Goal: Task Accomplishment & Management: Manage account settings

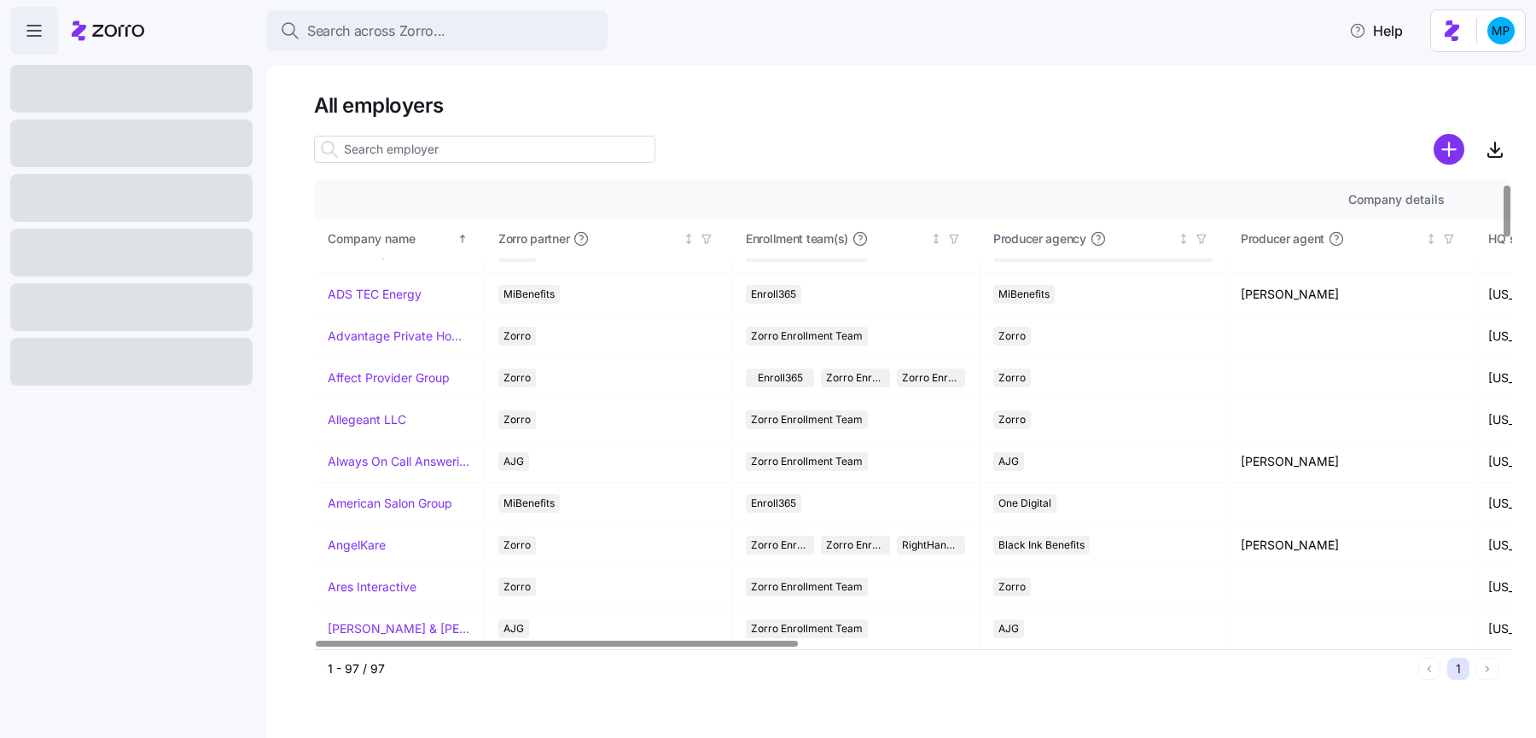
scroll to position [34, 0]
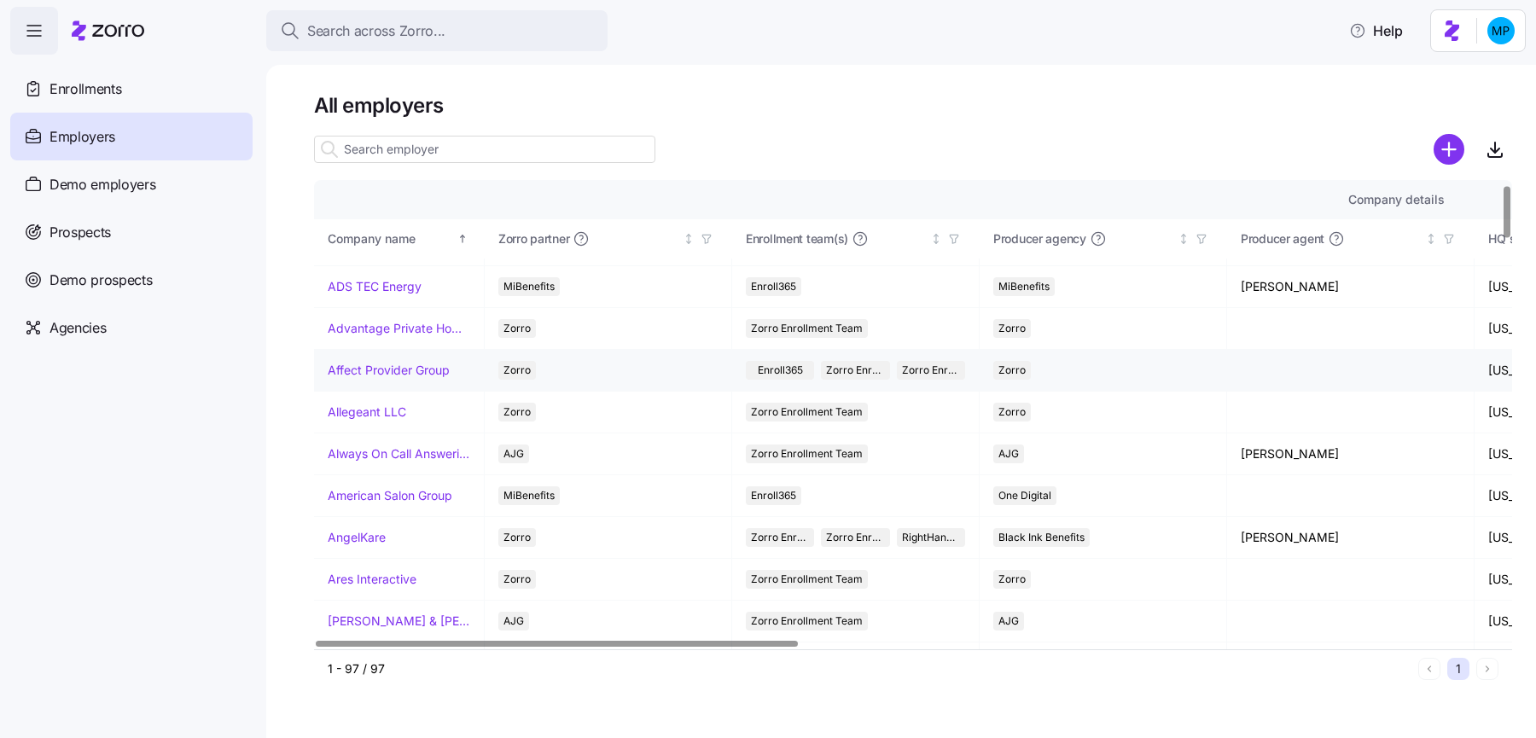
click at [423, 362] on link "Affect Provider Group" at bounding box center [389, 370] width 122 height 17
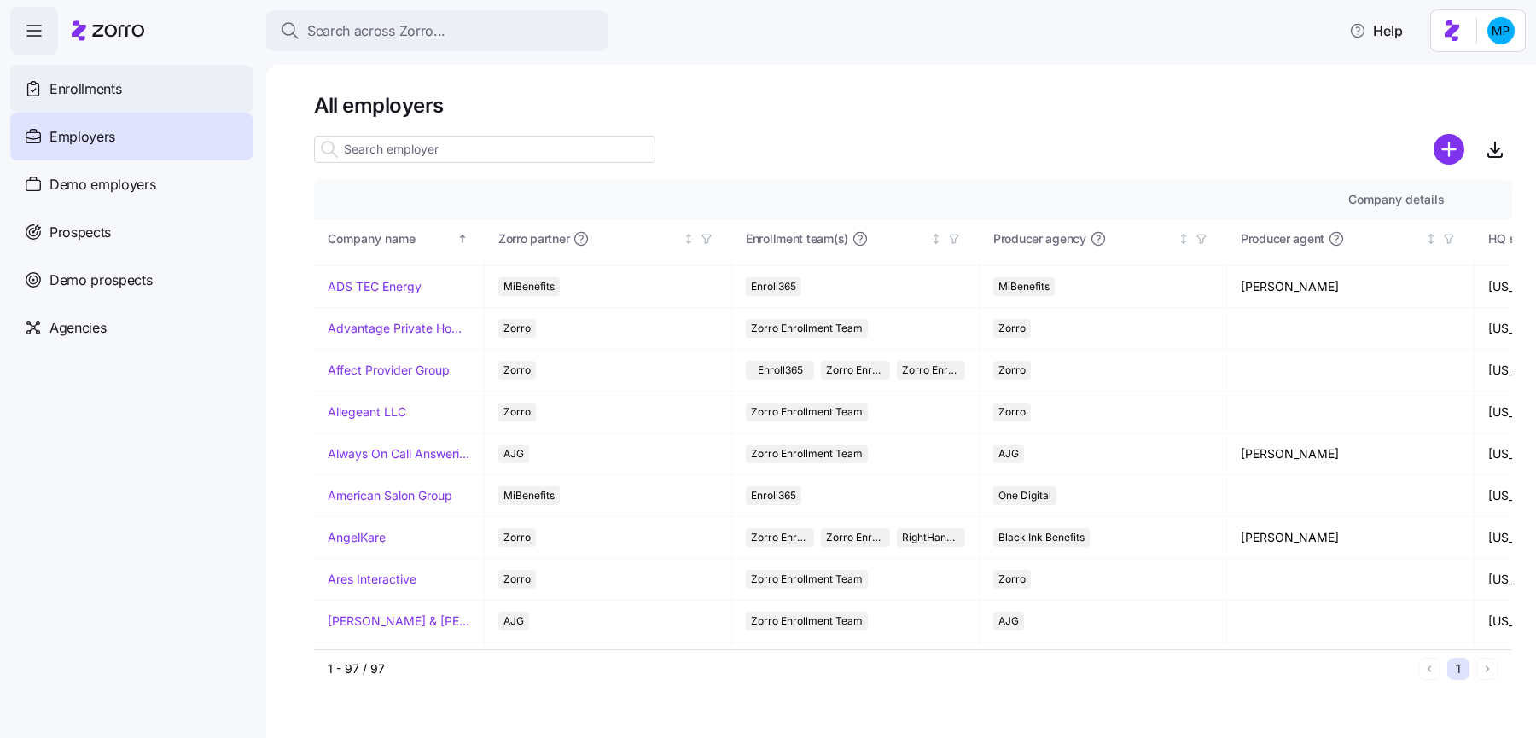
click at [86, 85] on span "Enrollments" at bounding box center [85, 89] width 72 height 21
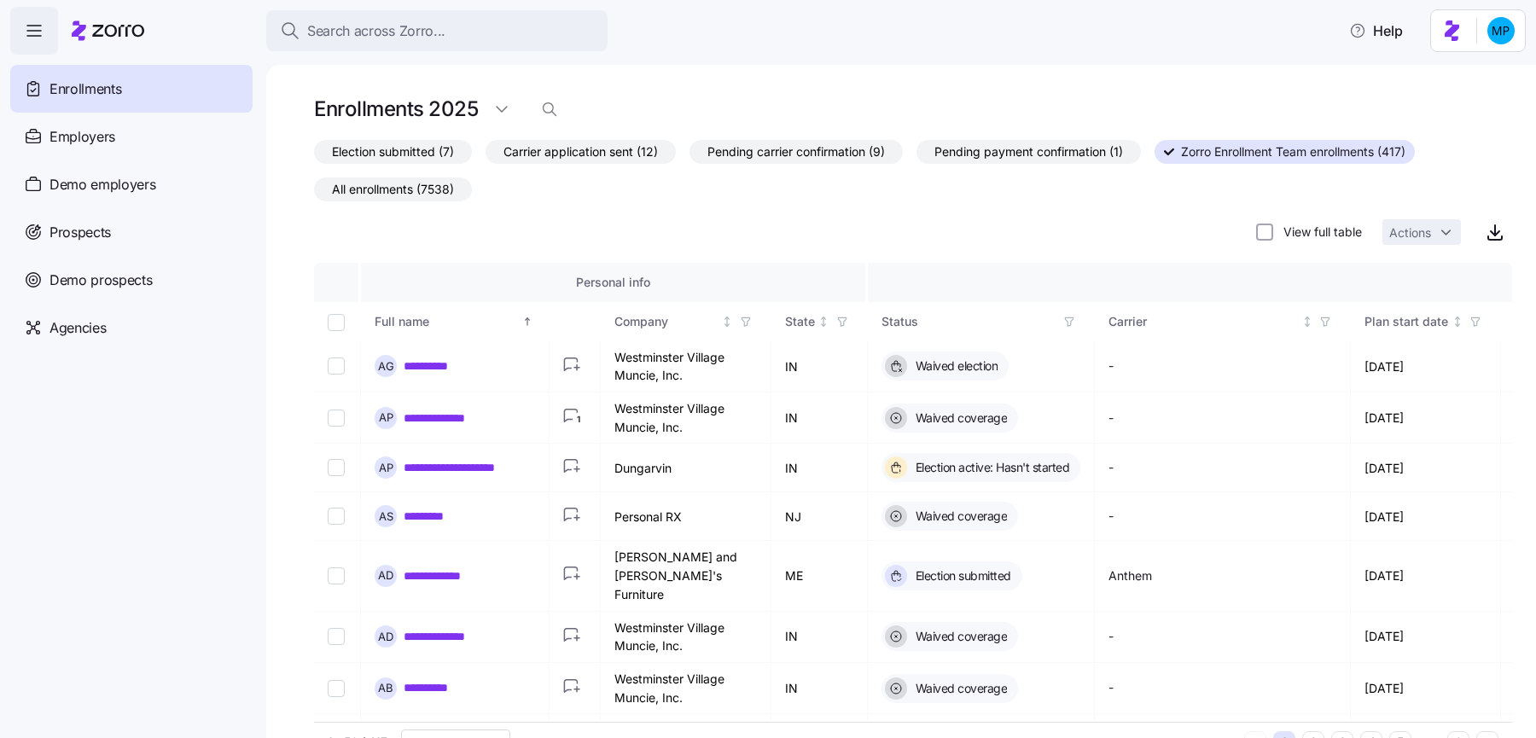
click at [403, 195] on span "All enrollments (7538)" at bounding box center [393, 189] width 122 height 22
click at [314, 194] on input "All enrollments (7538)" at bounding box center [314, 194] width 0 height 0
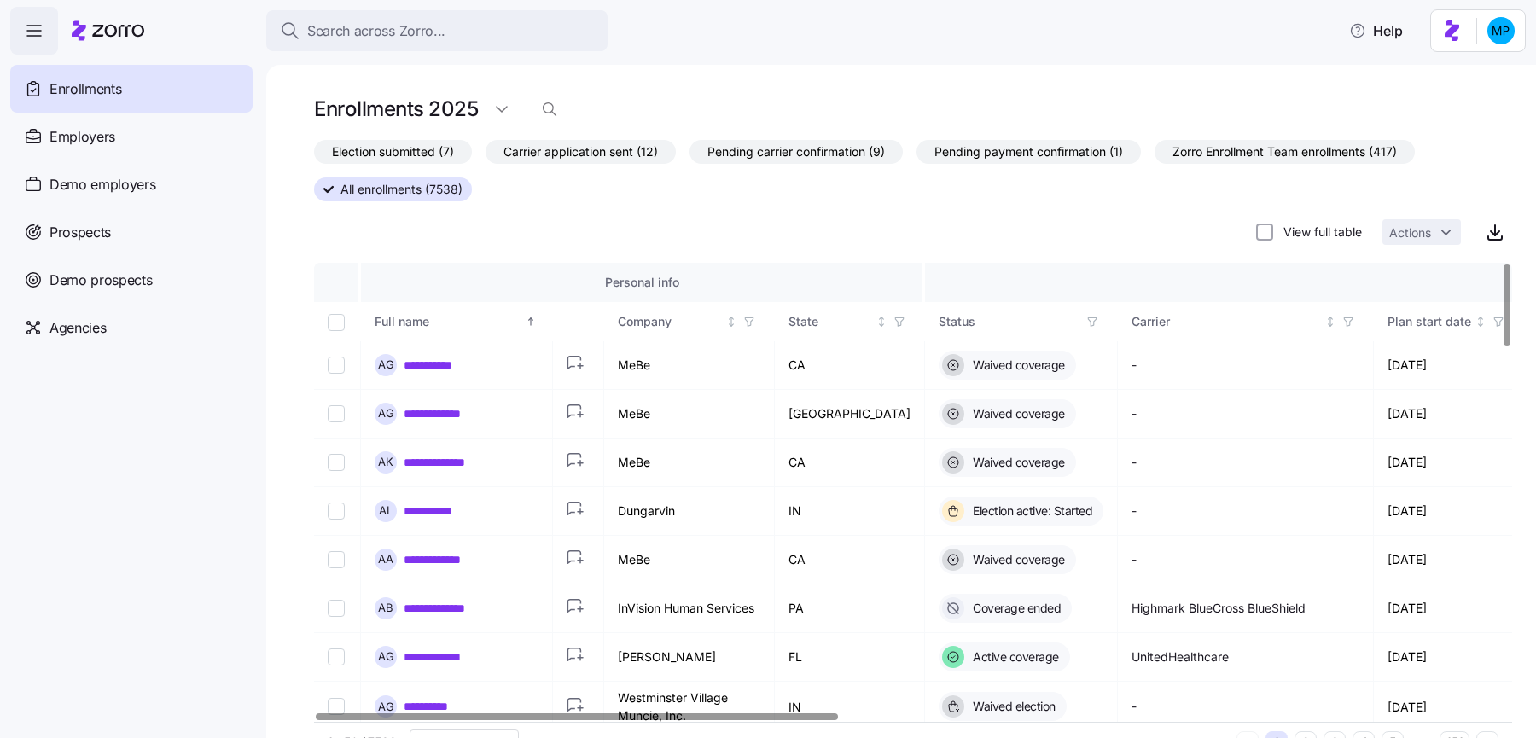
click at [1086, 324] on icon "button" at bounding box center [1092, 322] width 12 height 12
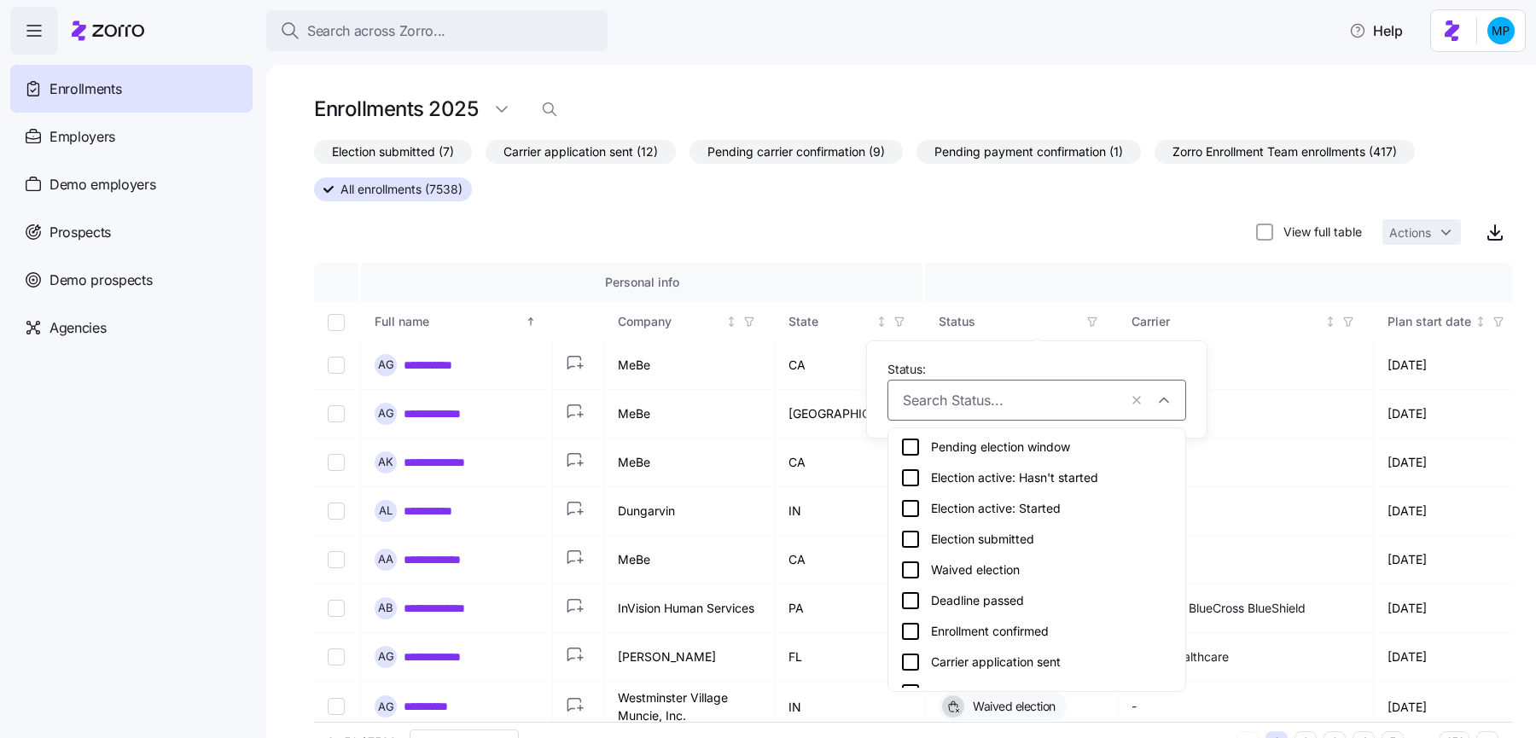
click at [990, 531] on div "Election submitted" at bounding box center [1036, 539] width 273 height 20
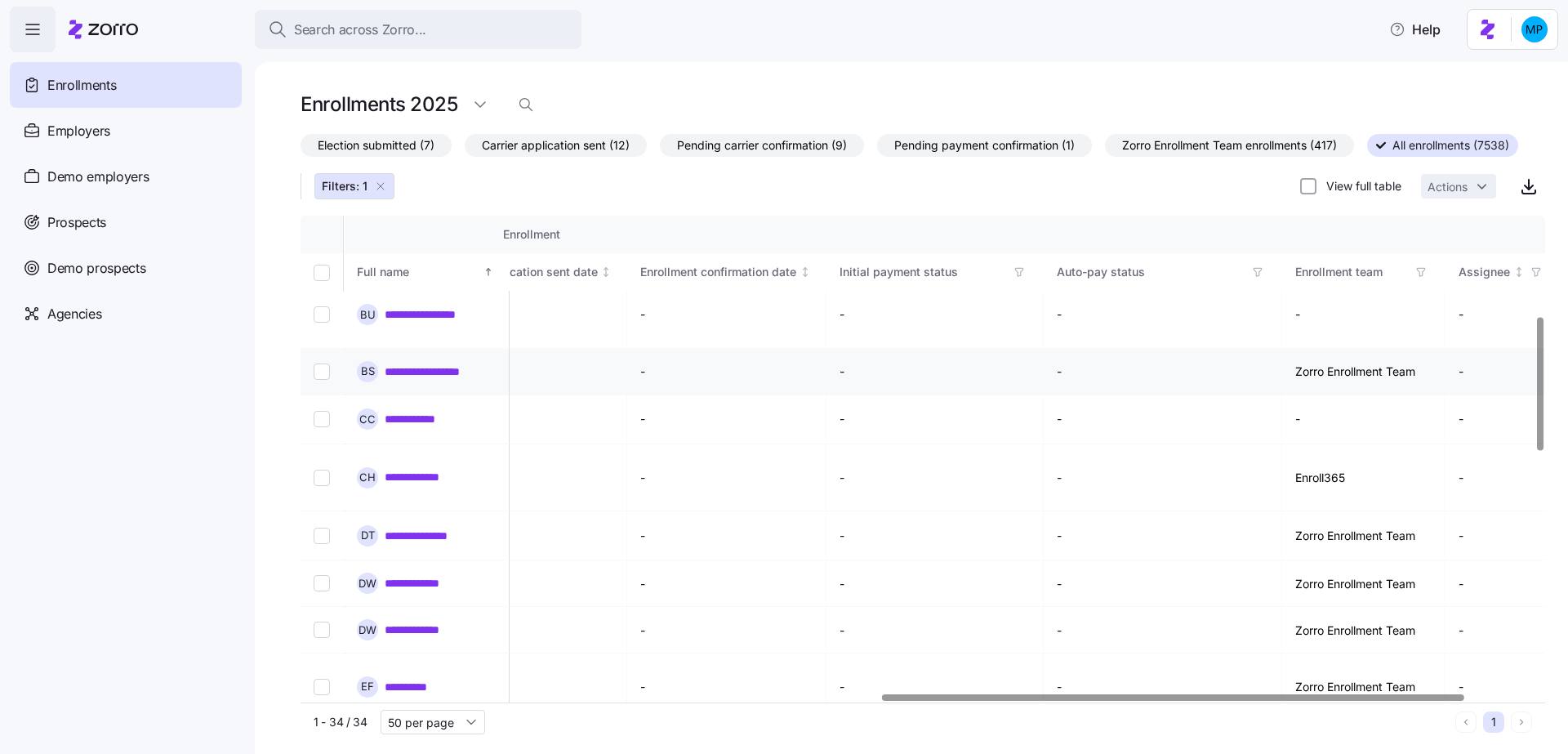
scroll to position [367, 1334]
click at [1402, 267] on icon "button" at bounding box center [1408, 272] width 11 height 11
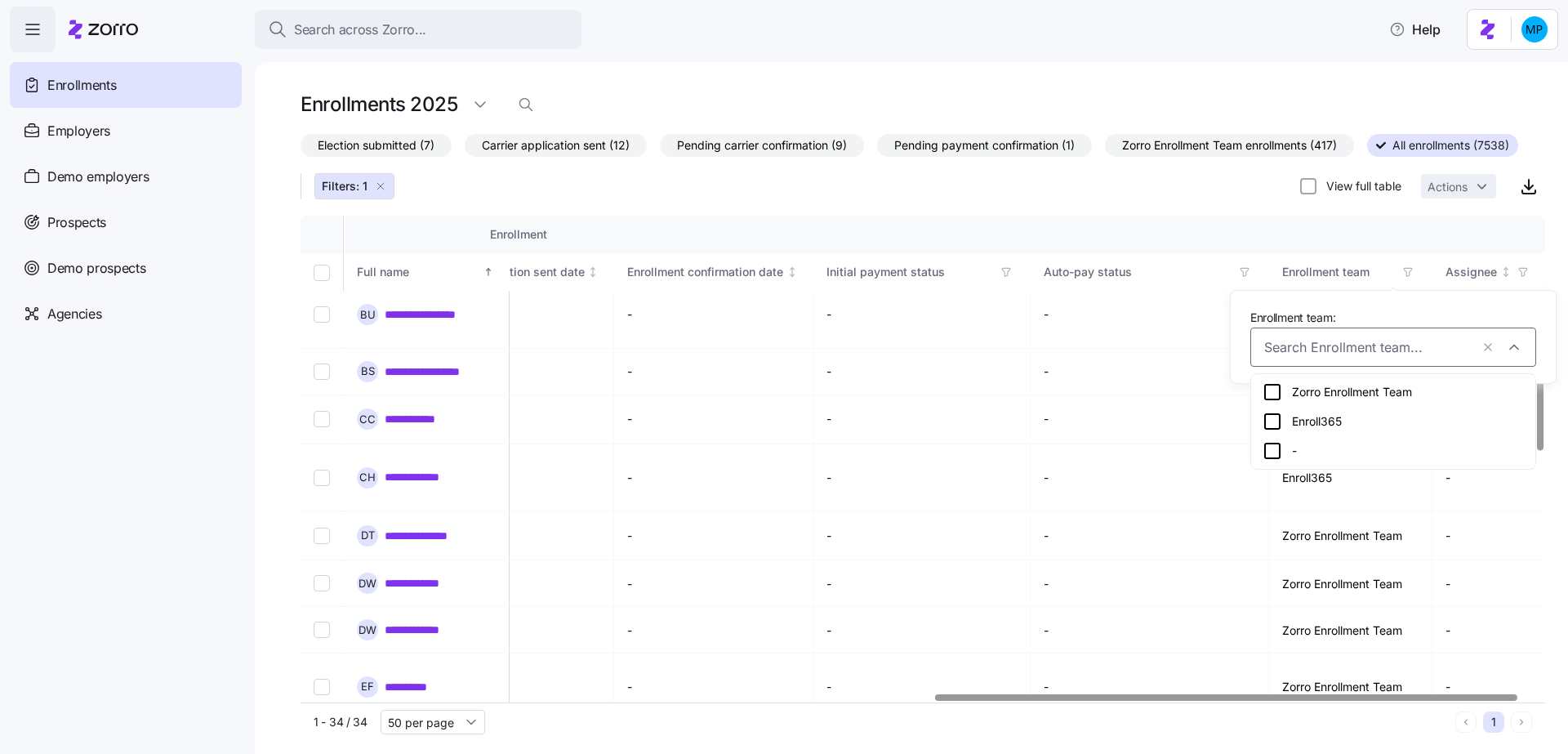
click at [1333, 380] on div "Zorro Enrollment Team" at bounding box center [1394, 391] width 278 height 30
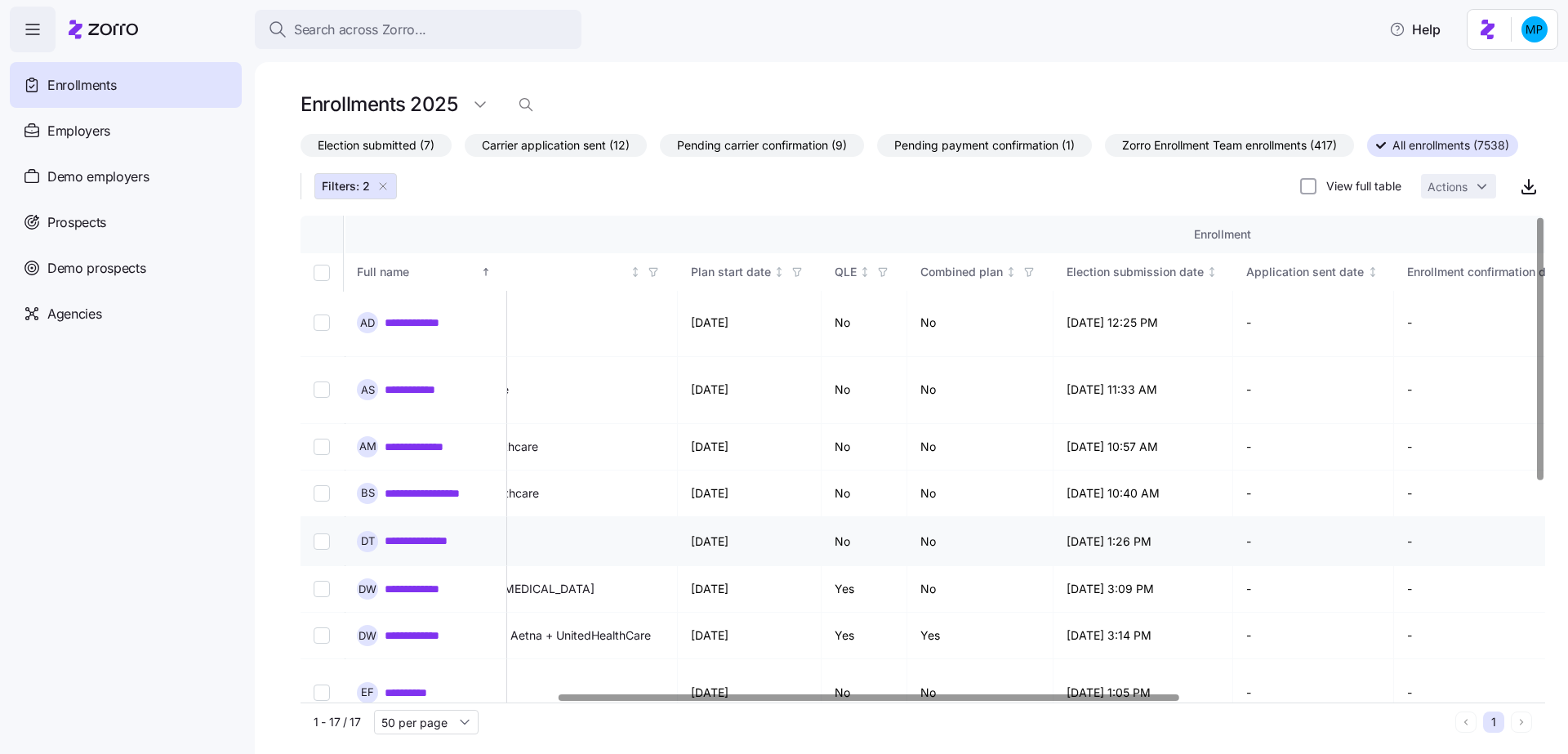
scroll to position [1, 0]
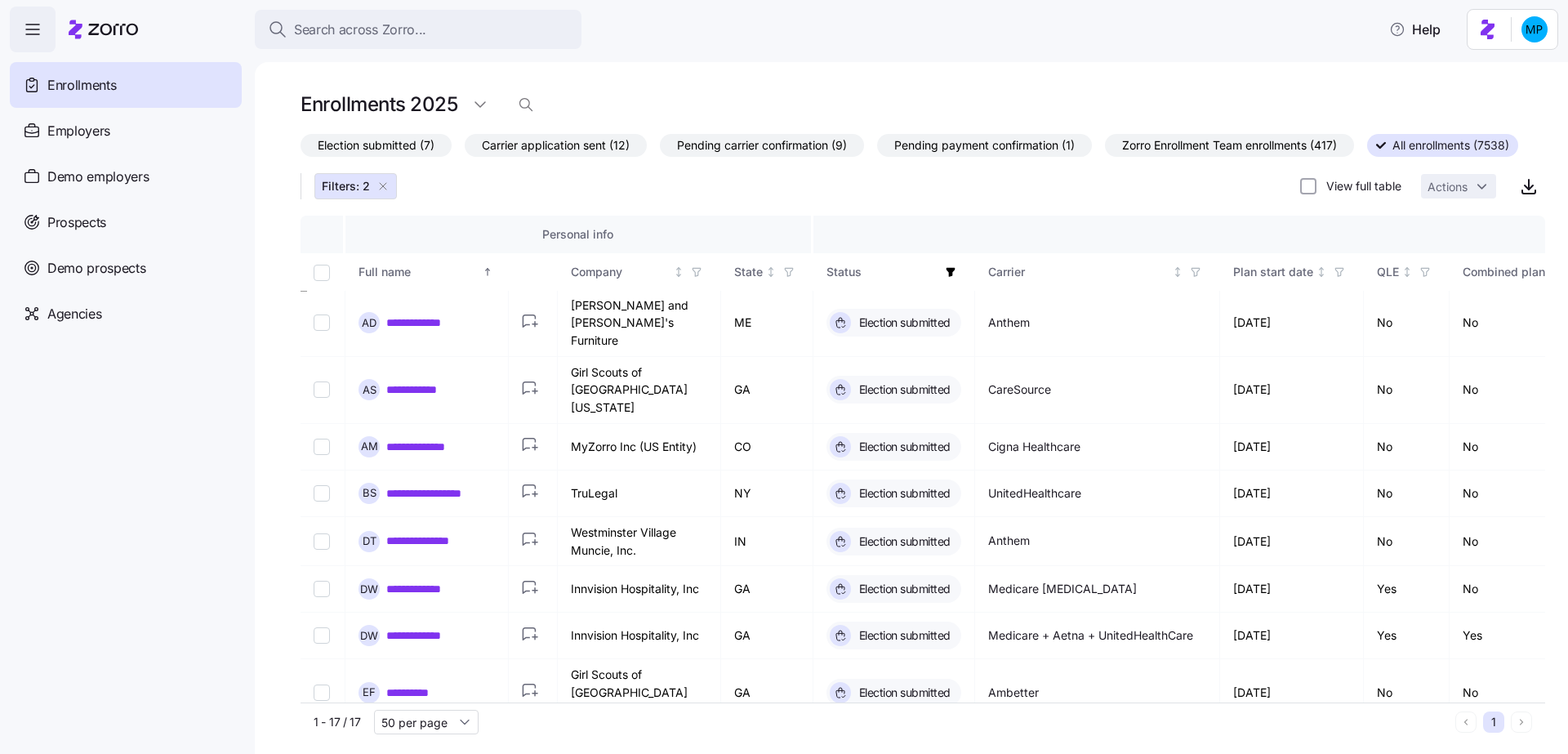
click at [383, 182] on icon "button" at bounding box center [383, 187] width 13 height 13
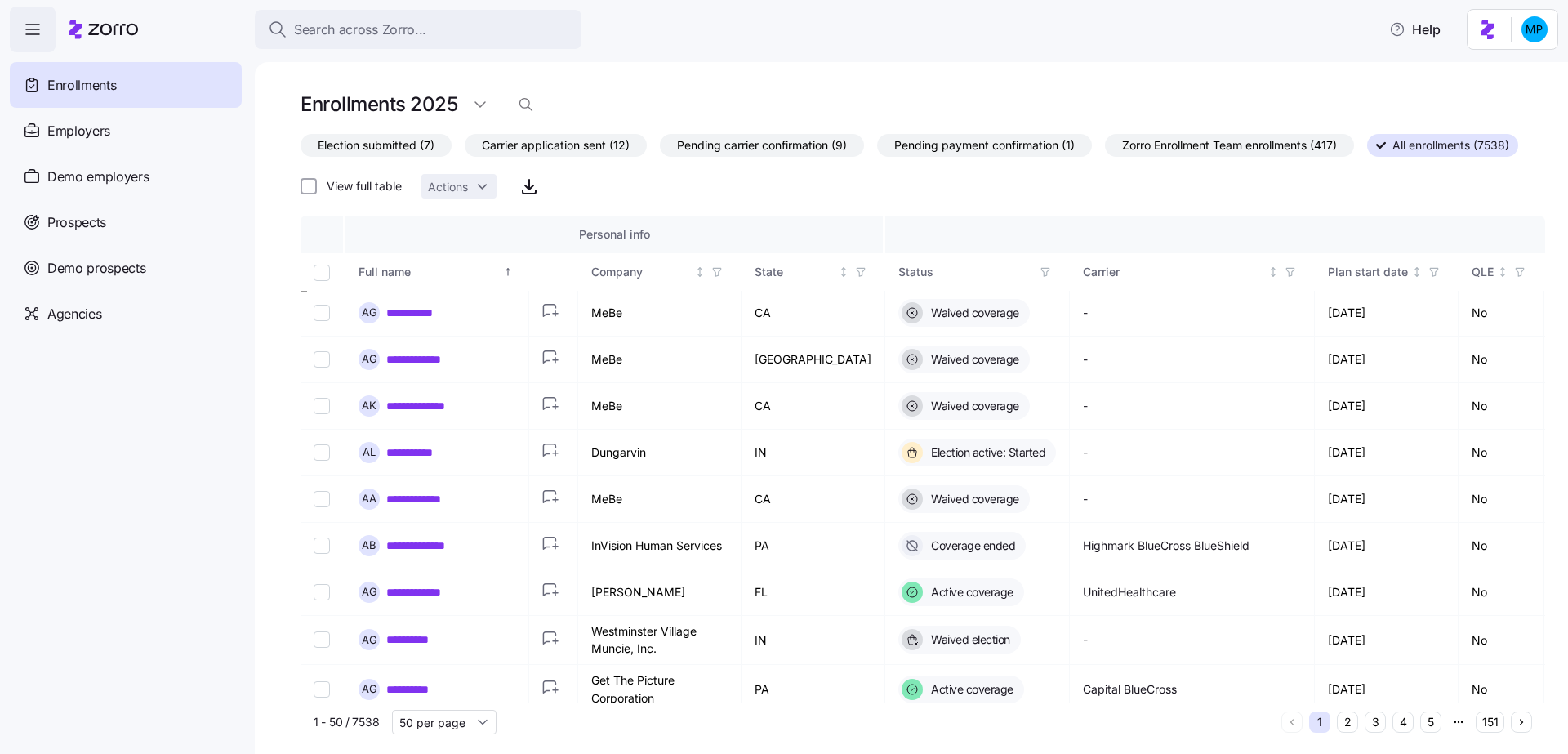
click at [386, 149] on span "Election submitted (7)" at bounding box center [376, 145] width 117 height 21
click at [301, 149] on input "Election submitted (7)" at bounding box center [301, 149] width 0 height 0
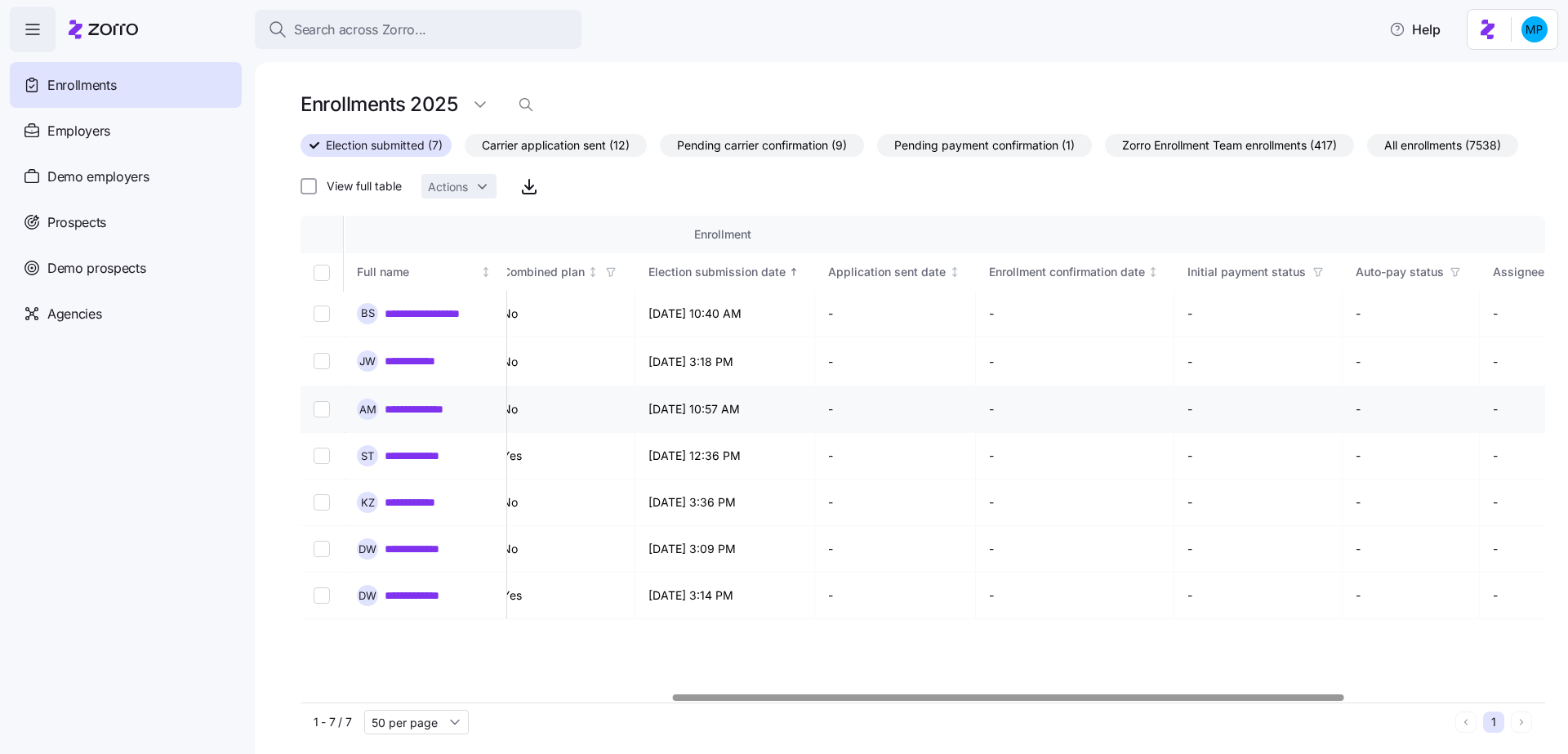
scroll to position [0, 1015]
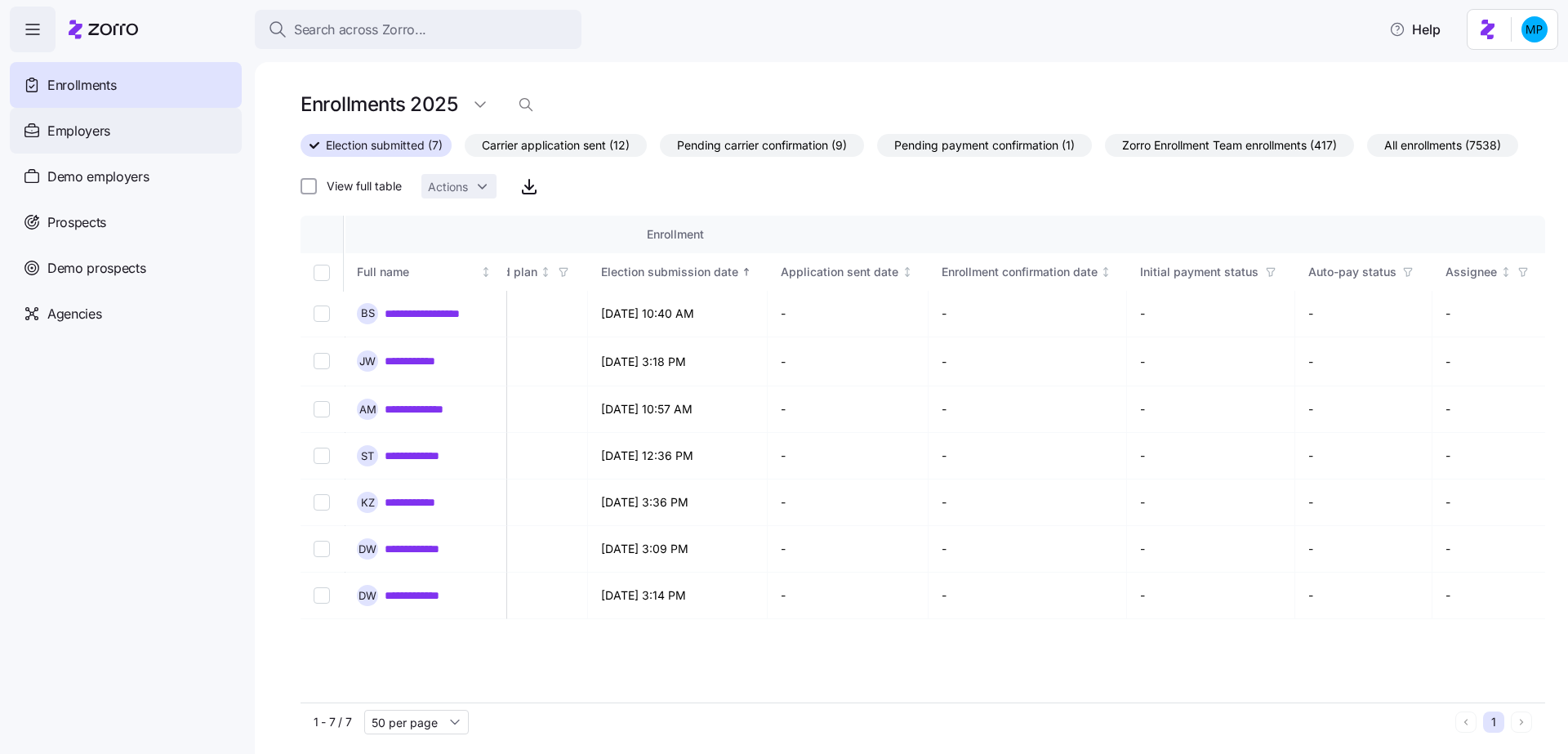
click at [98, 136] on span "Employers" at bounding box center [78, 130] width 63 height 20
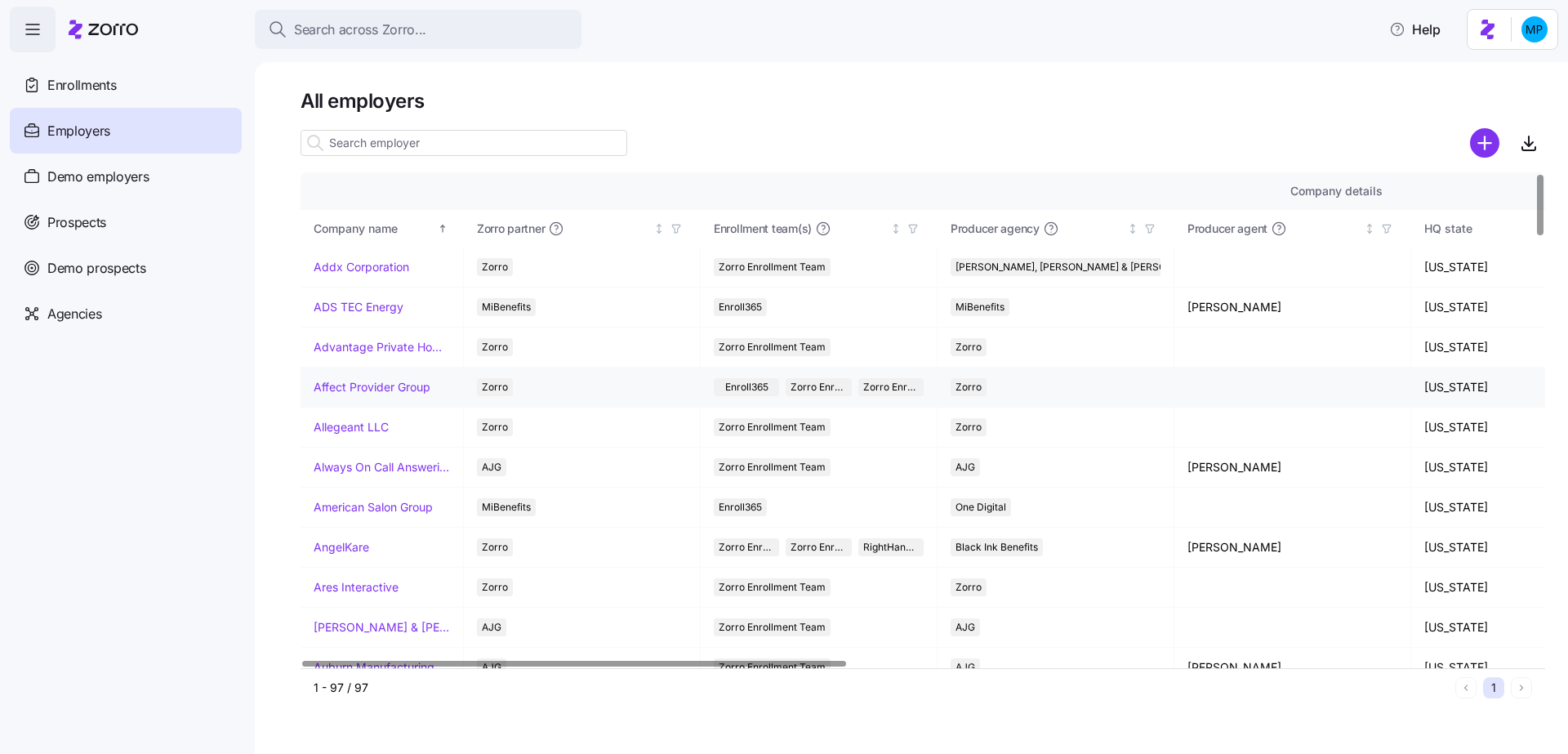
click at [374, 379] on link "Affect Provider Group" at bounding box center [372, 387] width 117 height 16
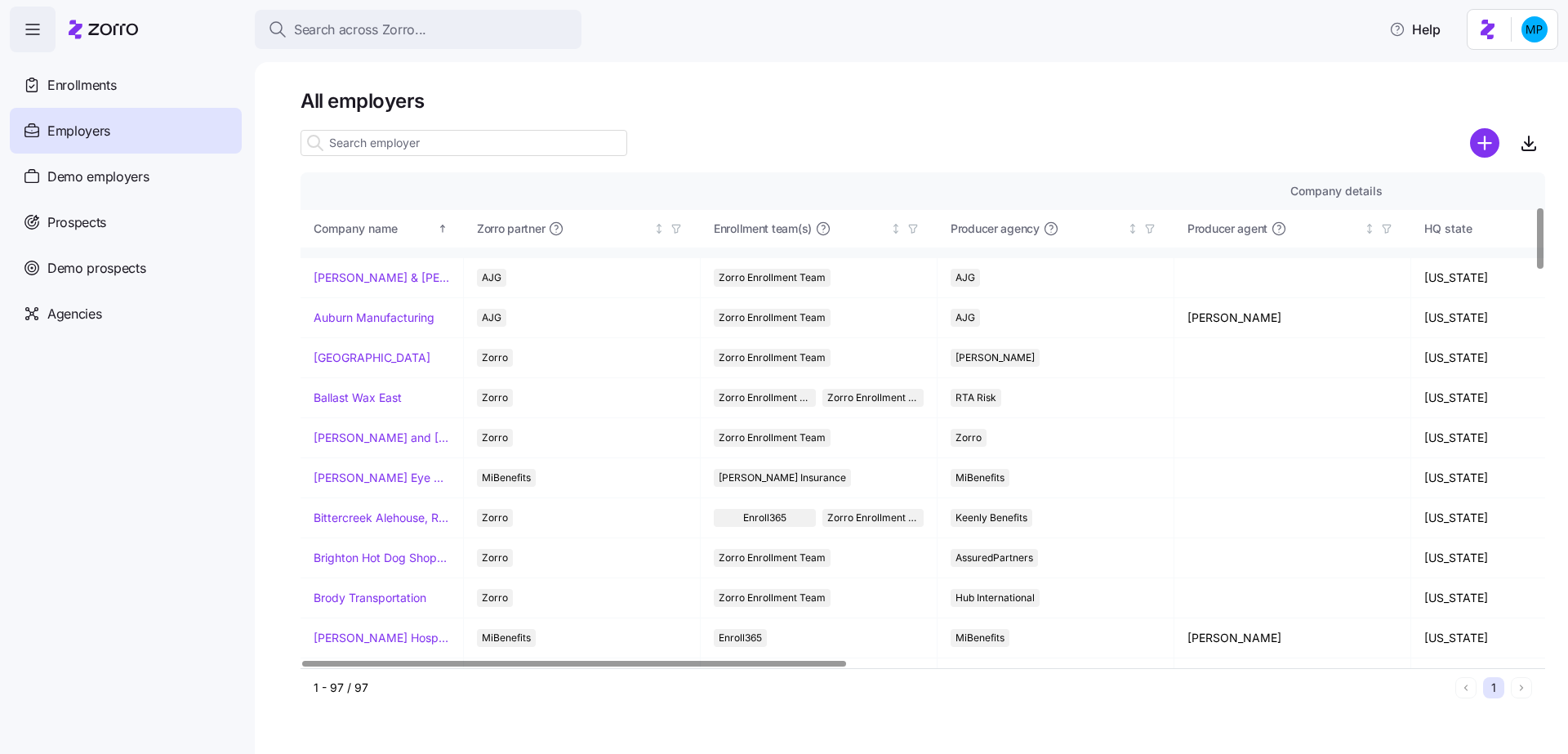
scroll to position [374, 0]
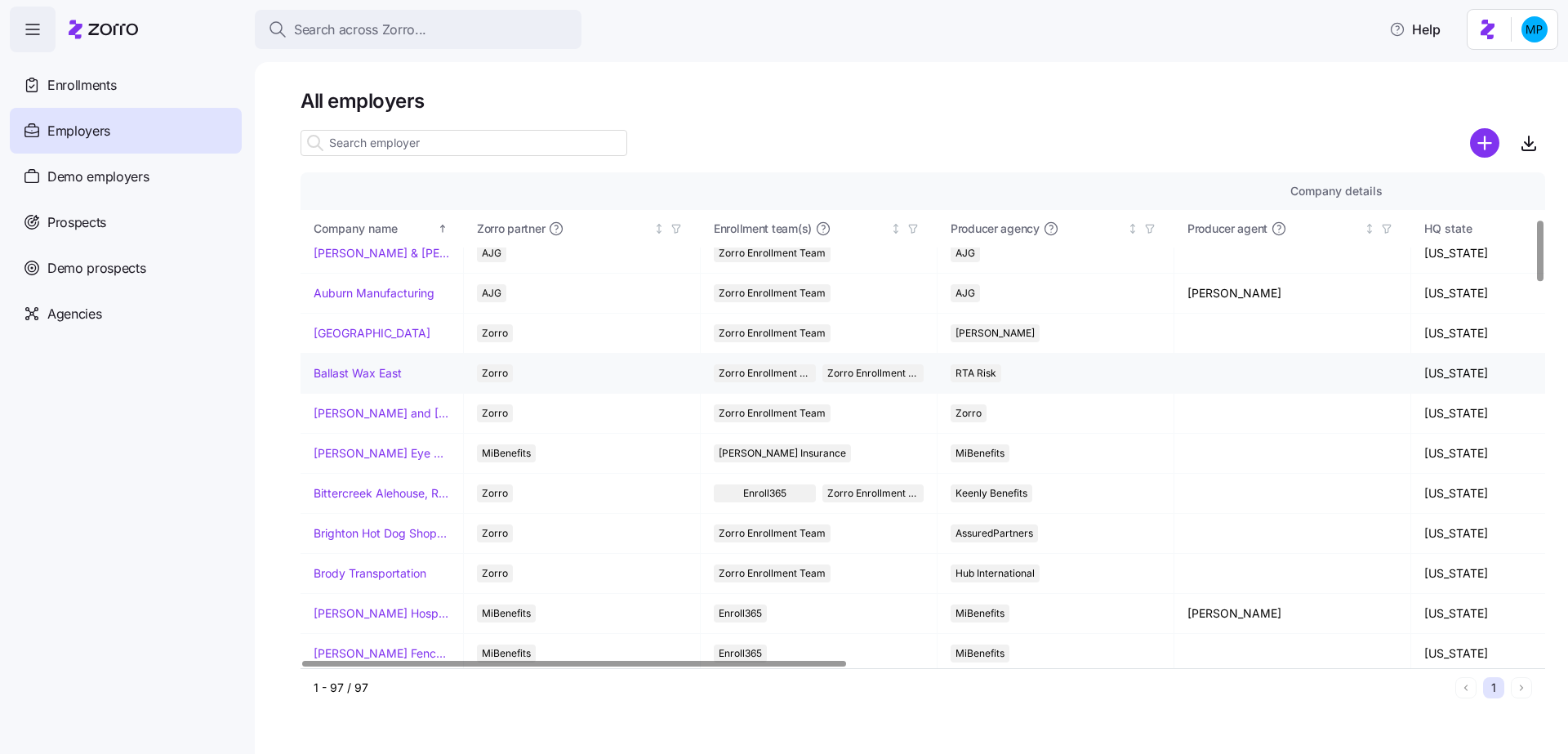
click at [364, 367] on link "Ballast Wax East" at bounding box center [358, 372] width 88 height 16
click at [79, 302] on div "Agencies" at bounding box center [125, 314] width 232 height 46
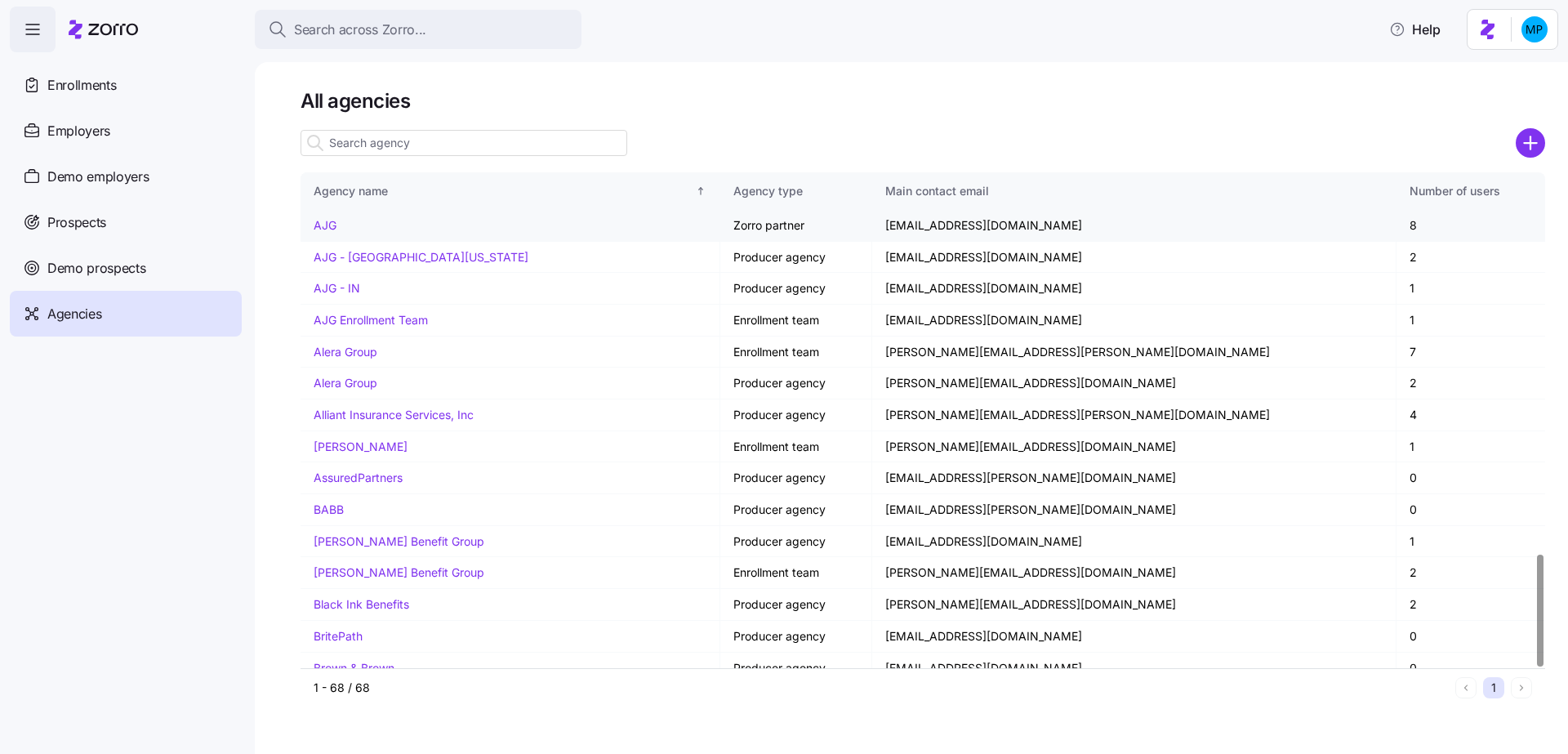
scroll to position [1671, 0]
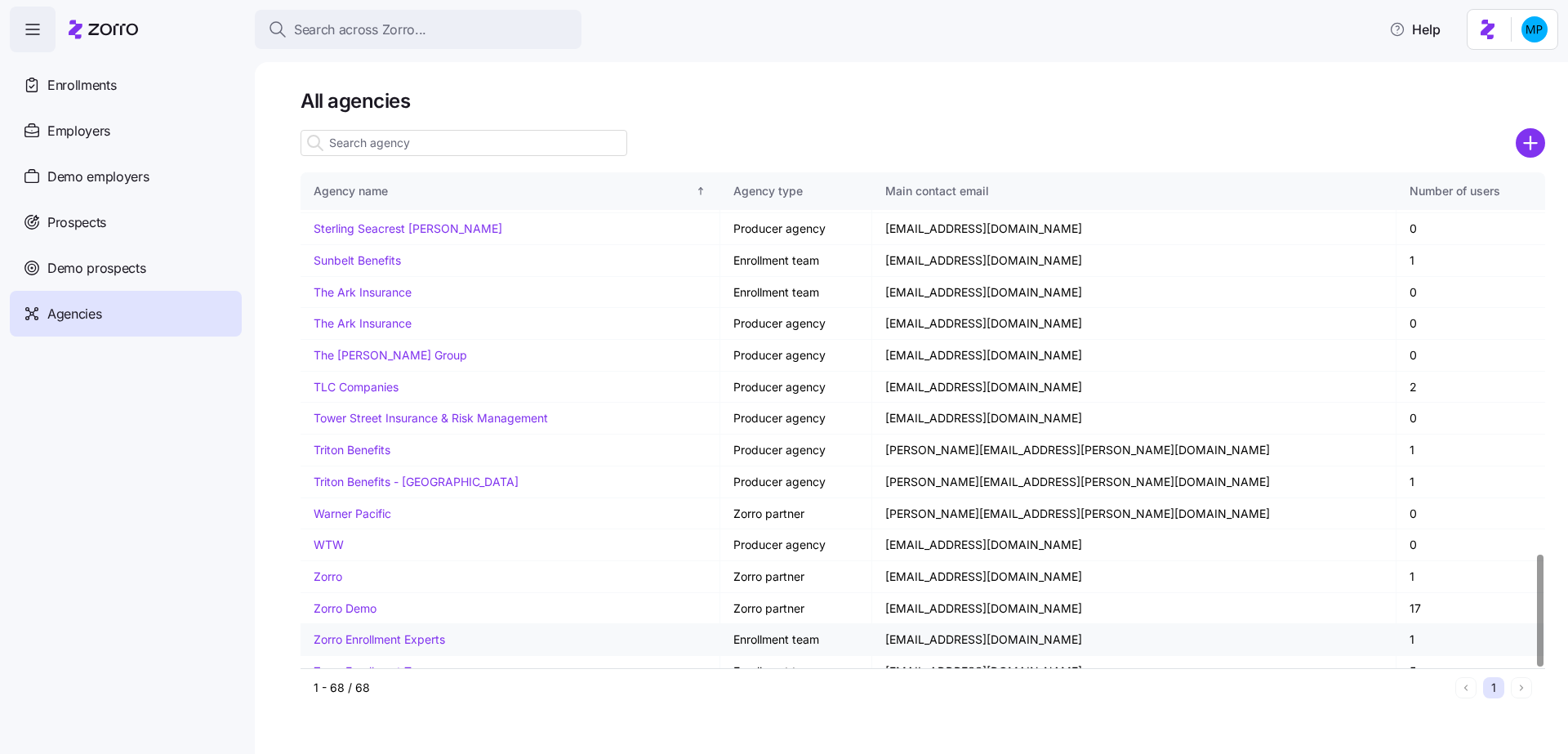
click at [393, 632] on link "Zorro Enrollment Experts" at bounding box center [379, 638] width 131 height 14
click at [393, 664] on link "Zorro Enrollment Team" at bounding box center [373, 671] width 120 height 14
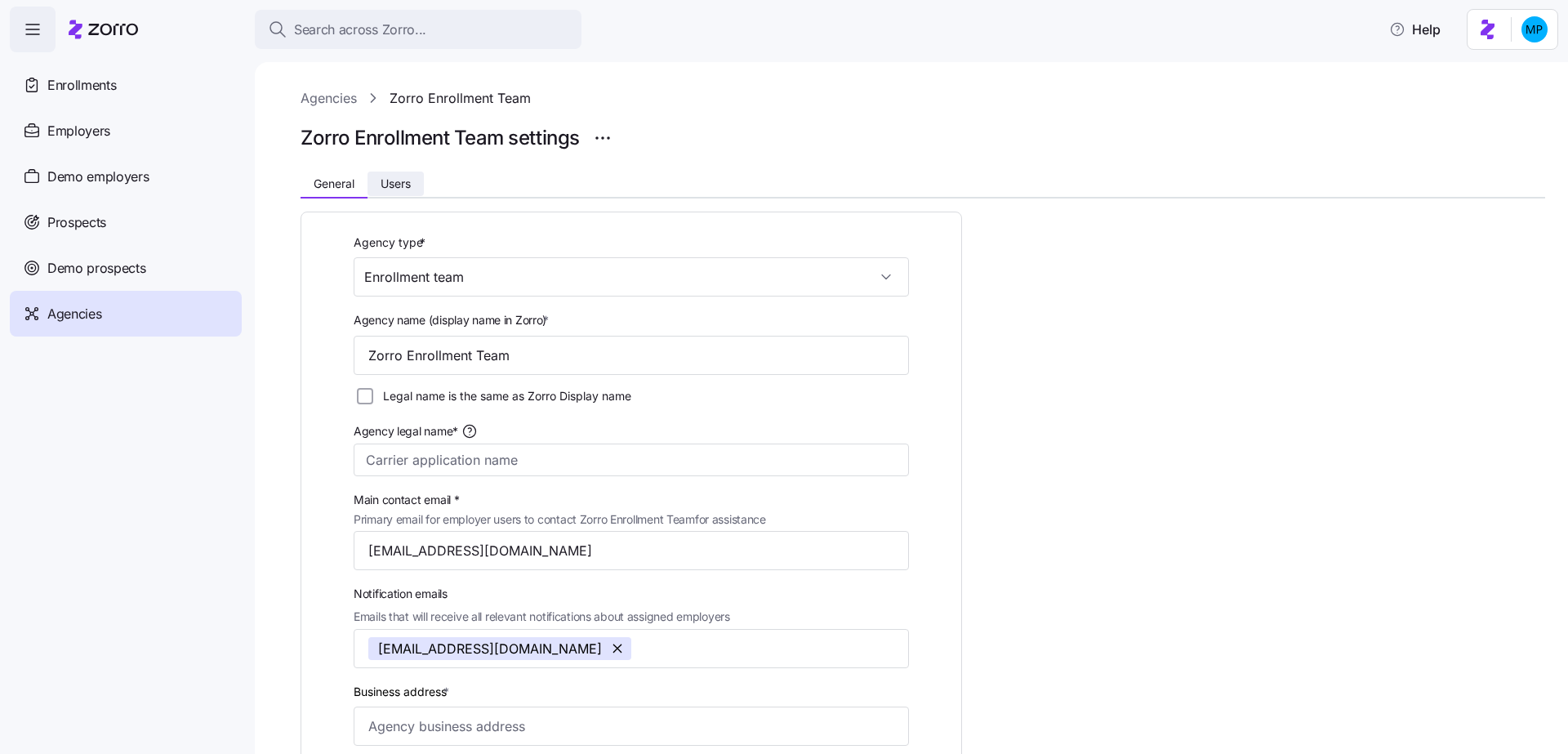
click at [402, 188] on span "Users" at bounding box center [396, 184] width 31 height 11
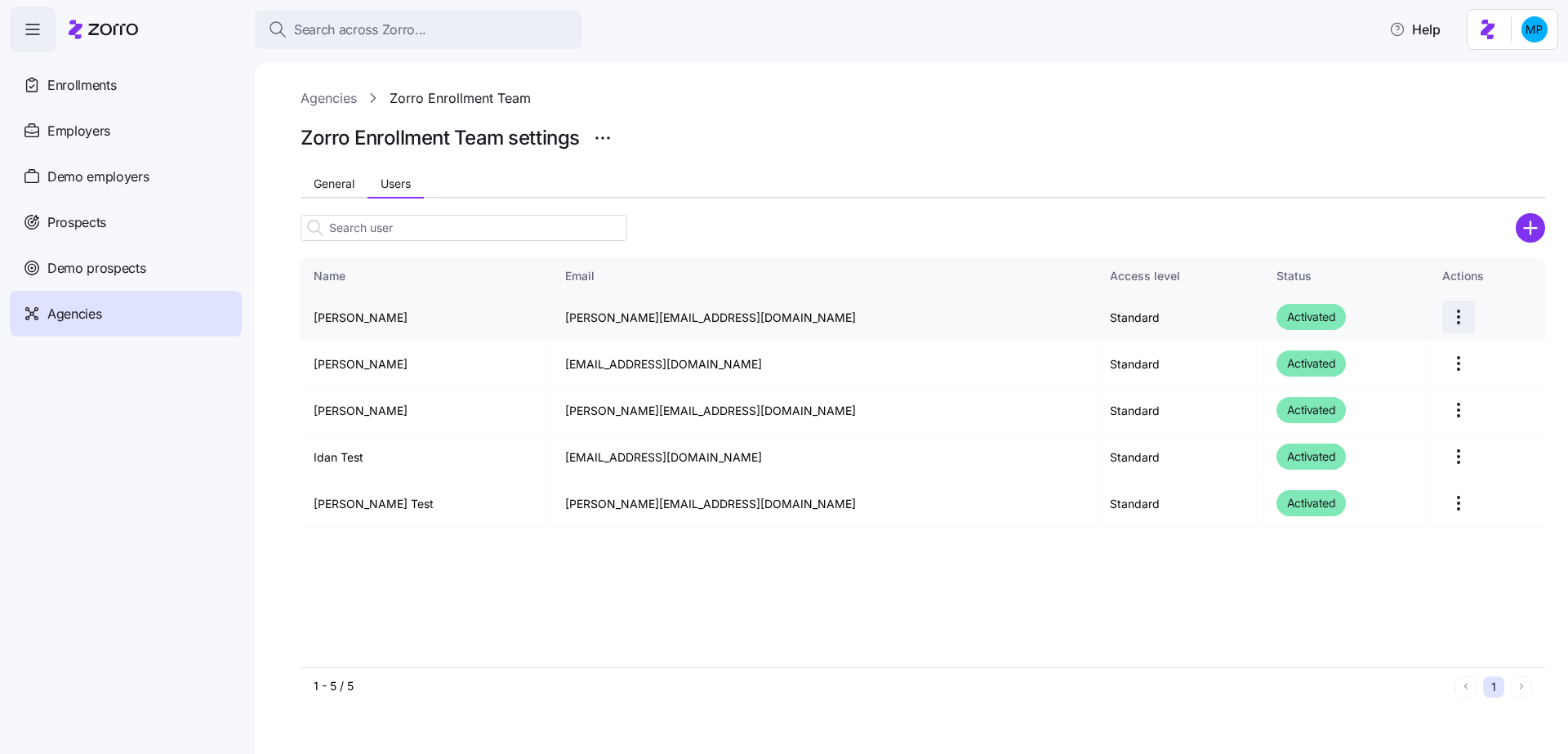
click at [1434, 328] on html "Search across Zorro... Help Enrollments Employers Demo employers Prospects Demo…" at bounding box center [784, 371] width 1568 height 743
click at [1401, 386] on div "Delete" at bounding box center [1367, 383] width 150 height 26
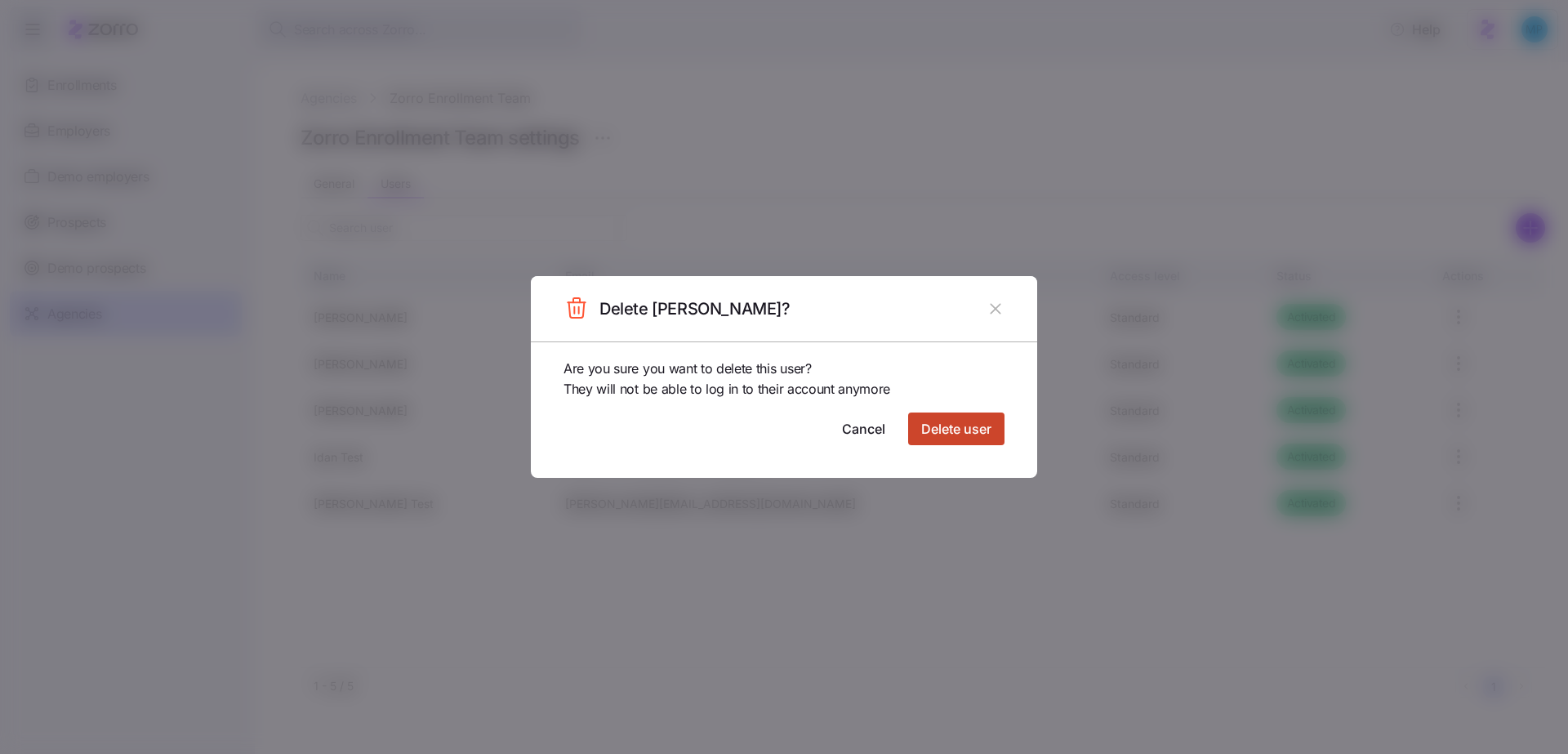
click at [953, 430] on span "Delete user" at bounding box center [955, 429] width 70 height 19
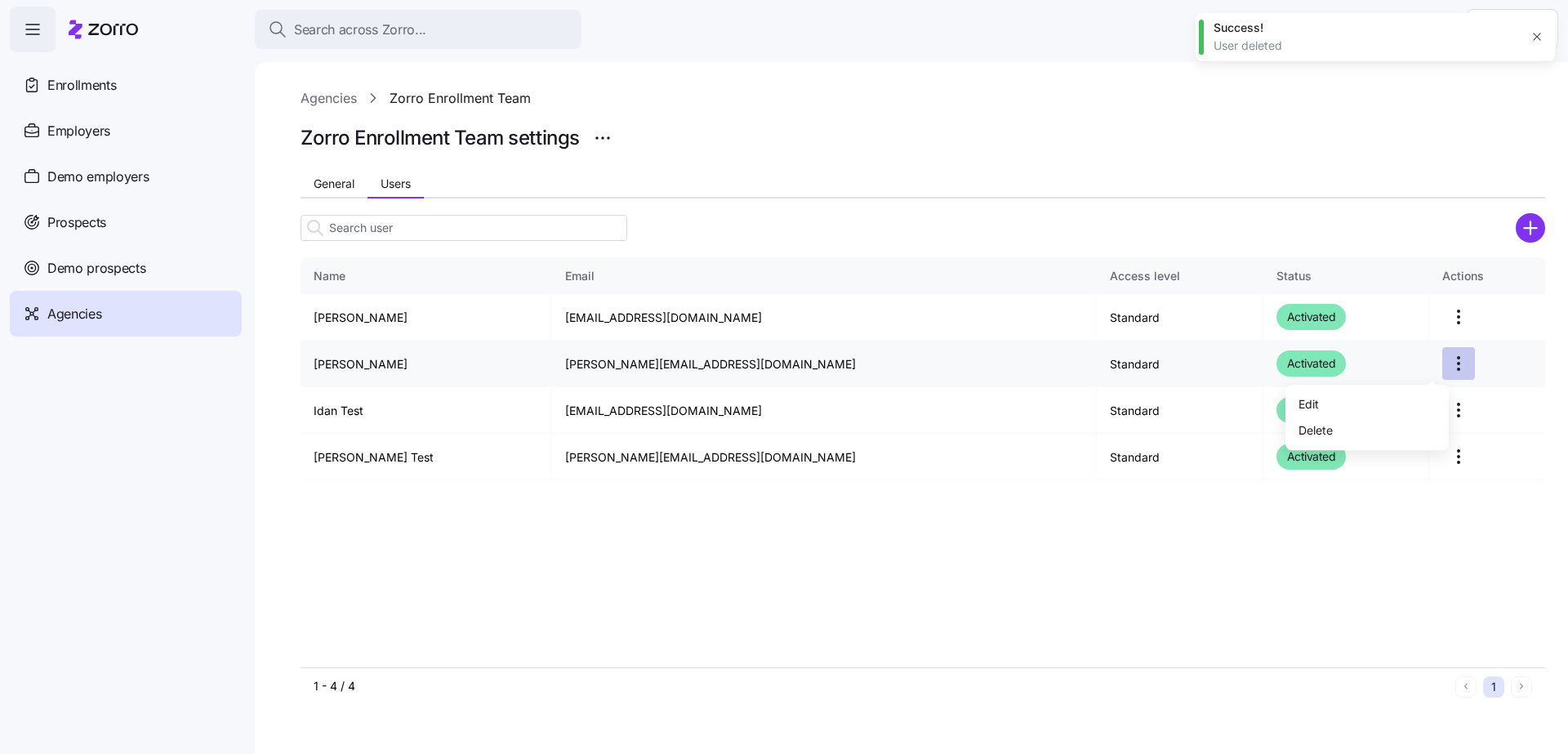
click at [1424, 369] on html "Search across Zorro... Help Enrollments Employers Demo employers Prospects Demo…" at bounding box center [784, 371] width 1568 height 743
click at [1399, 432] on div "Delete" at bounding box center [1367, 429] width 150 height 26
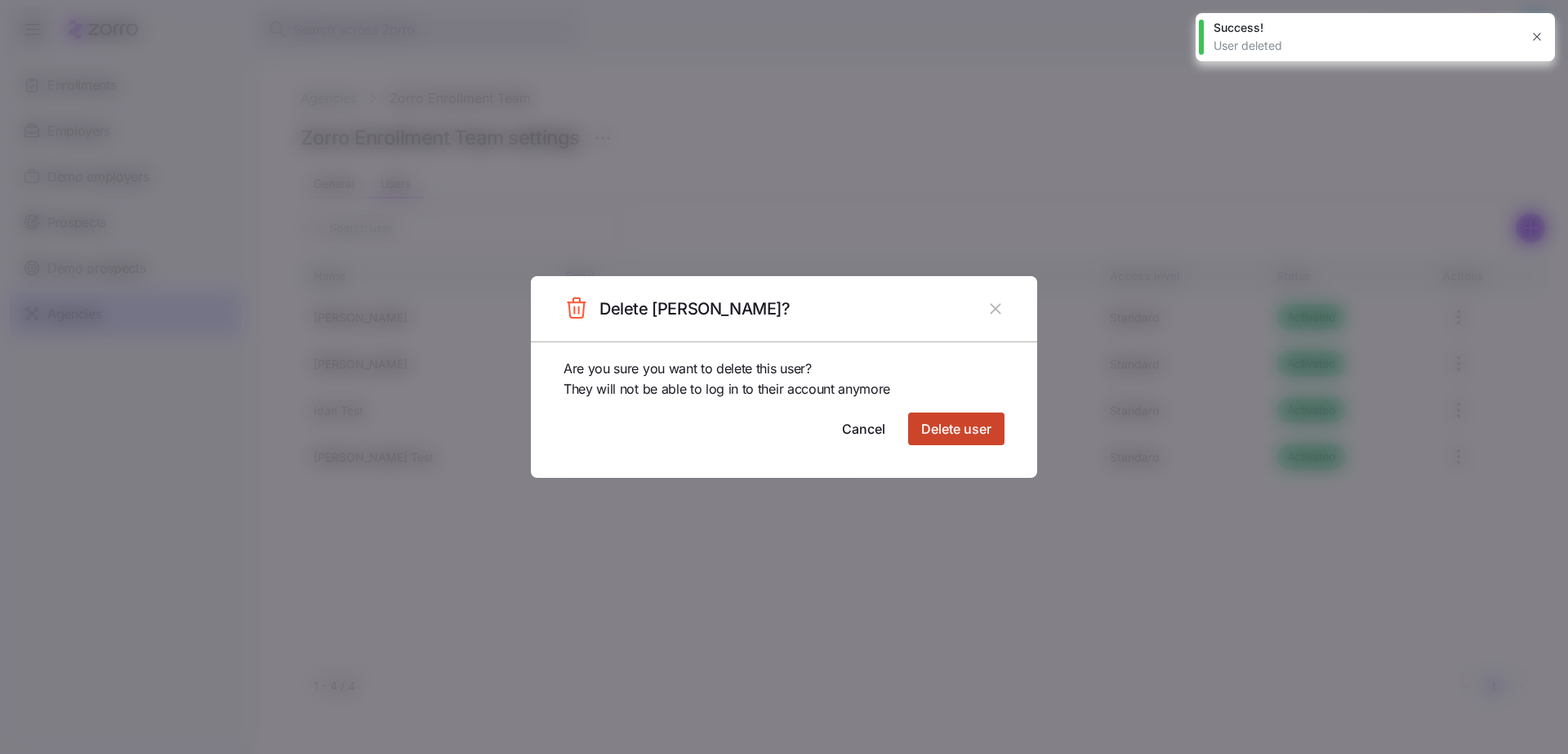
click at [954, 420] on span "Delete user" at bounding box center [955, 429] width 70 height 19
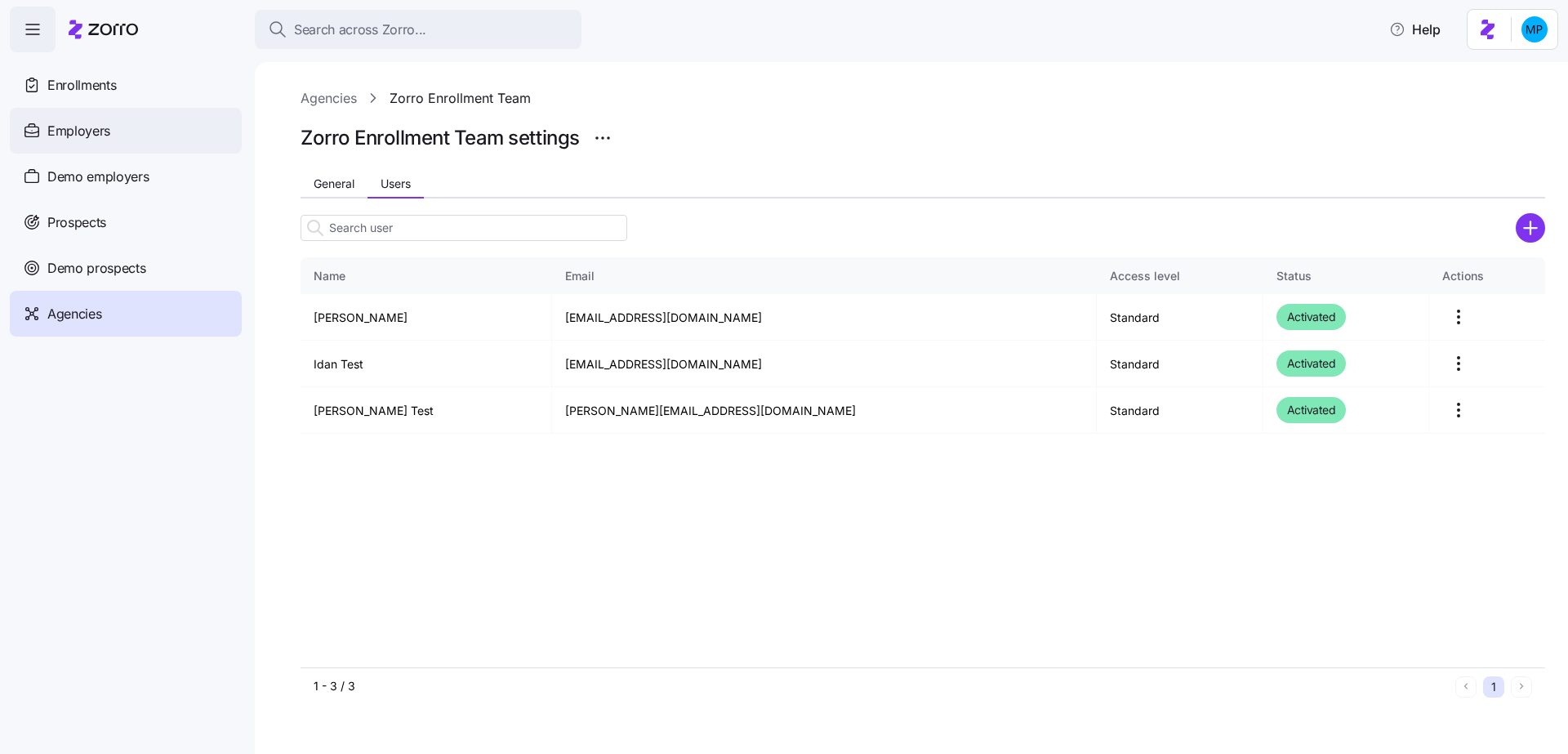
click at [183, 125] on div "Employers" at bounding box center [125, 131] width 232 height 46
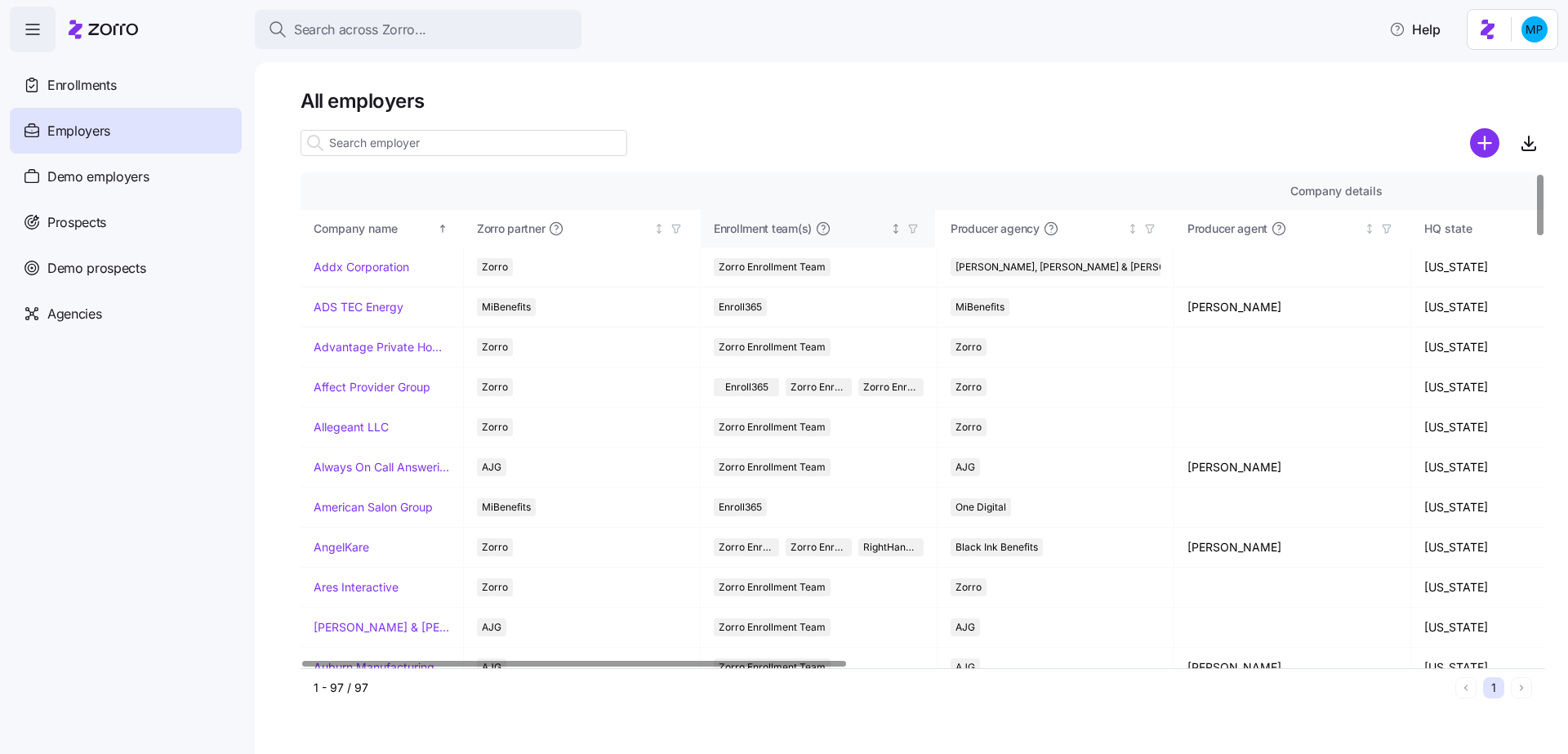
click at [892, 233] on icon "Not sorted" at bounding box center [896, 229] width 11 height 11
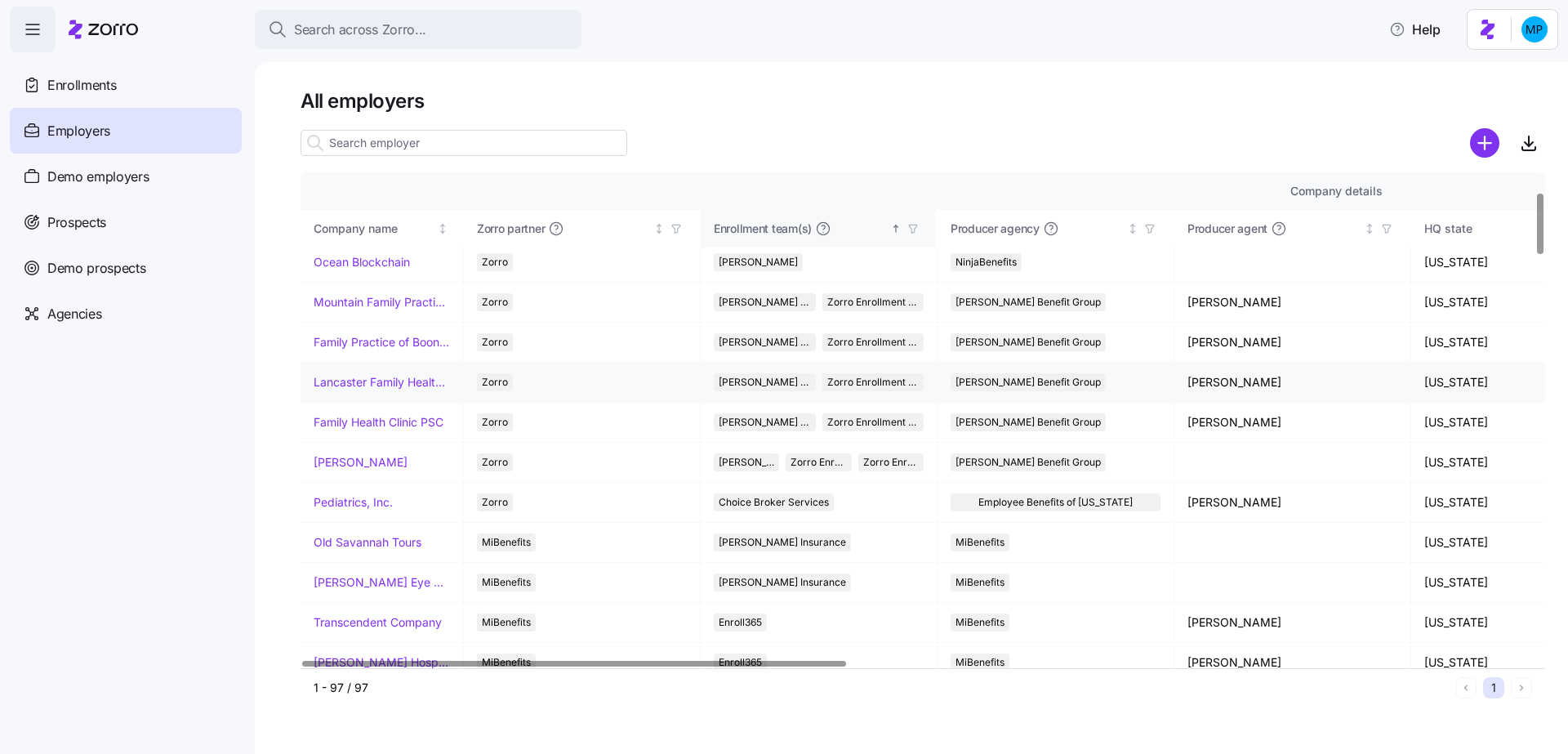
scroll to position [138, 0]
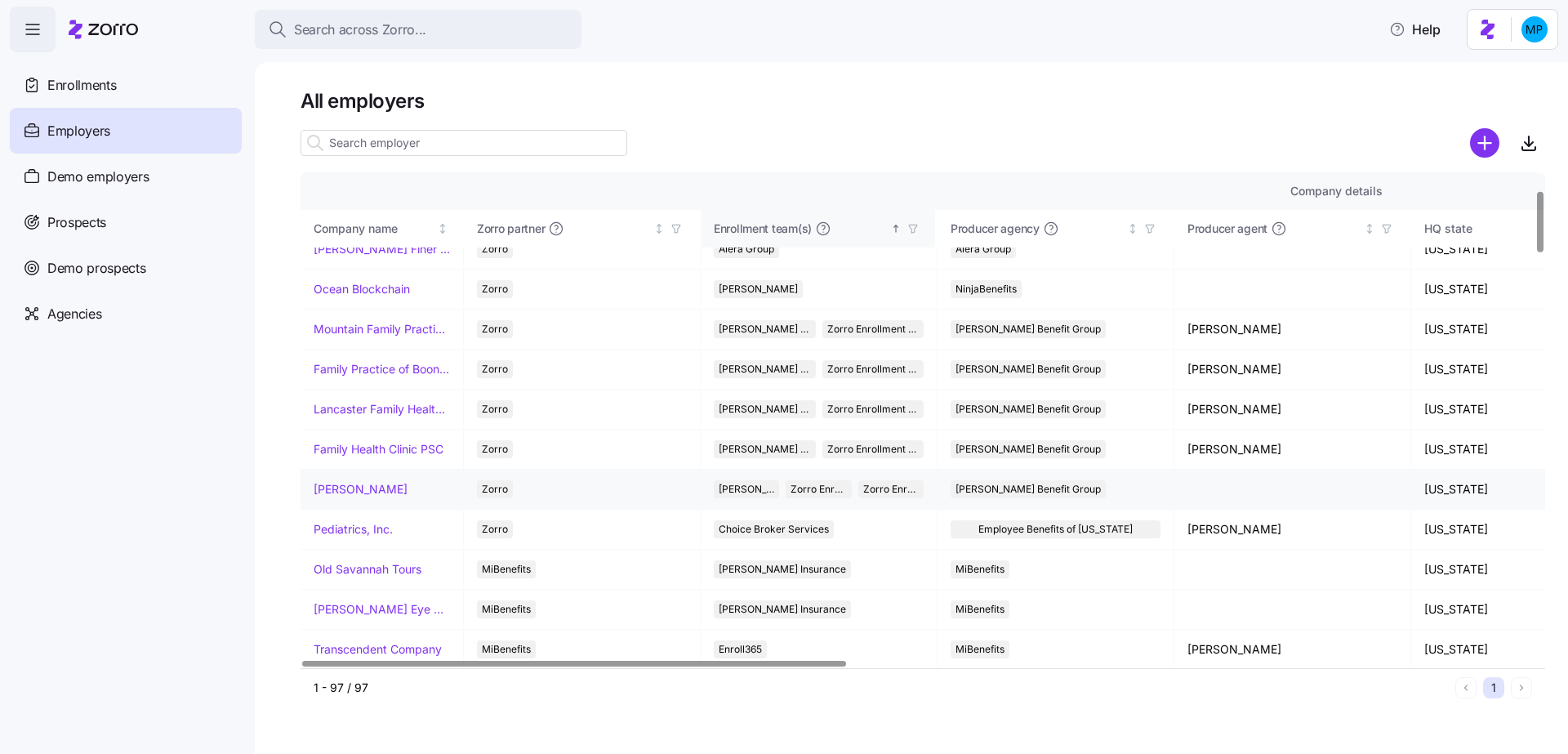
click at [338, 489] on link "[PERSON_NAME]" at bounding box center [361, 489] width 94 height 16
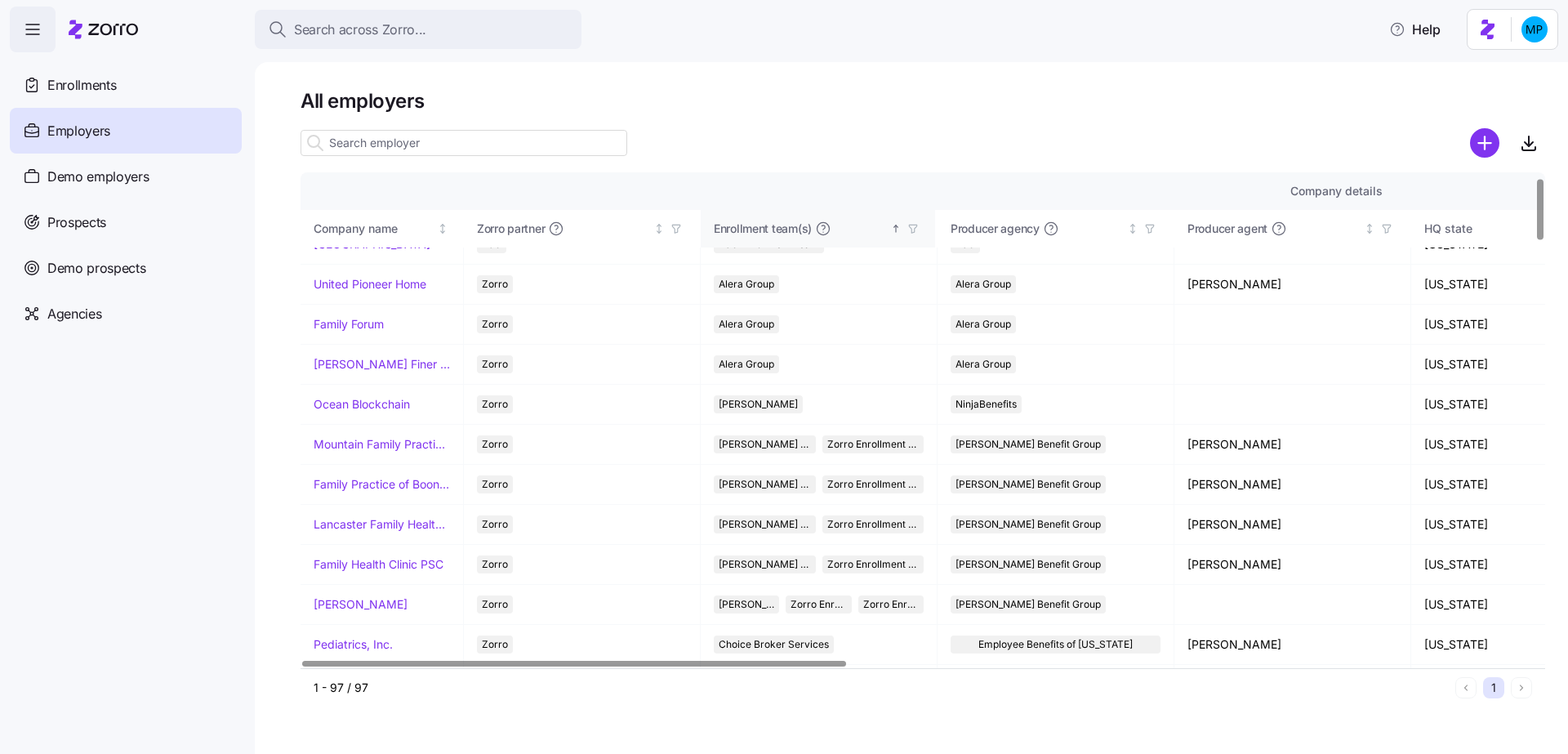
scroll to position [0, 0]
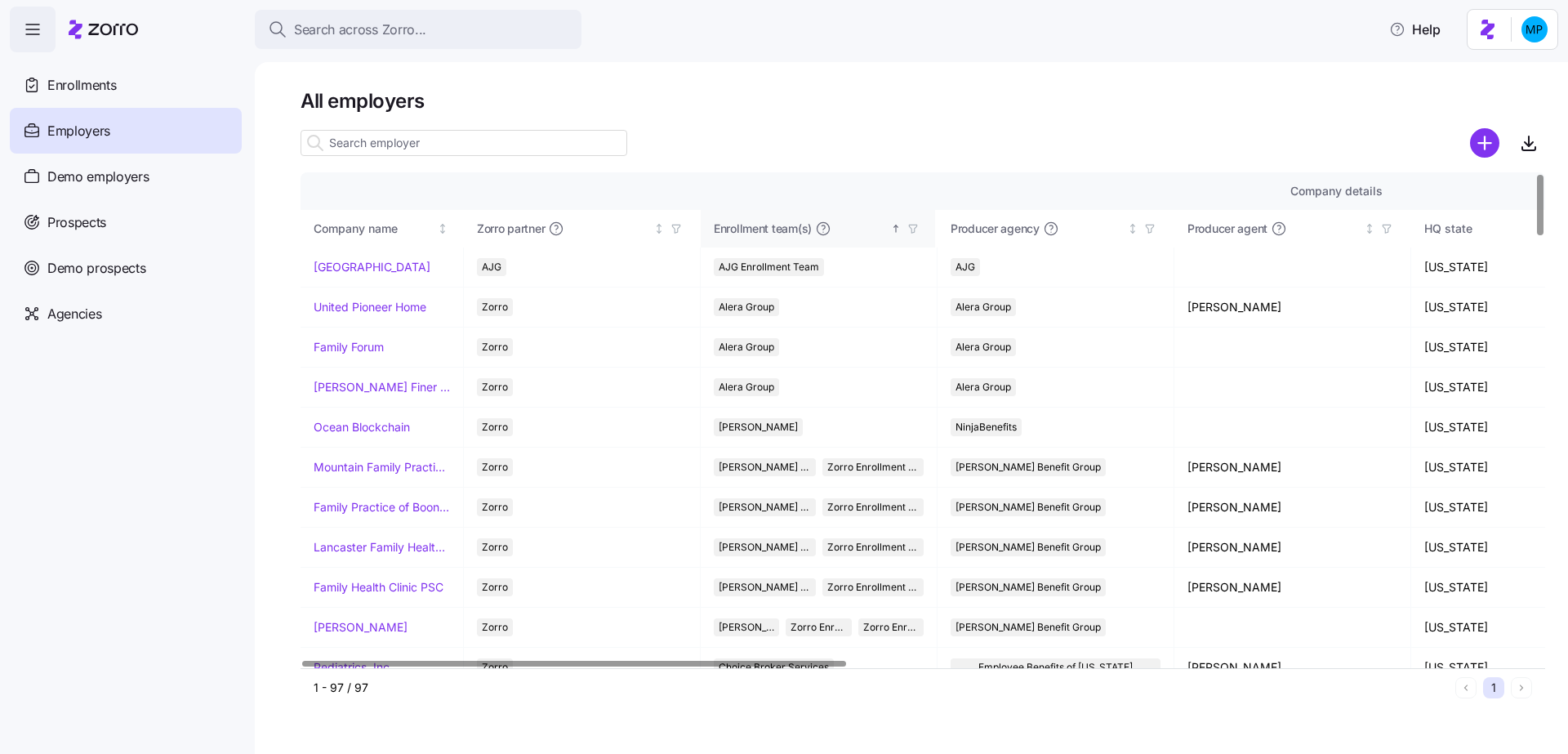
click at [789, 127] on div at bounding box center [923, 143] width 1244 height 33
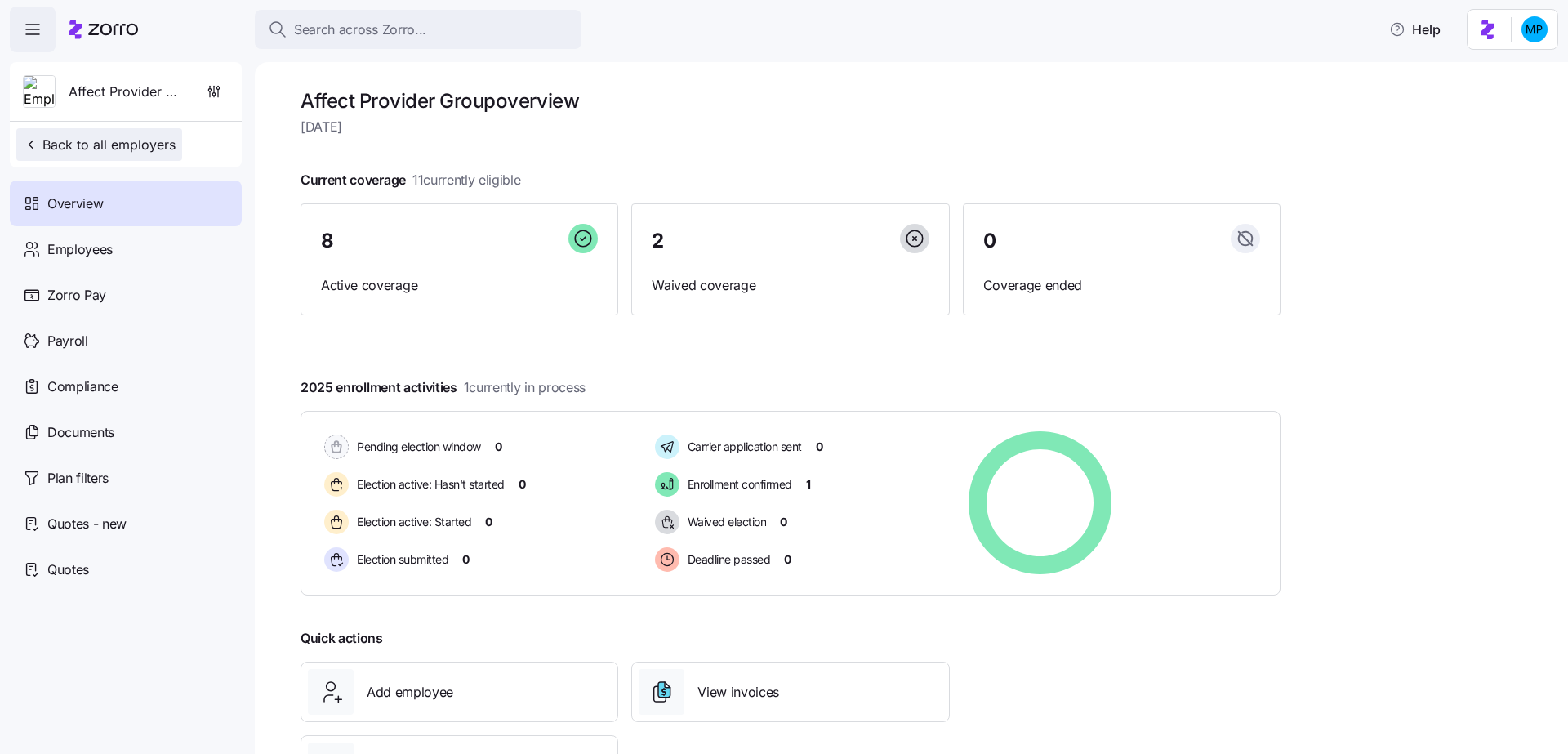
click at [81, 153] on span "Back to all employers" at bounding box center [100, 144] width 153 height 19
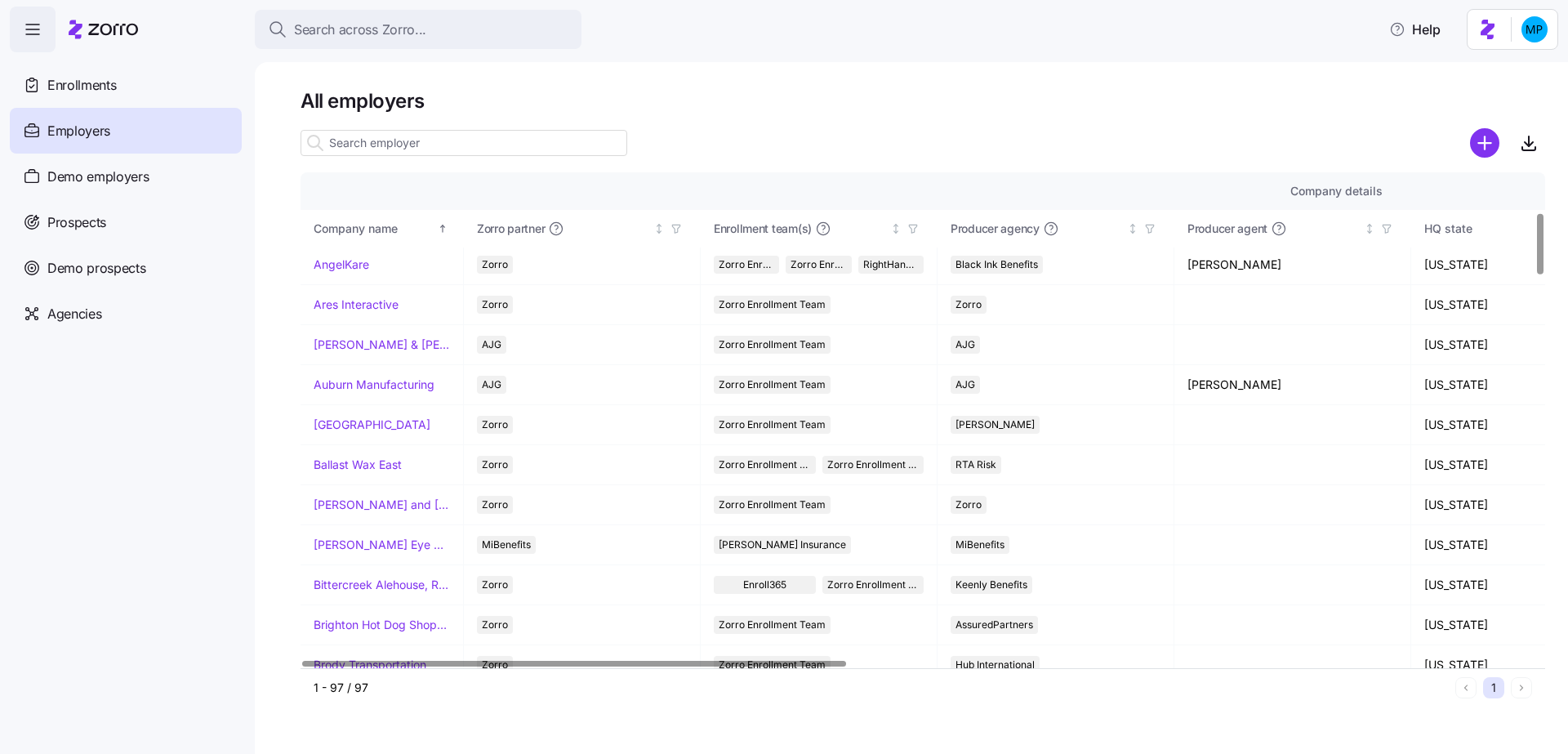
scroll to position [318, 0]
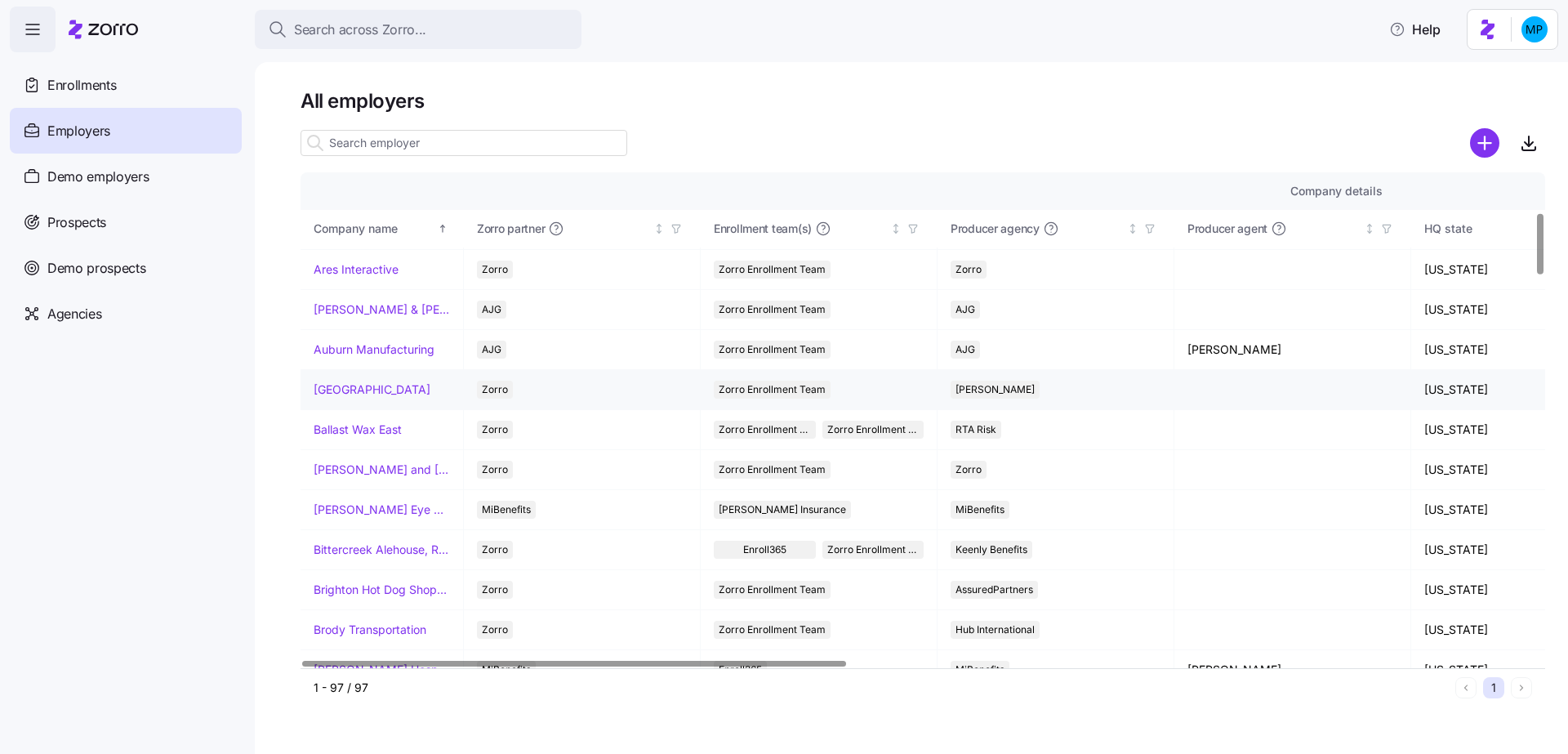
click at [375, 381] on link "Avondale House" at bounding box center [372, 388] width 117 height 16
click at [110, 88] on span "Enrollments" at bounding box center [81, 85] width 69 height 20
click at [142, 142] on div "Employers" at bounding box center [125, 131] width 232 height 46
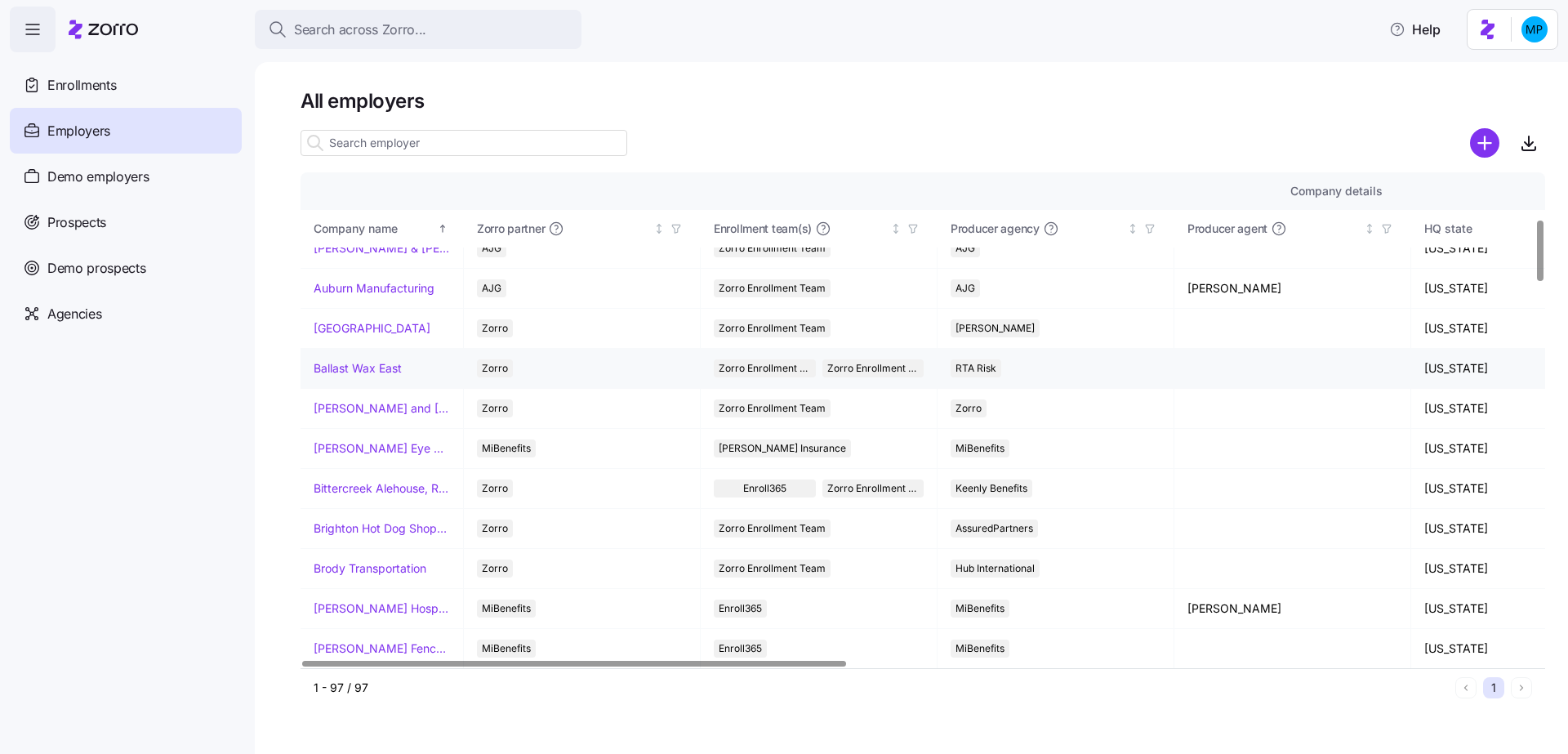
scroll to position [384, 0]
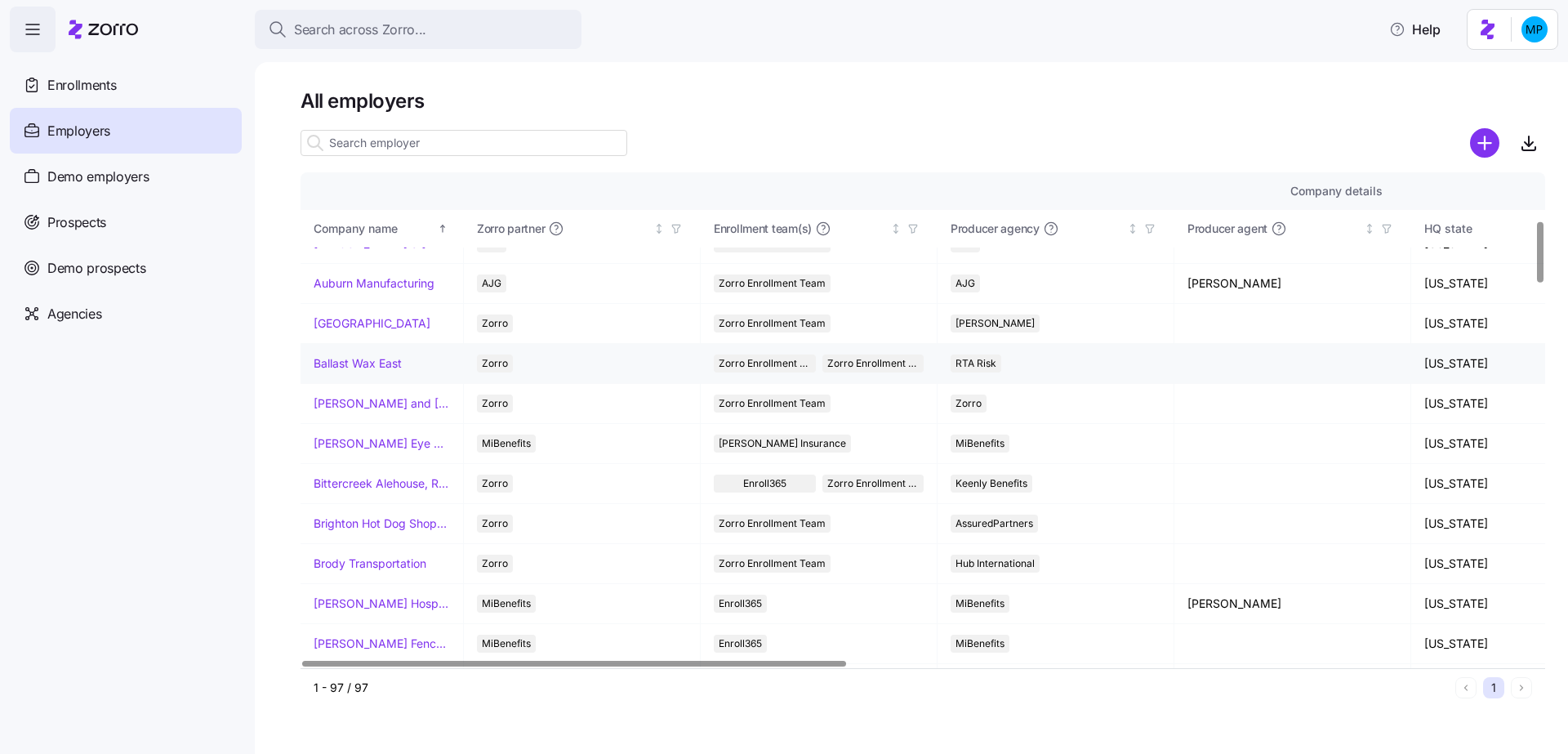
click at [378, 357] on link "Ballast Wax East" at bounding box center [358, 363] width 88 height 16
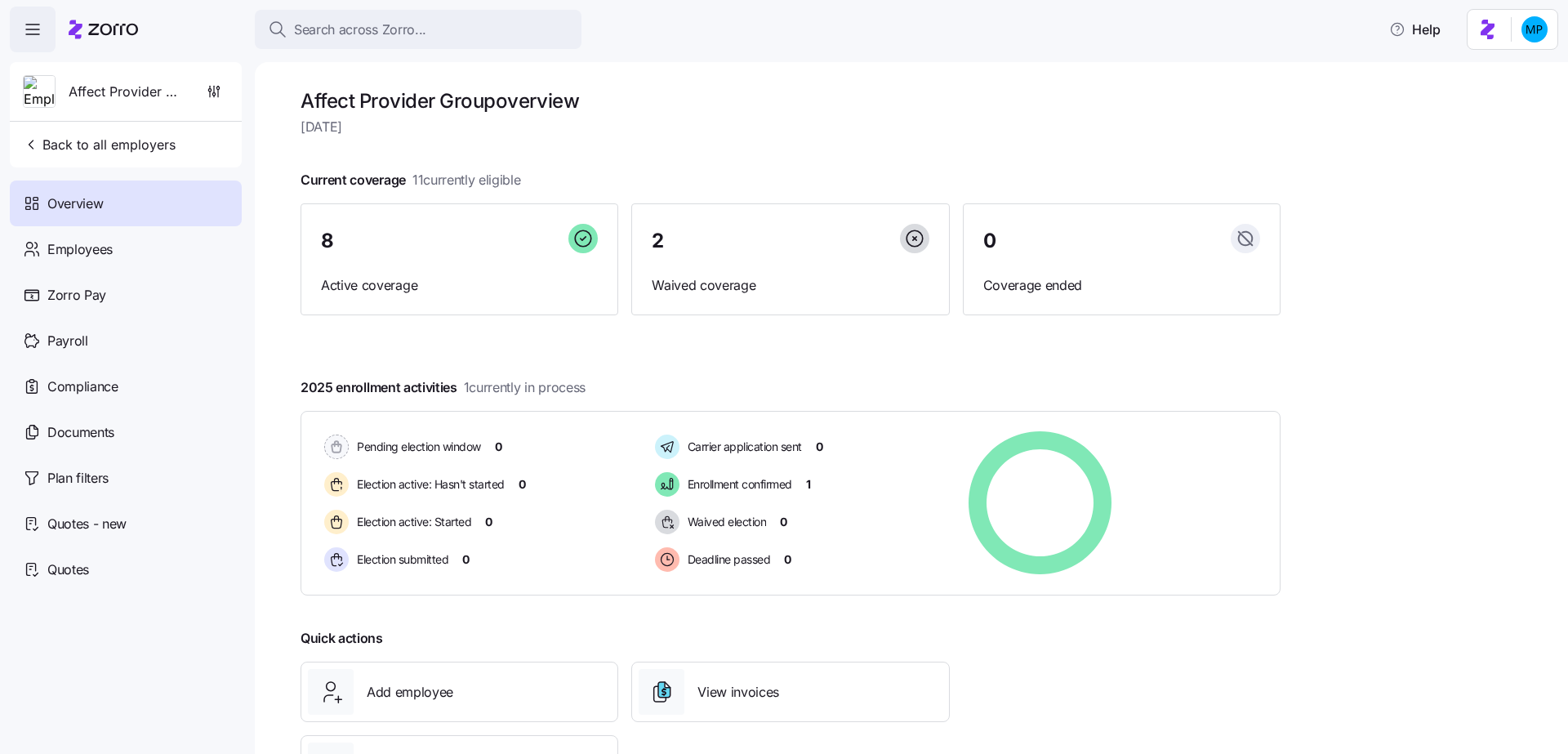
click at [47, 20] on span "button" at bounding box center [33, 30] width 44 height 44
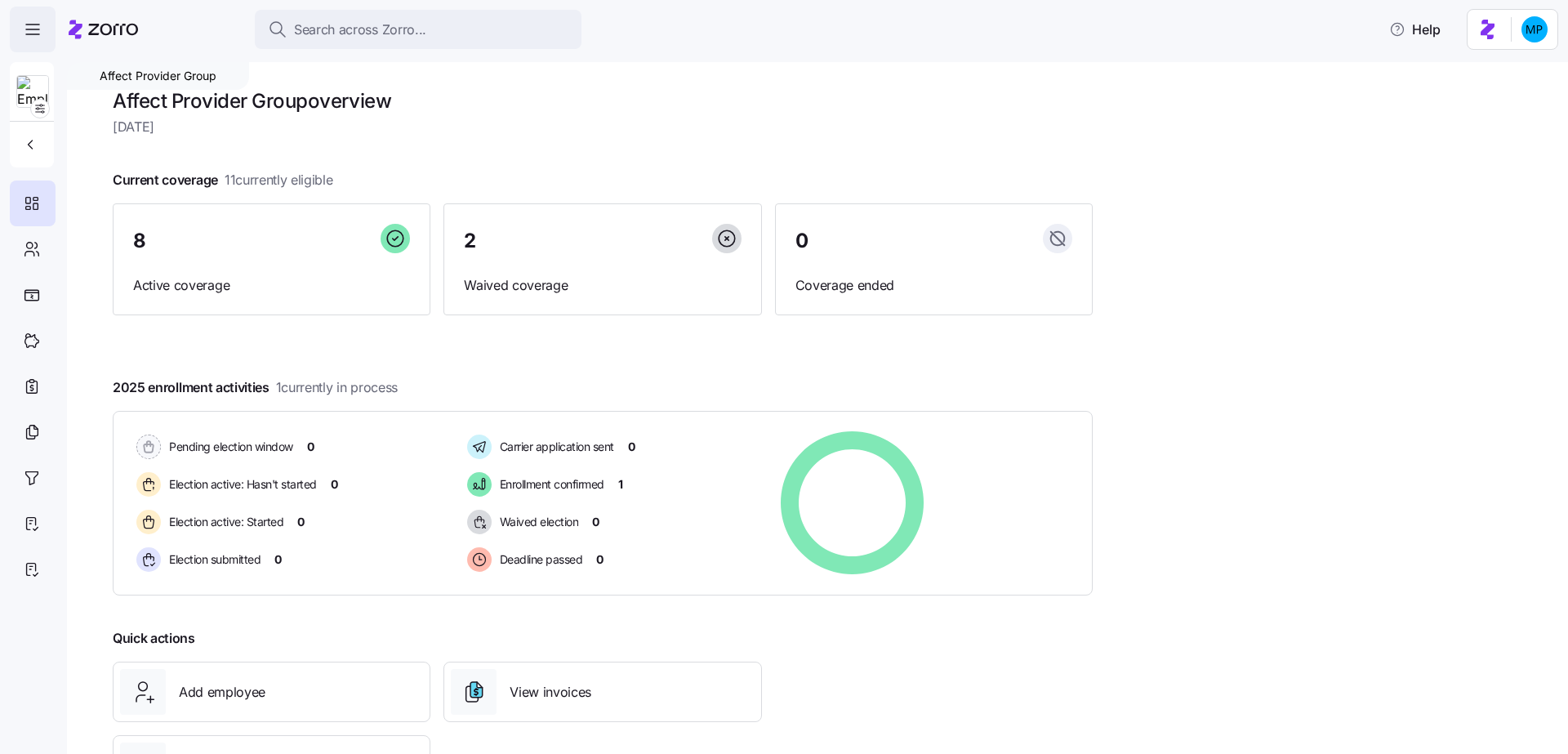
click at [45, 24] on span "button" at bounding box center [33, 30] width 44 height 44
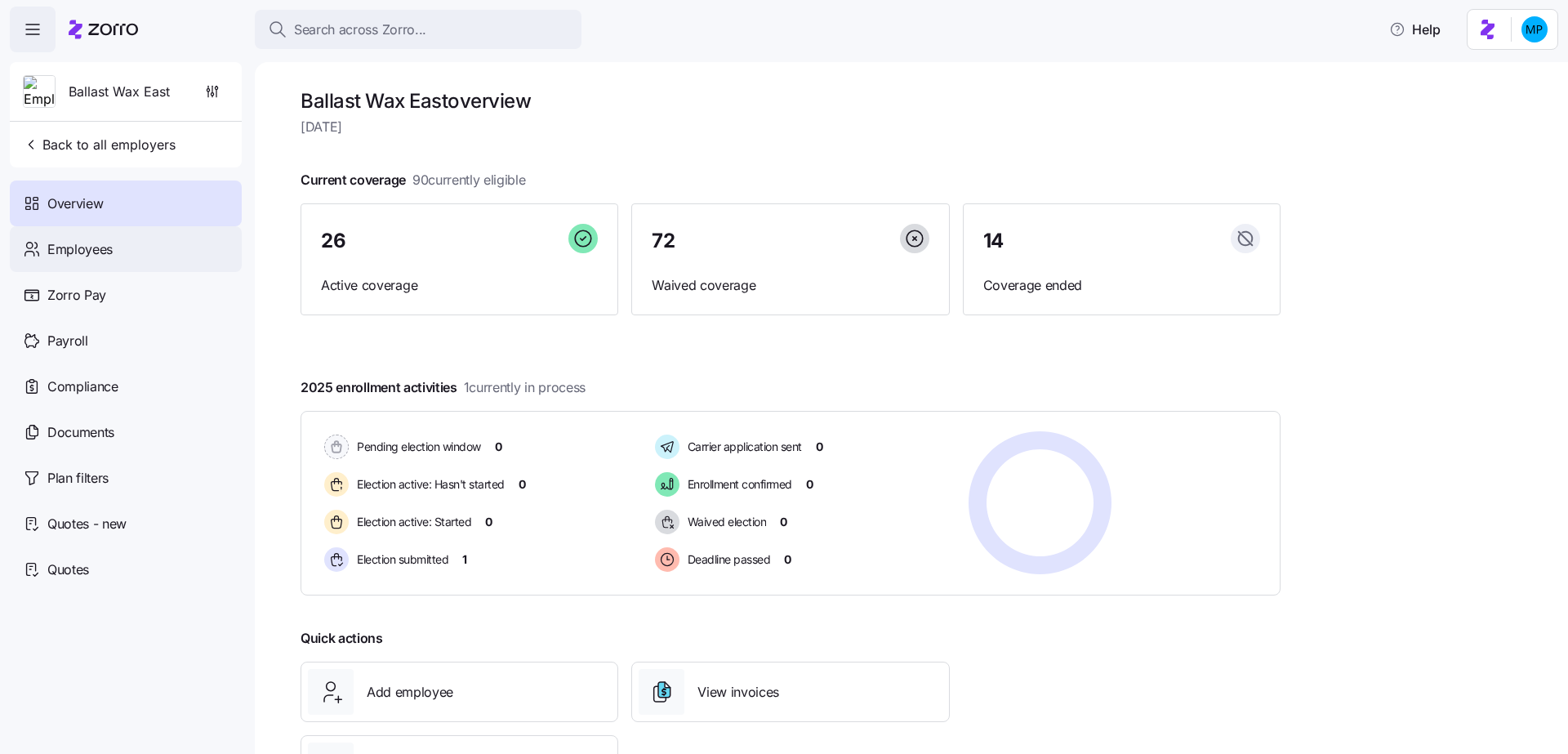
click at [181, 255] on div "Employees" at bounding box center [125, 249] width 232 height 46
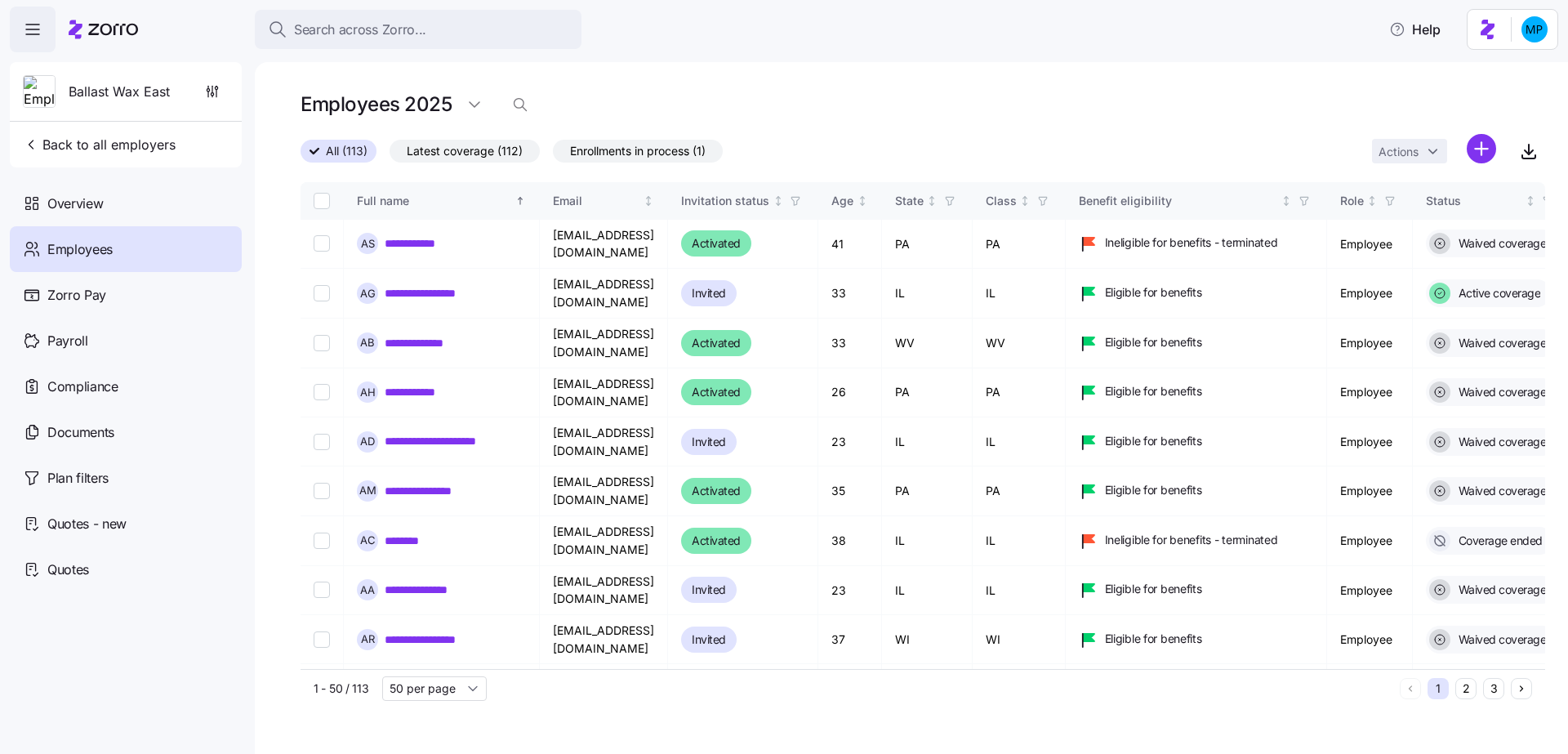
type input "150 per page"
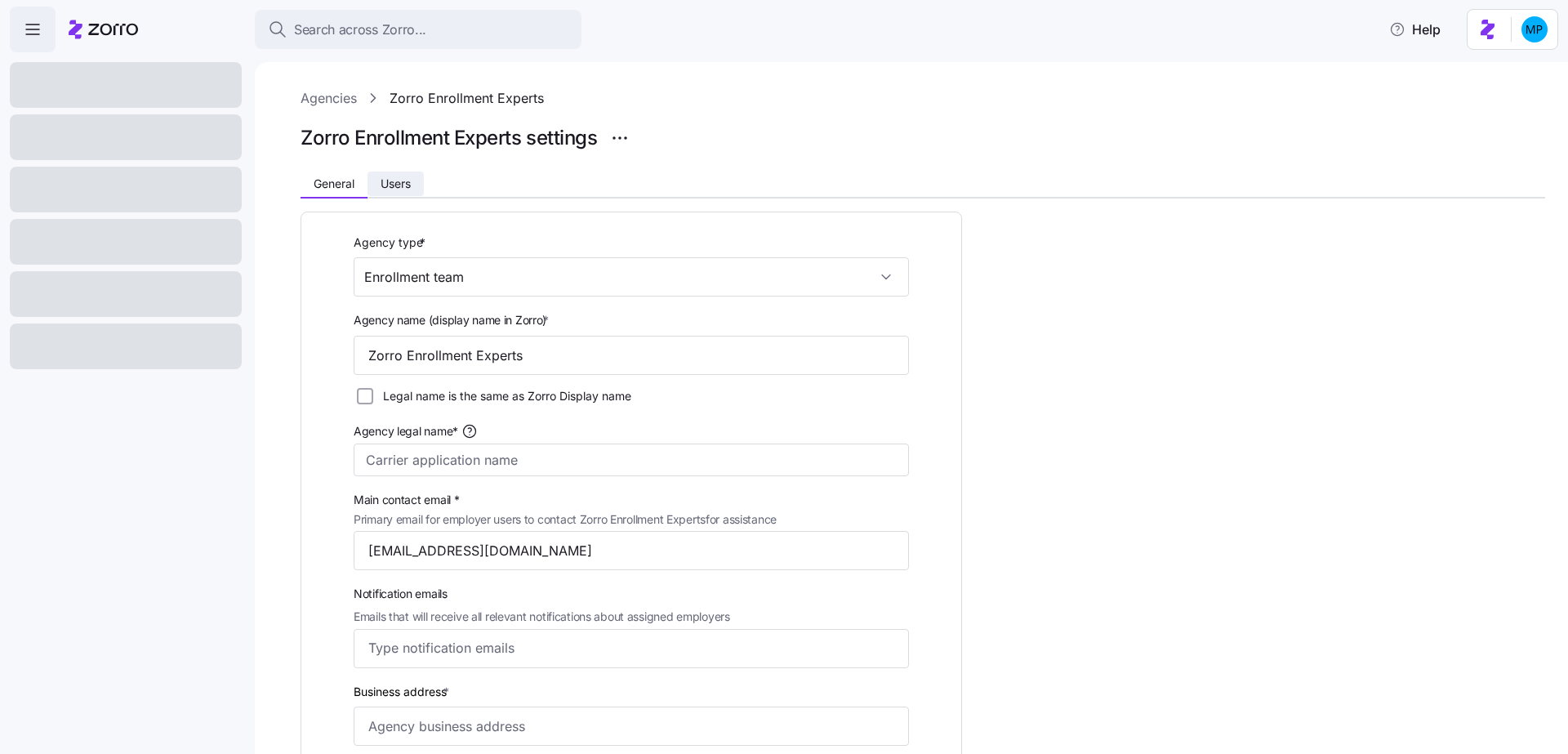
click at [392, 188] on span "Users" at bounding box center [396, 184] width 31 height 11
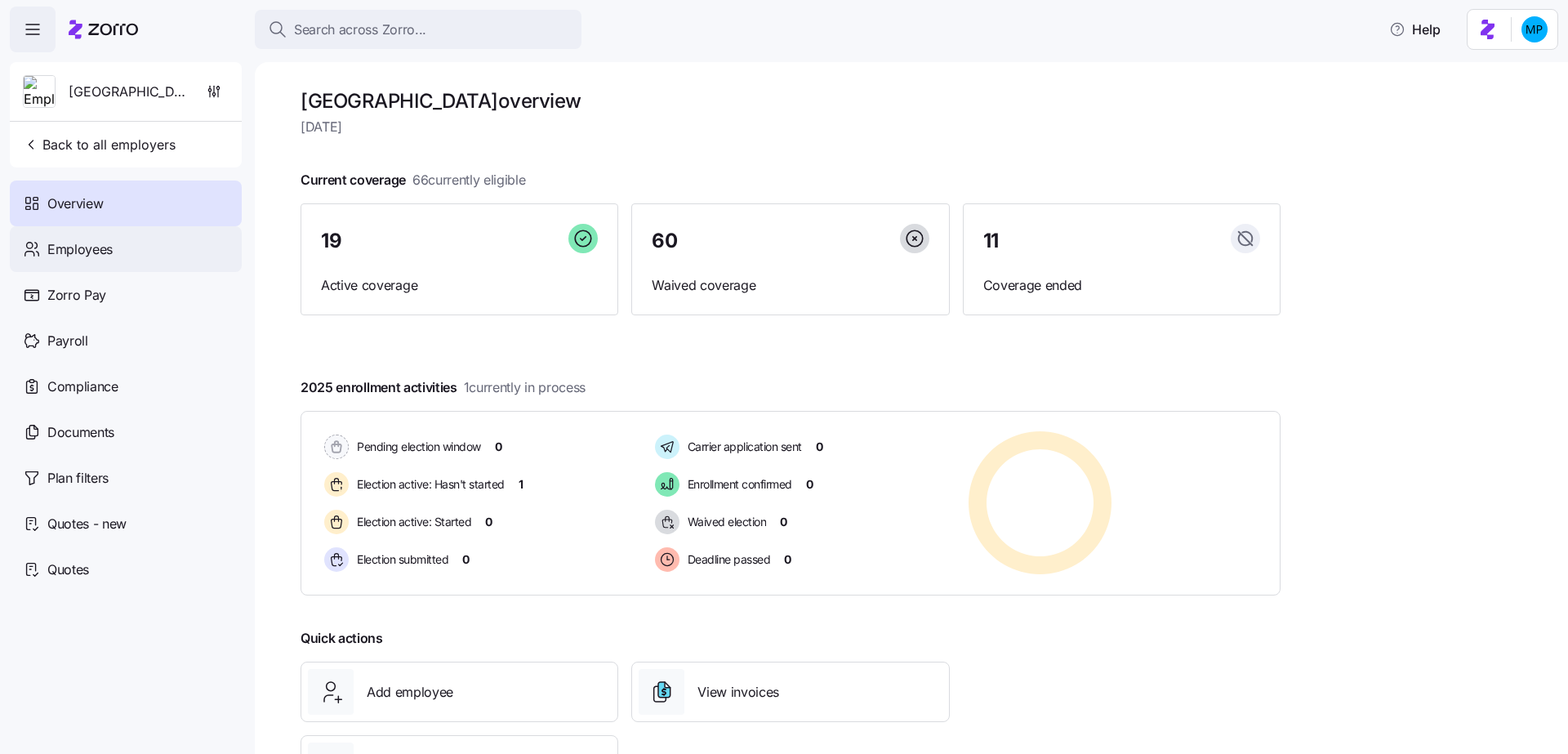
click at [159, 247] on div "Employees" at bounding box center [125, 249] width 232 height 46
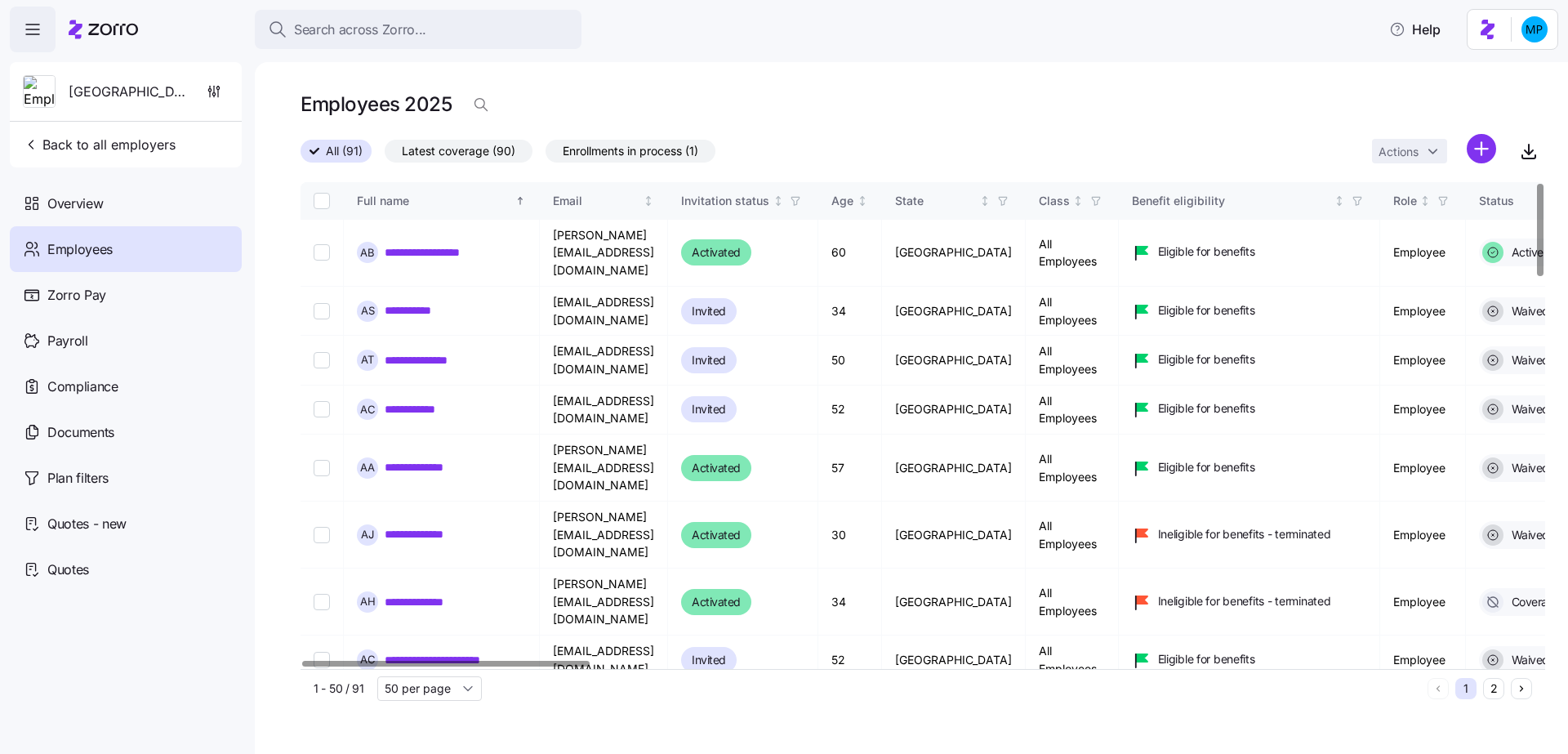
click at [324, 200] on input "Select all records" at bounding box center [322, 200] width 16 height 16
checkbox input "true"
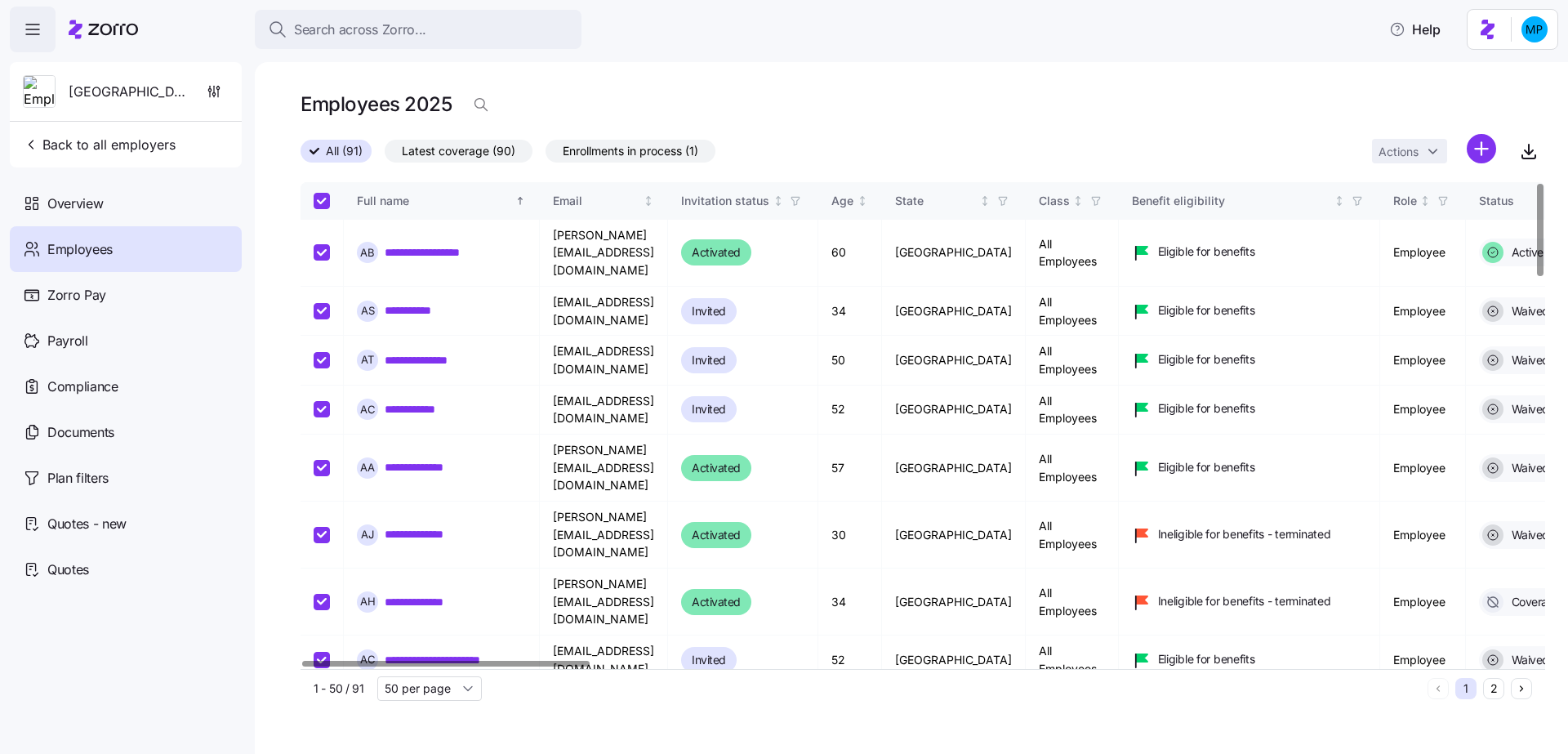
checkbox input "true"
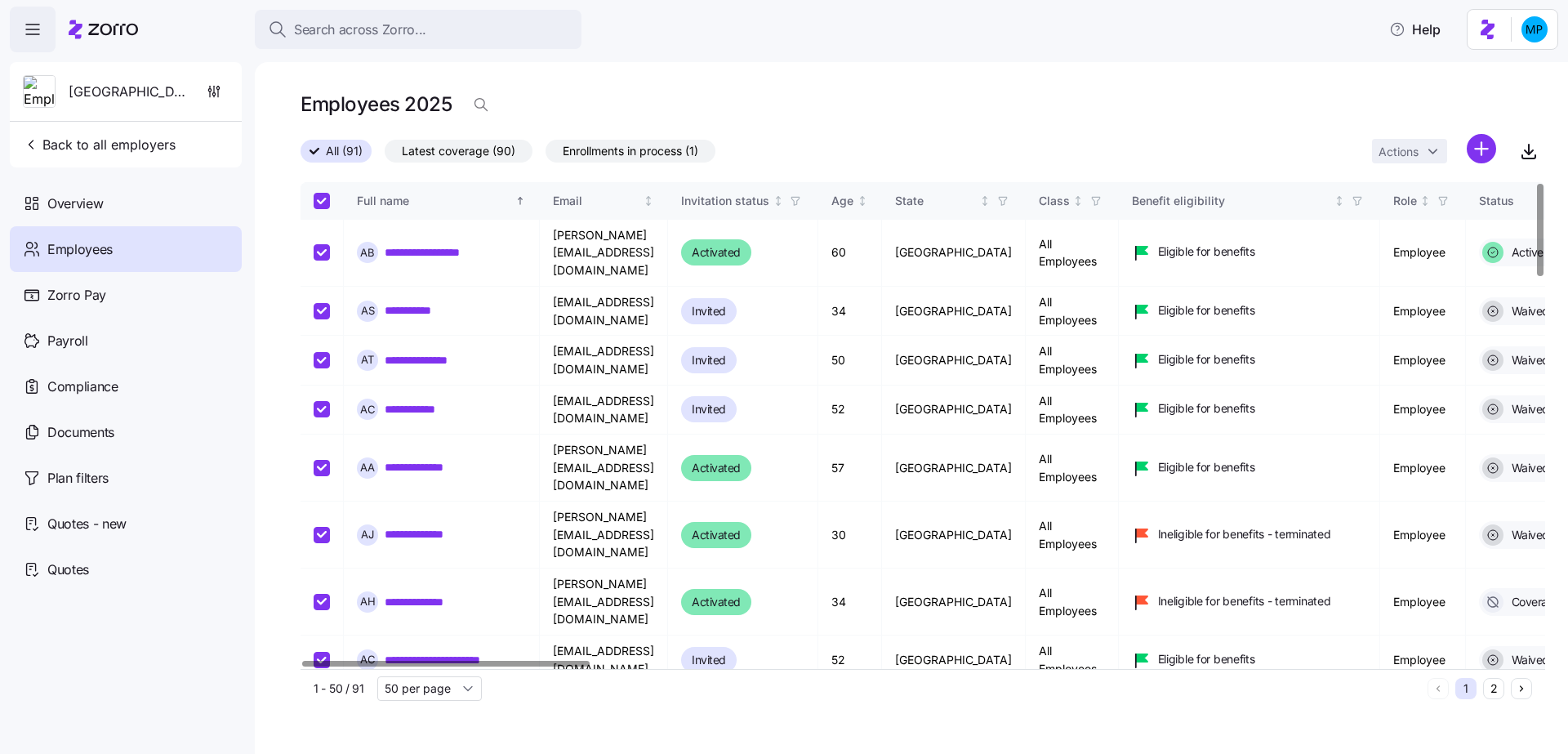
checkbox input "true"
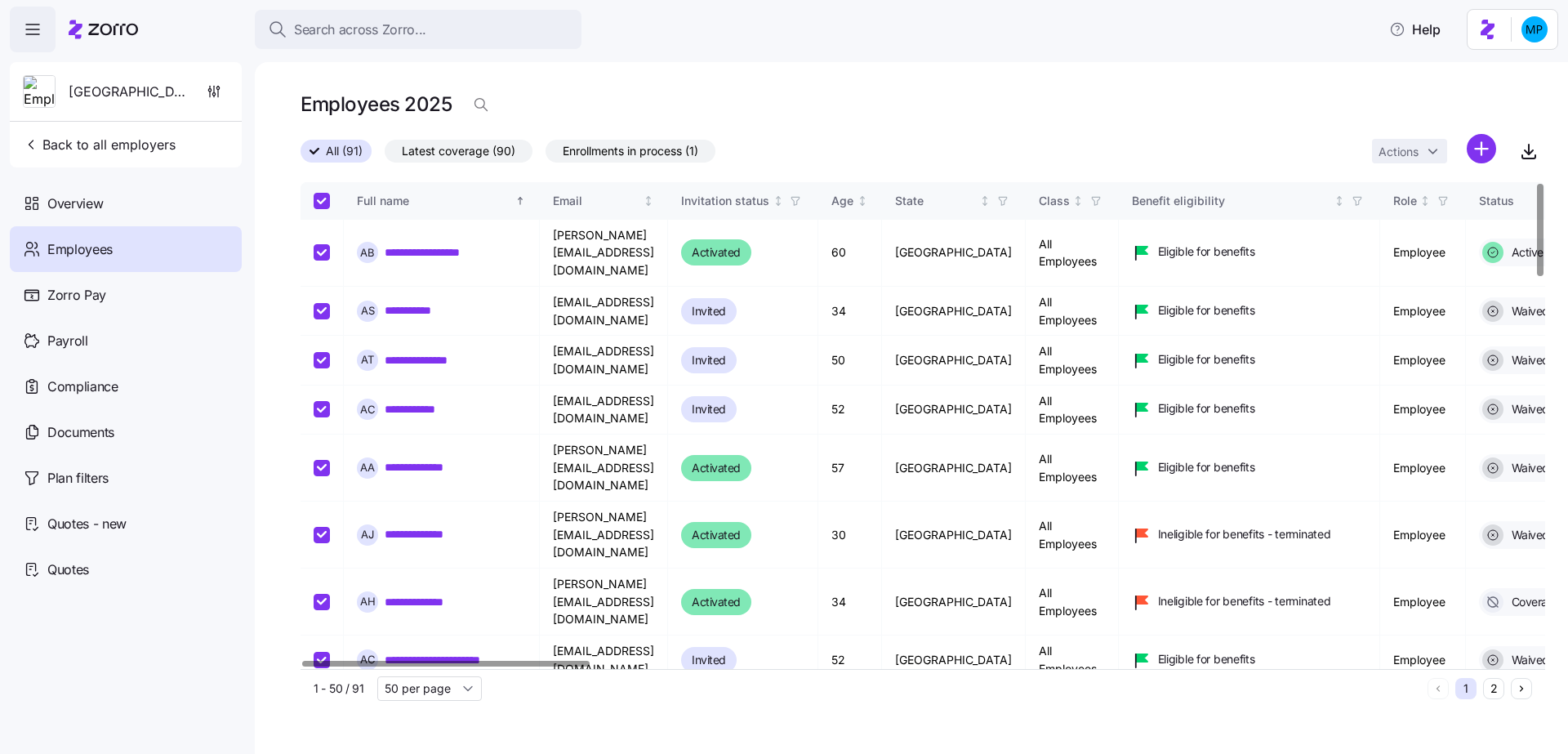
checkbox input "true"
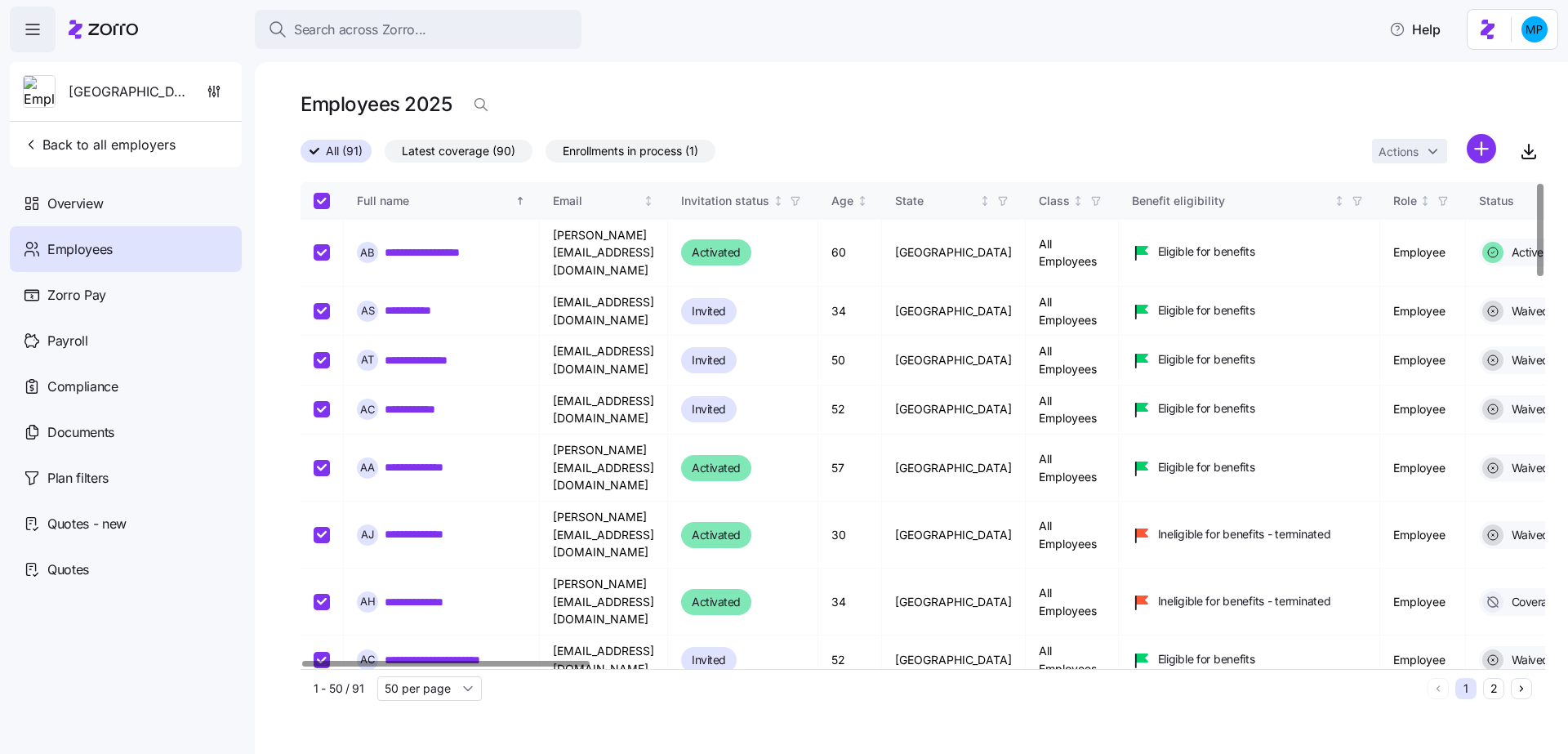
checkbox input "true"
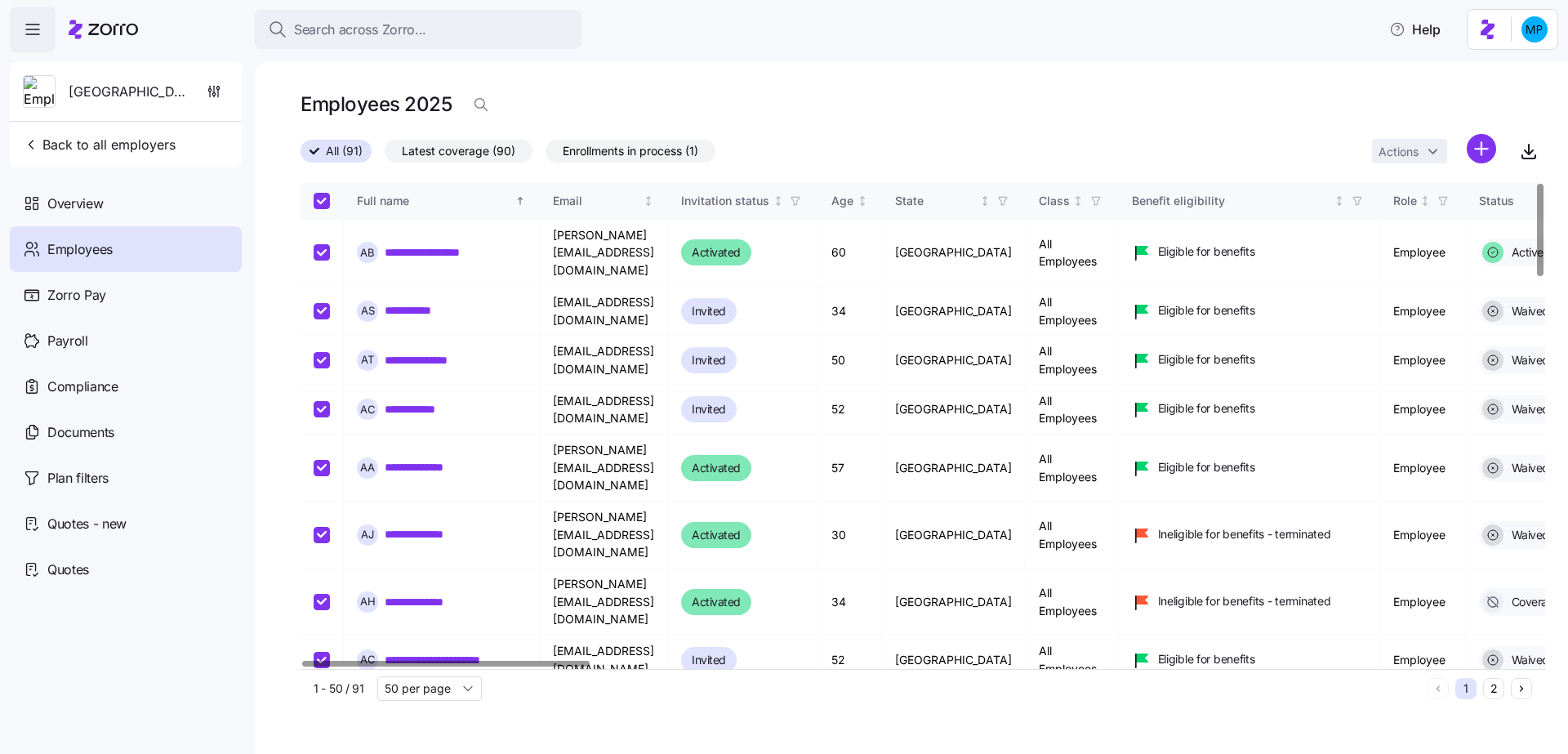
checkbox input "true"
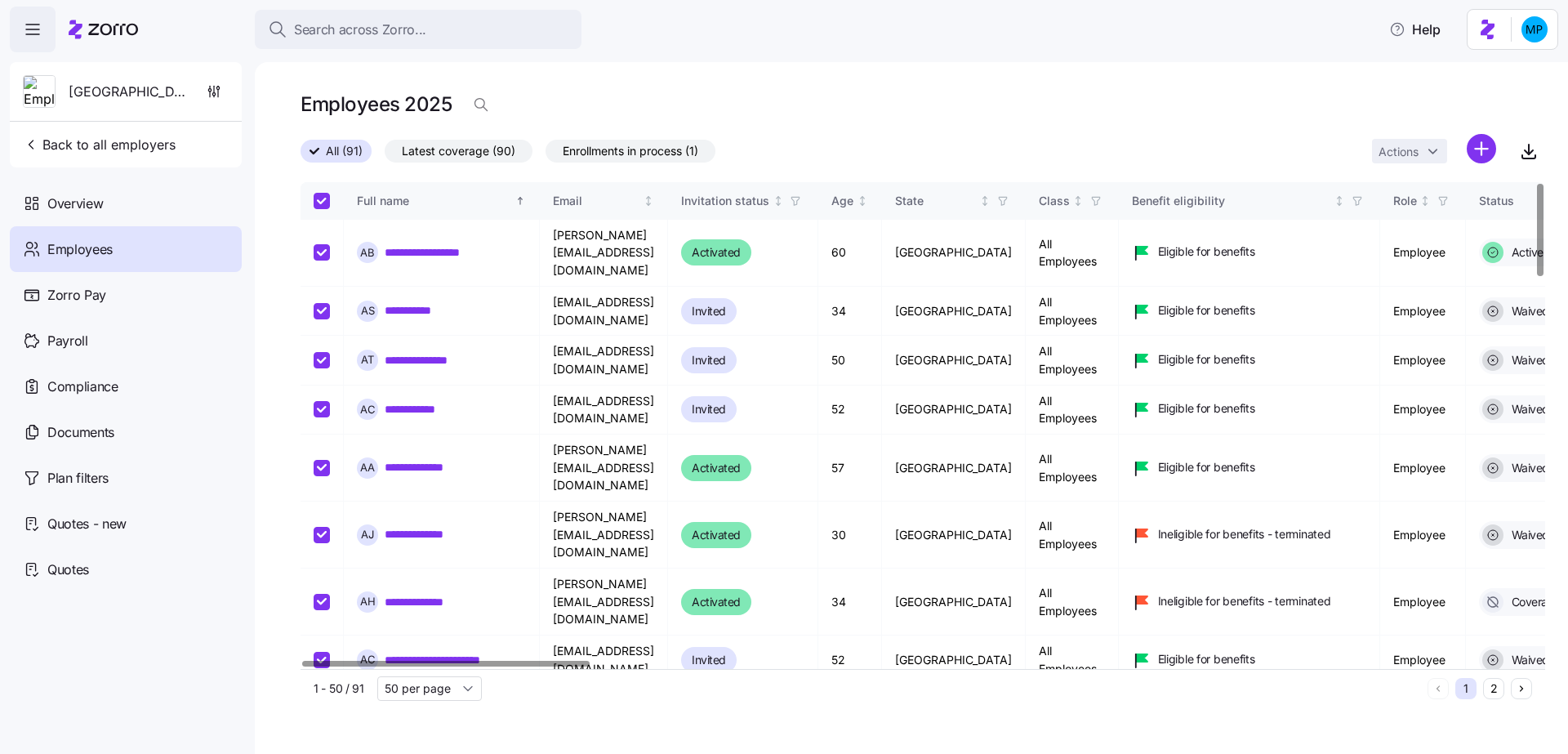
checkbox input "true"
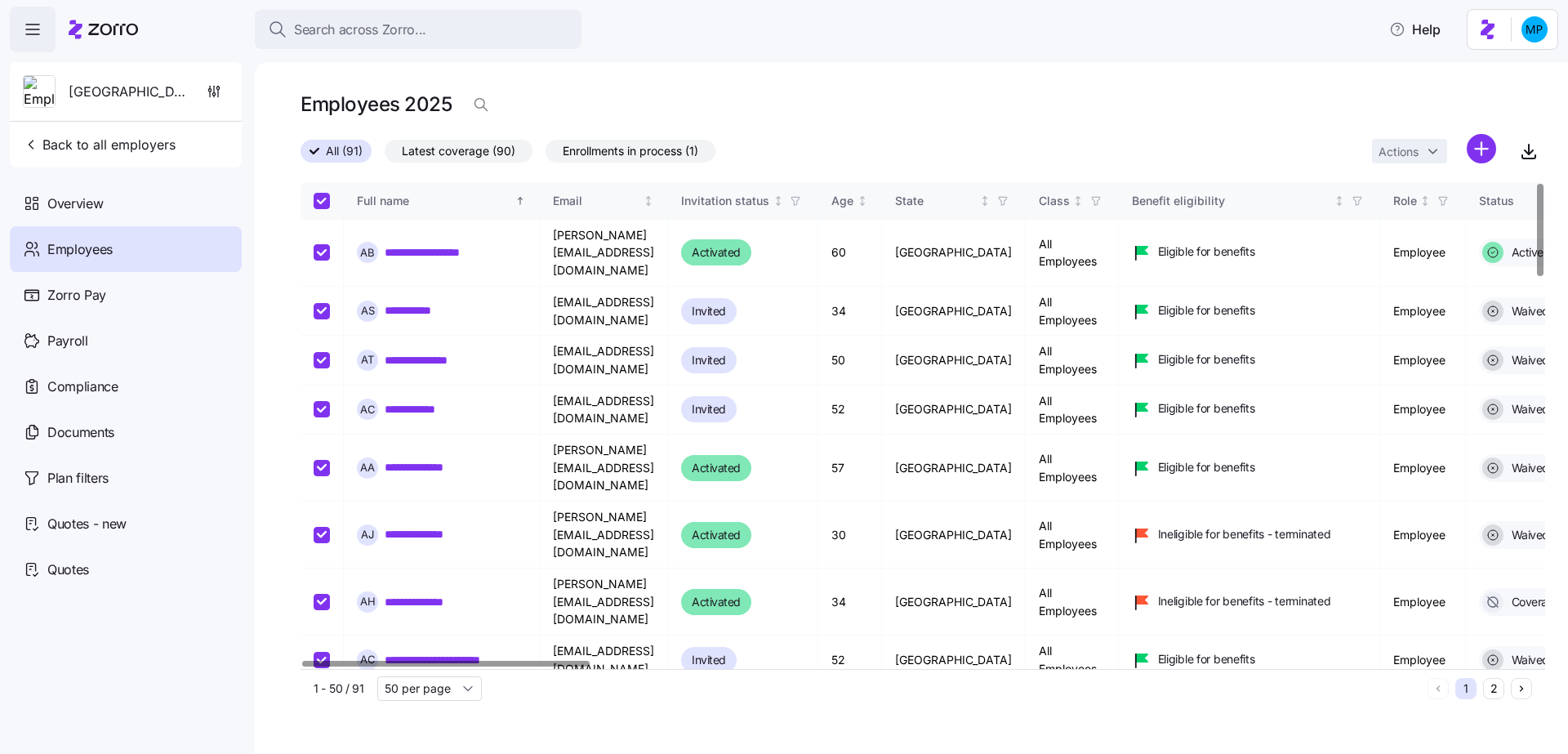
checkbox input "true"
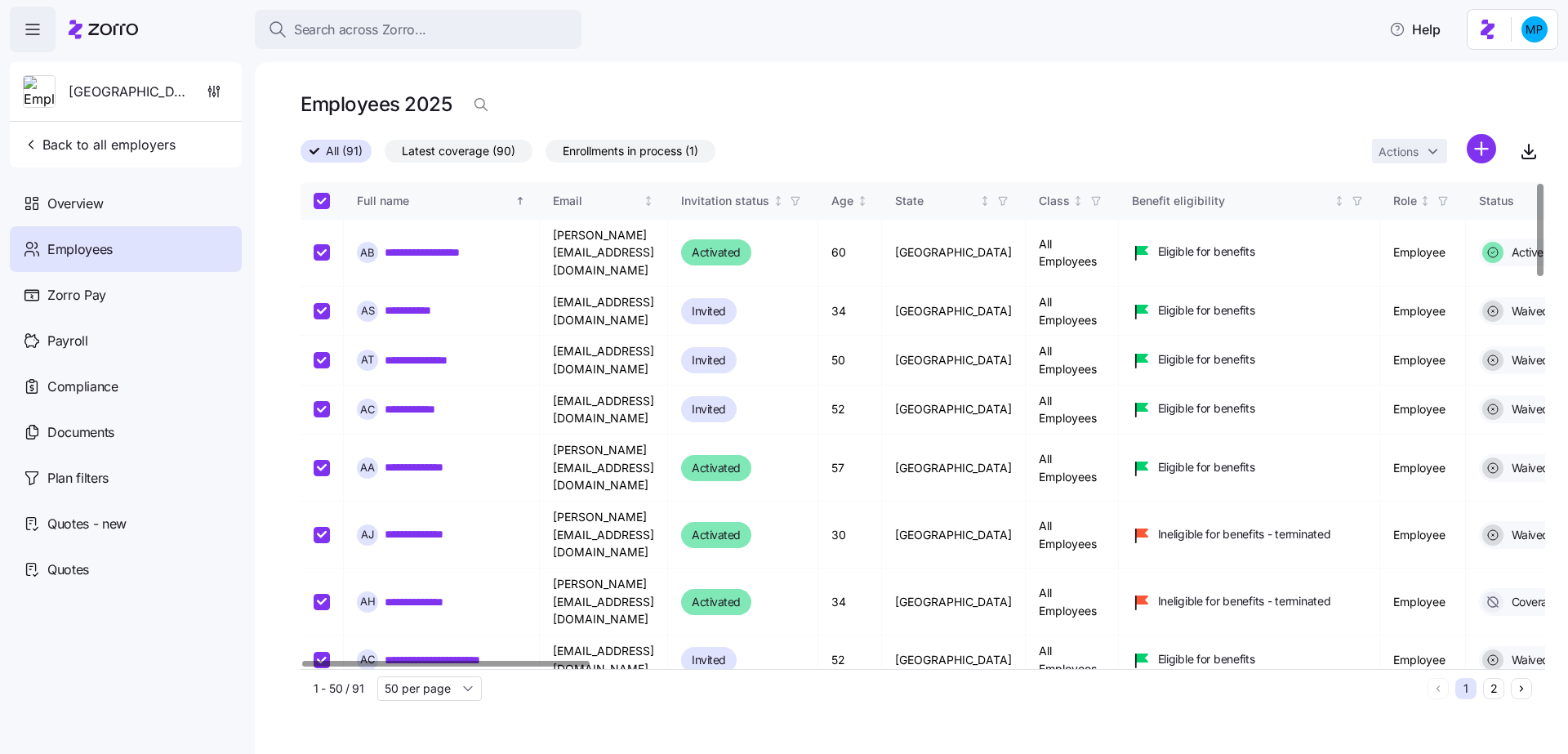
checkbox input "true"
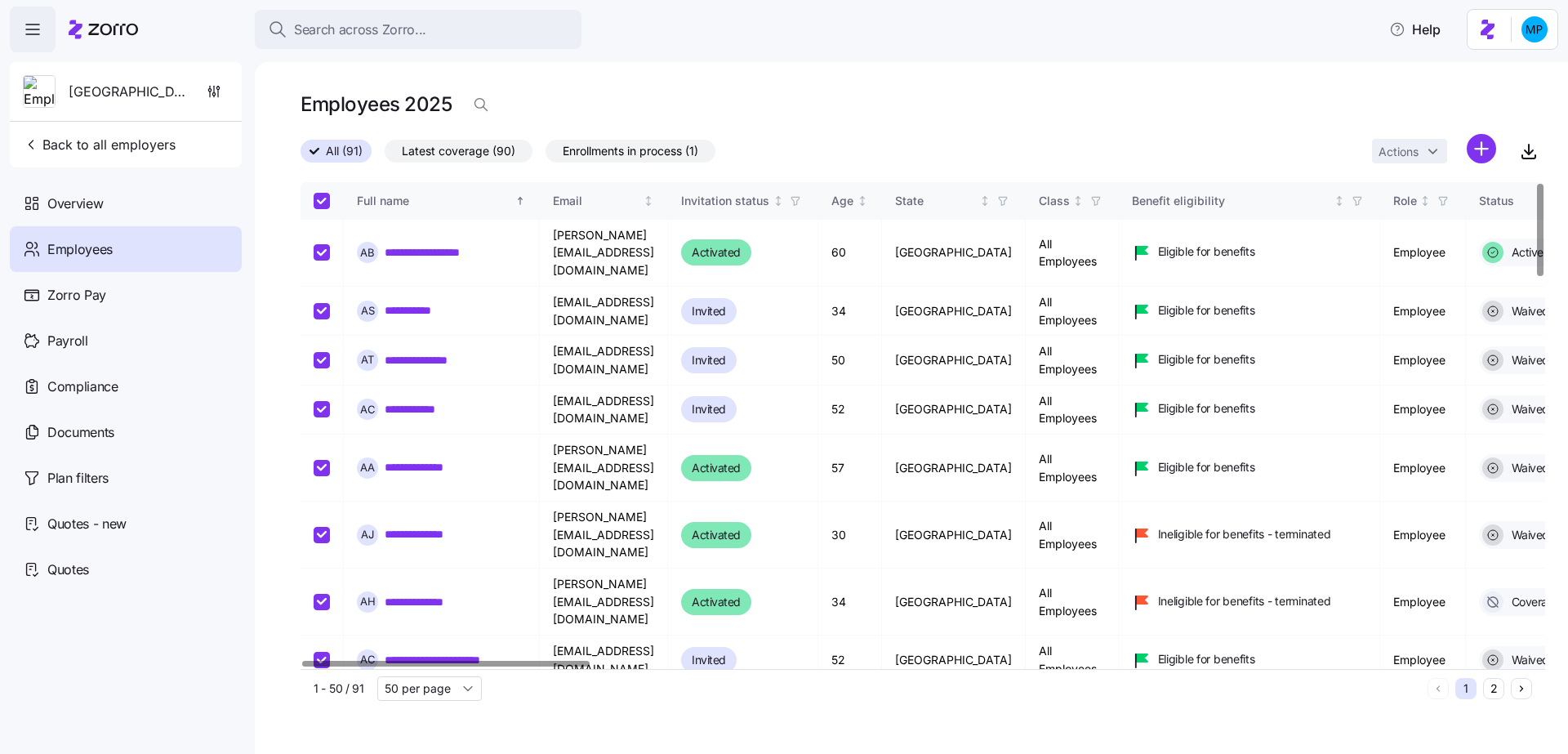
checkbox input "true"
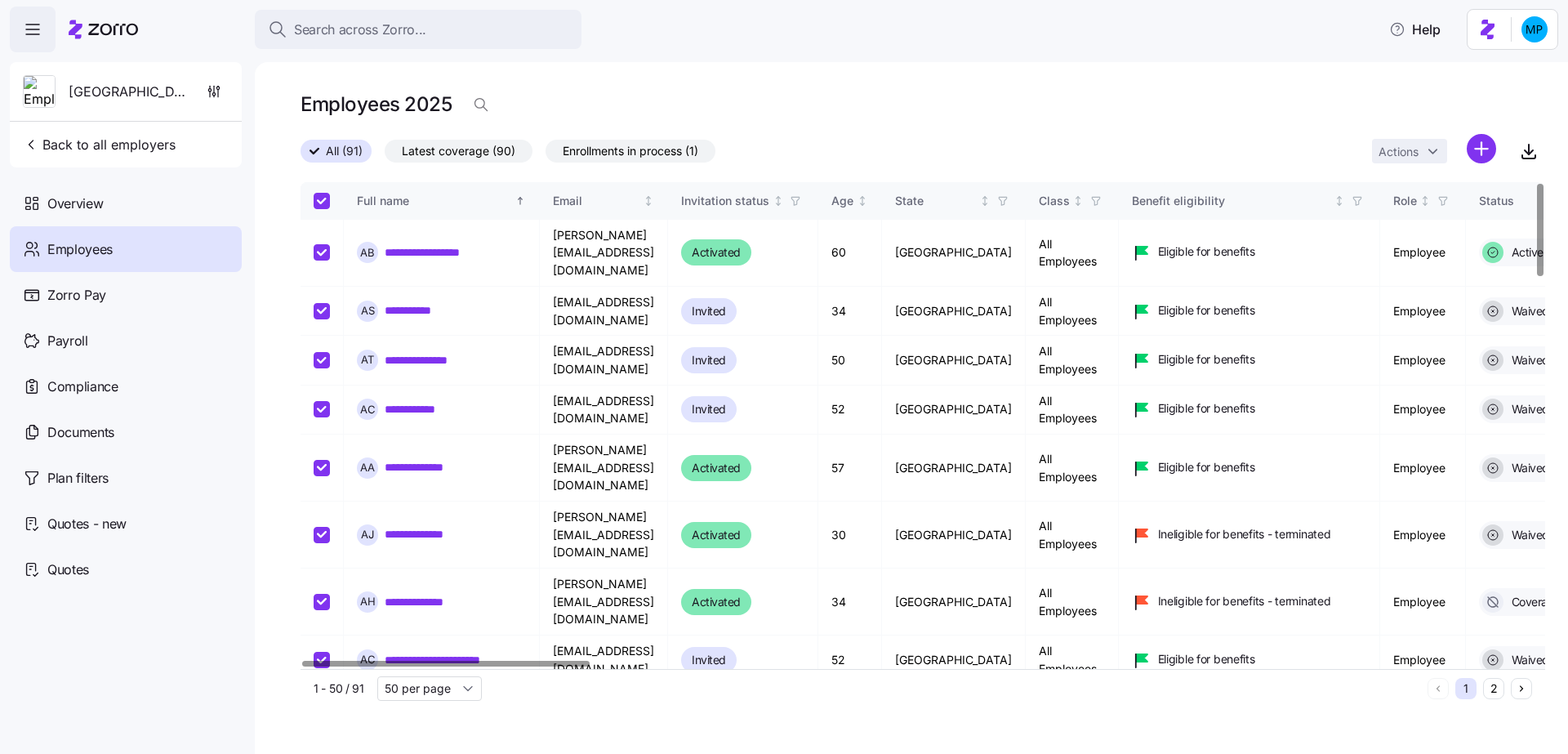
checkbox input "true"
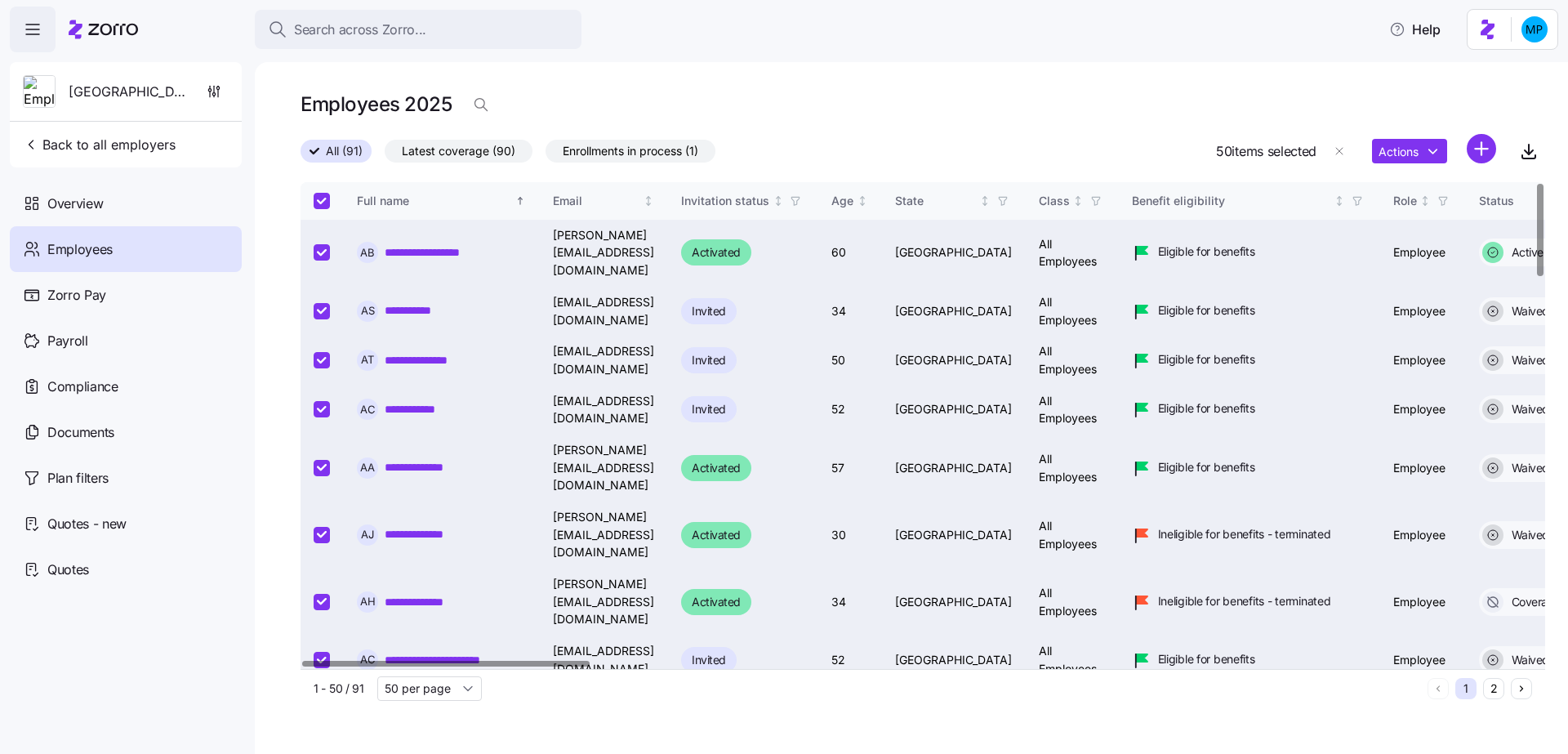
click at [320, 211] on th at bounding box center [322, 200] width 43 height 37
click at [320, 206] on input "Select all records" at bounding box center [322, 200] width 16 height 16
checkbox input "false"
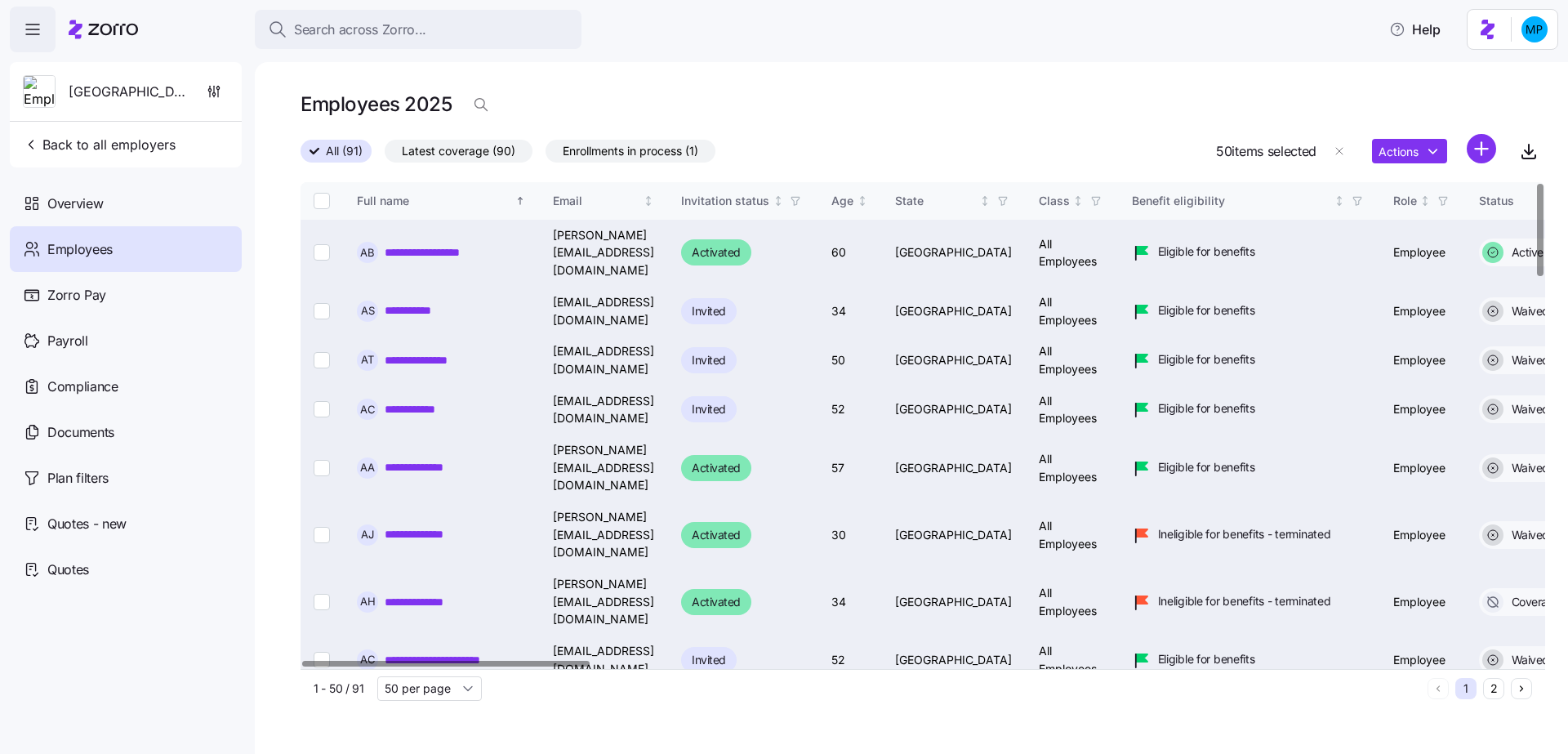
checkbox input "false"
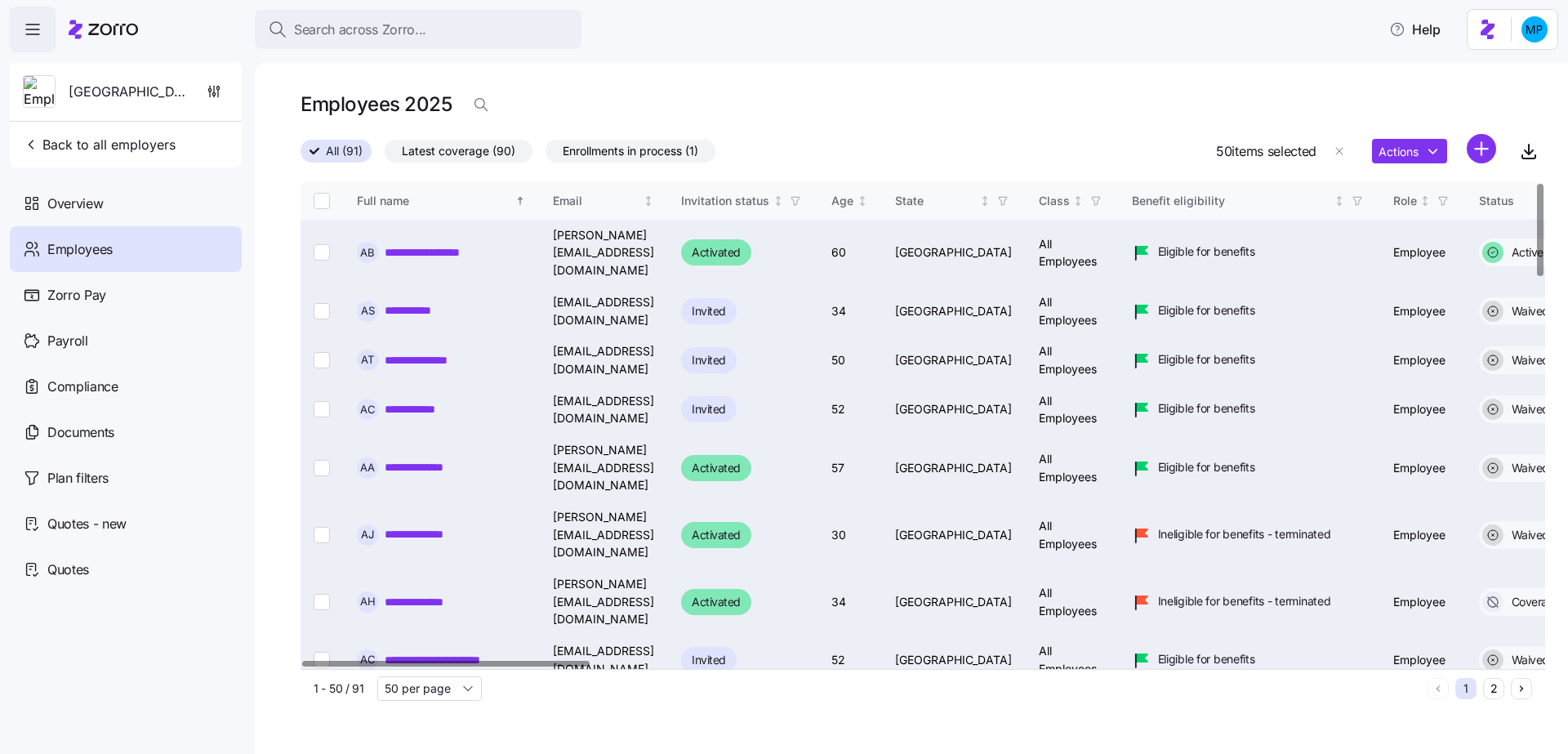
checkbox input "false"
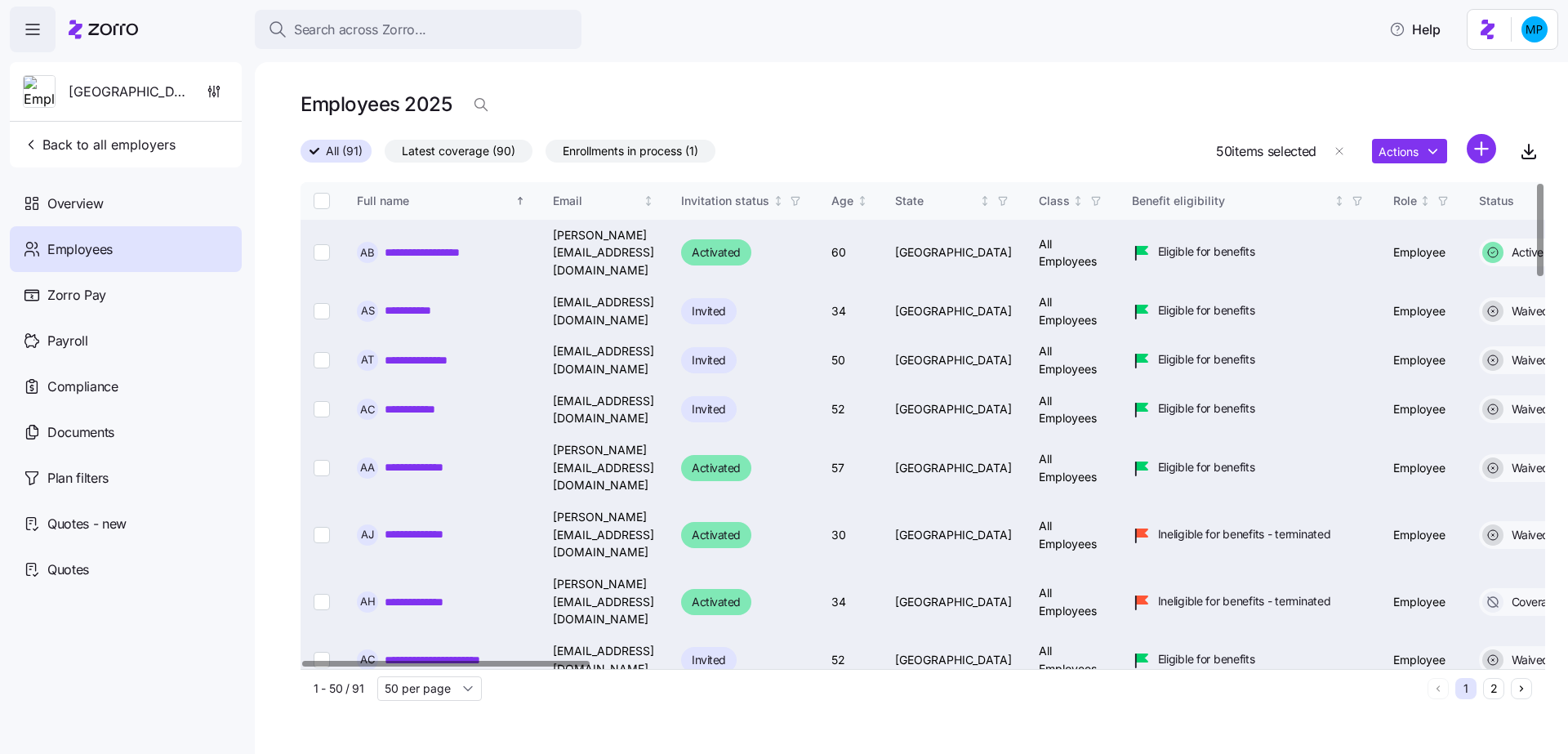
checkbox input "false"
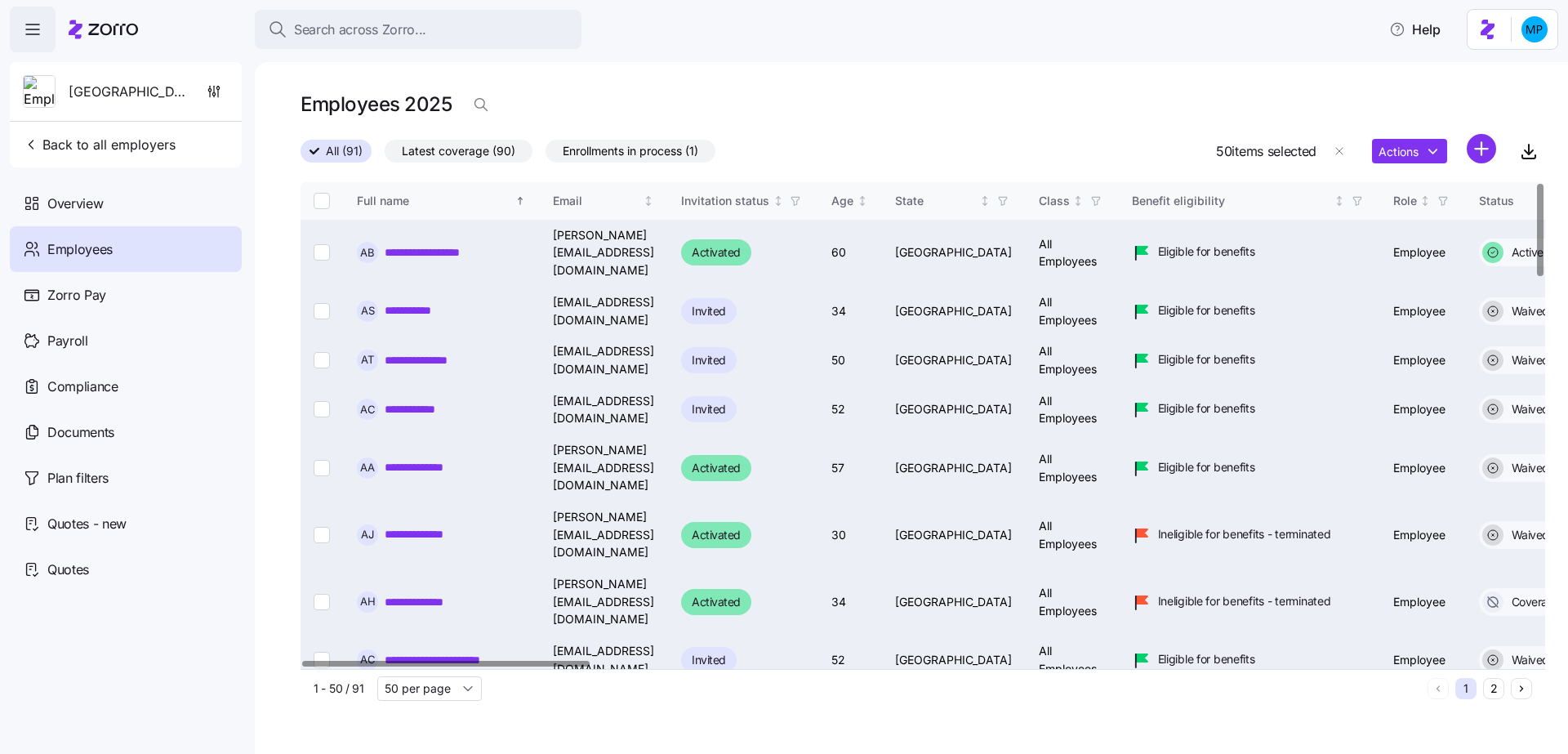
checkbox input "false"
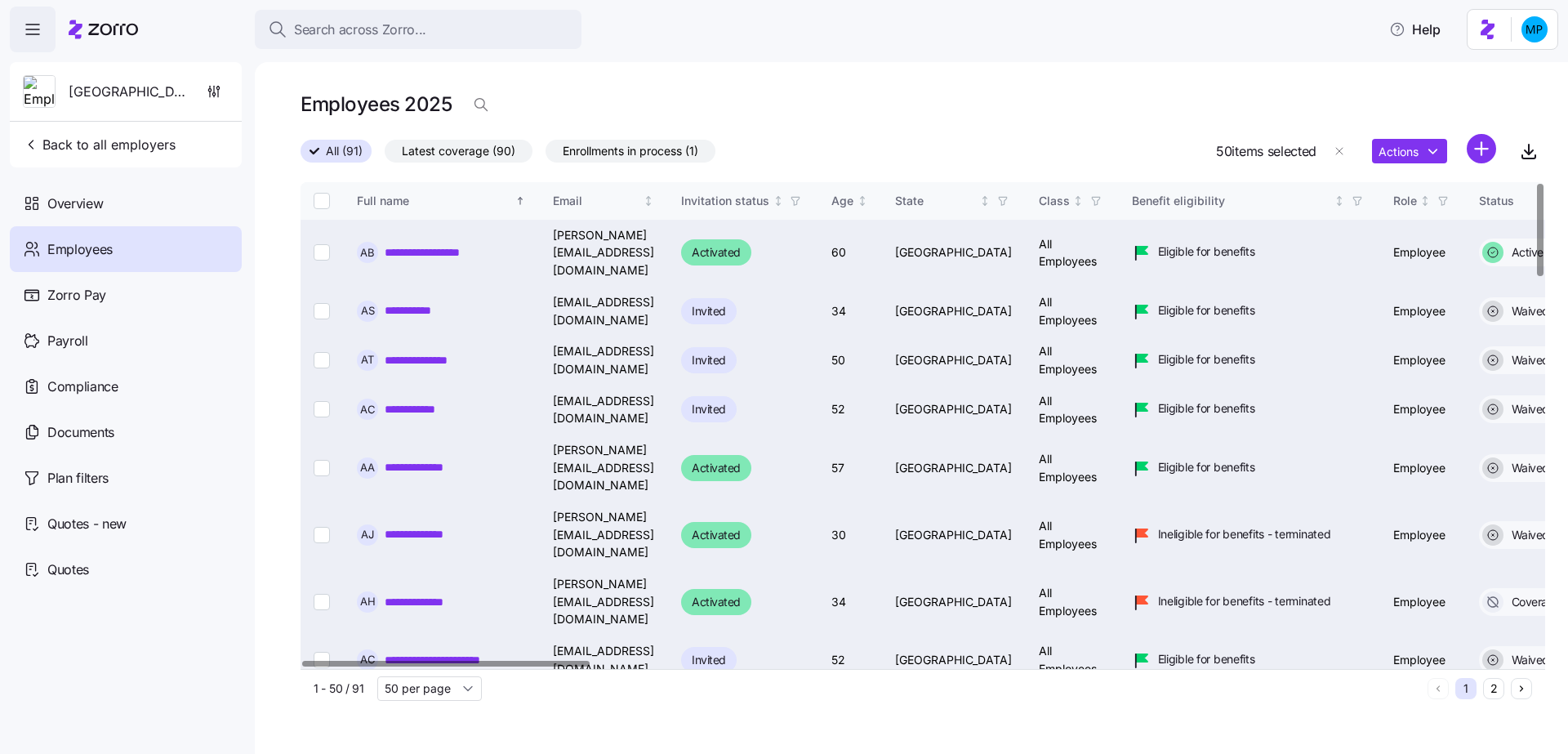
checkbox input "false"
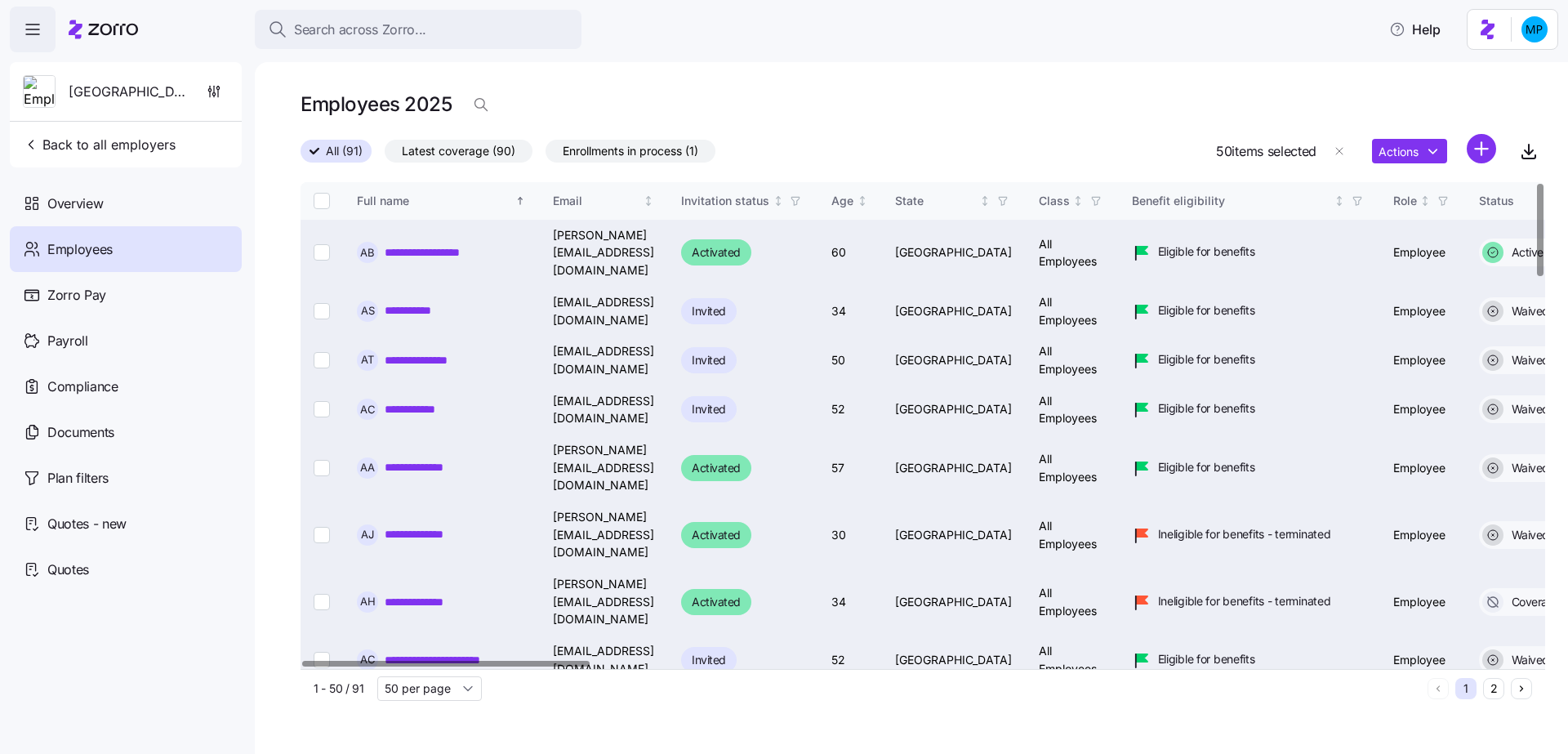
checkbox input "false"
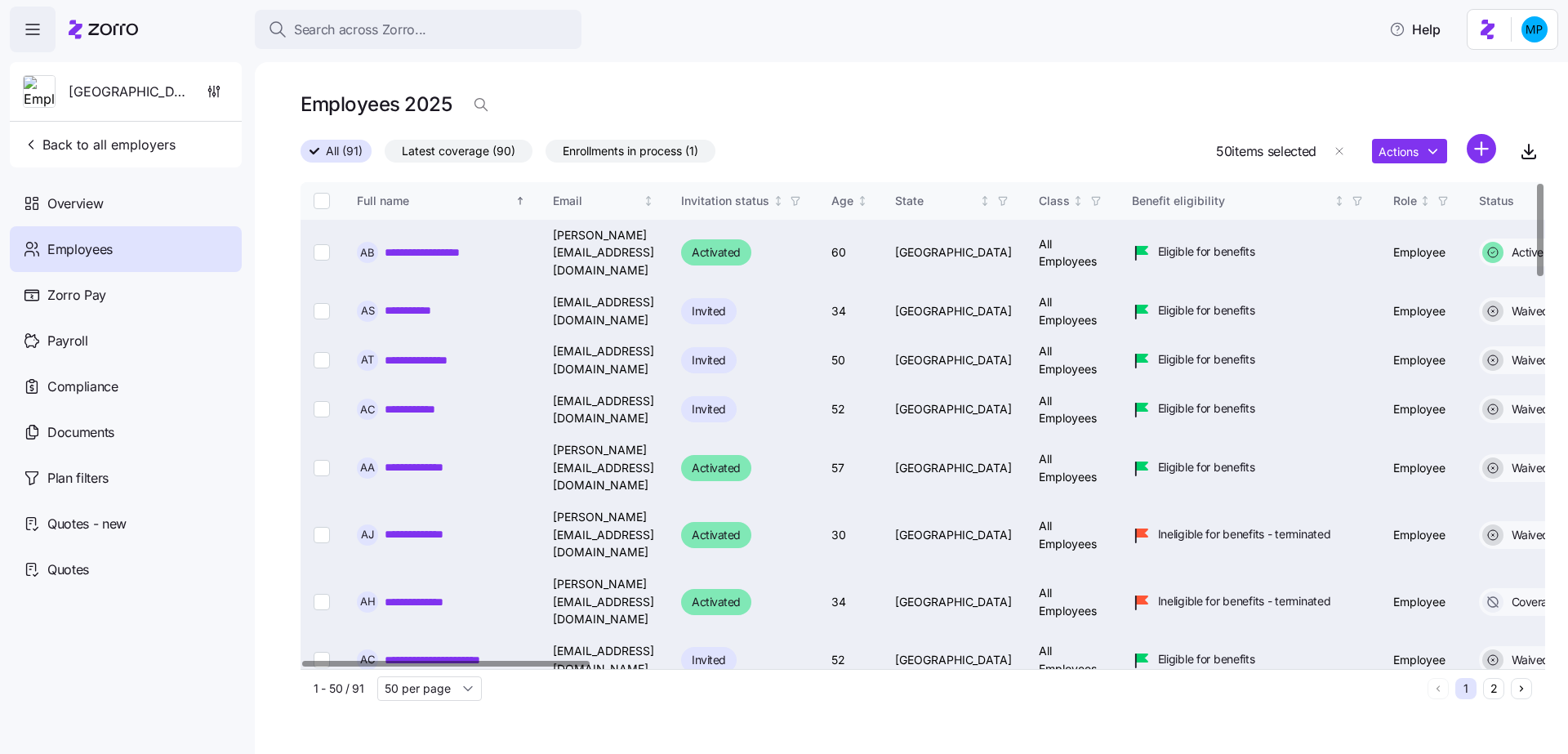
checkbox input "false"
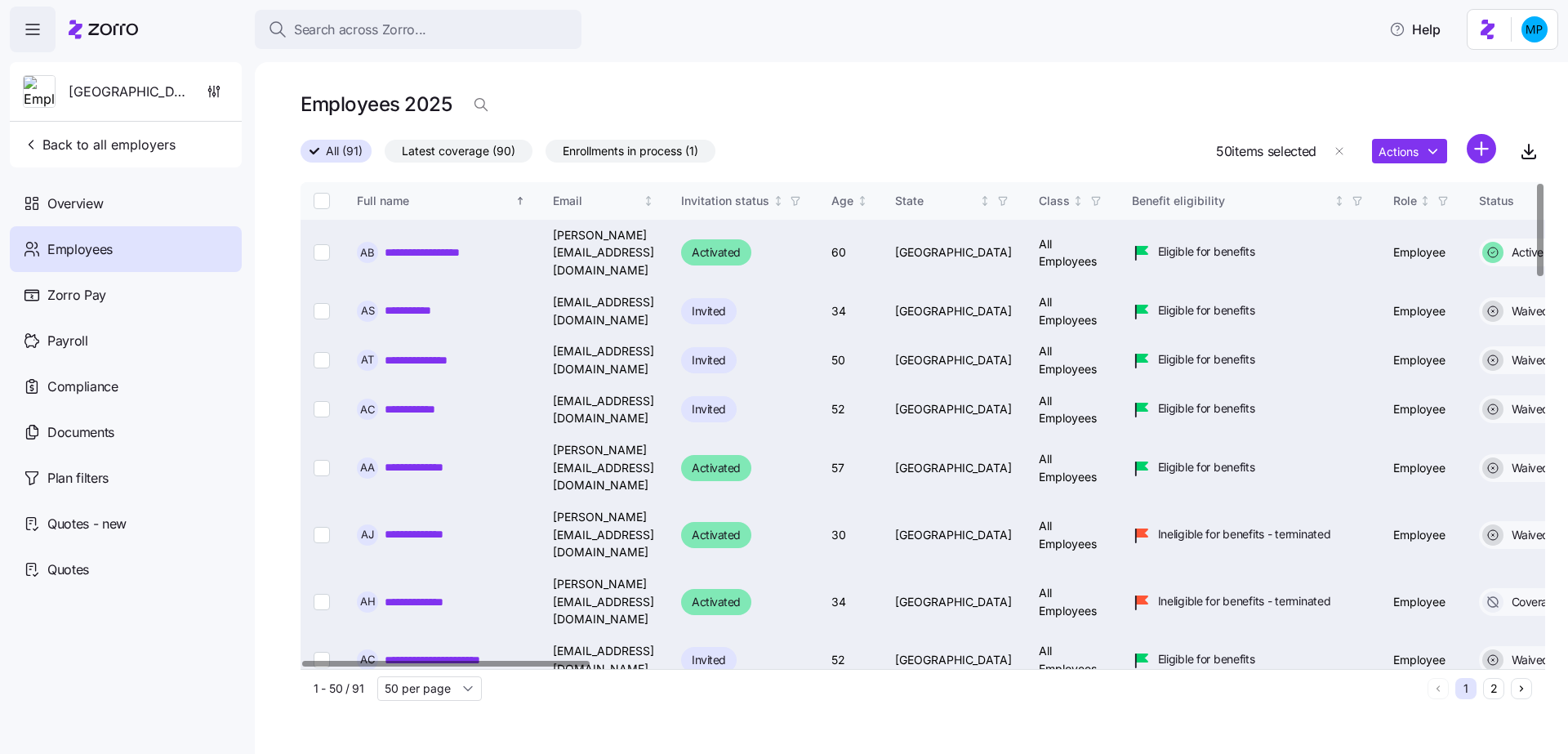
checkbox input "false"
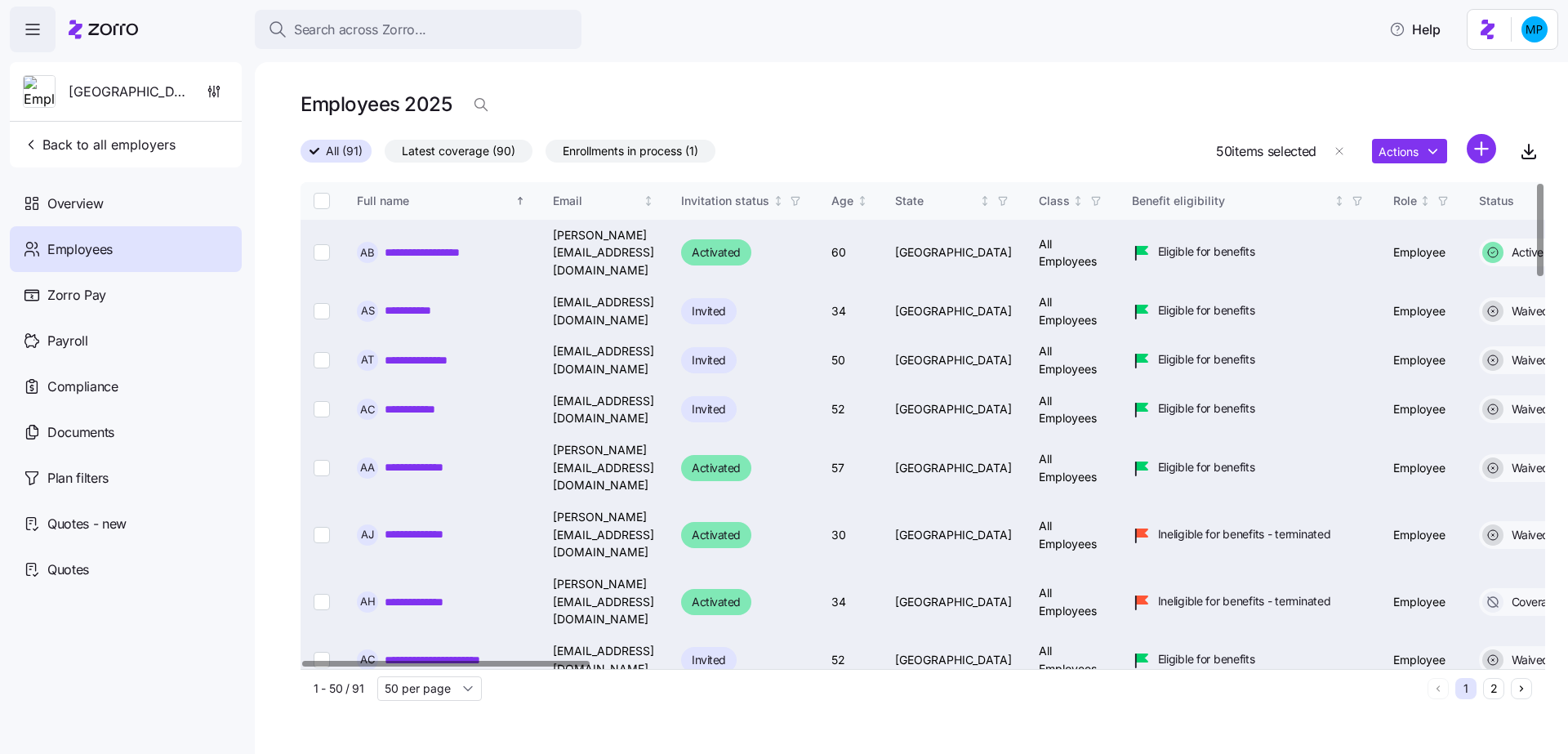
checkbox input "false"
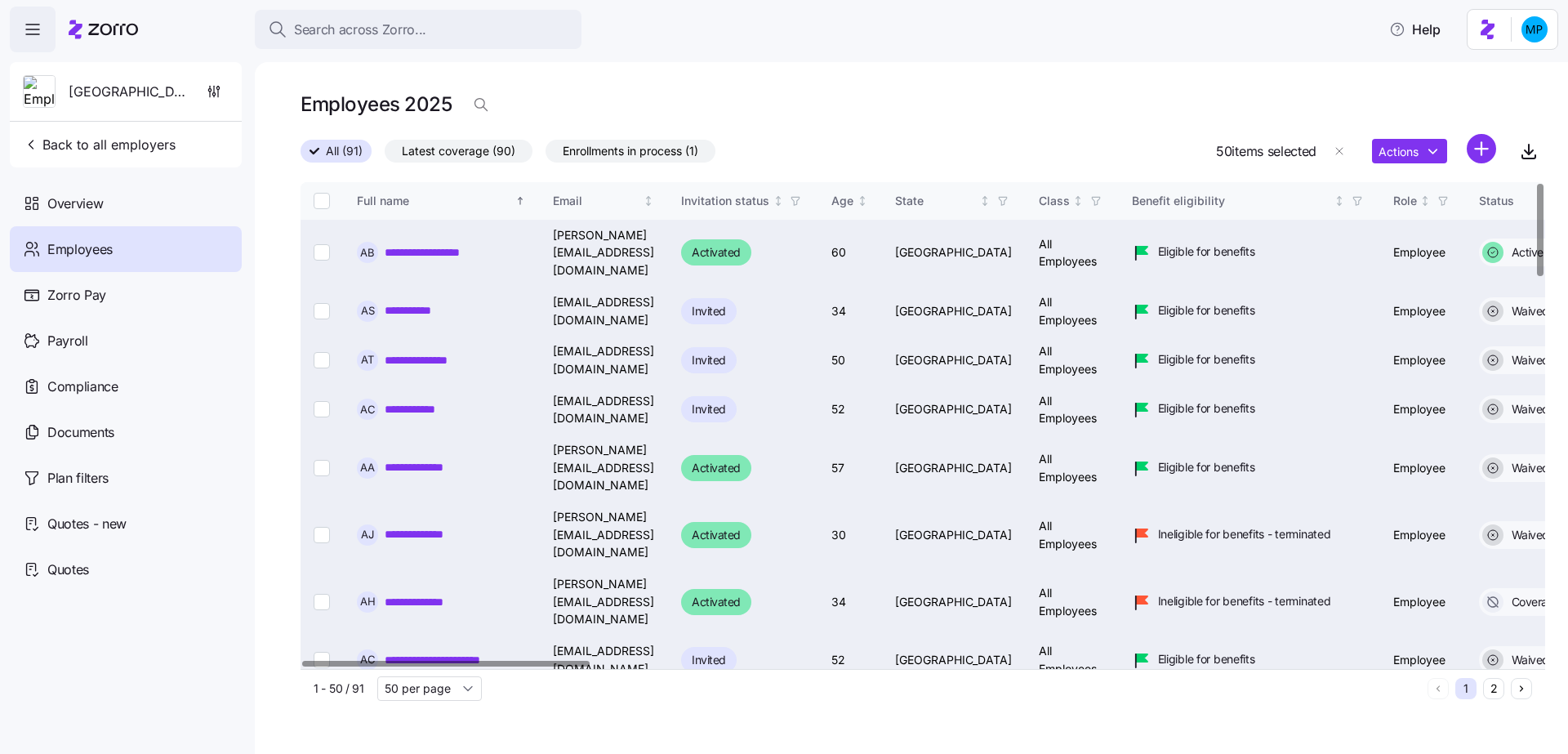
checkbox input "false"
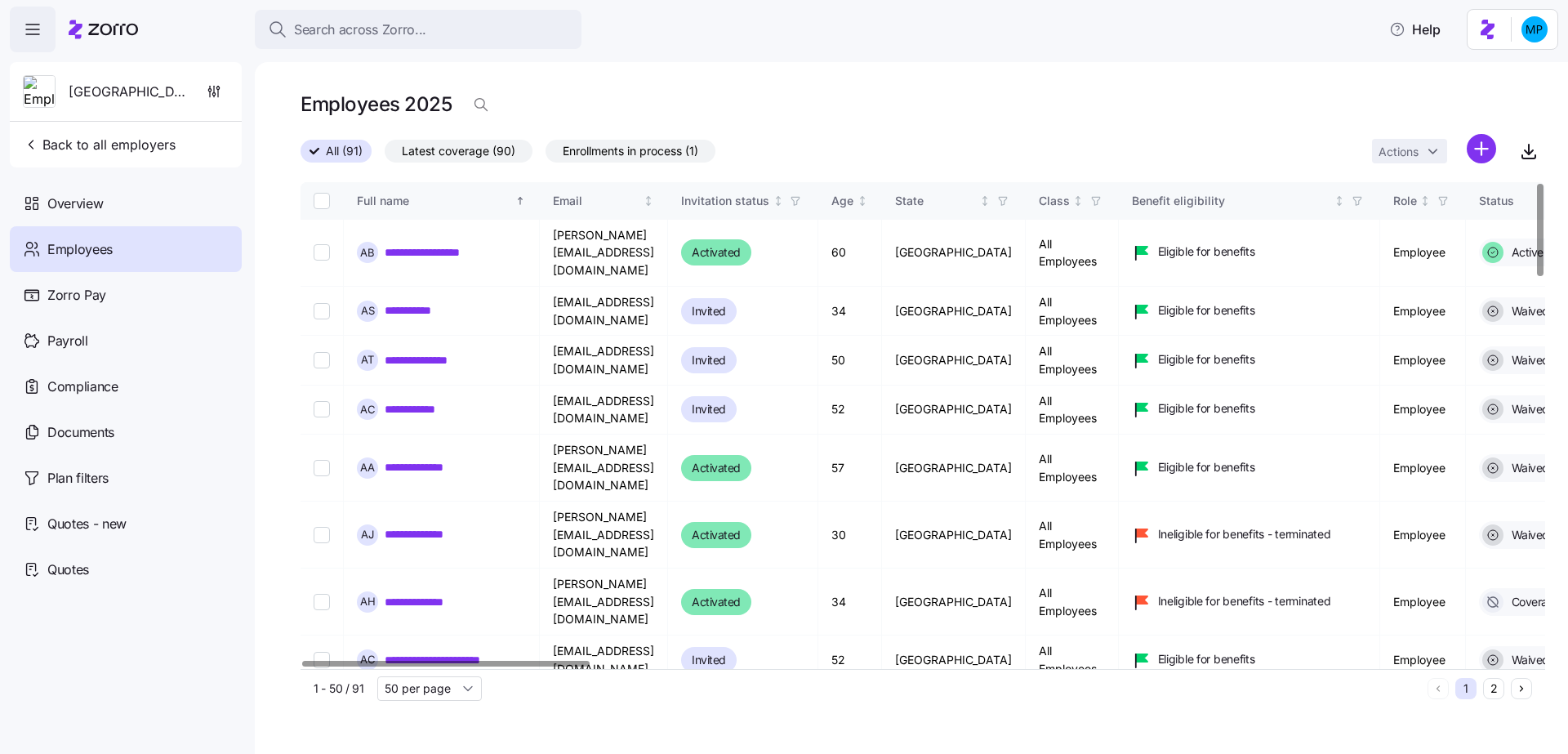
click at [320, 199] on input "Select all records" at bounding box center [322, 200] width 16 height 16
checkbox input "true"
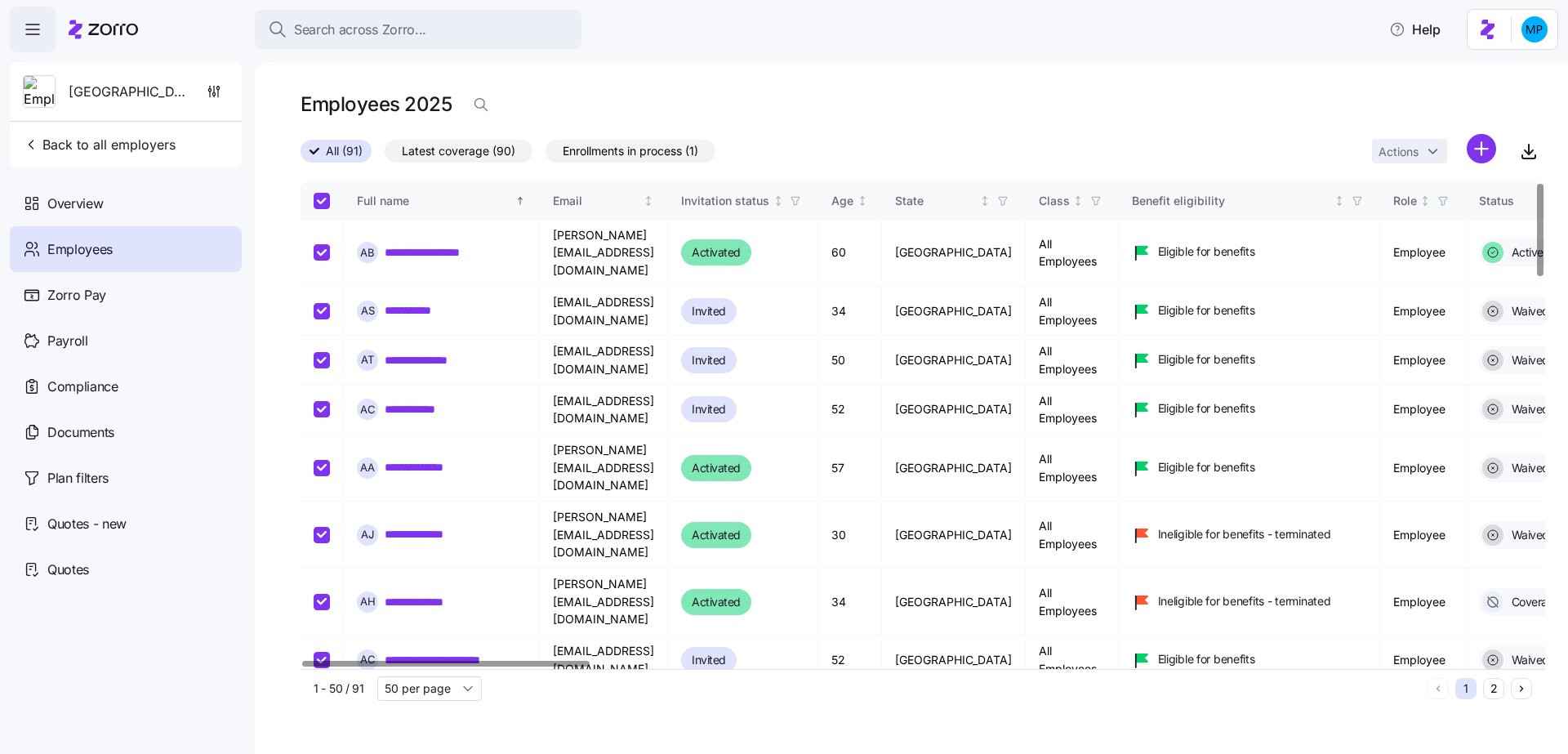
checkbox input "true"
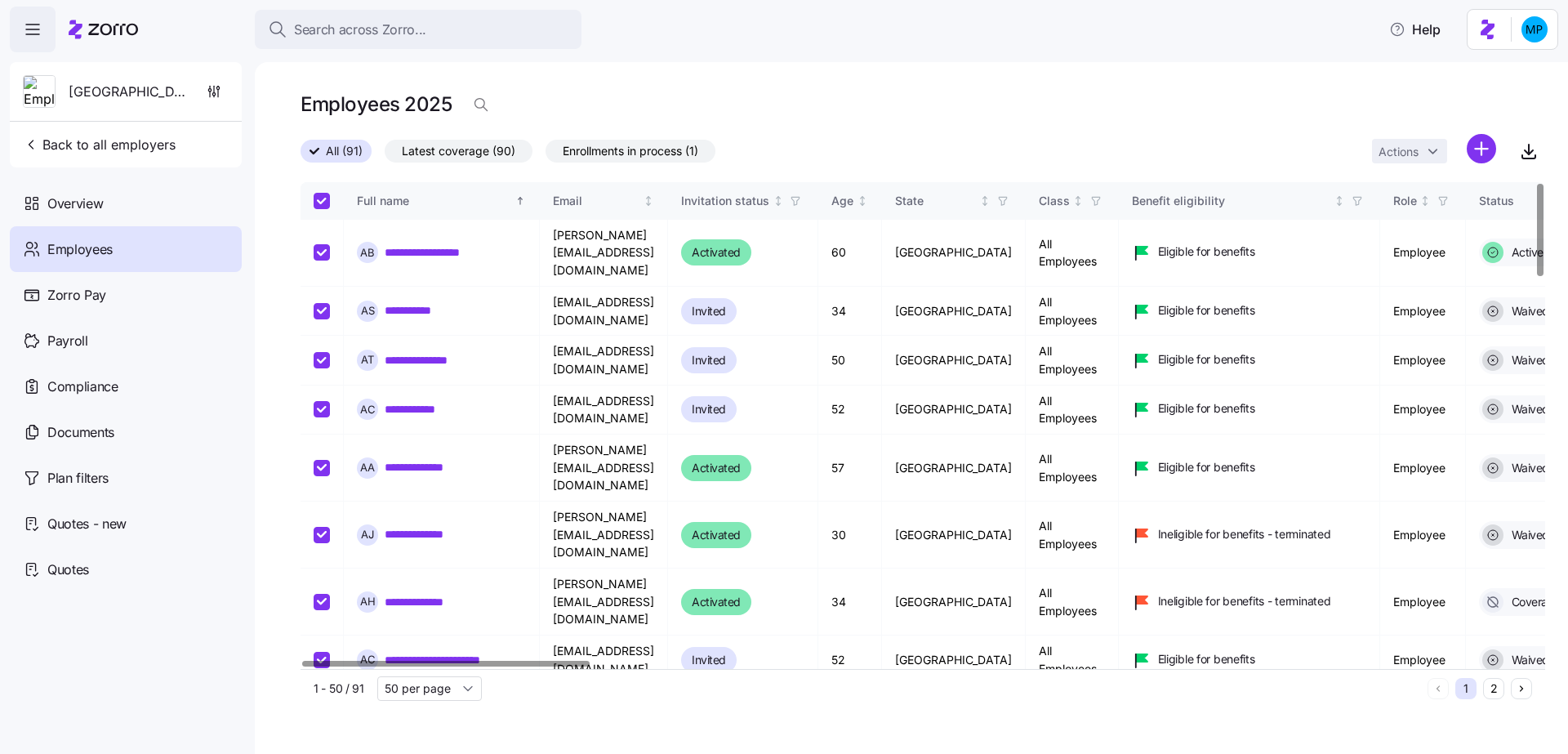
checkbox input "true"
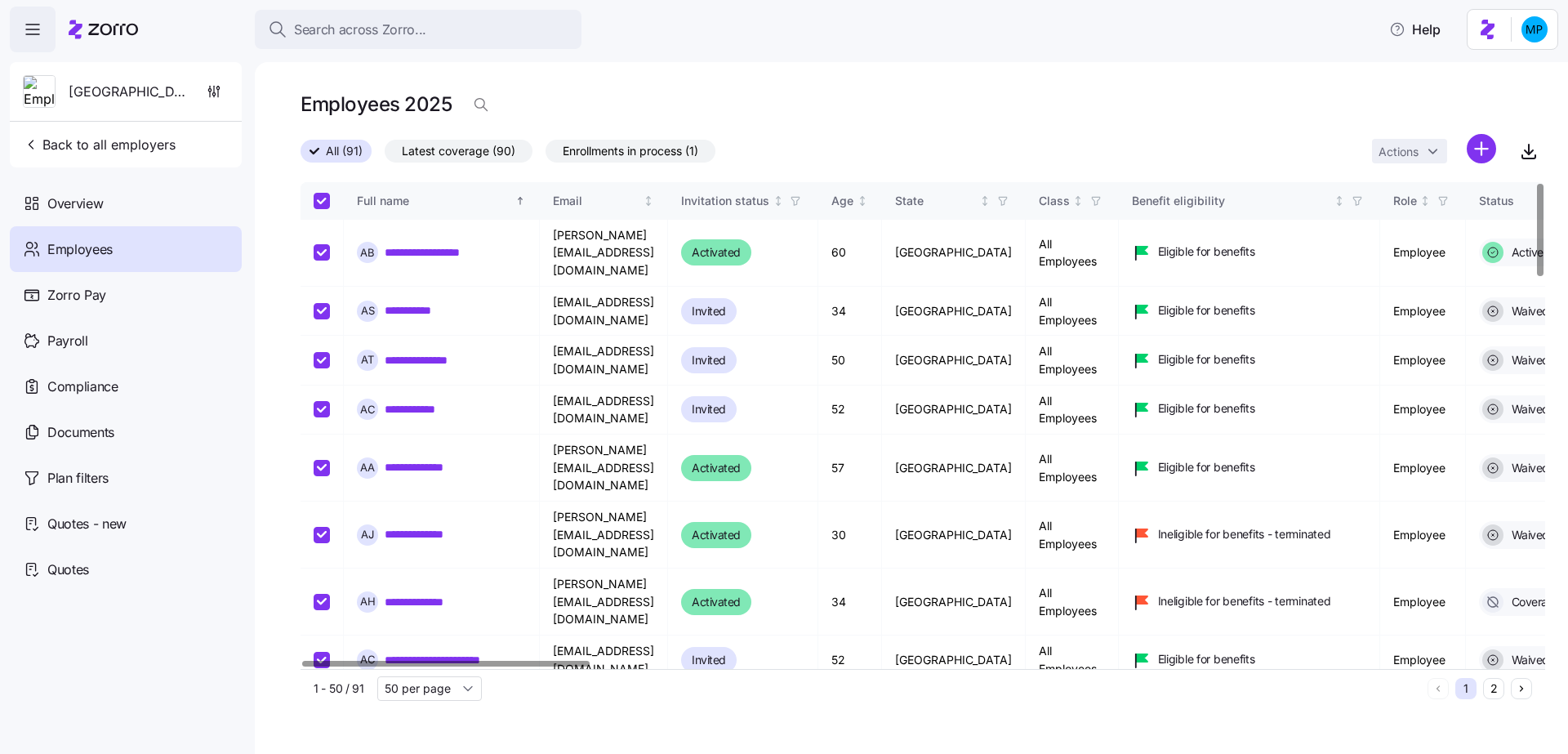
checkbox input "true"
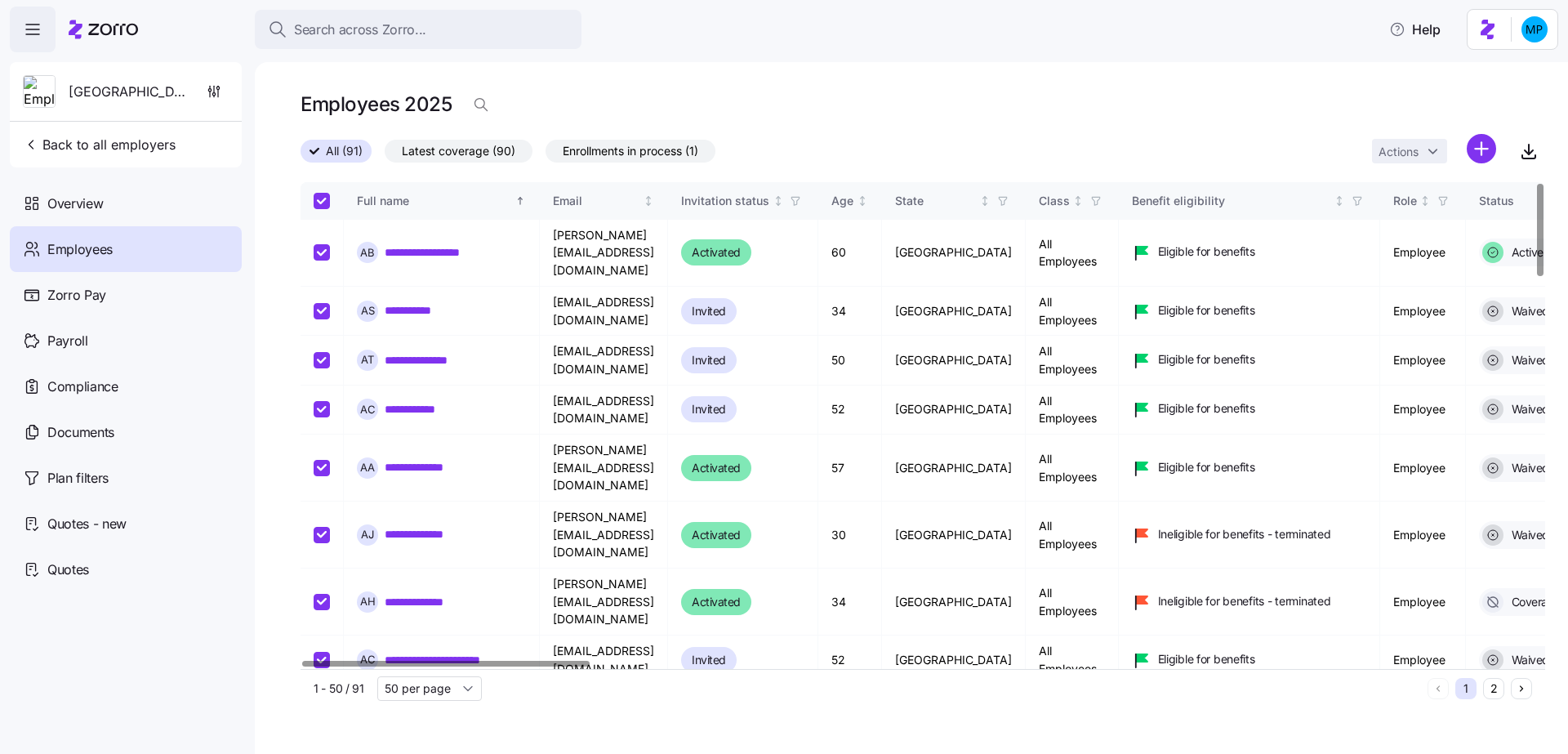
checkbox input "true"
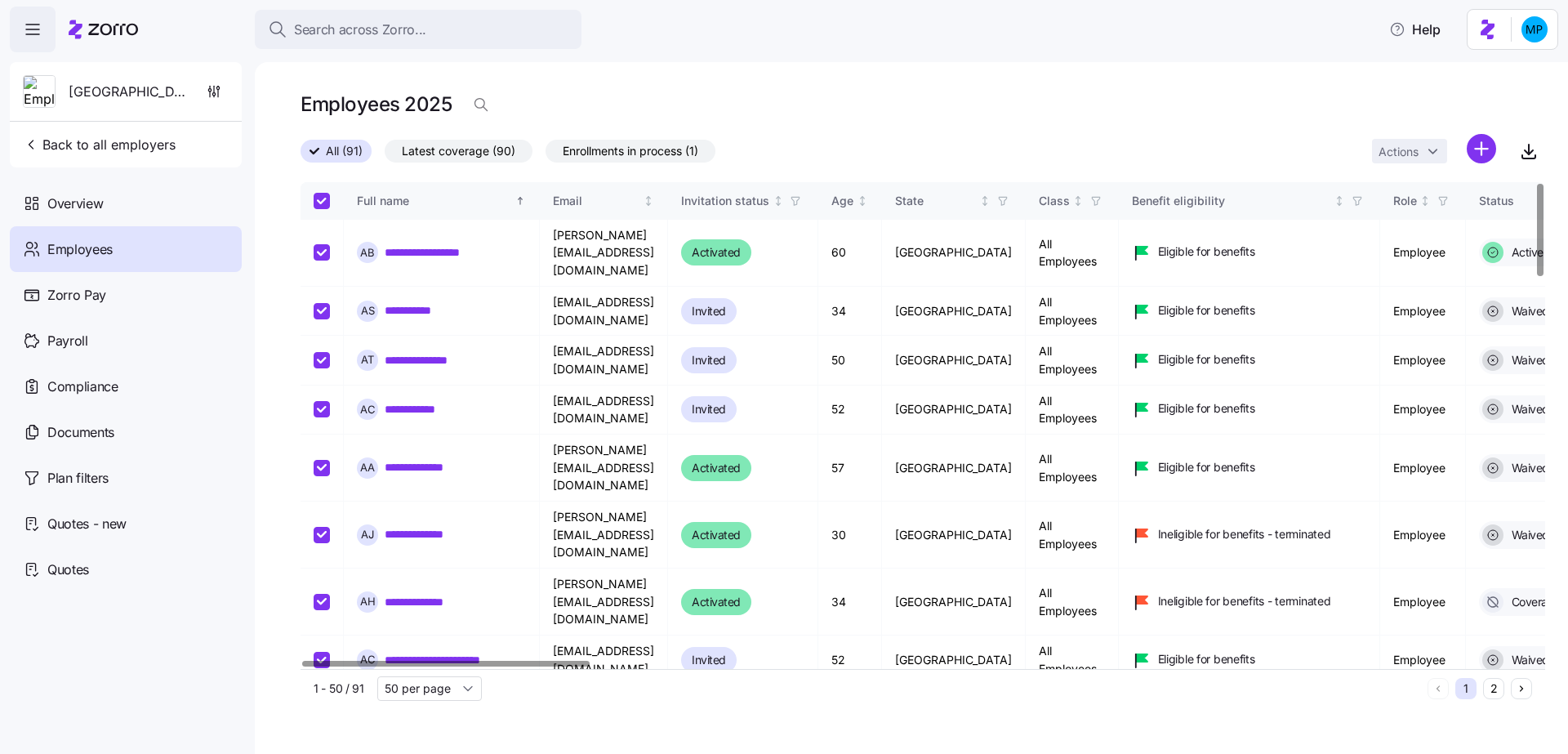
checkbox input "true"
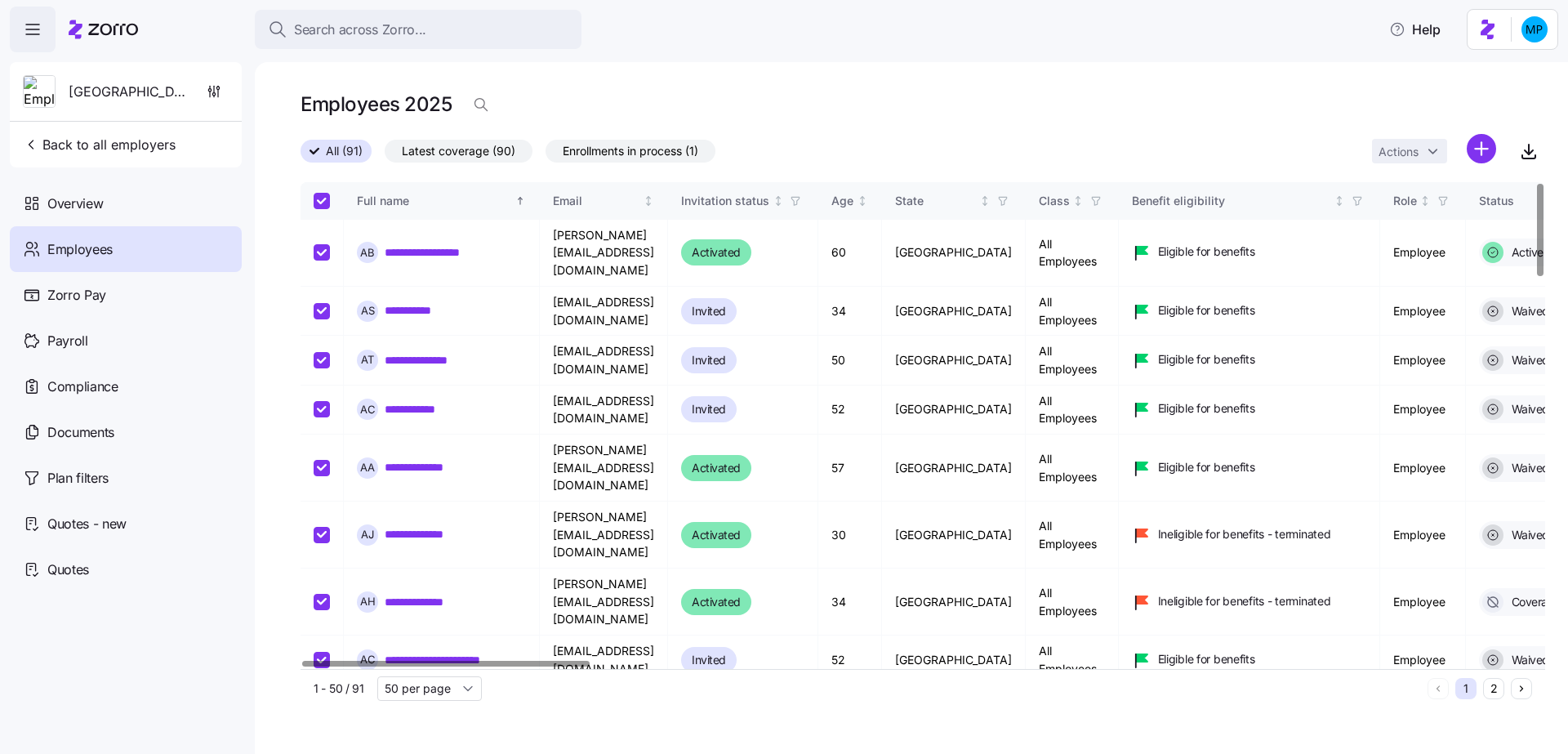
checkbox input "true"
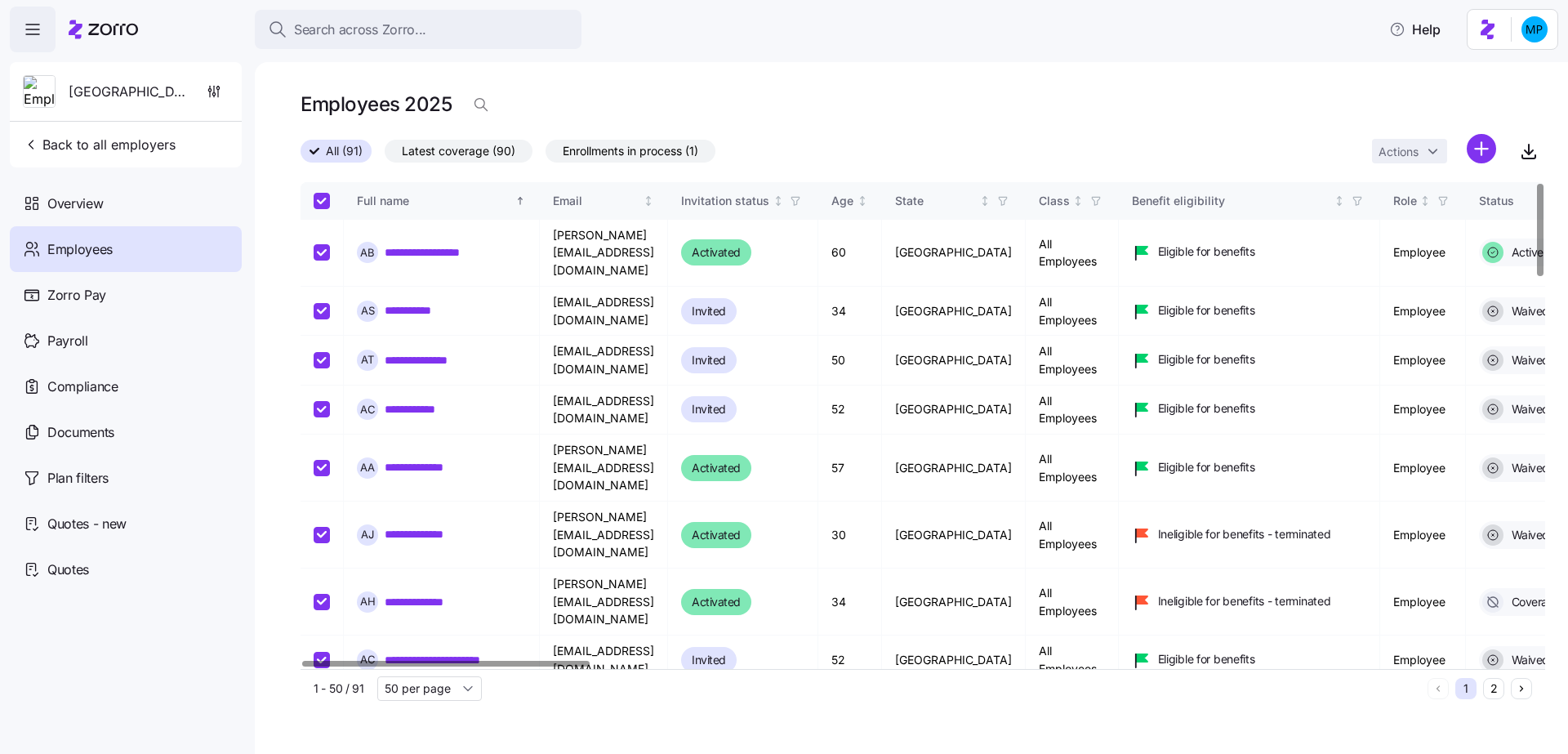
checkbox input "true"
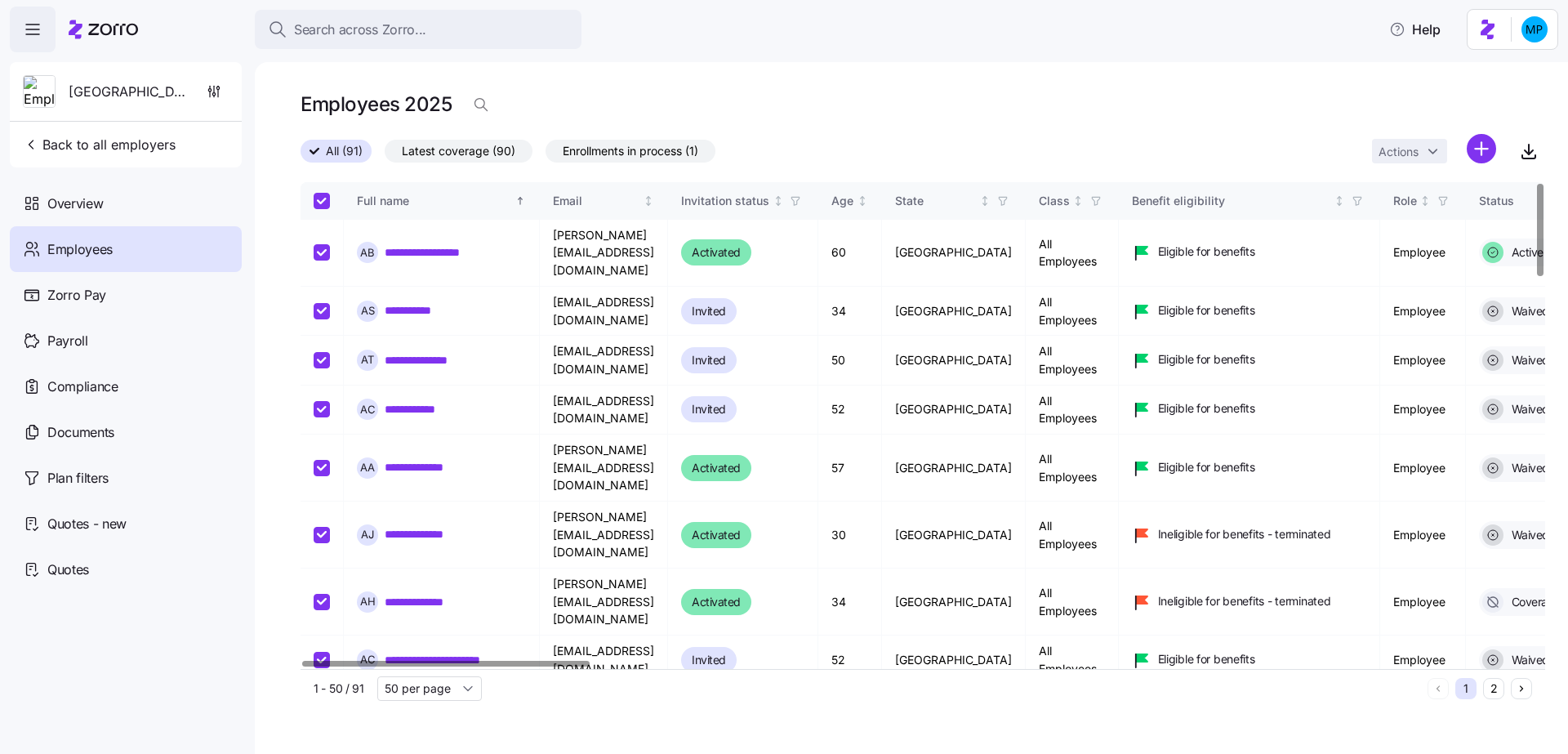
checkbox input "true"
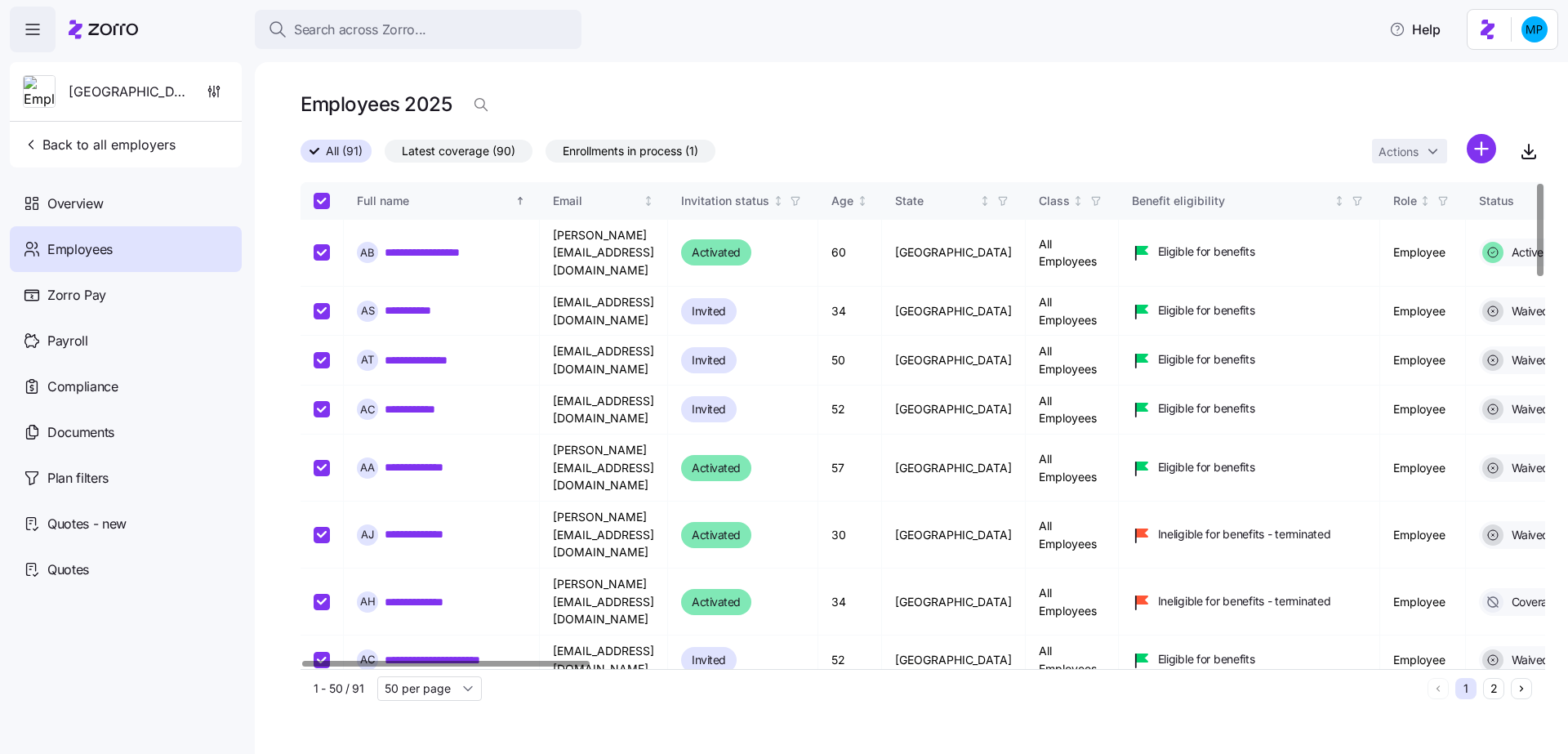
checkbox input "true"
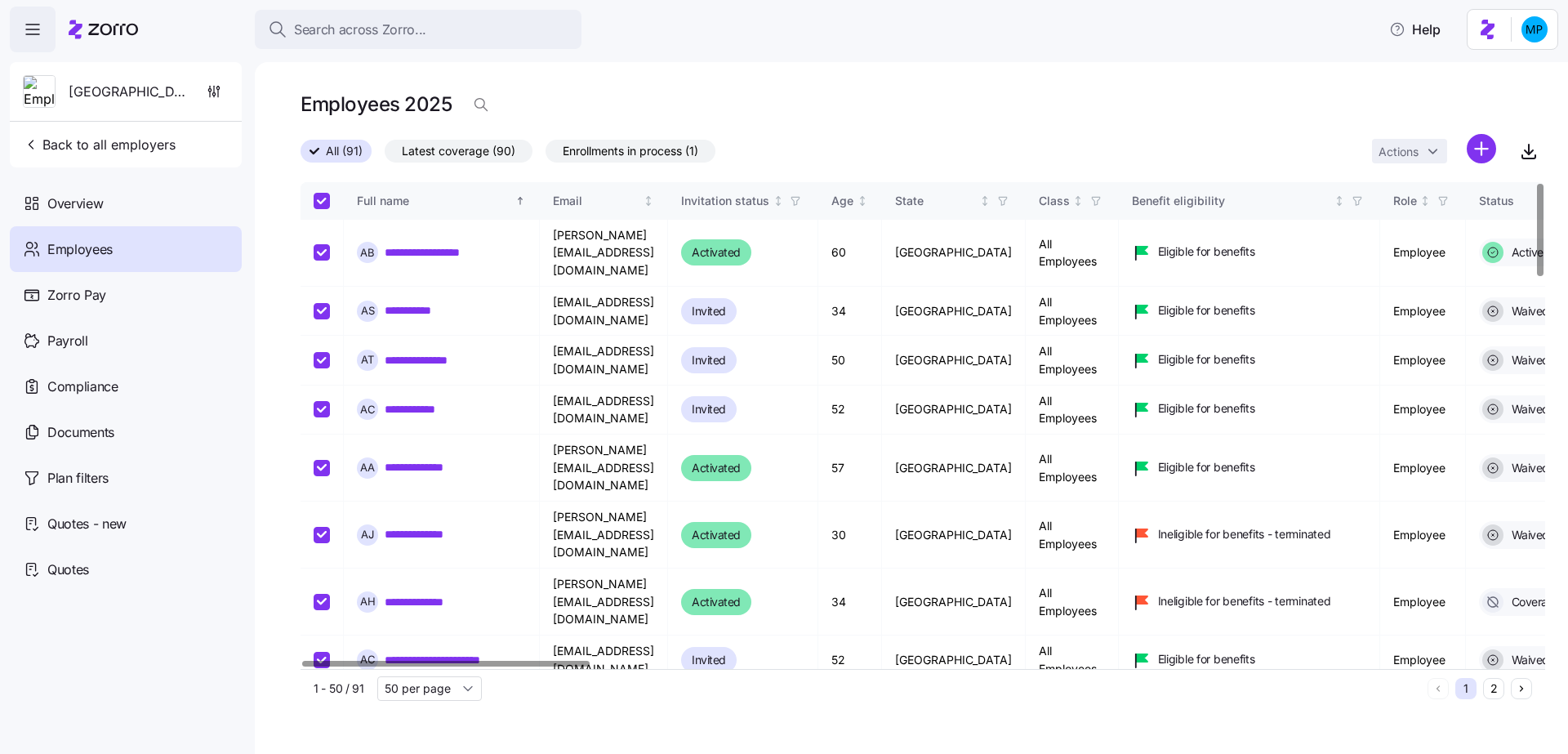
checkbox input "true"
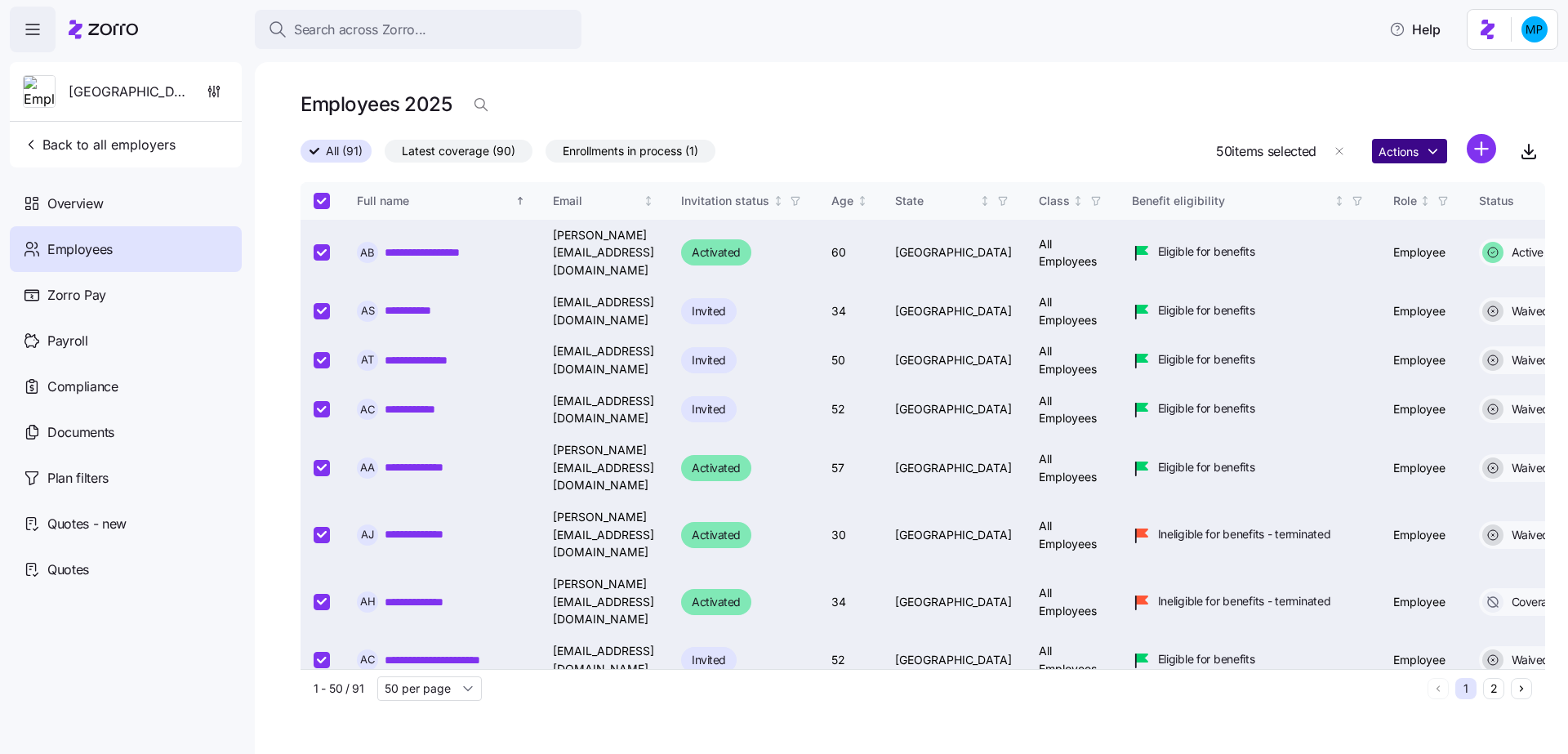
click at [1417, 153] on html "**********" at bounding box center [784, 371] width 1568 height 743
click at [1211, 130] on html "**********" at bounding box center [784, 371] width 1568 height 743
click at [437, 702] on div "1 - 50 / 91 50 per page 1 2" at bounding box center [923, 688] width 1244 height 38
click at [433, 691] on input "50 per page" at bounding box center [429, 689] width 104 height 25
click at [430, 654] on span "150 per page" at bounding box center [425, 651] width 71 height 18
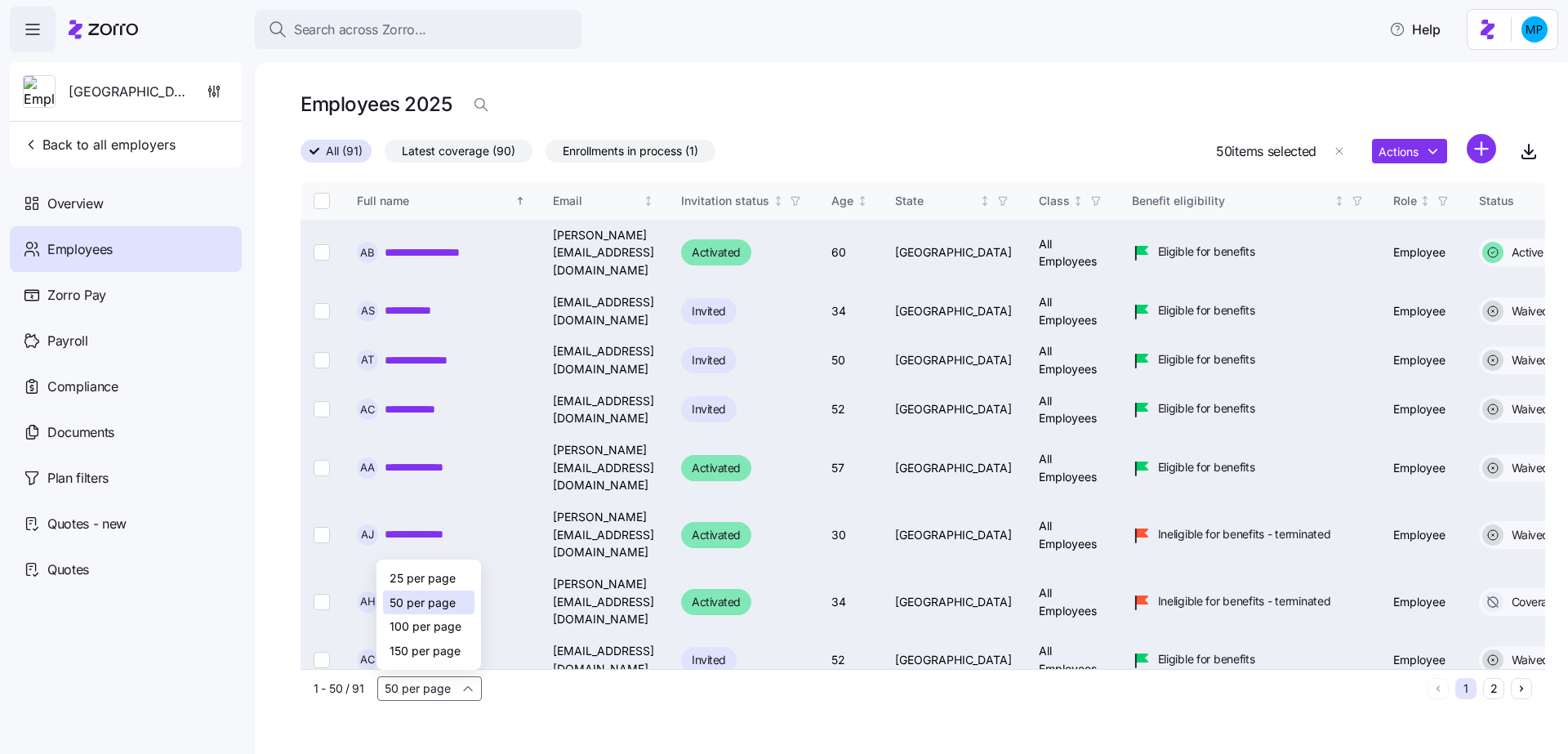
checkbox input "false"
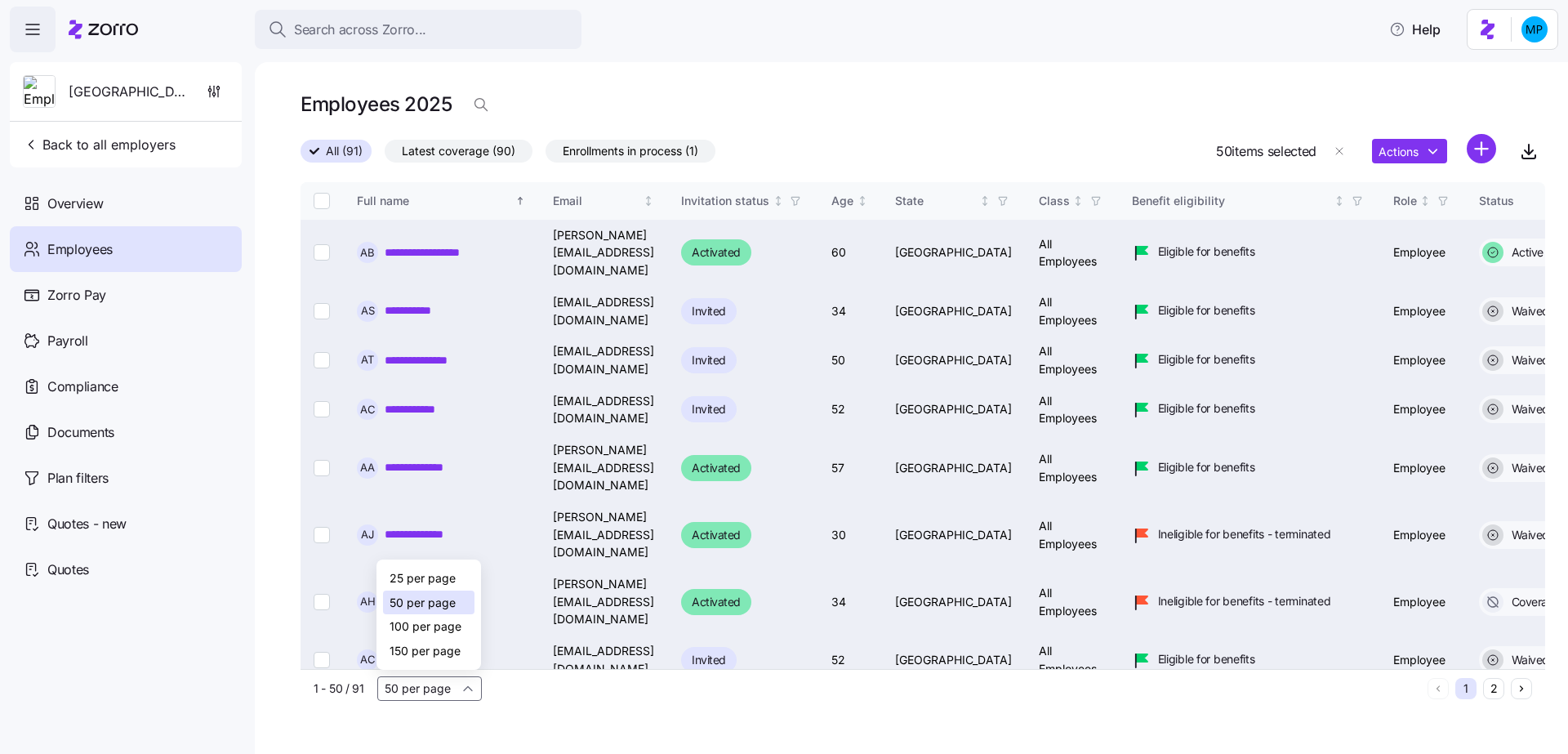
checkbox input "false"
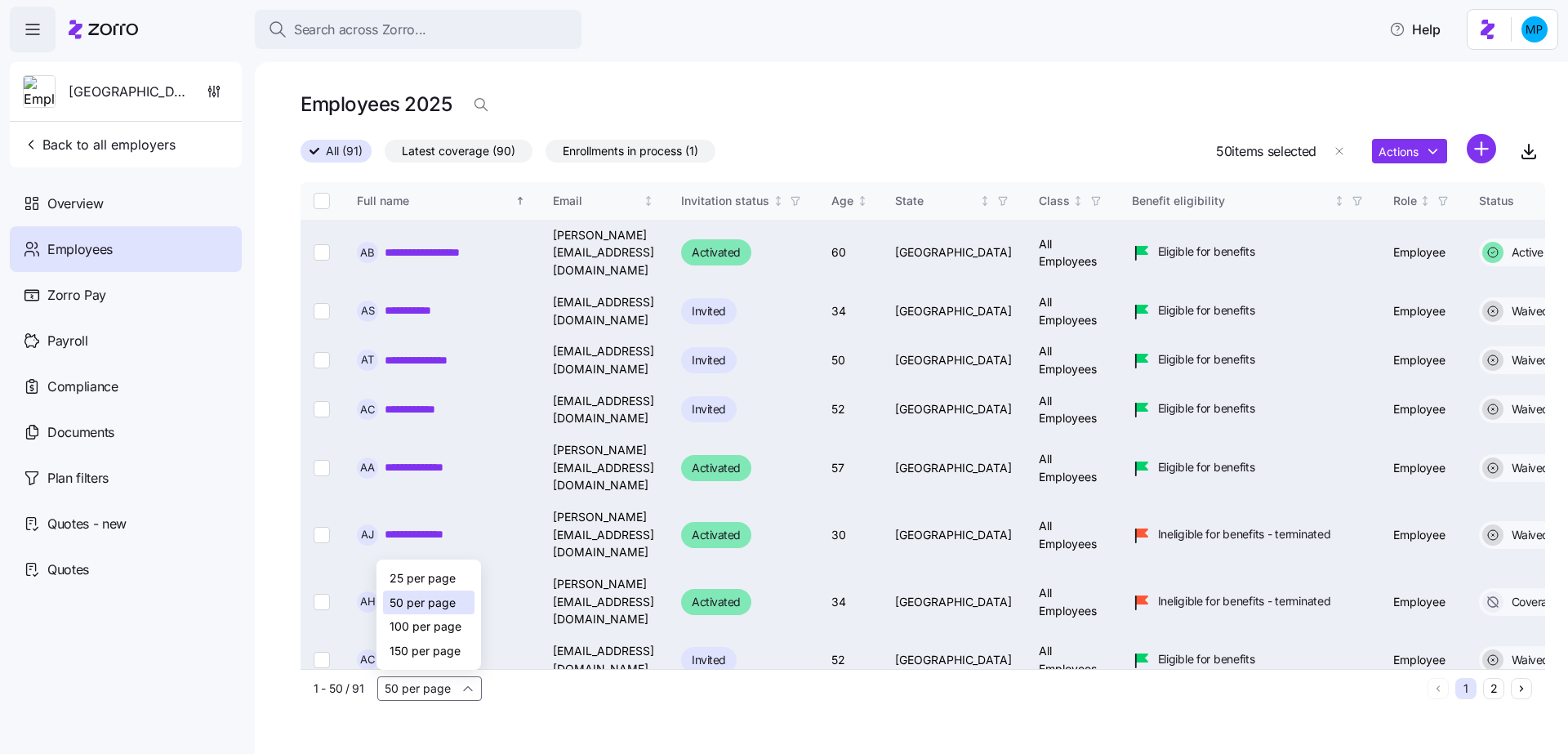
checkbox input "false"
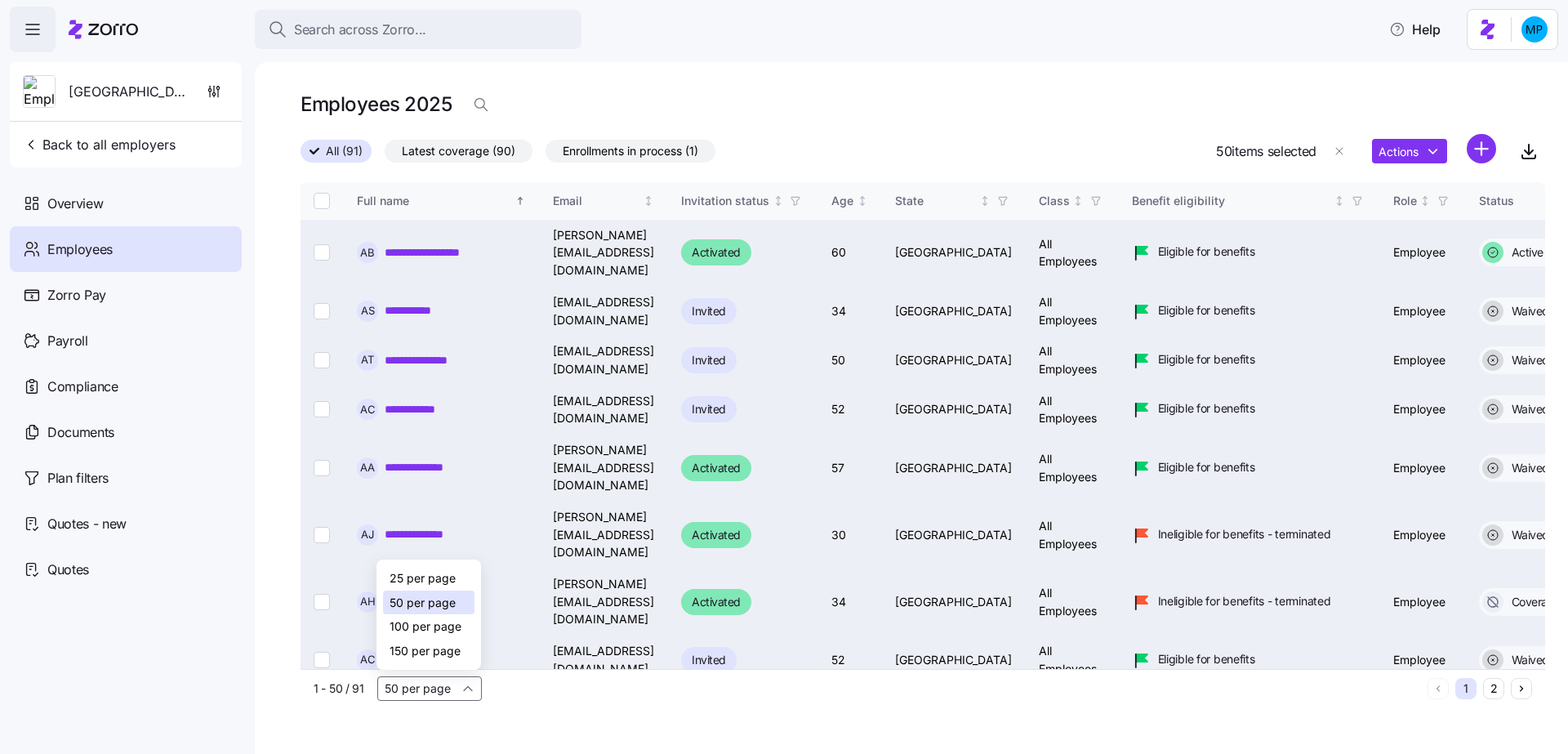
checkbox input "false"
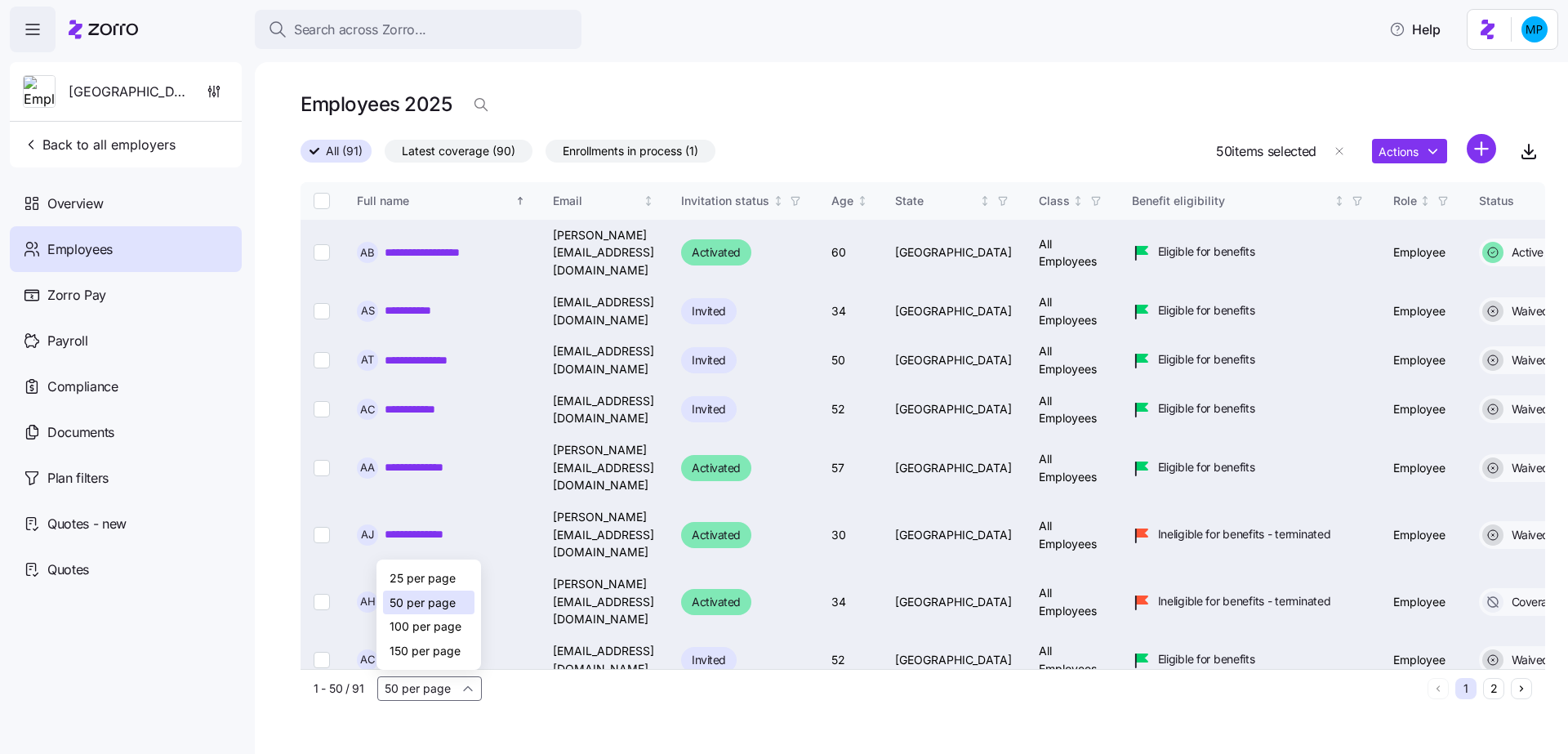
checkbox input "false"
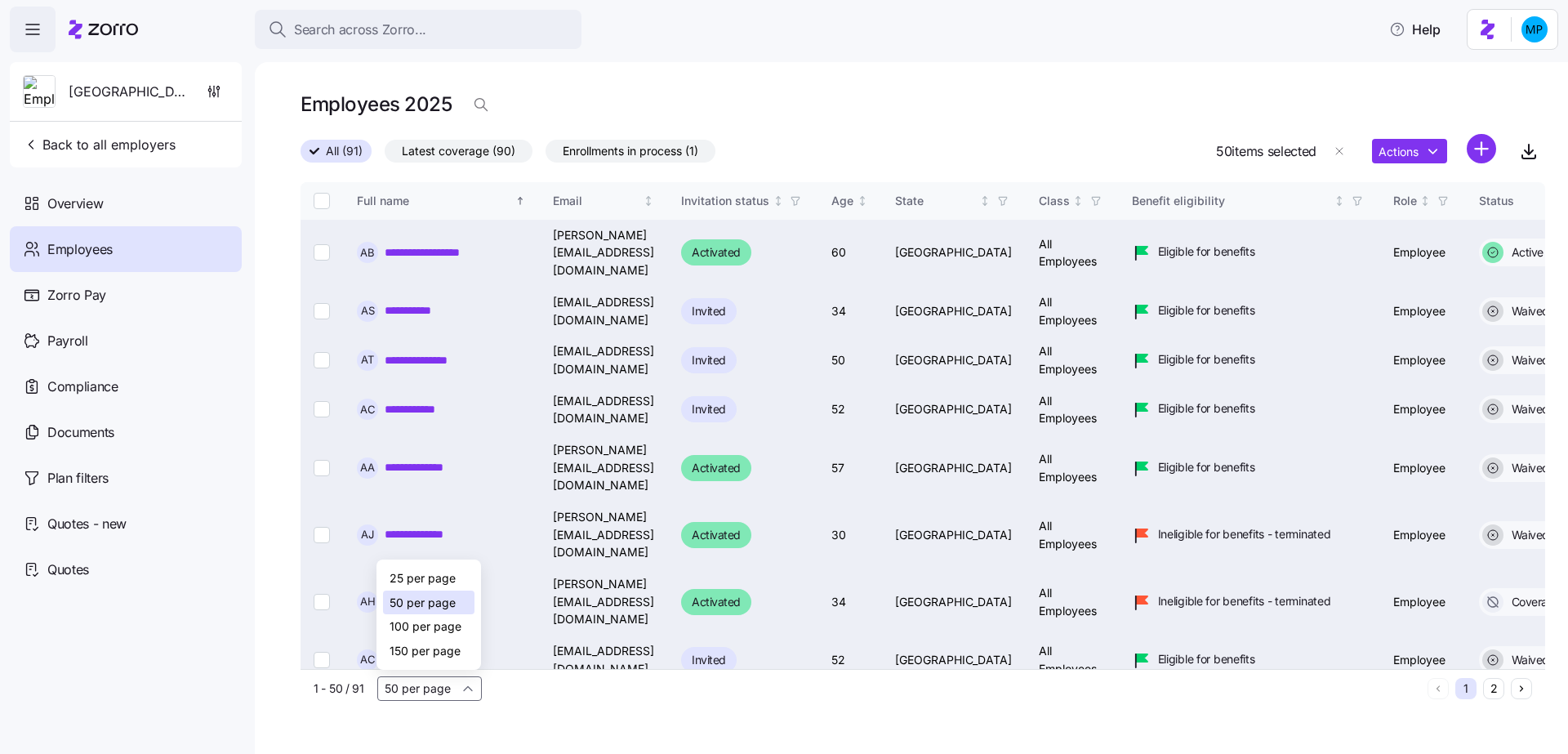
checkbox input "false"
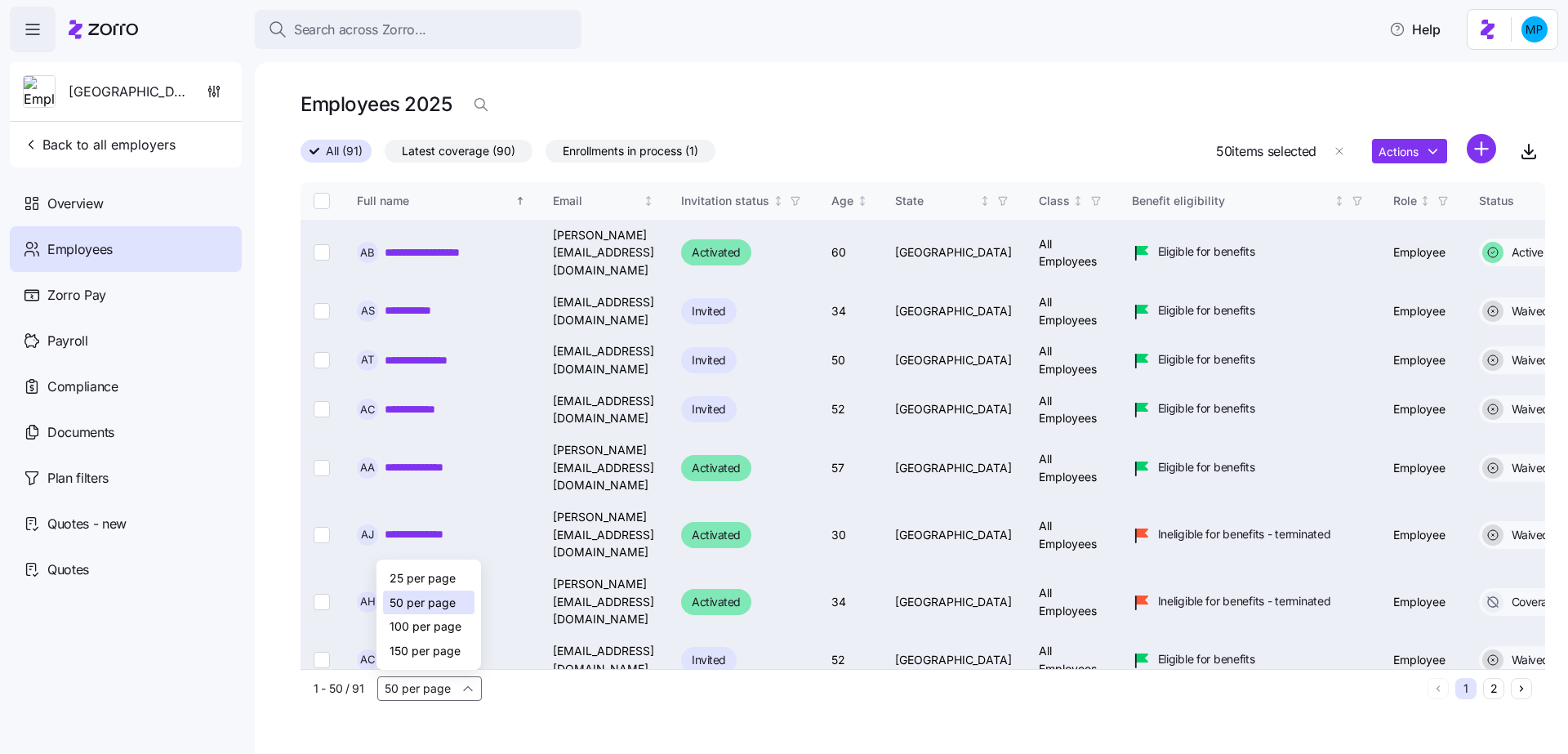
checkbox input "false"
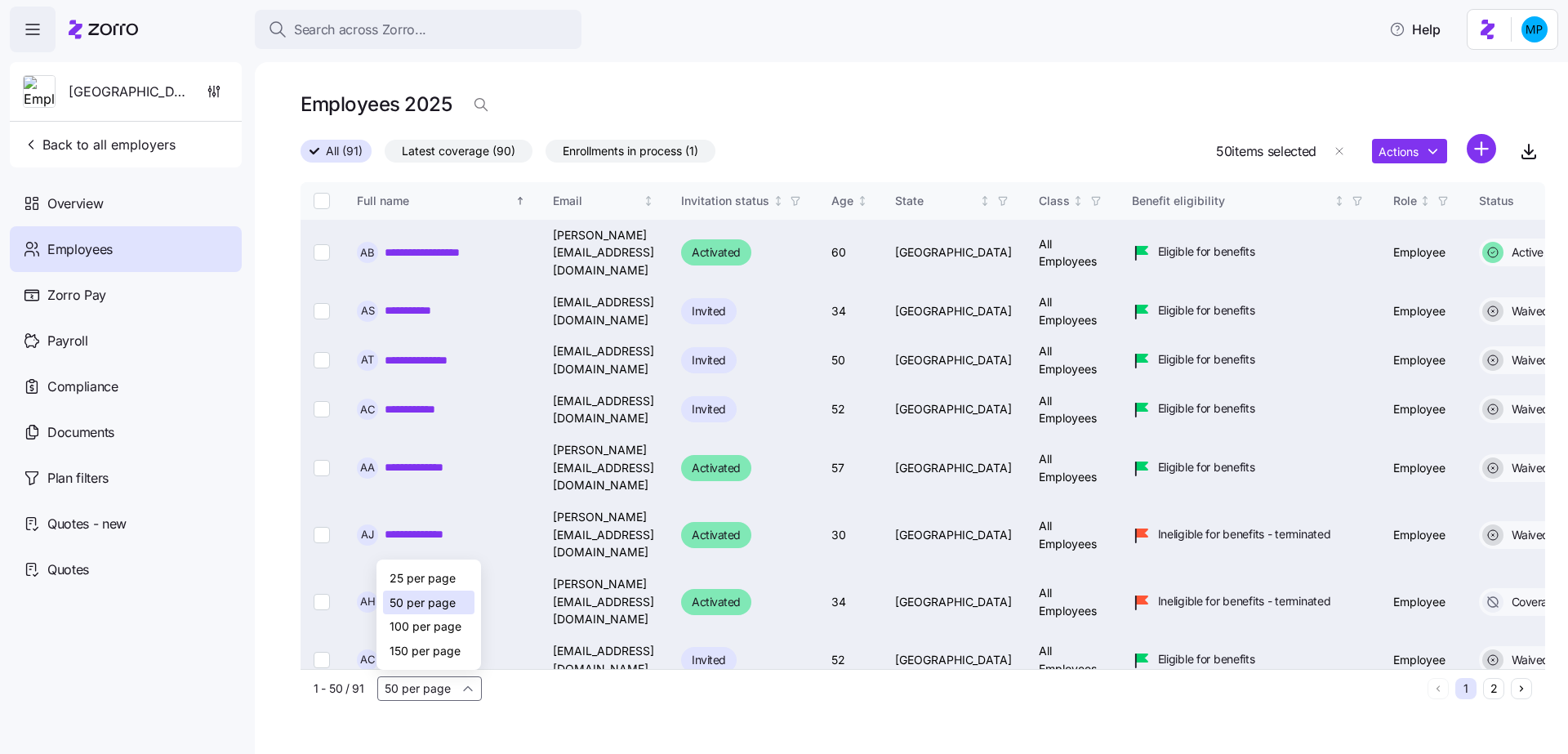
checkbox input "false"
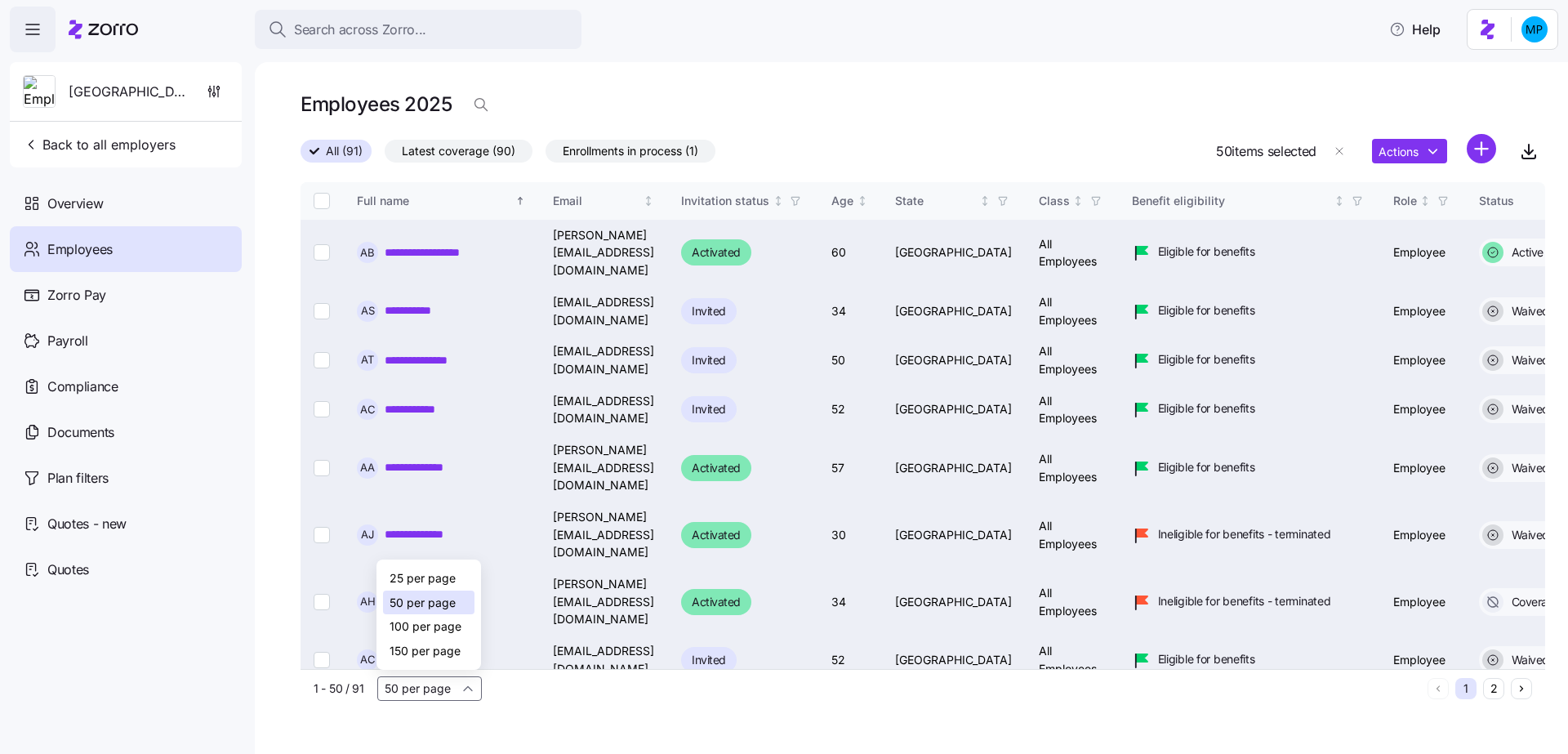
checkbox input "false"
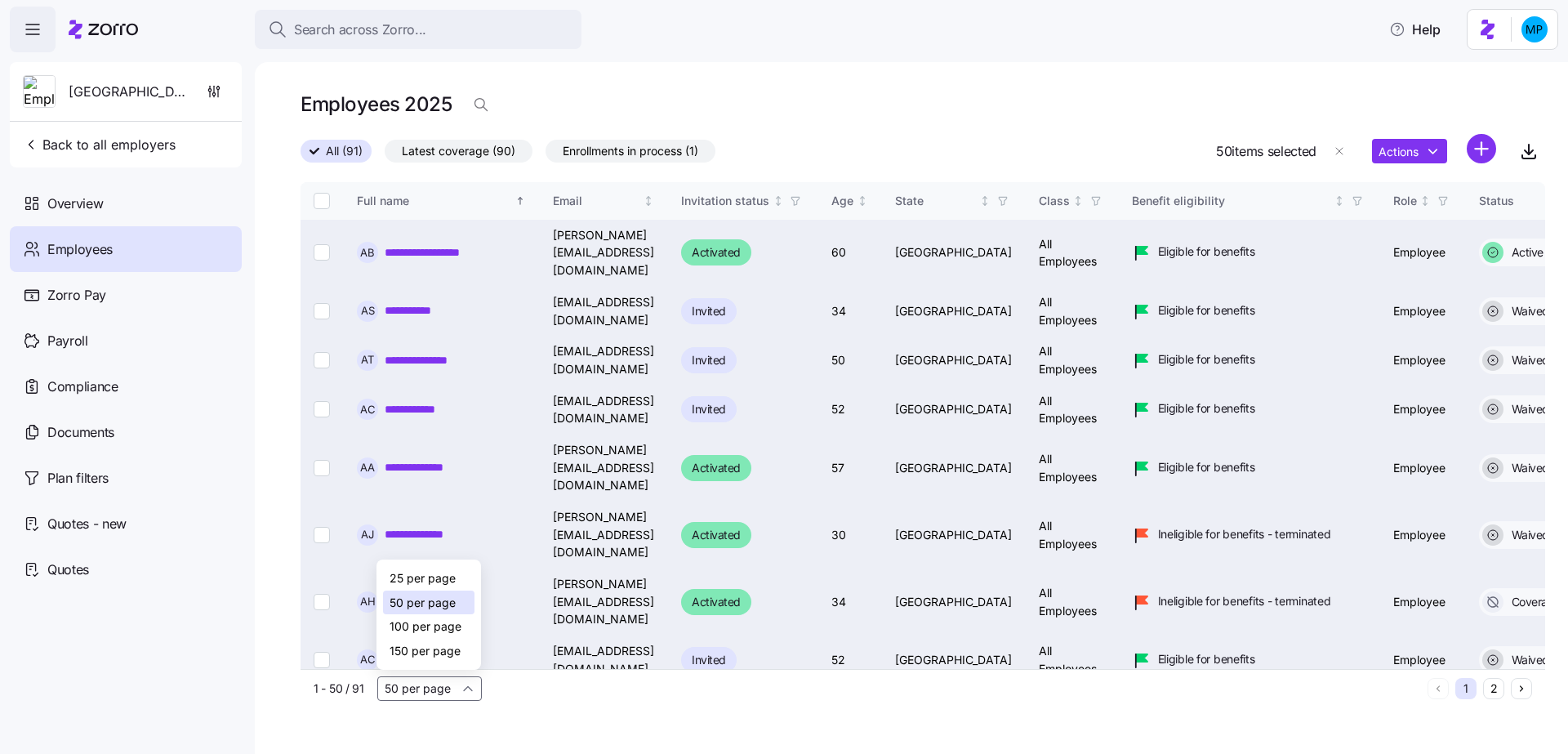
checkbox input "false"
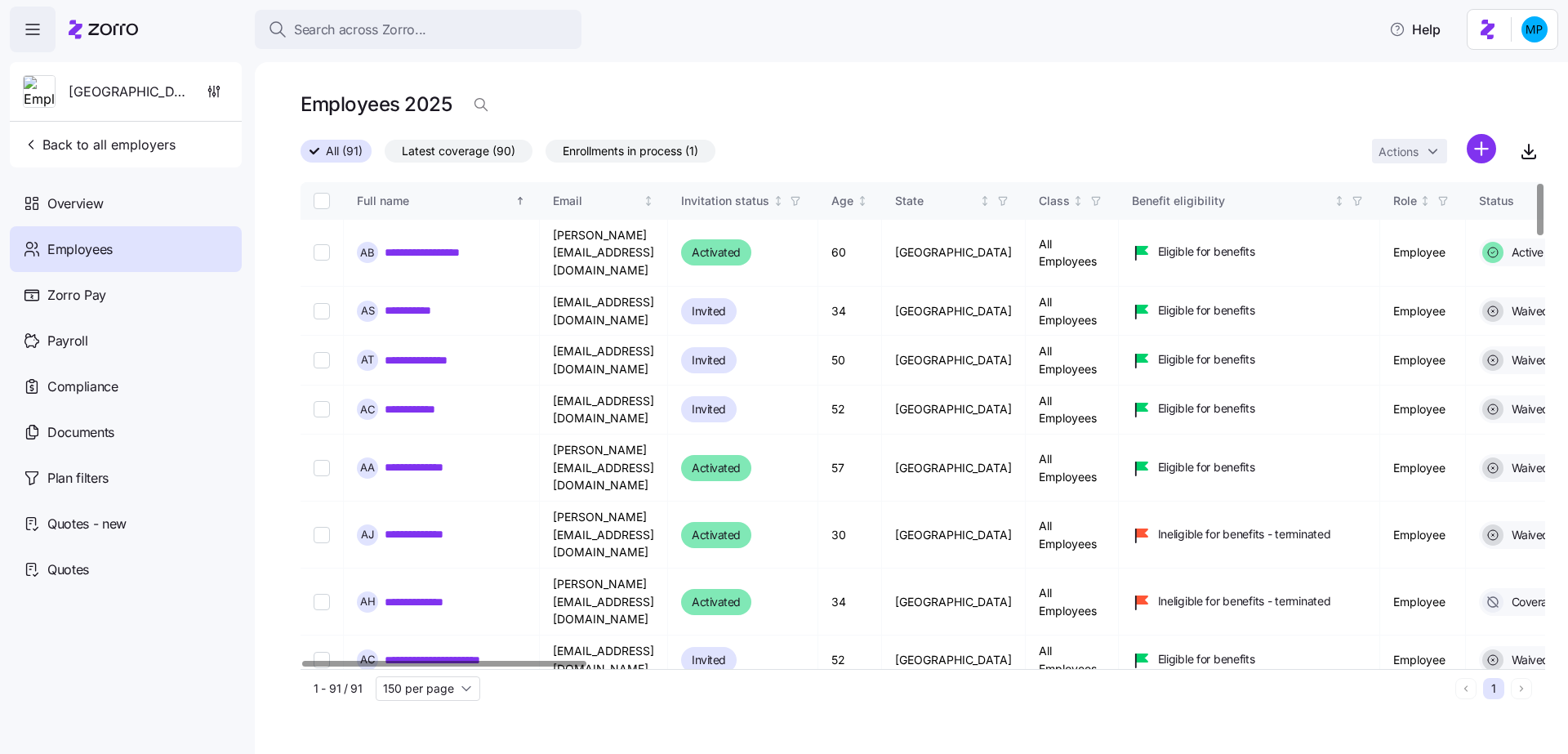
click at [310, 202] on th at bounding box center [322, 200] width 43 height 37
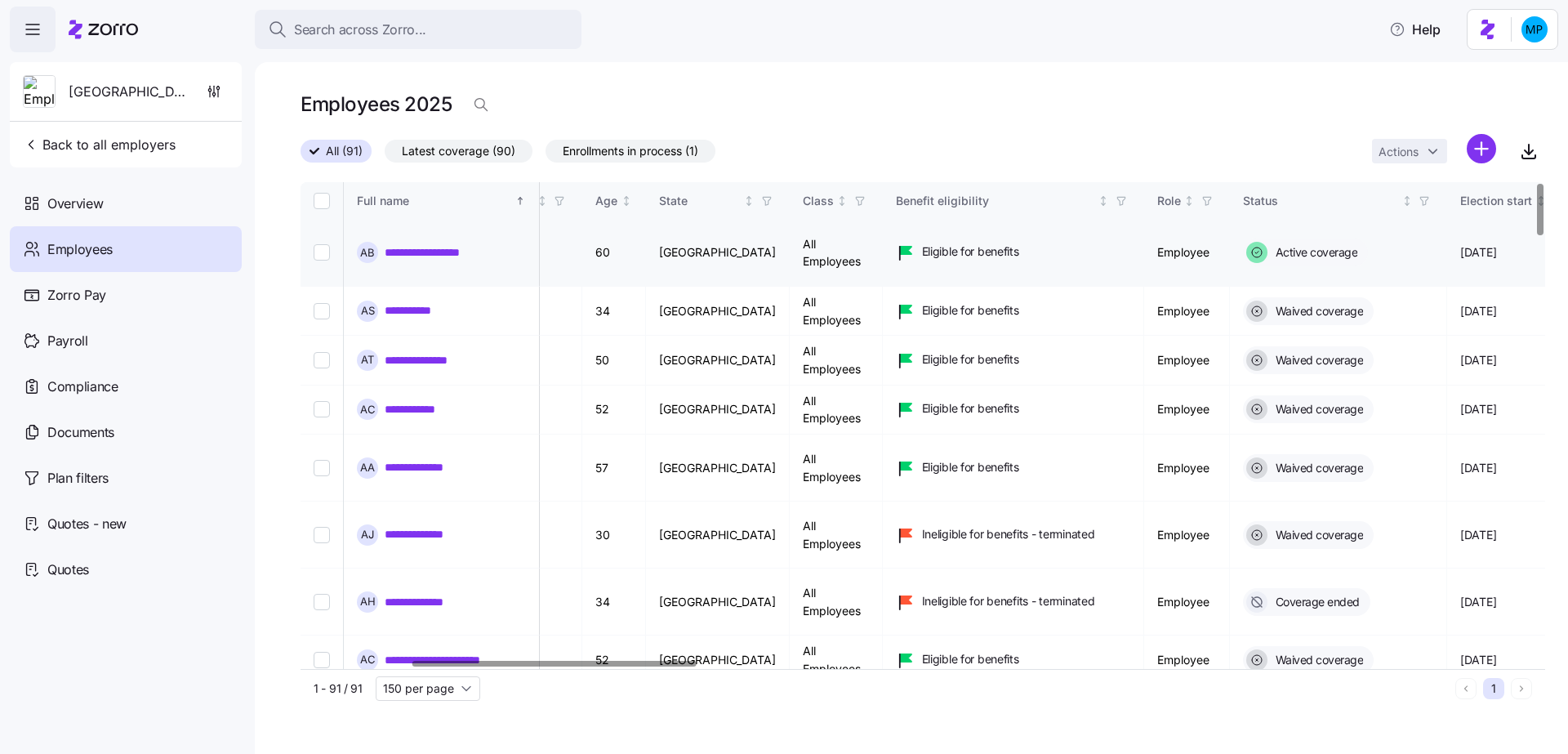
scroll to position [0, 515]
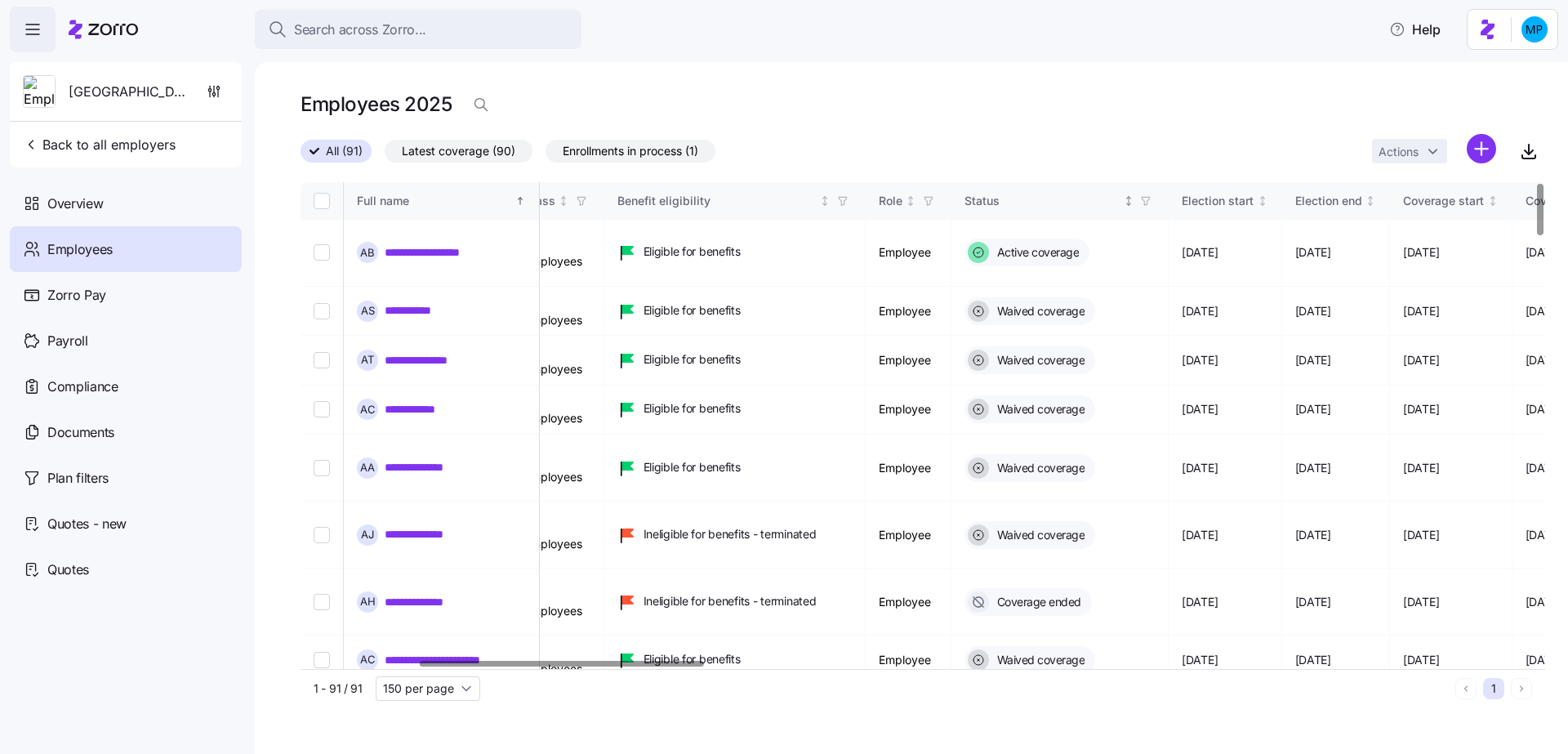
click at [1131, 203] on icon "Not sorted" at bounding box center [1129, 204] width 4 height 2
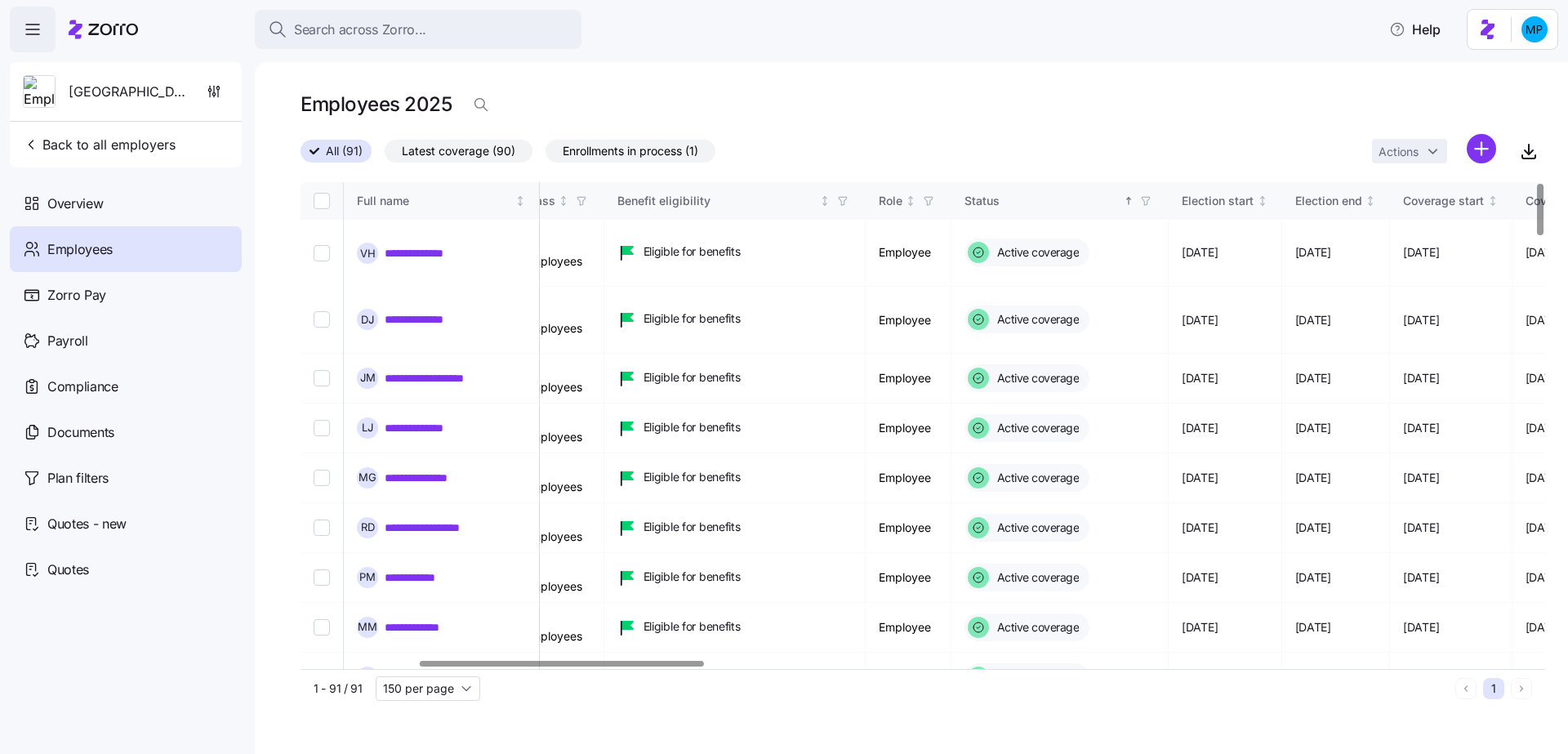
click at [1152, 203] on icon "button" at bounding box center [1146, 201] width 11 height 11
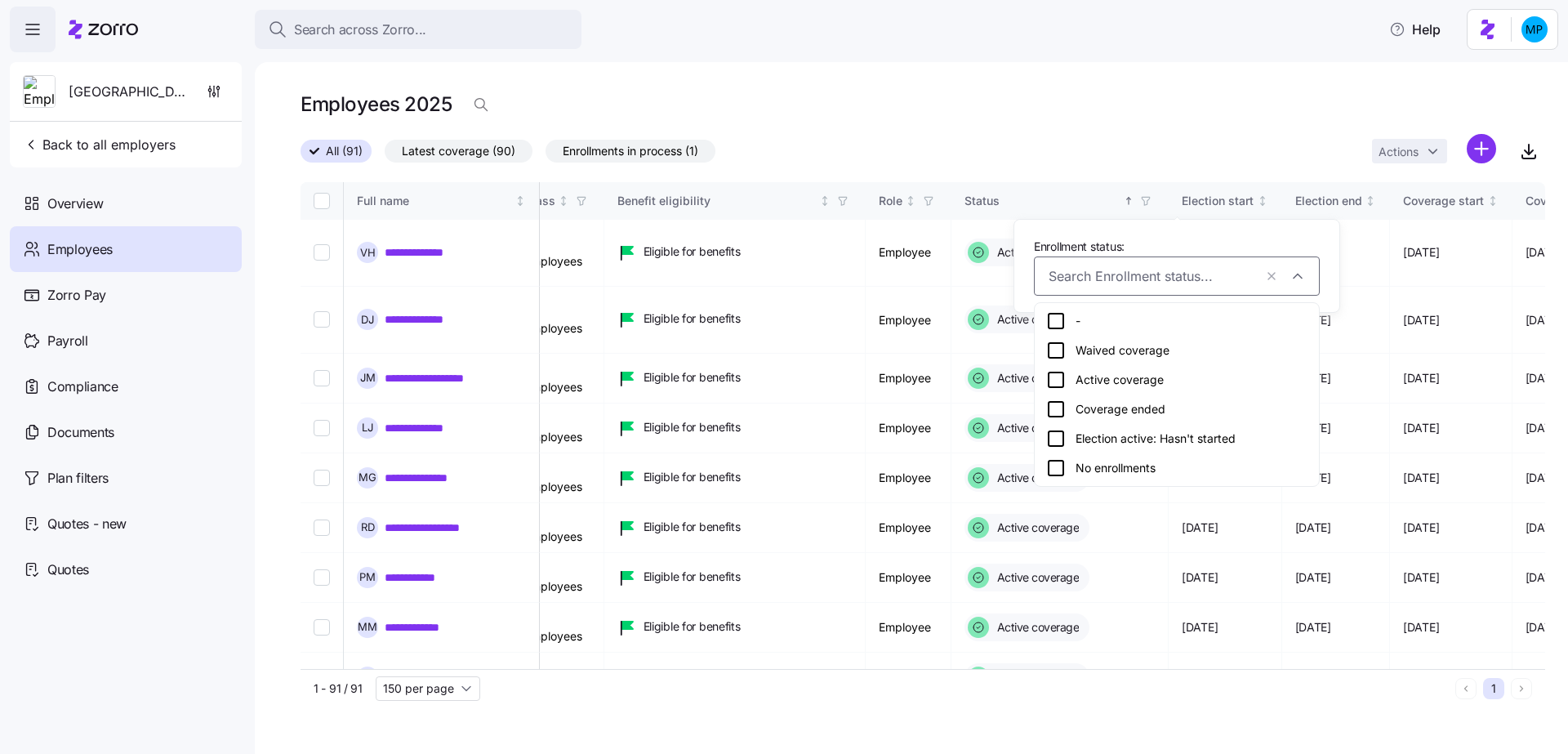
click at [1058, 347] on icon at bounding box center [1056, 350] width 19 height 19
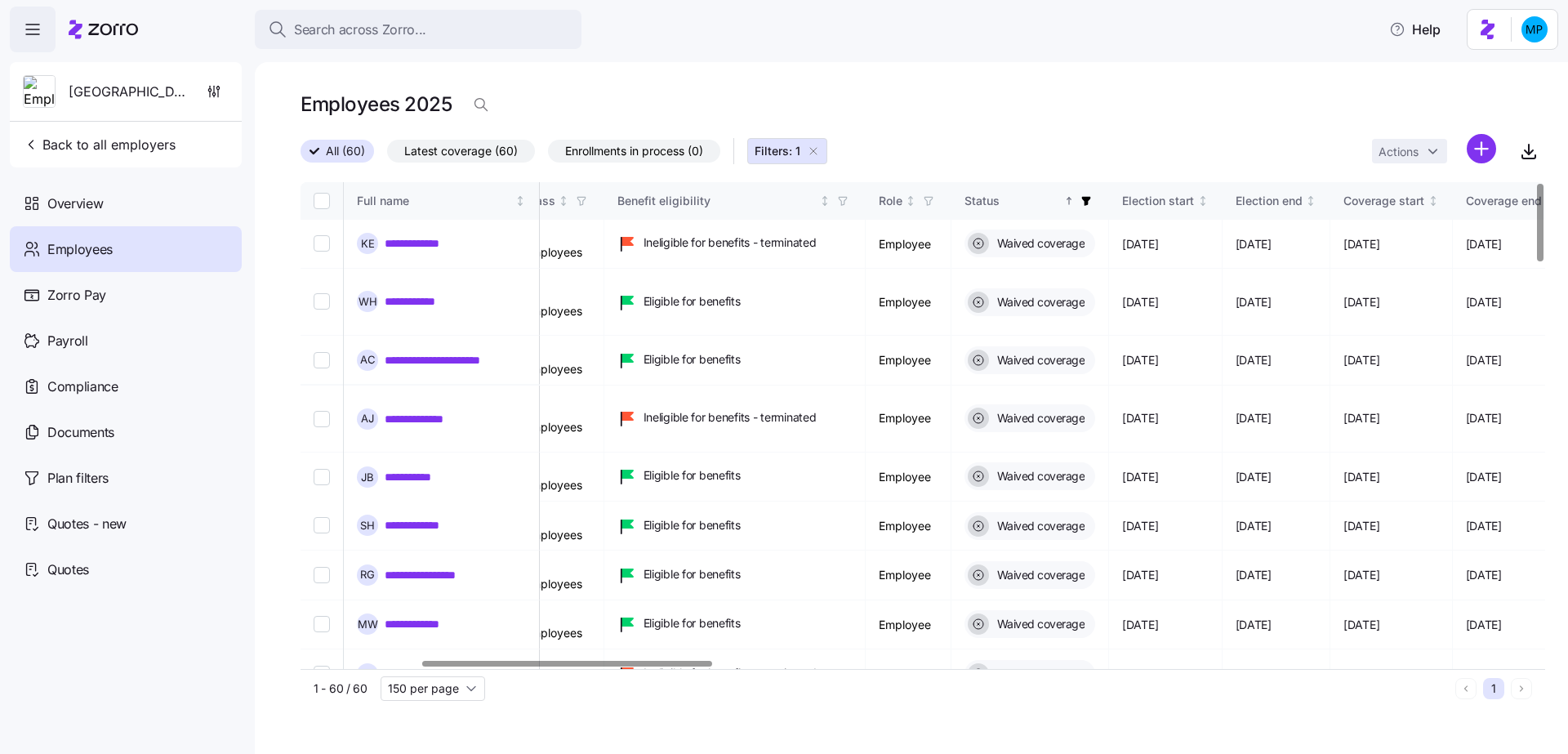
click at [1091, 200] on icon "button" at bounding box center [1086, 201] width 9 height 9
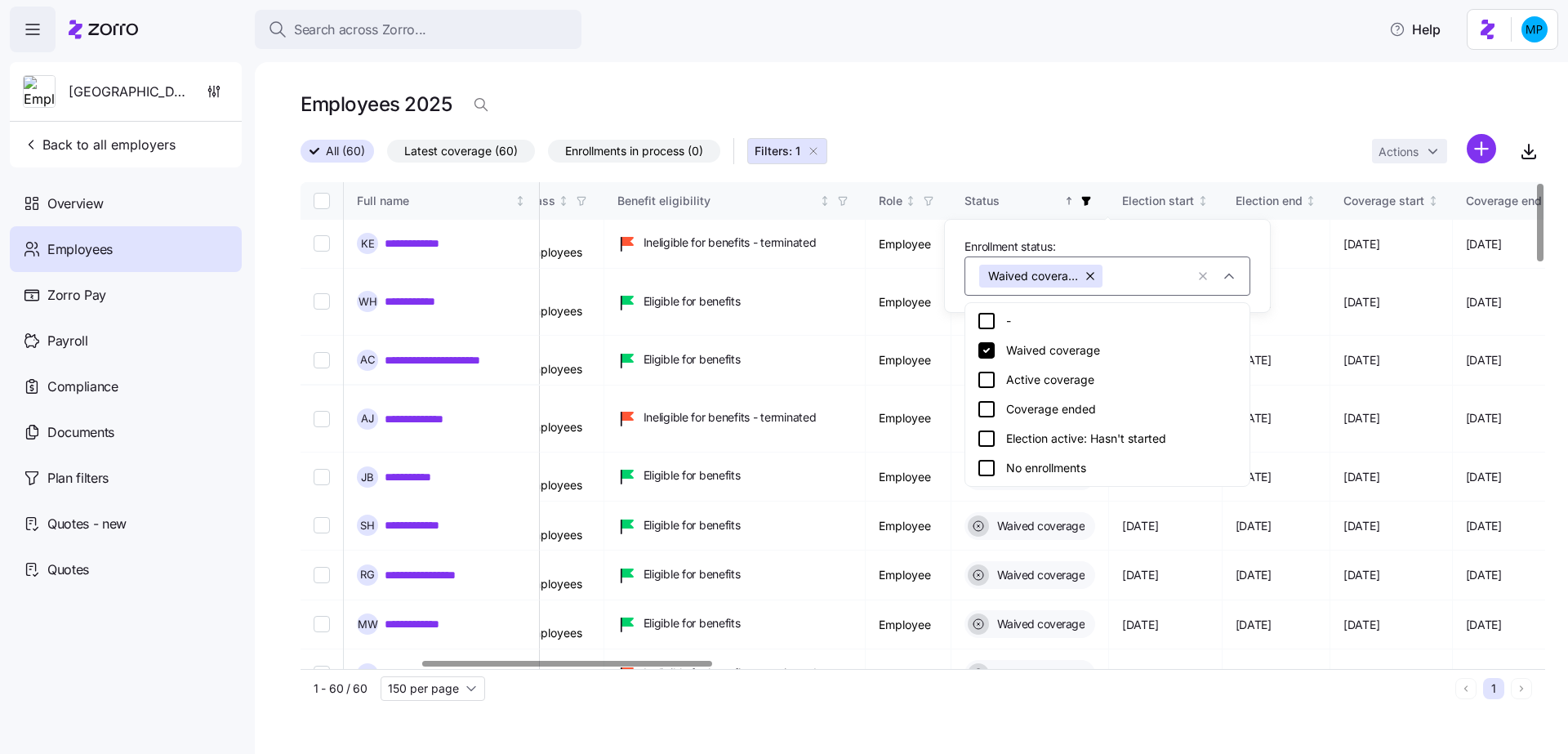
click at [1057, 376] on div "Active coverage" at bounding box center [1108, 380] width 261 height 19
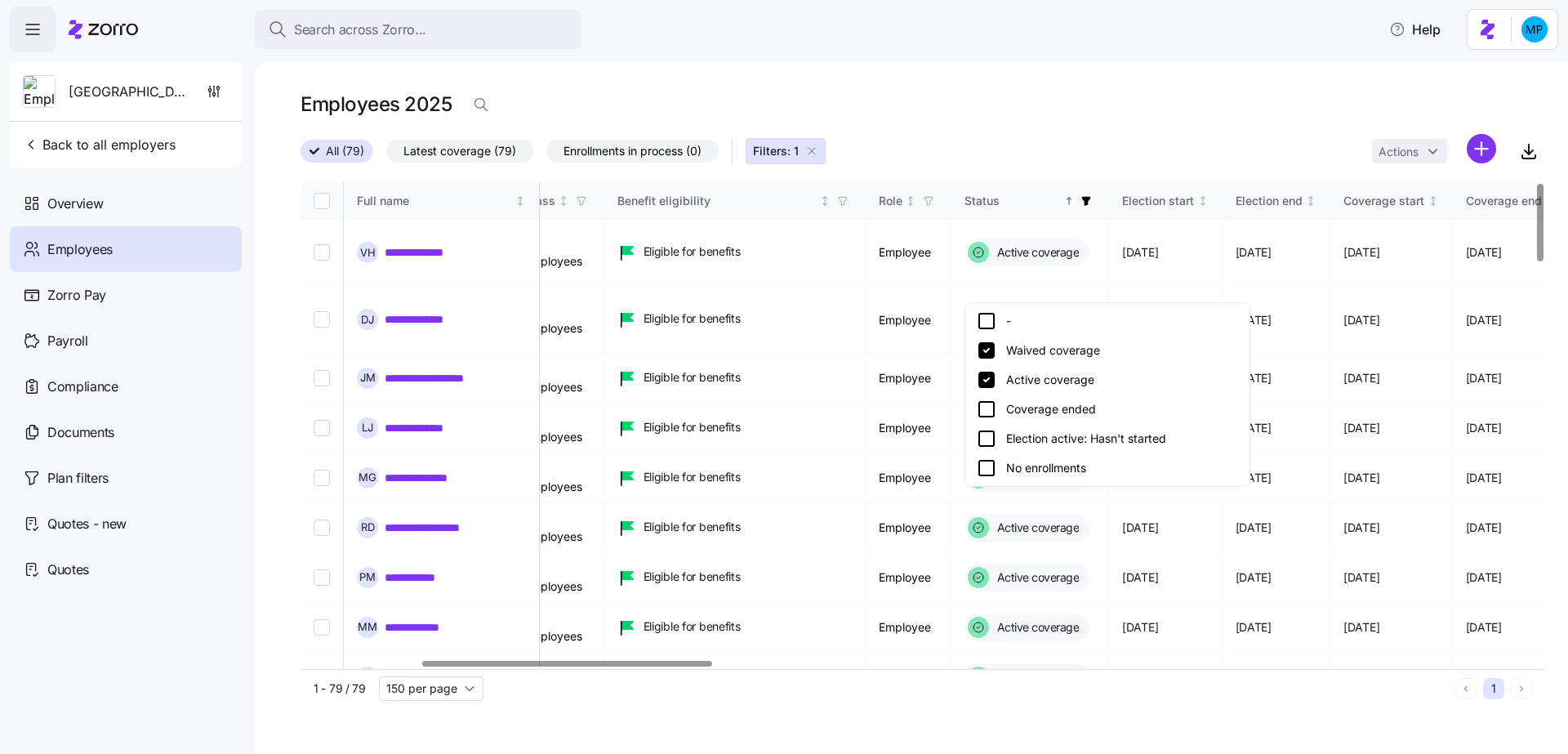
click at [1091, 201] on icon "button" at bounding box center [1086, 201] width 9 height 9
click at [1074, 414] on div "Coverage ended" at bounding box center [1109, 409] width 261 height 19
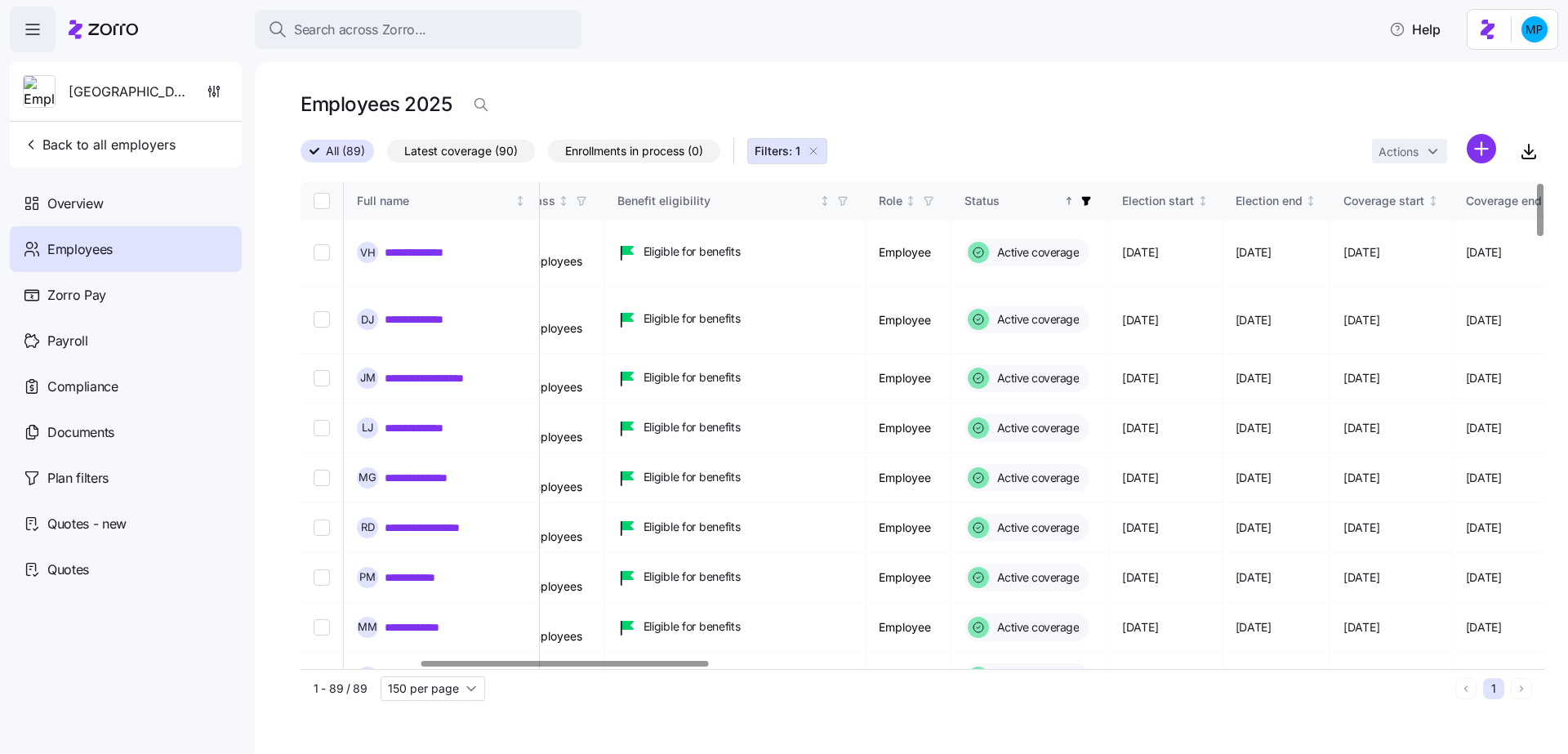
click at [1092, 201] on icon "button" at bounding box center [1086, 201] width 11 height 11
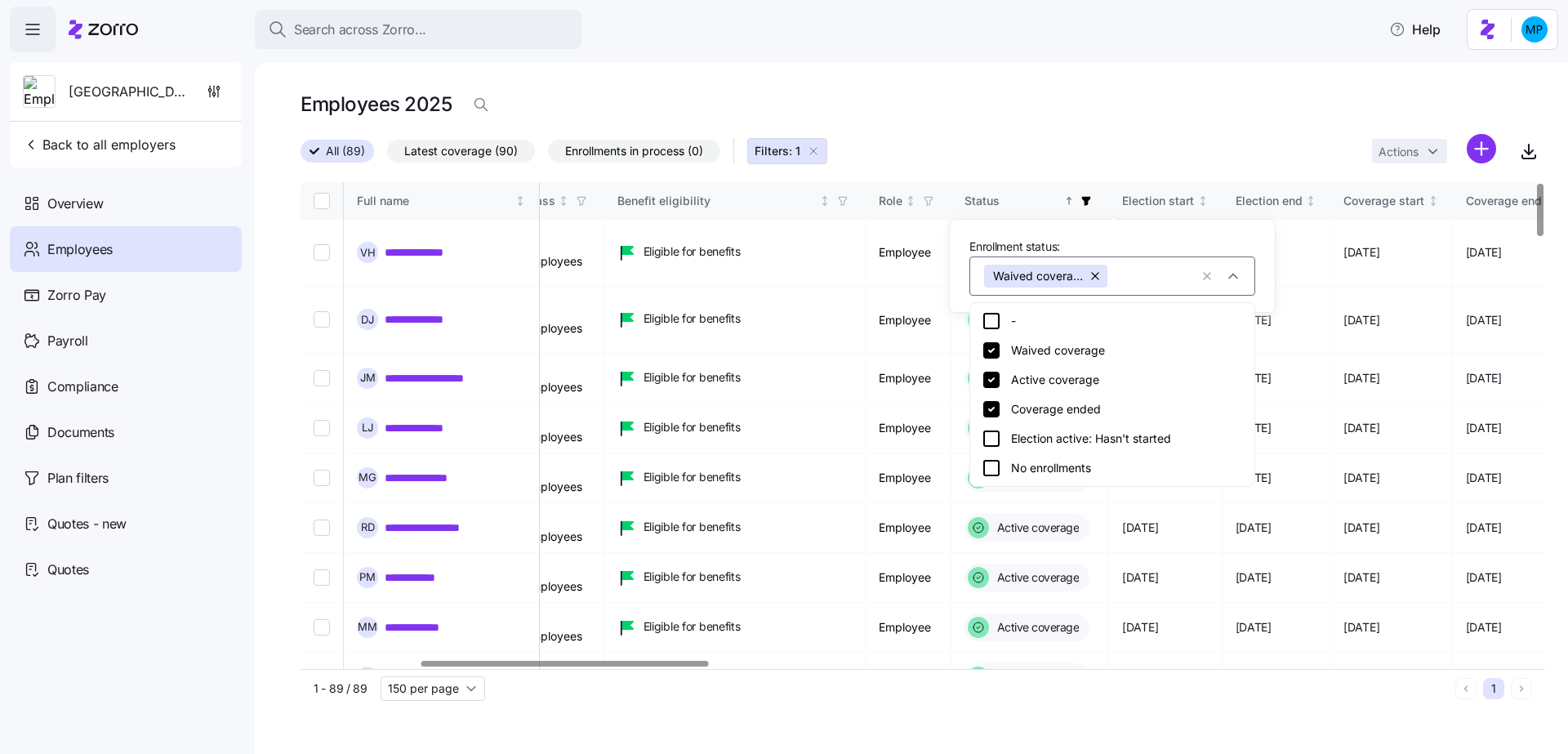
click at [1047, 429] on div "Election active: Hasn't started" at bounding box center [1112, 438] width 261 height 19
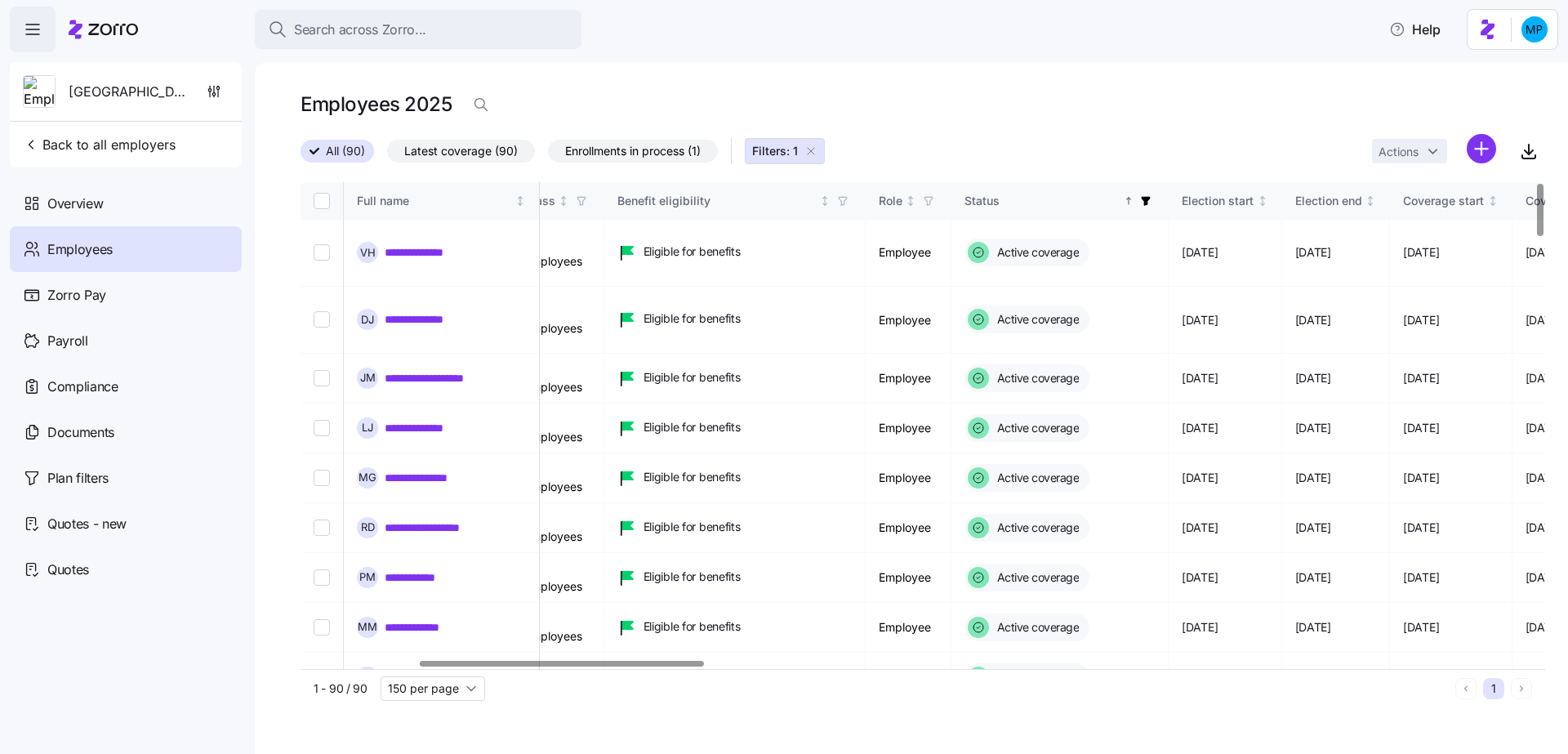
click at [1155, 203] on span "button" at bounding box center [1146, 201] width 18 height 18
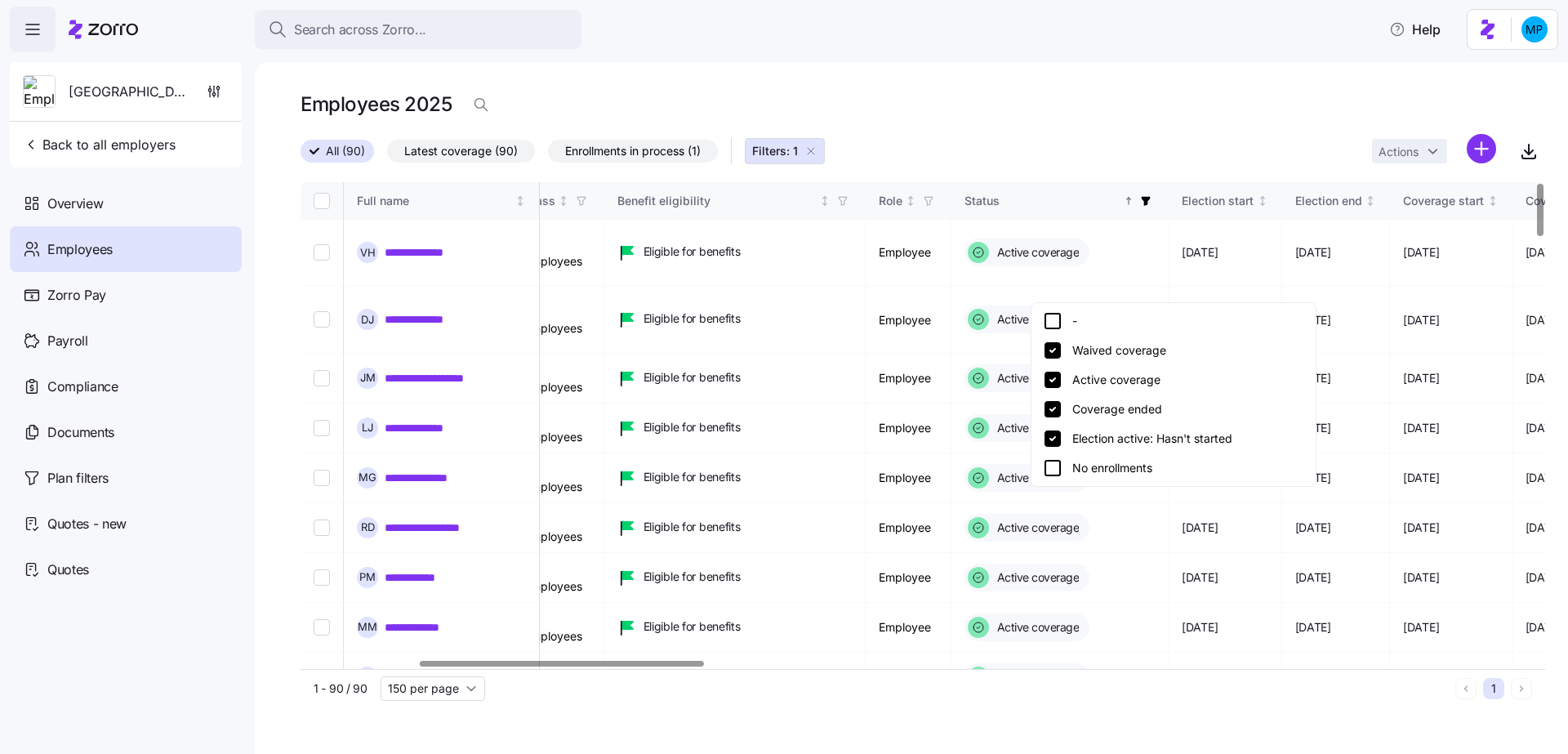
click at [1077, 326] on div "-" at bounding box center [1174, 321] width 261 height 19
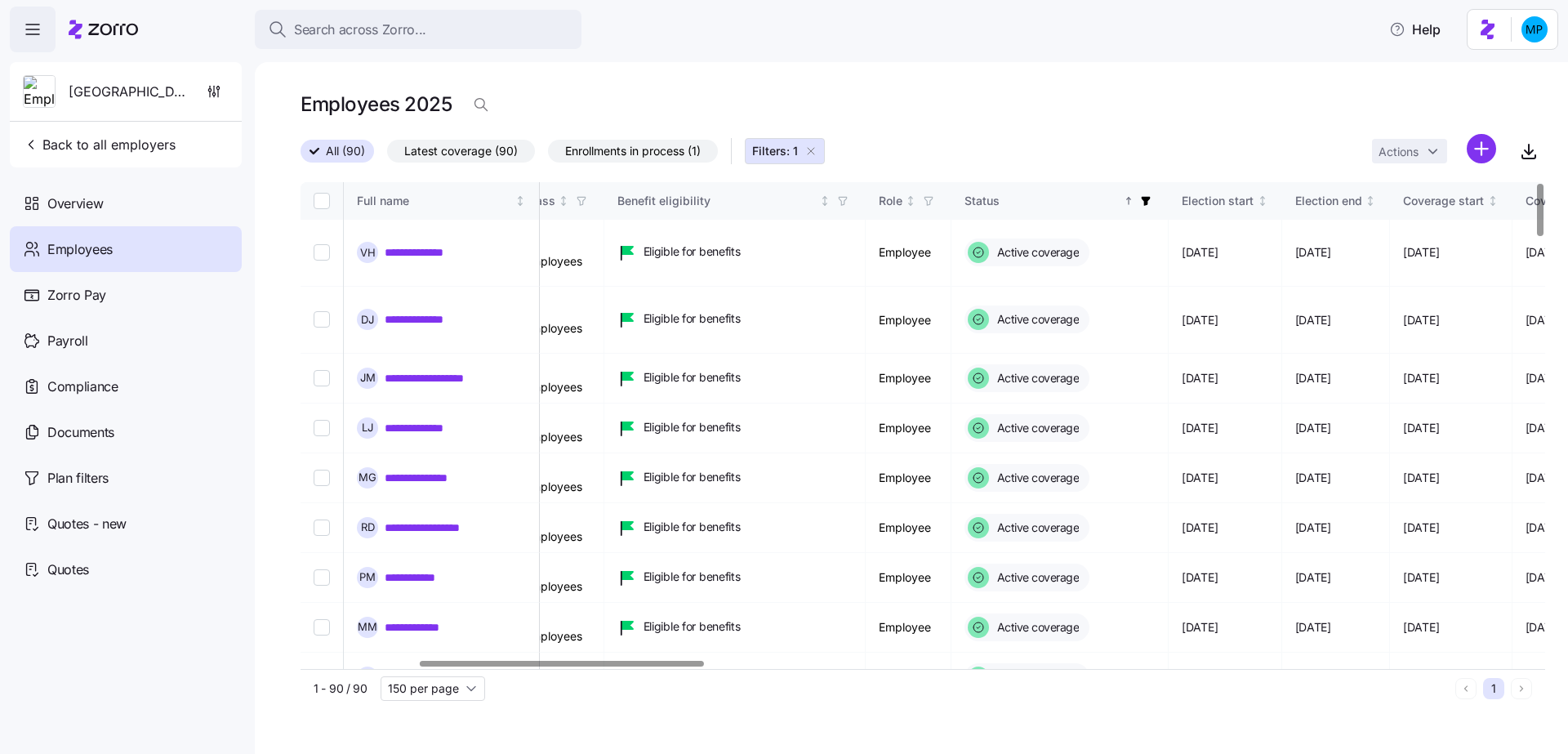
click at [1284, 138] on div "All (90) Latest coverage (90) Enrollments in process (1) Filters: 1 Actions" at bounding box center [923, 151] width 1244 height 35
click at [321, 203] on input "Select all records" at bounding box center [322, 200] width 16 height 16
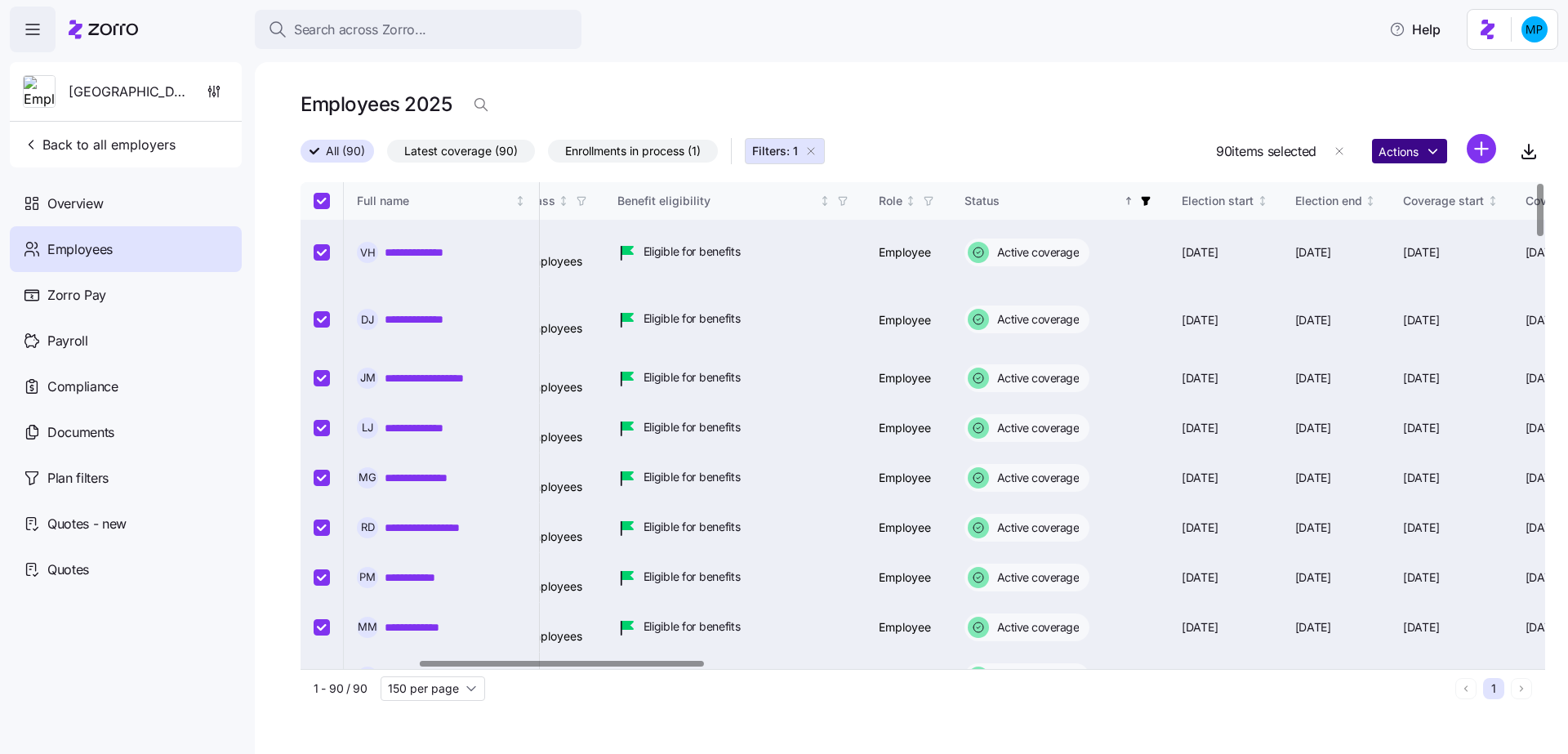
click at [1416, 145] on html "**********" at bounding box center [784, 371] width 1568 height 743
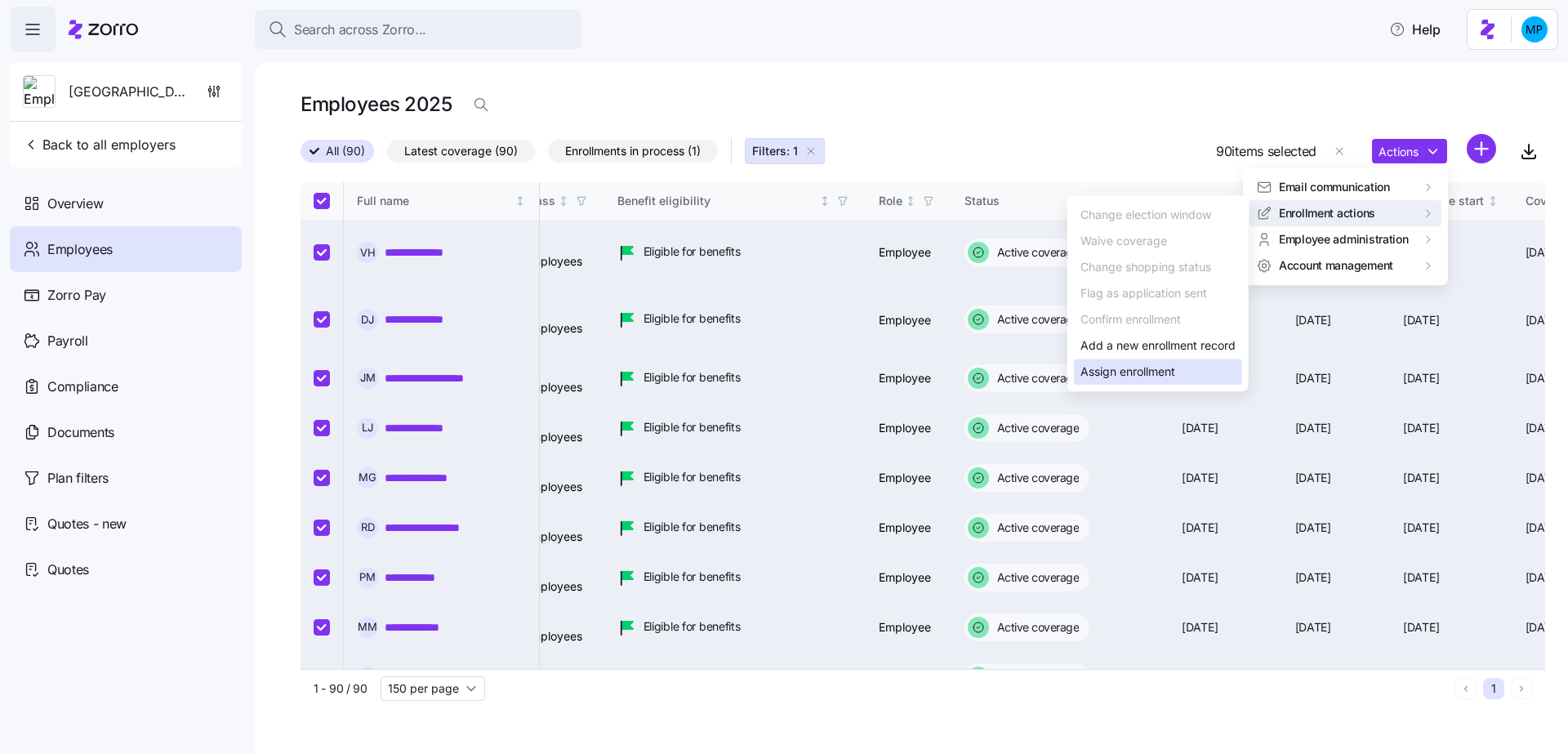
click at [1144, 372] on div "Assign enrollment" at bounding box center [1128, 371] width 95 height 18
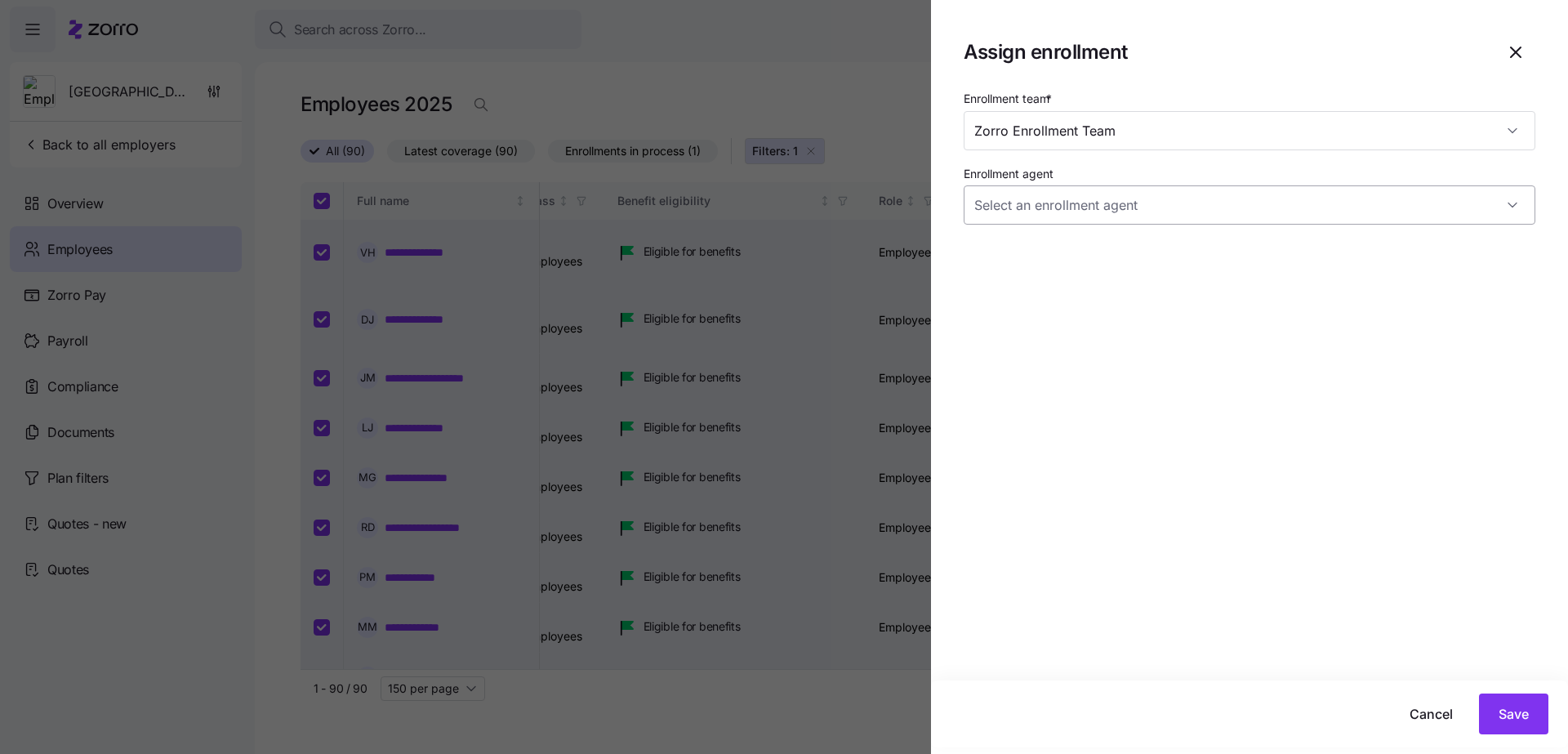
click at [1356, 207] on input "Enrollment agent" at bounding box center [1249, 205] width 571 height 39
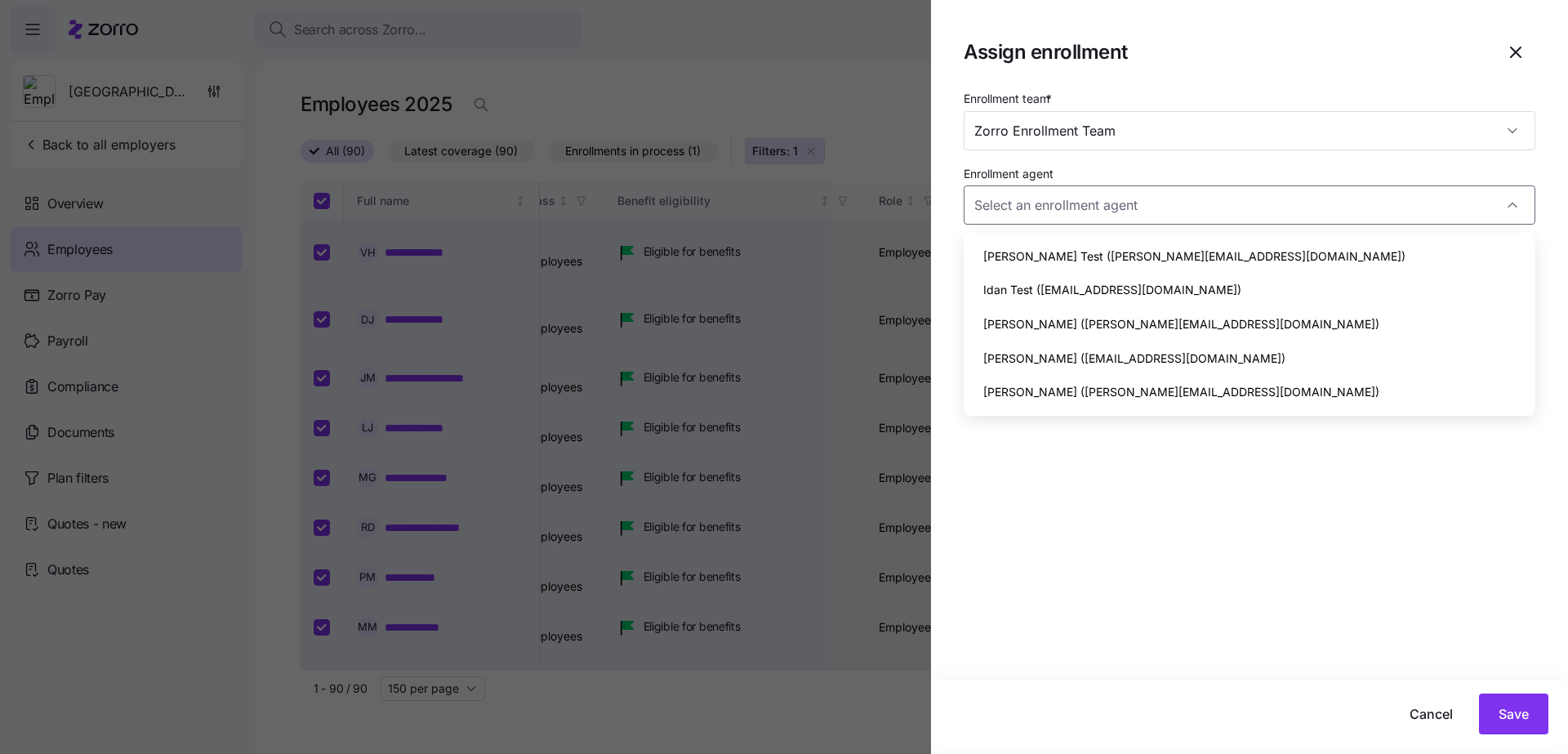
click at [1254, 524] on div "Enrollment team * Zorro Enrollment Team Enrollment agent" at bounding box center [1250, 384] width 638 height 592
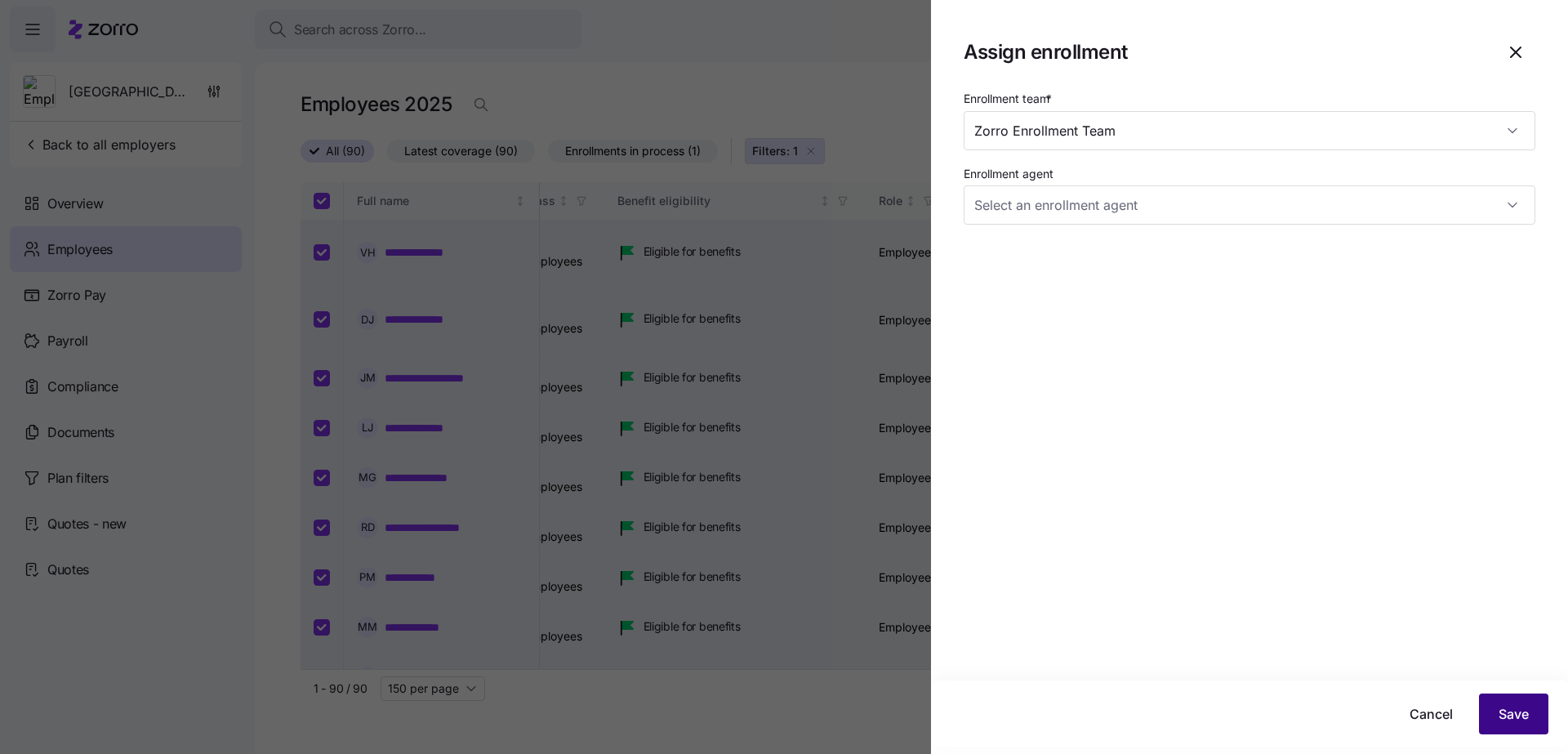
click at [1519, 721] on span "Save" at bounding box center [1514, 714] width 31 height 19
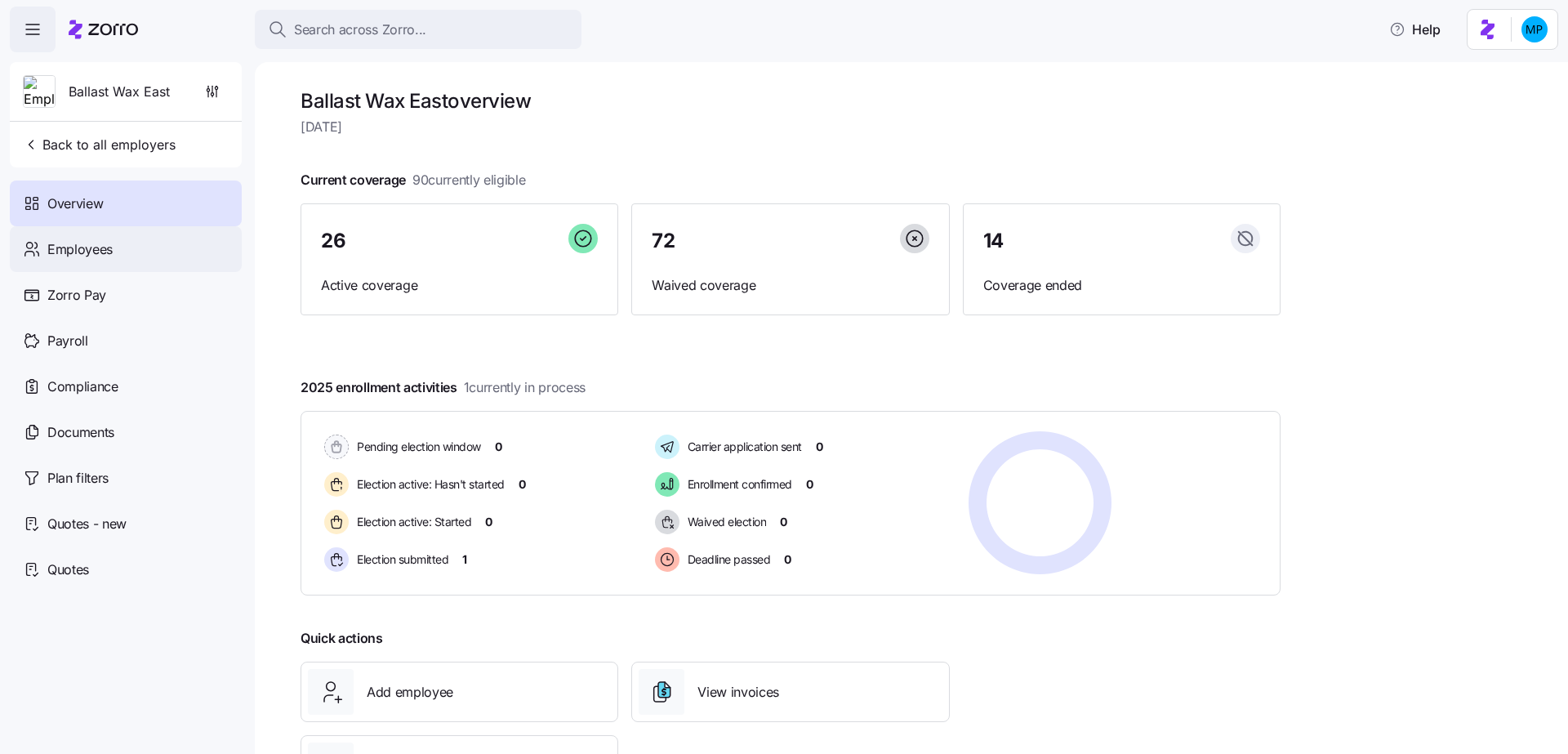
click at [163, 248] on div "Employees" at bounding box center [125, 249] width 232 height 46
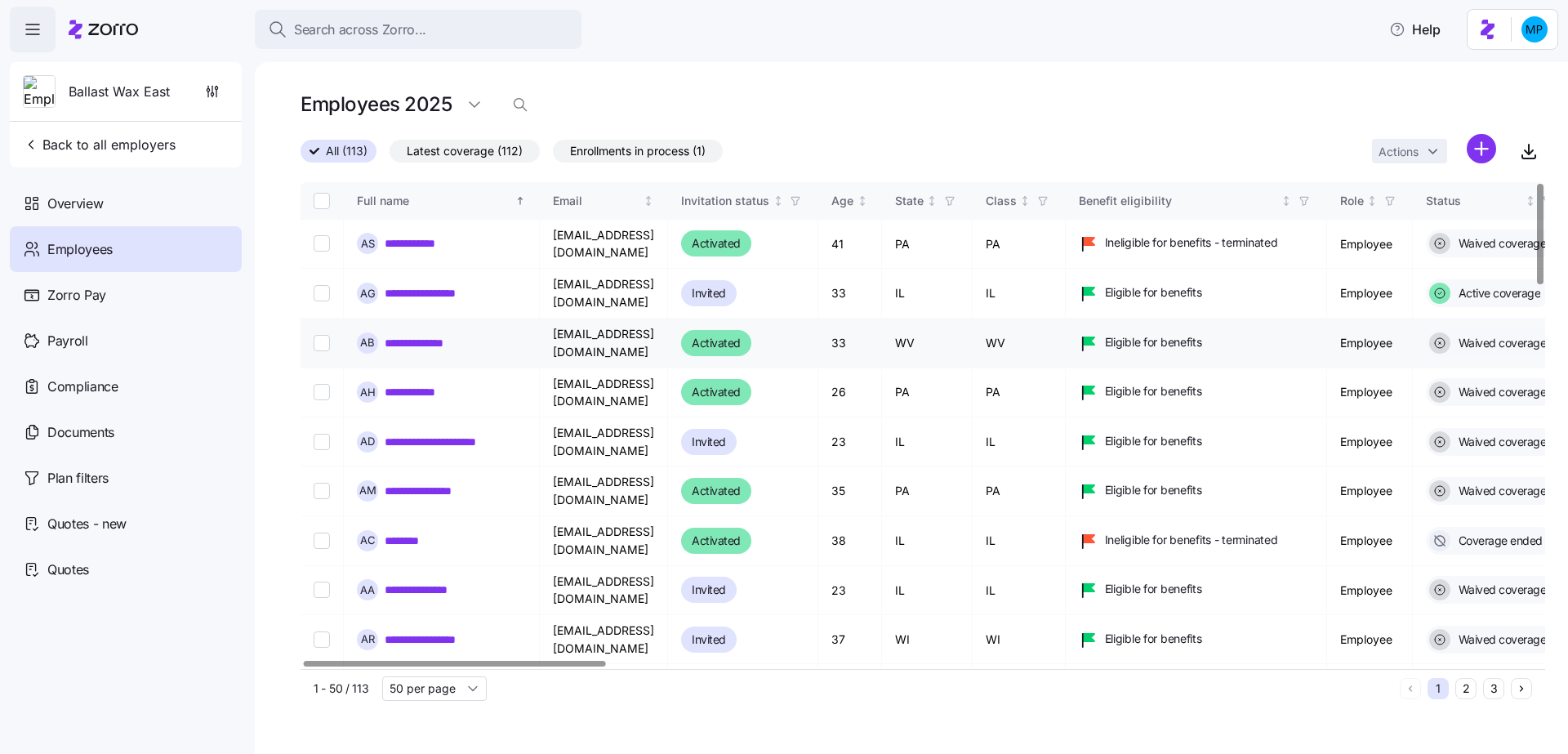
scroll to position [0, 8]
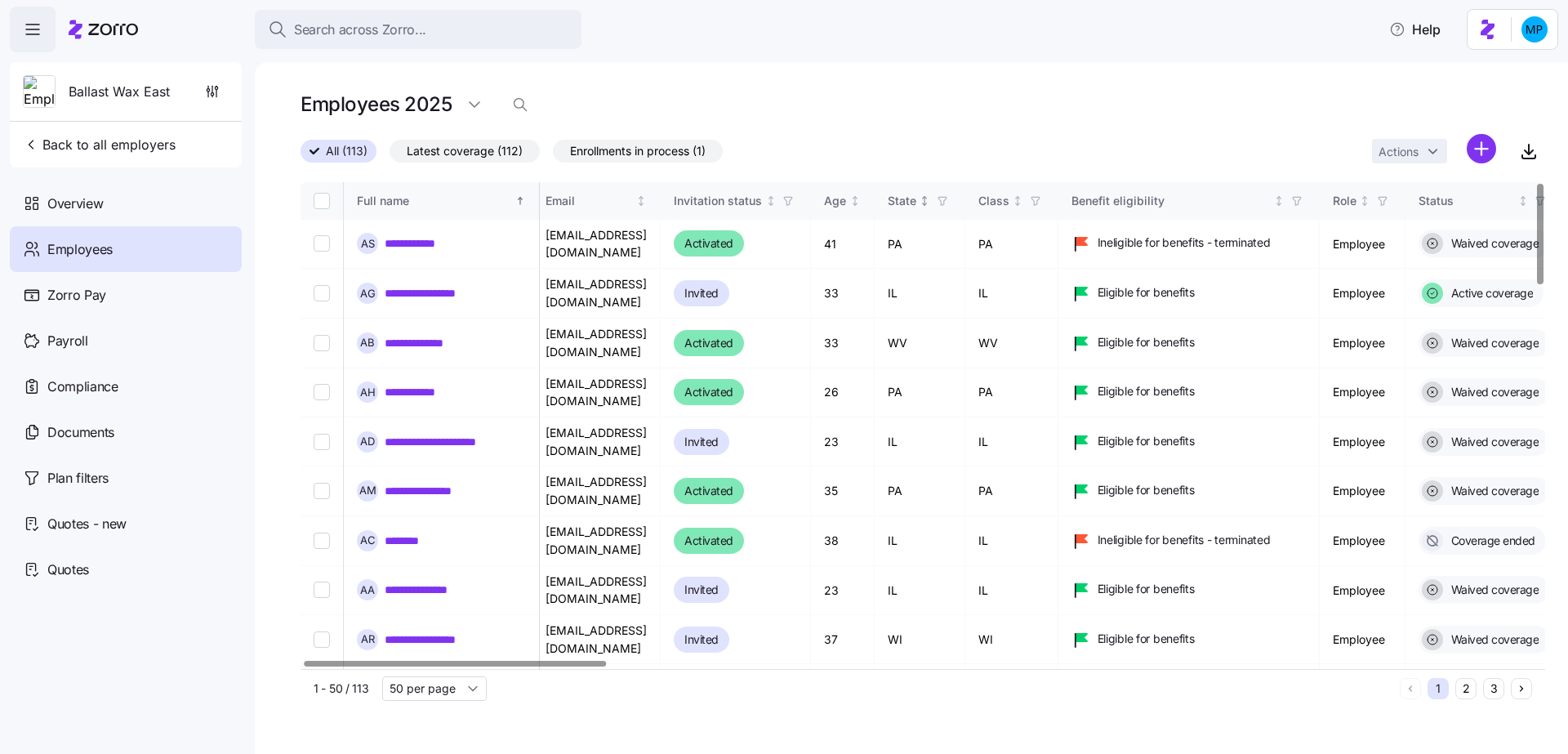
click at [949, 198] on icon "button" at bounding box center [943, 201] width 11 height 11
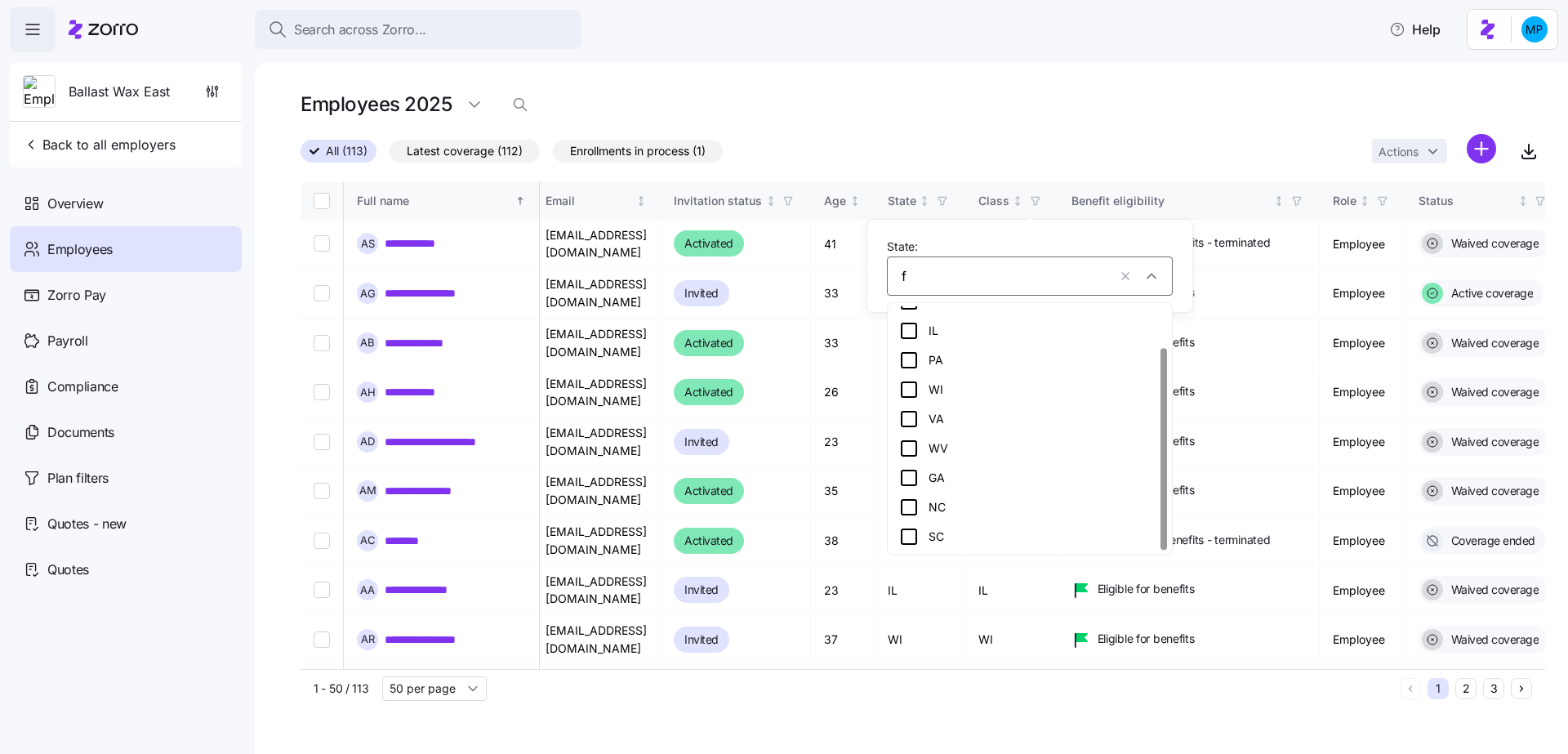
scroll to position [0, 0]
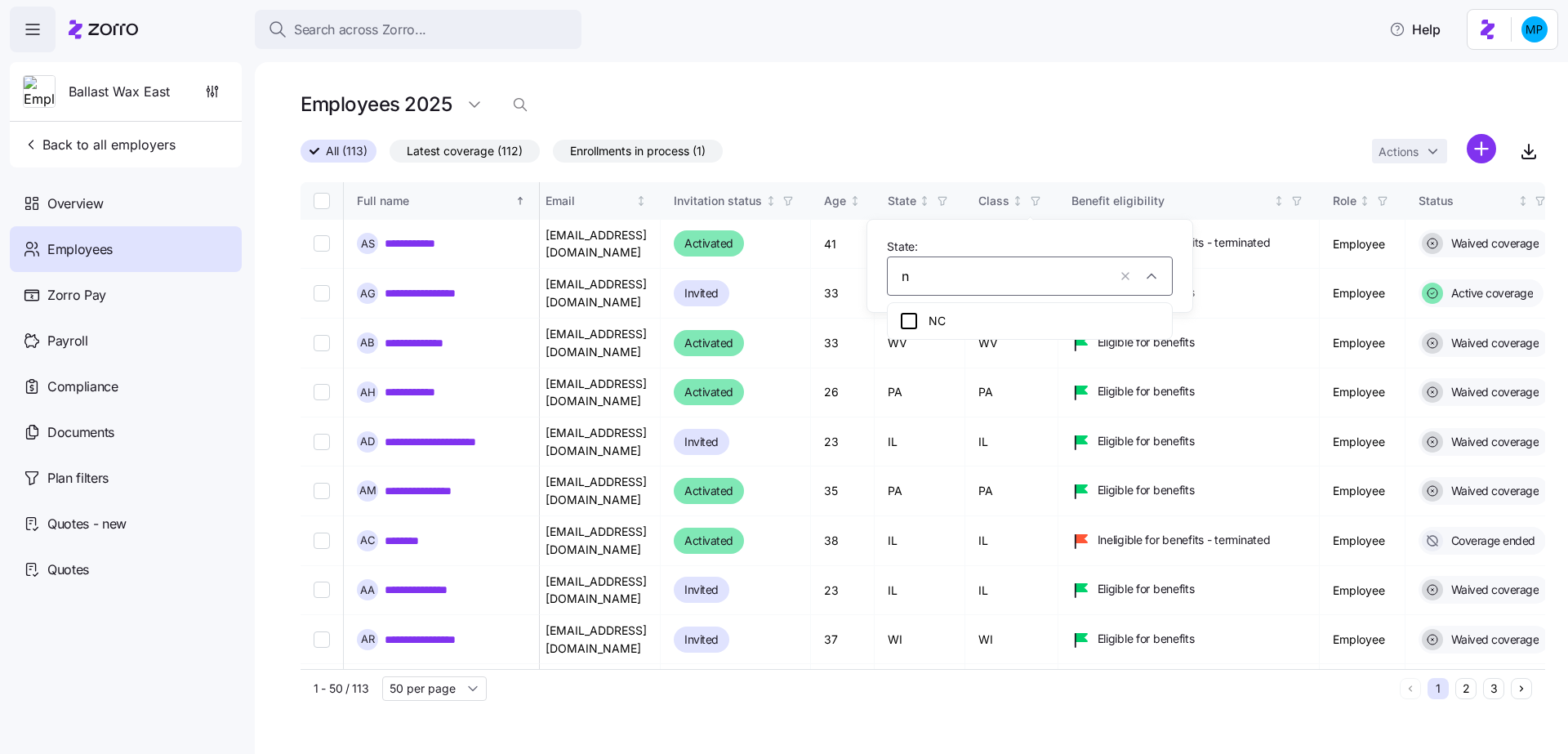
type input "nc"
click at [1037, 311] on div "NC" at bounding box center [1029, 321] width 261 height 19
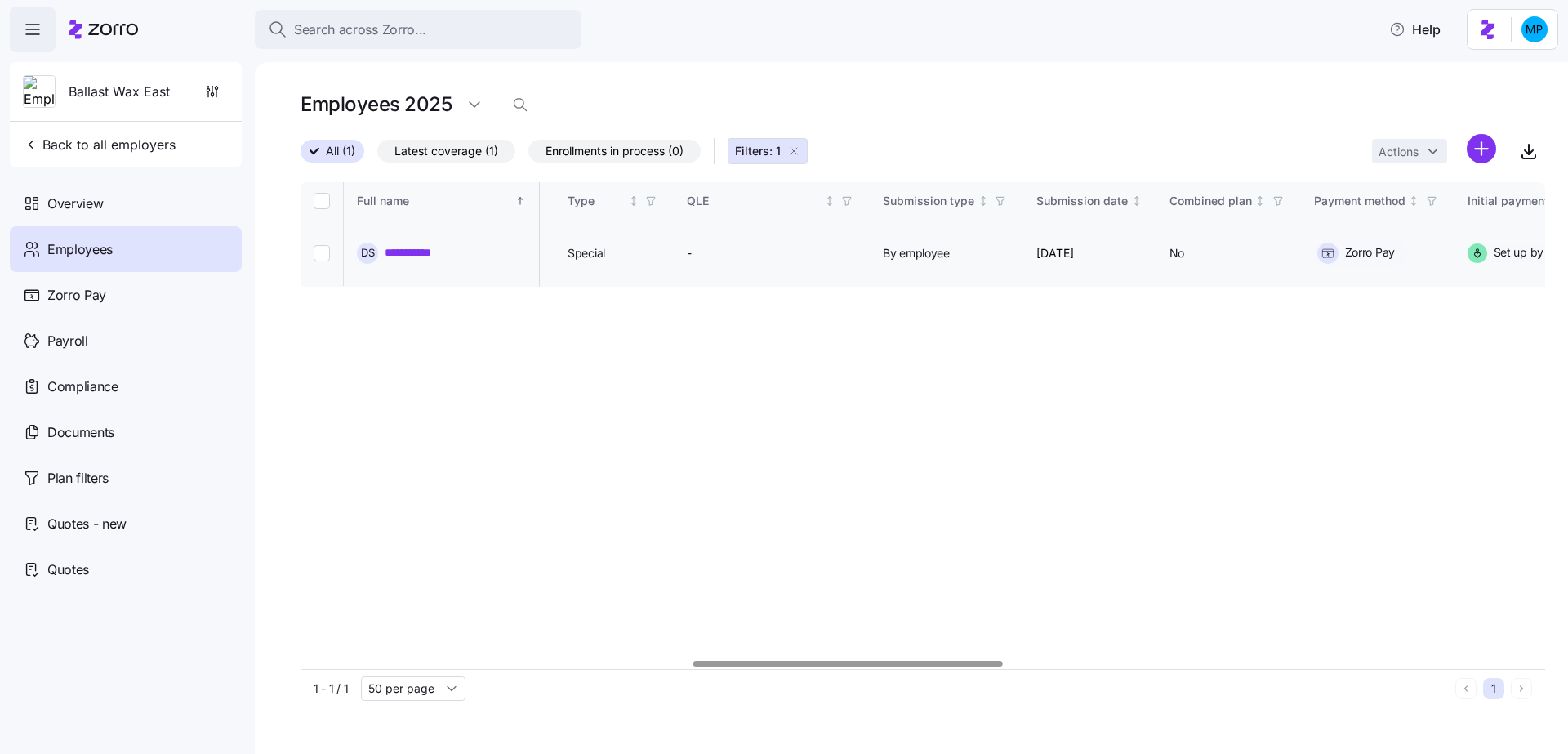
scroll to position [0, 1655]
click at [409, 257] on link "**********" at bounding box center [419, 252] width 69 height 16
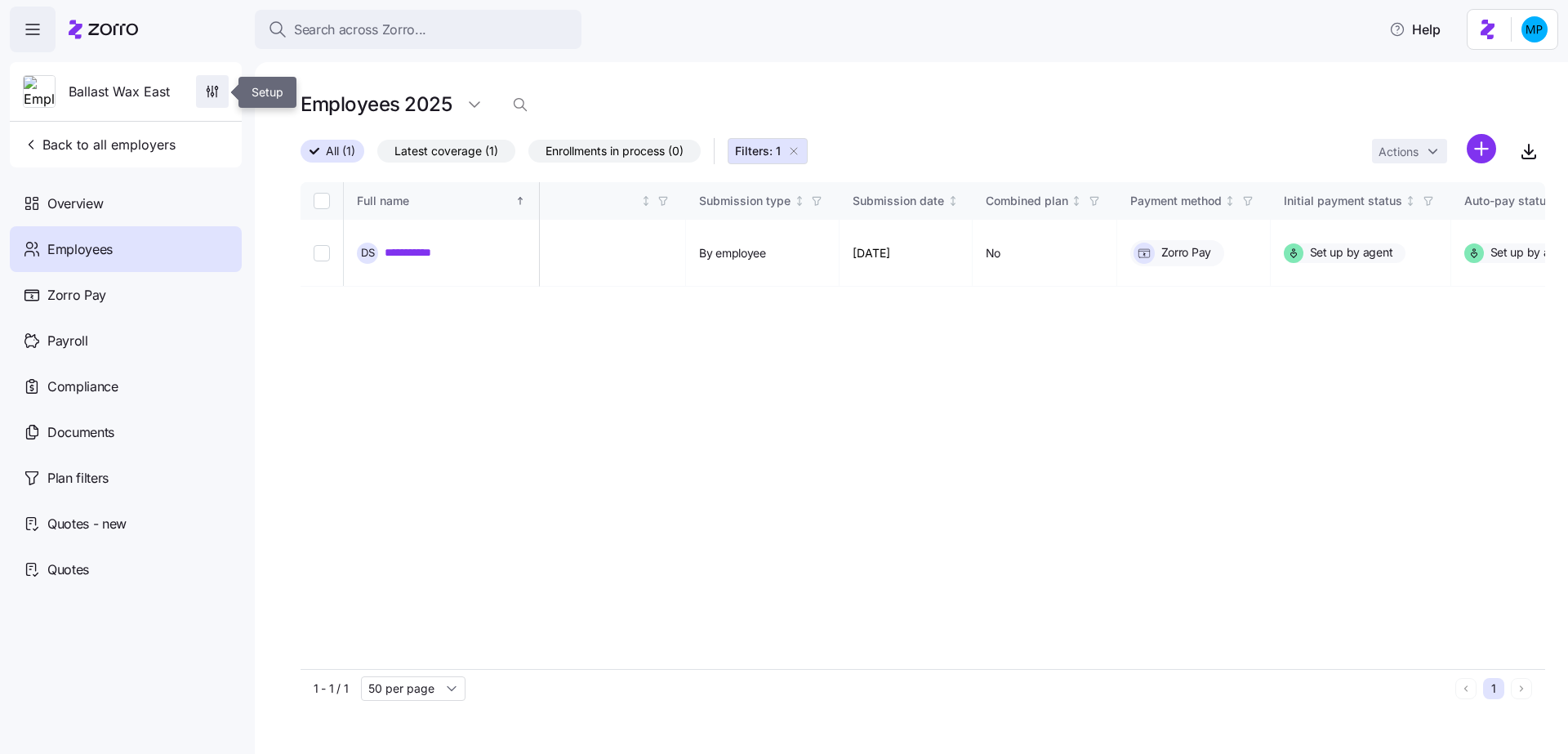
click at [209, 99] on icon "button" at bounding box center [212, 91] width 16 height 16
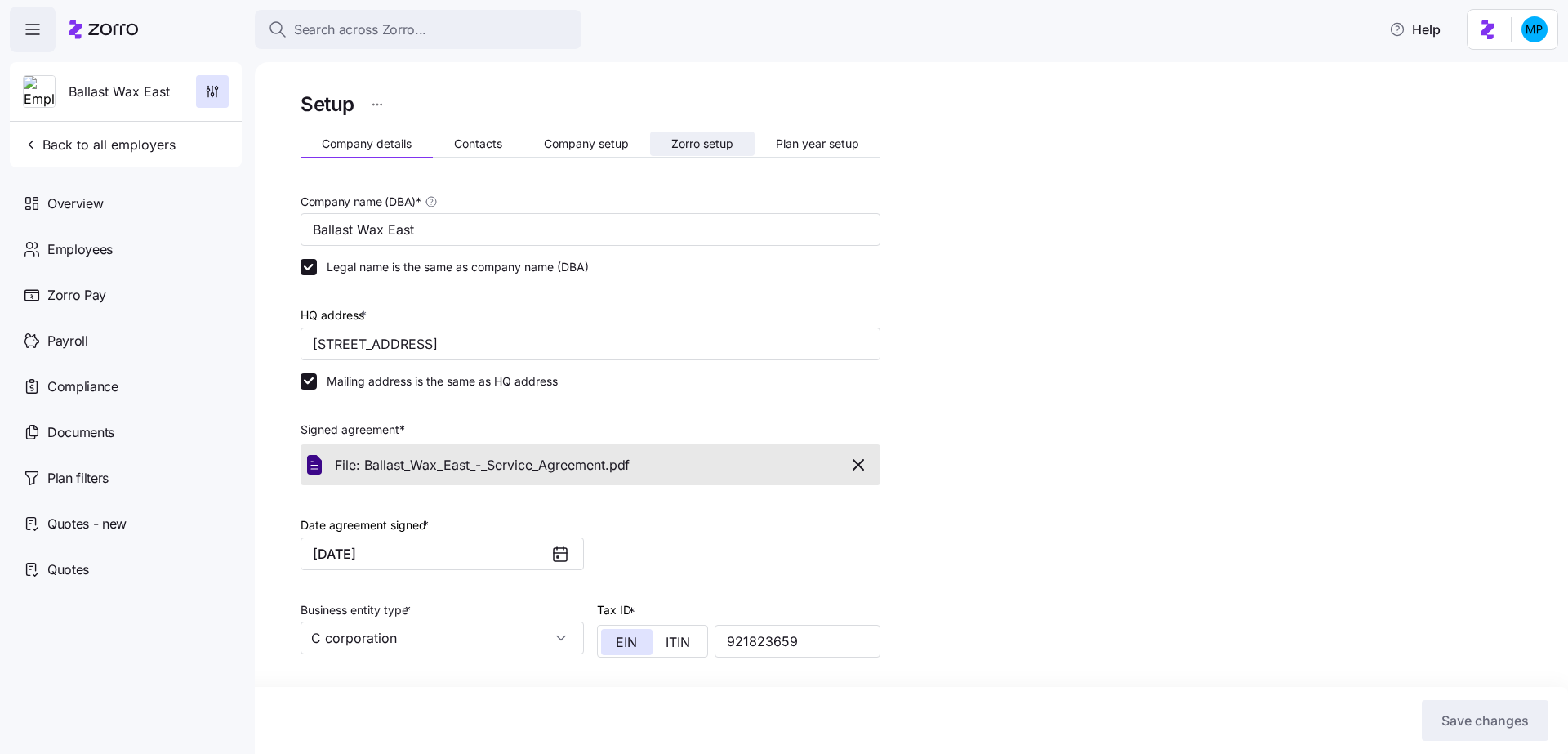
click at [700, 149] on span "Zorro setup" at bounding box center [702, 144] width 62 height 11
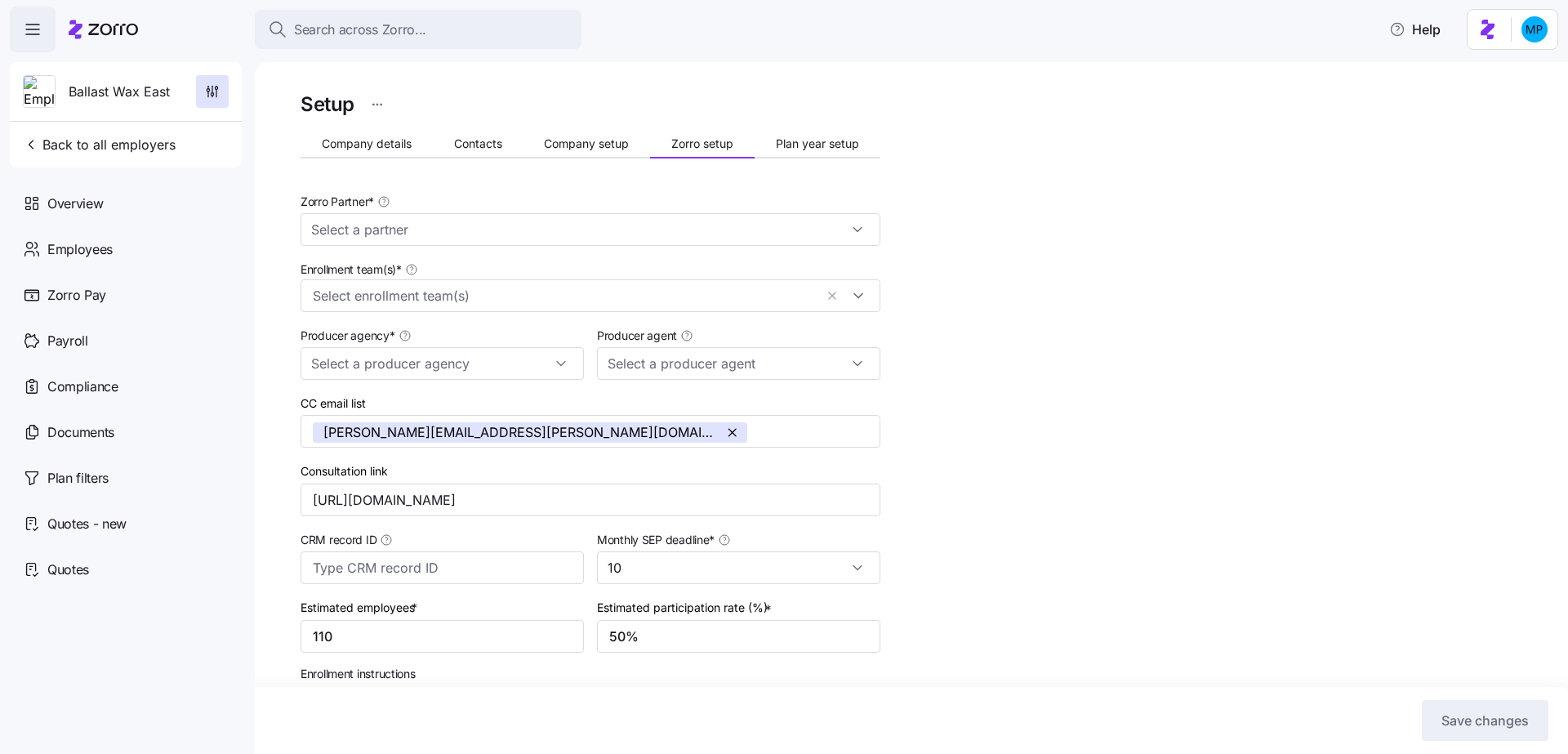
type input "Zorro"
type input "RTA Risk"
click at [634, 292] on button "button" at bounding box center [627, 295] width 23 height 20
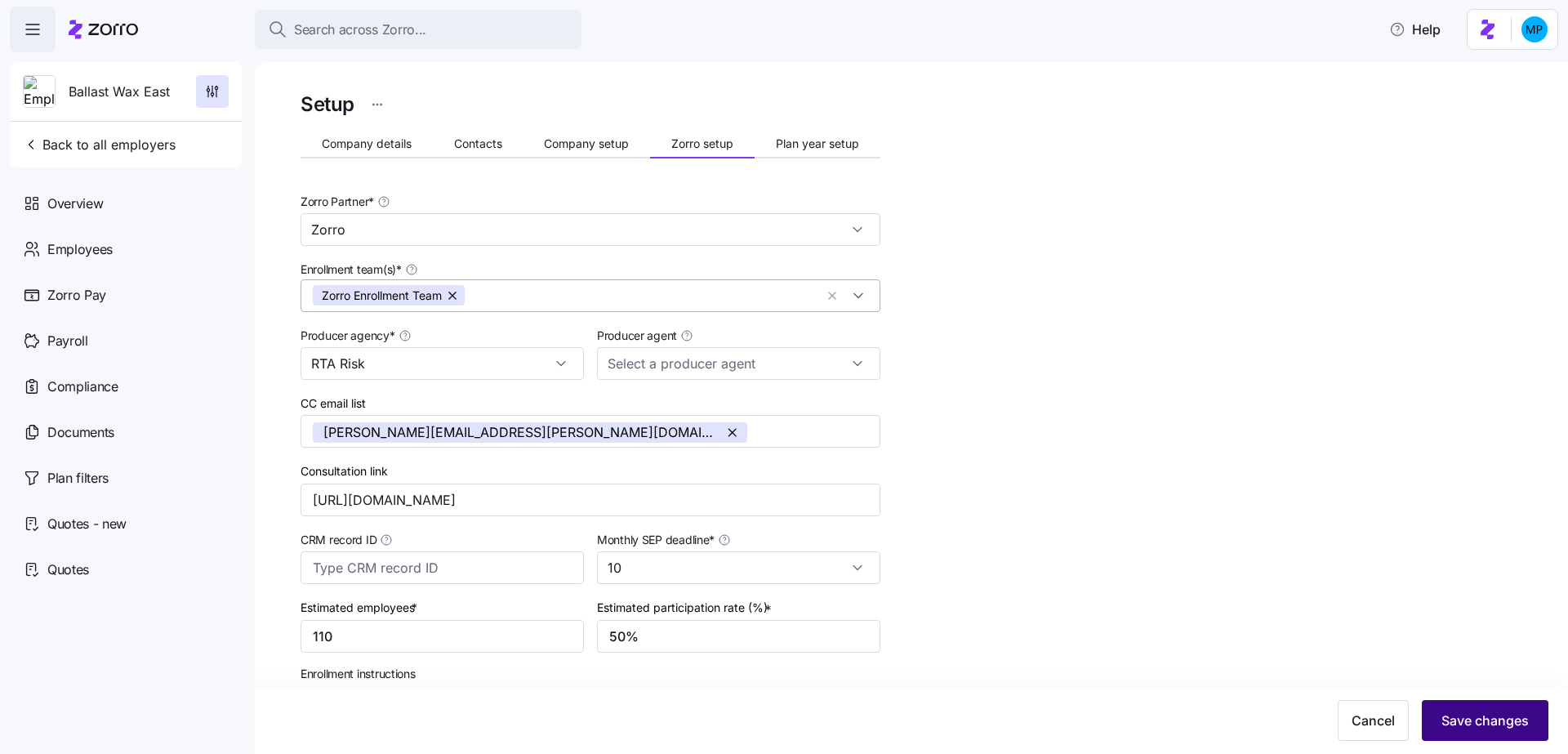
click at [1504, 715] on span "Save changes" at bounding box center [1485, 720] width 87 height 19
click at [151, 241] on div "Employees" at bounding box center [125, 249] width 232 height 46
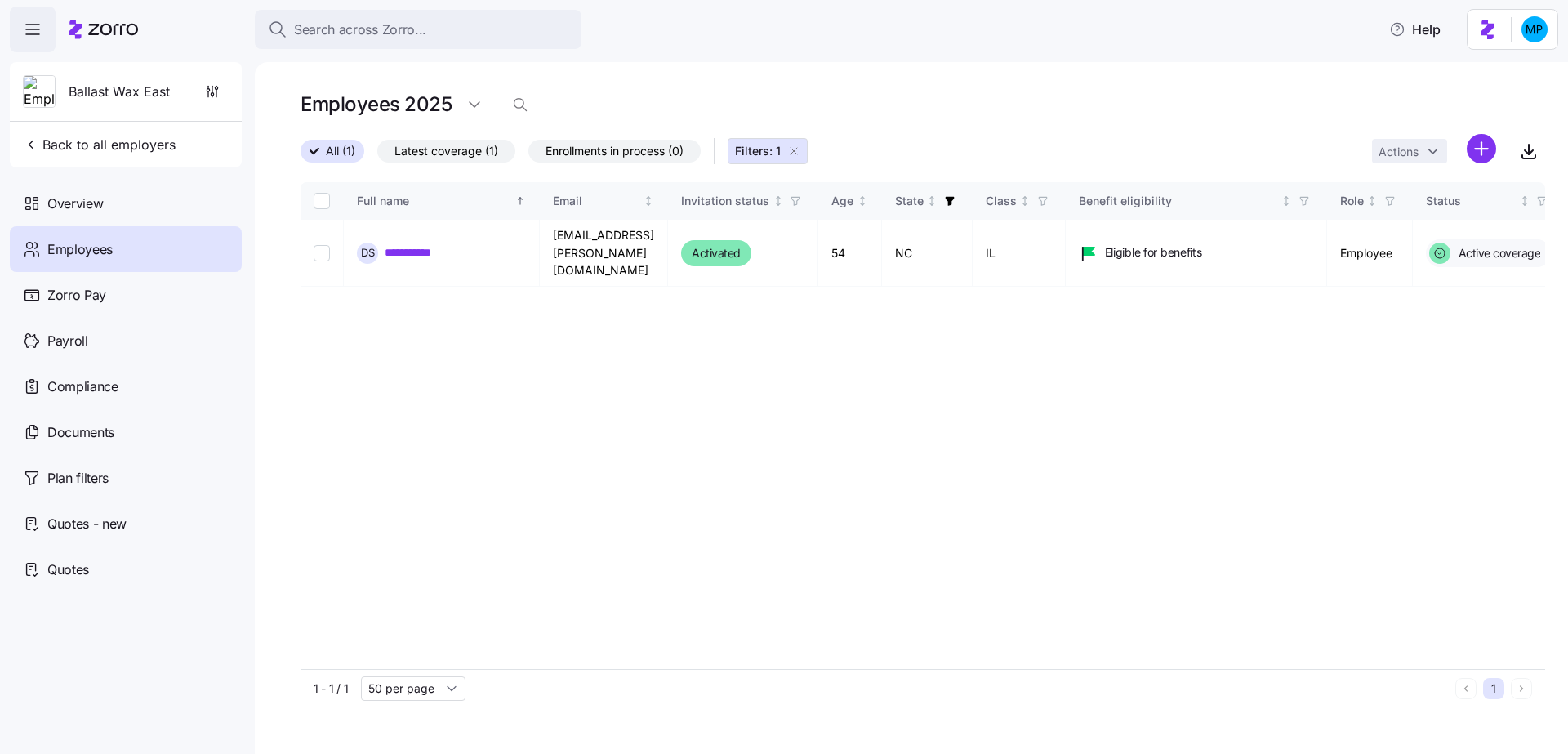
click at [791, 154] on icon "button" at bounding box center [795, 151] width 13 height 13
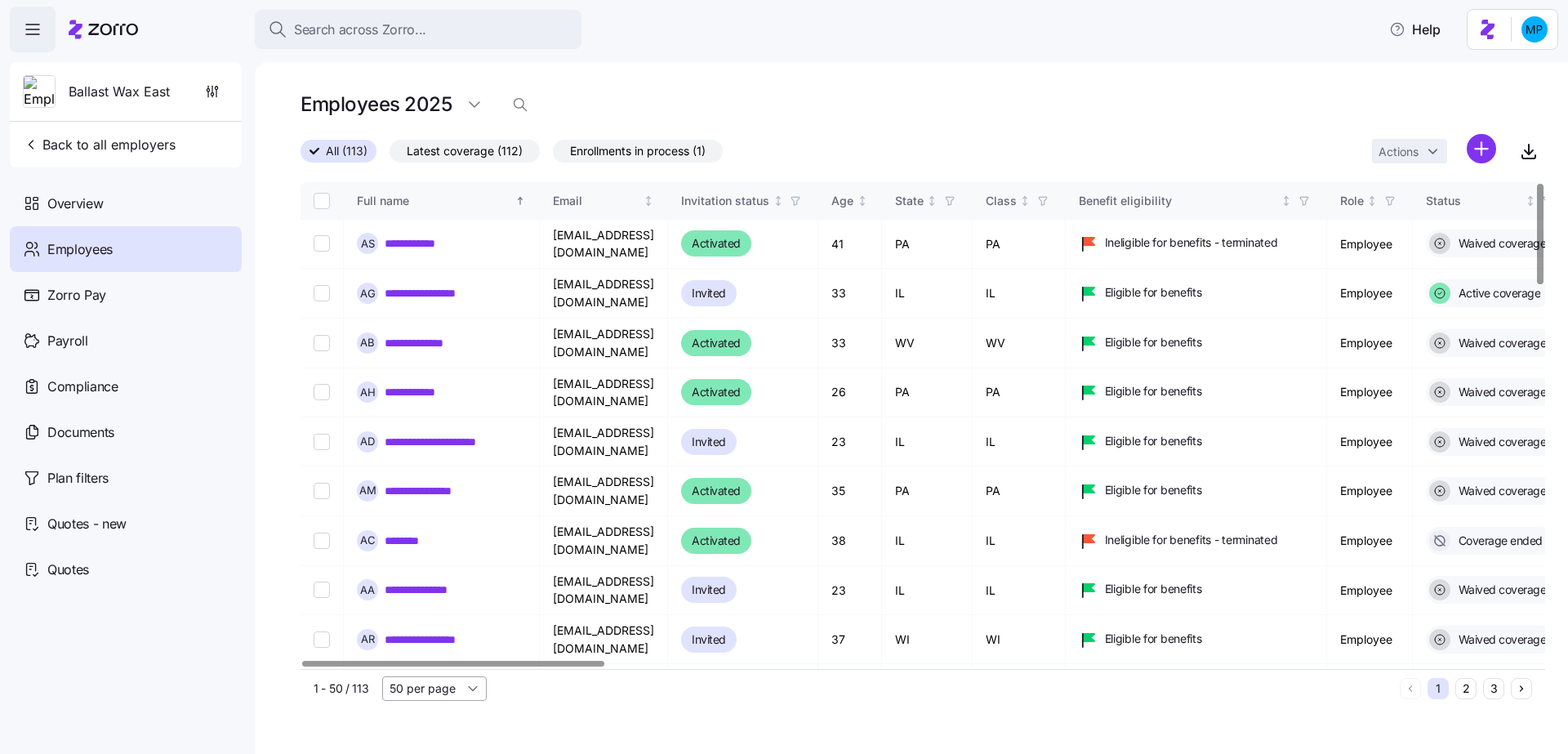
click at [423, 691] on input "50 per page" at bounding box center [434, 689] width 104 height 25
click at [437, 654] on span "150 per page" at bounding box center [430, 651] width 71 height 18
type input "150 per page"
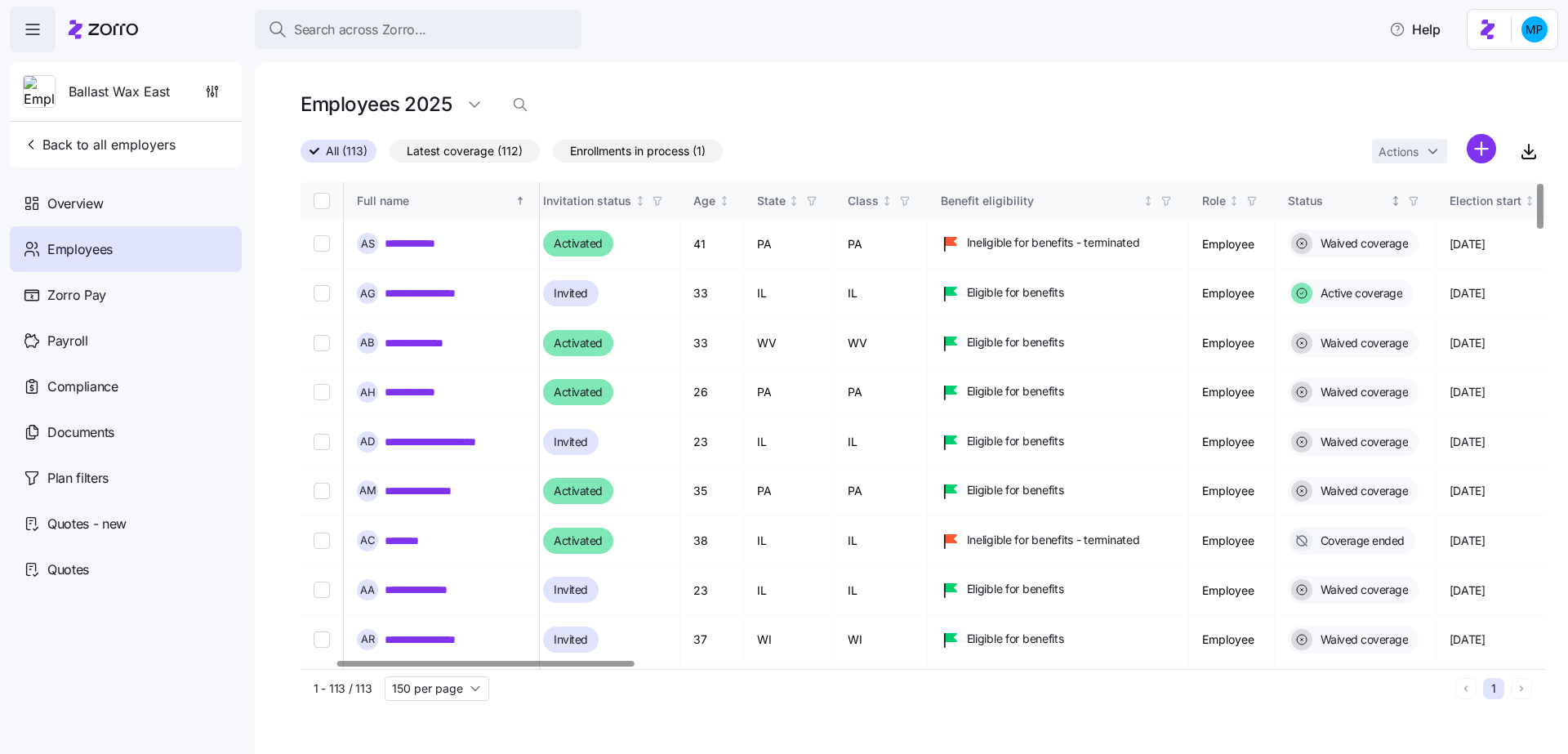
scroll to position [0, 146]
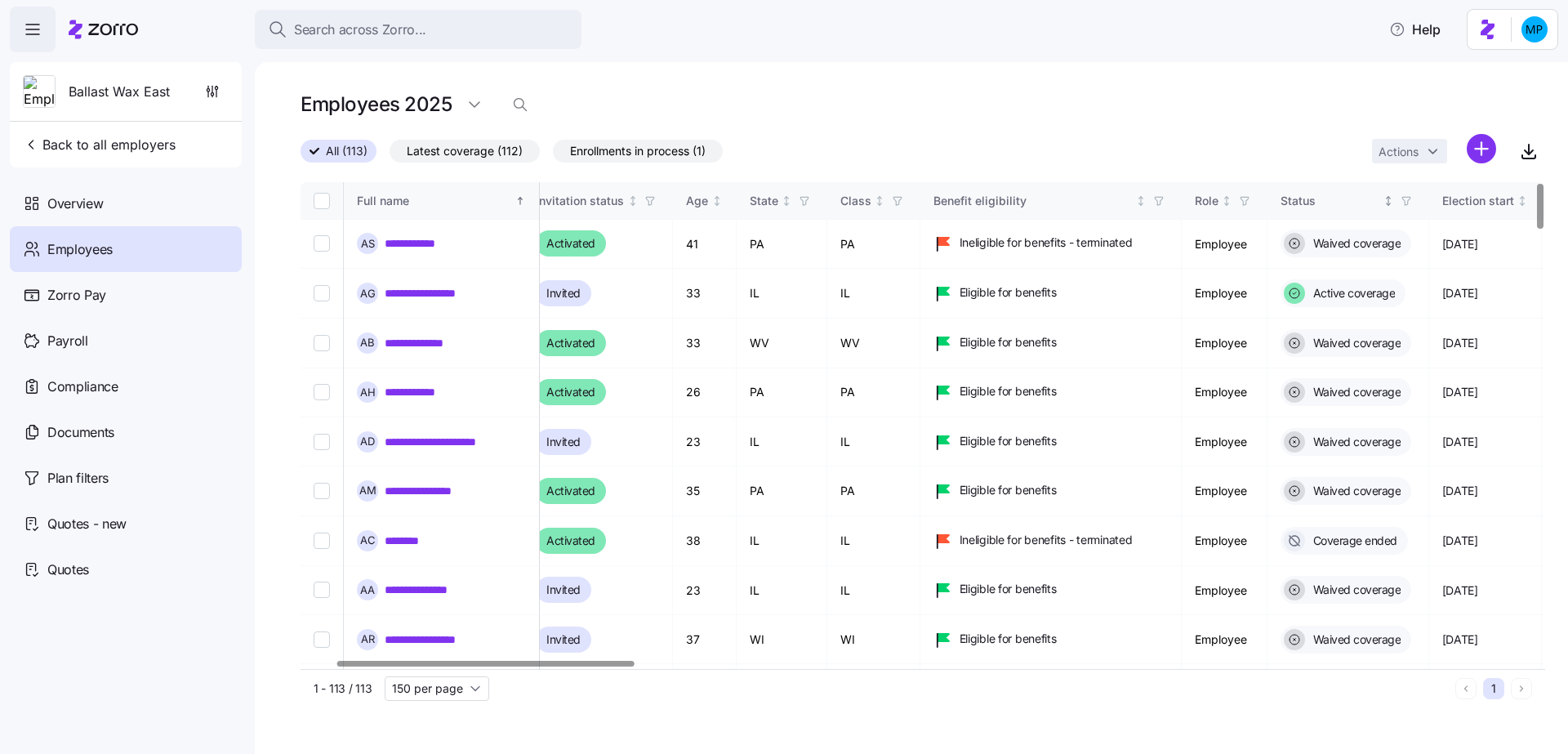
click at [1412, 206] on icon "button" at bounding box center [1406, 201] width 11 height 11
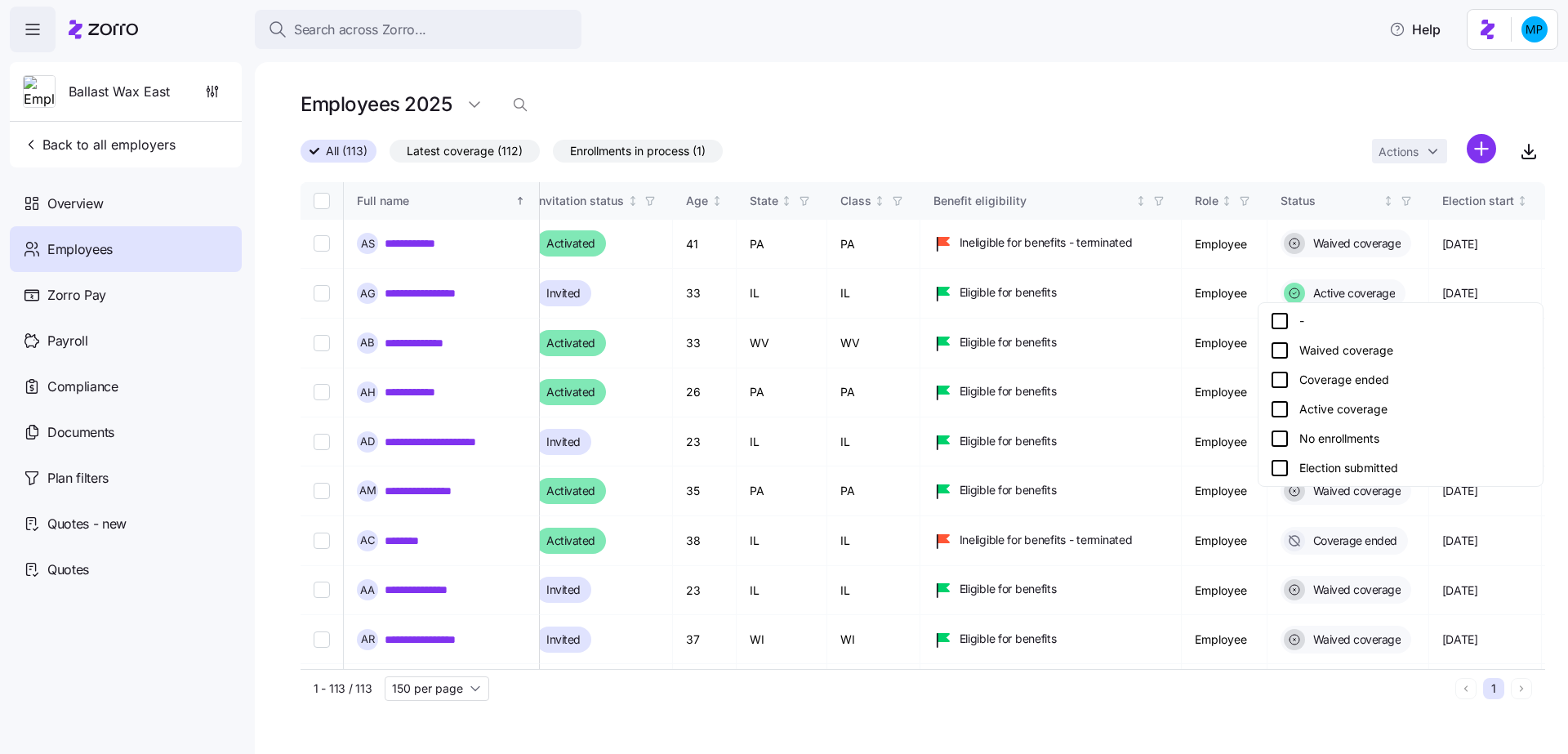
click at [1285, 353] on icon at bounding box center [1280, 350] width 19 height 19
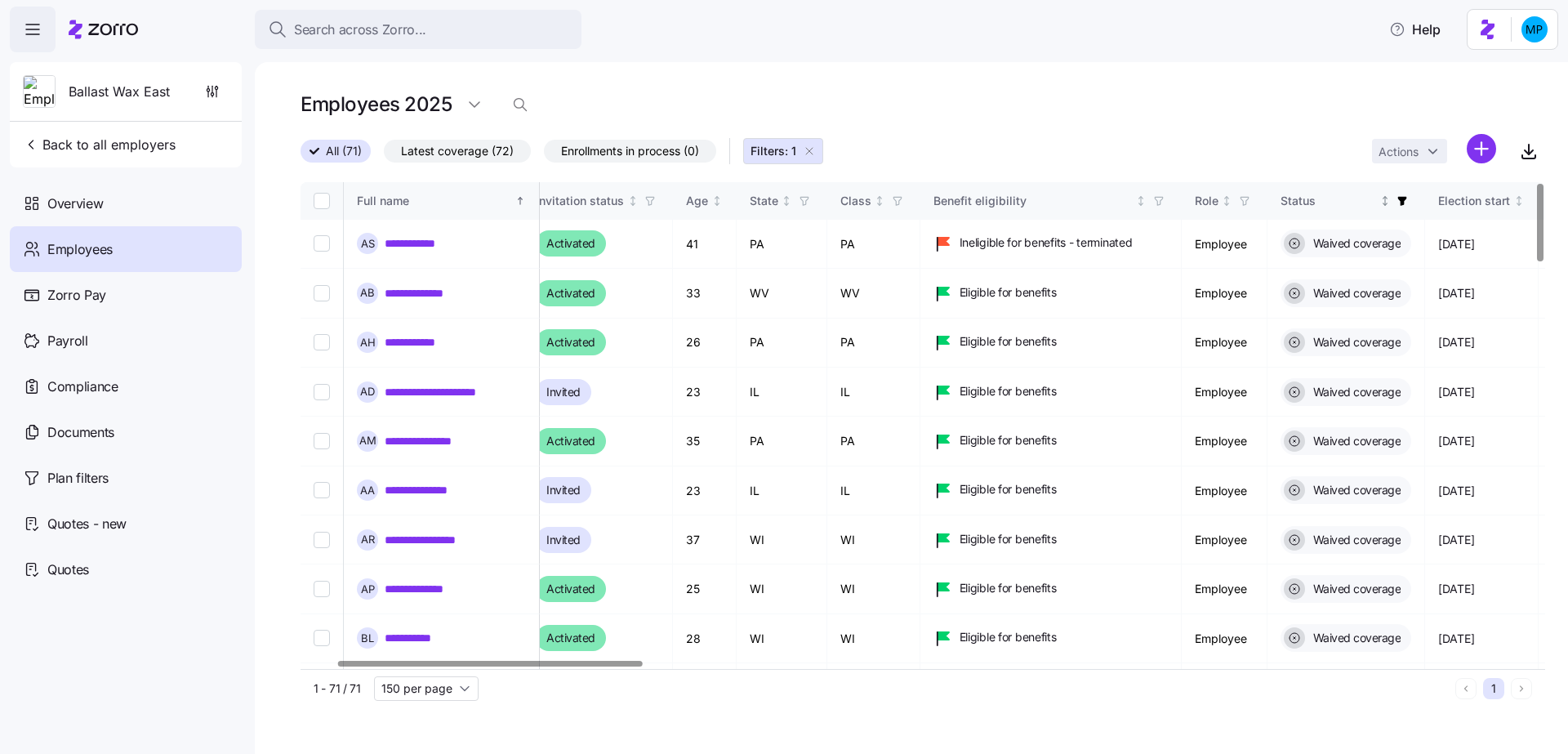
click at [1407, 202] on icon "button" at bounding box center [1402, 201] width 9 height 9
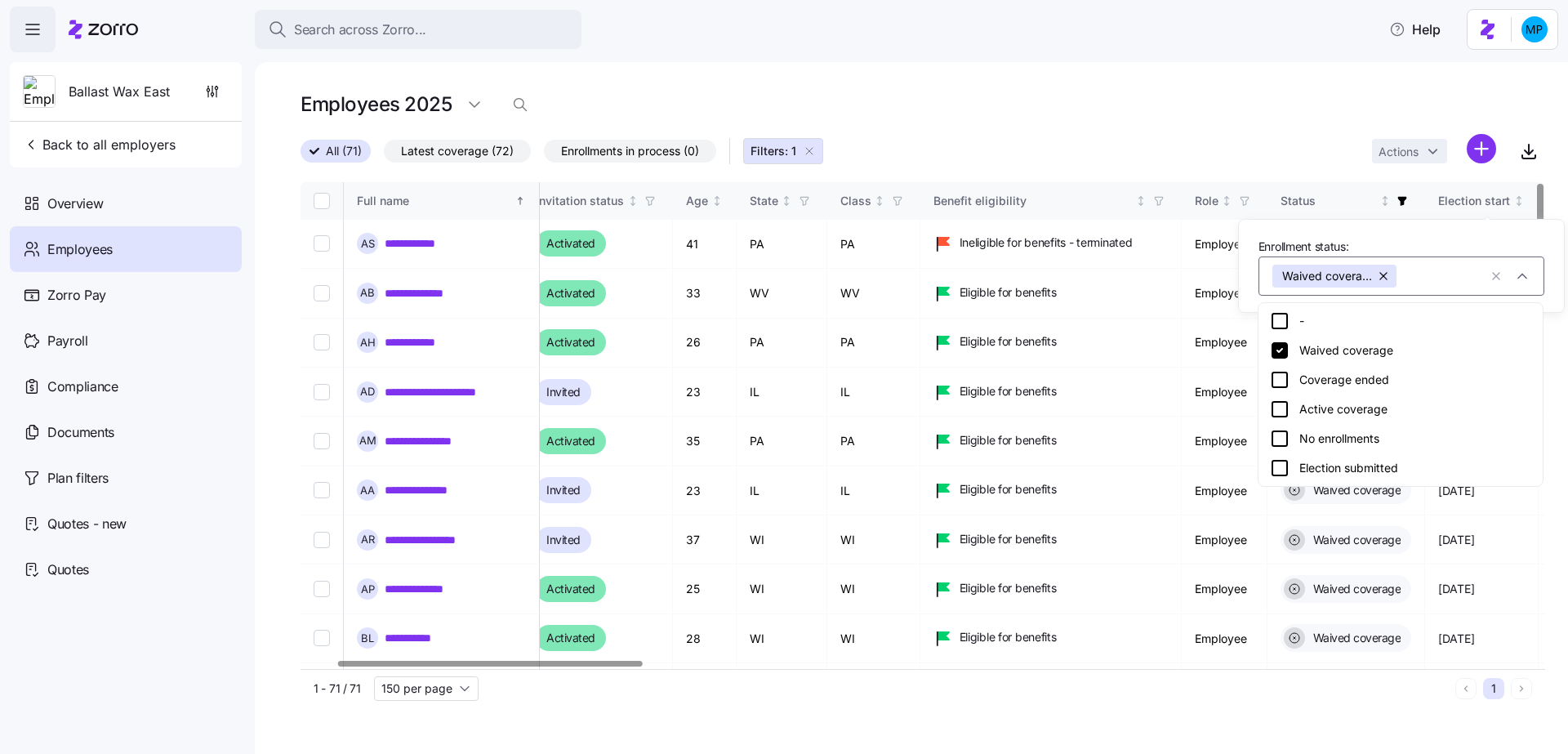
click at [1372, 371] on div "Coverage ended" at bounding box center [1400, 380] width 261 height 19
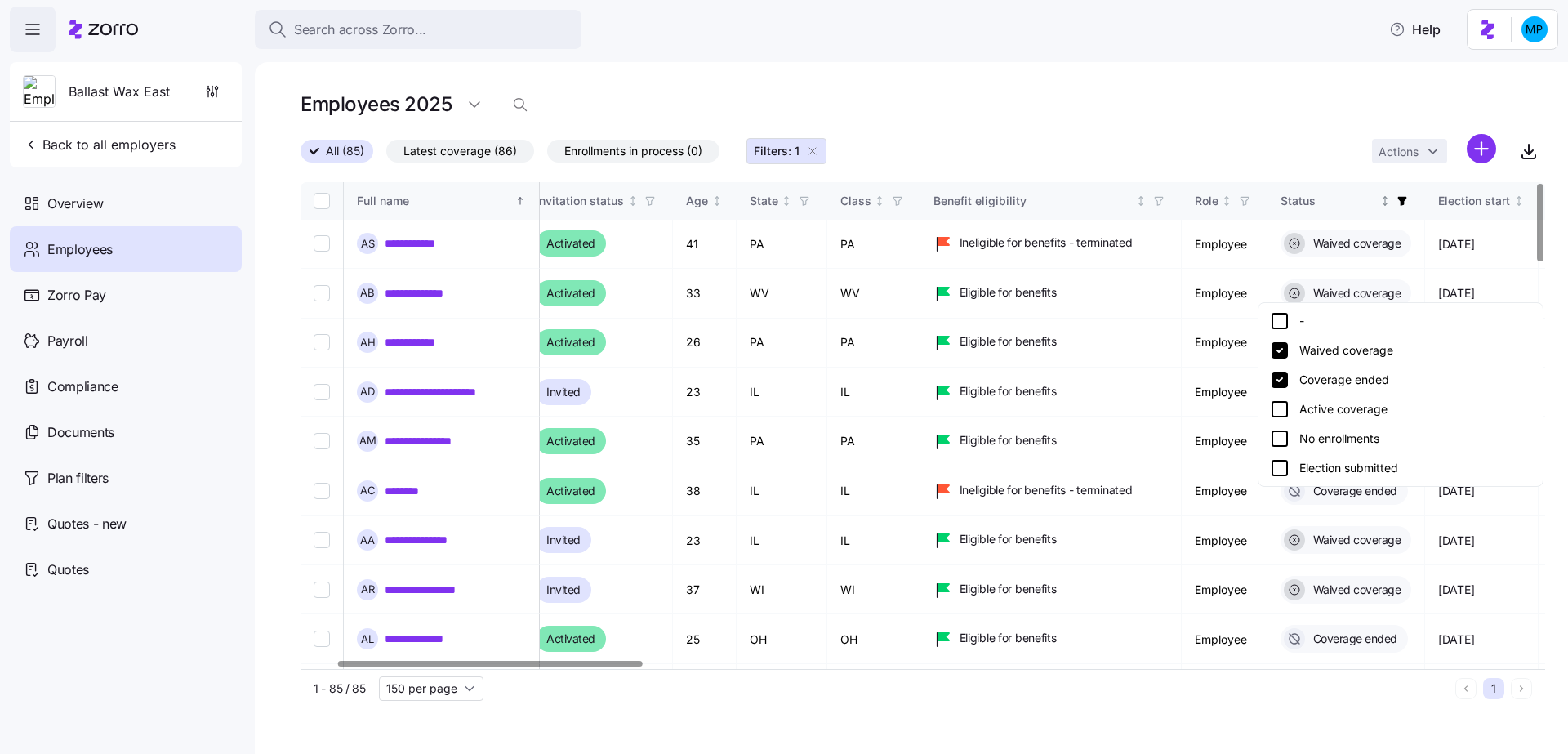
click at [1411, 199] on span "button" at bounding box center [1402, 201] width 18 height 18
click at [1378, 420] on div "Active coverage" at bounding box center [1400, 409] width 278 height 30
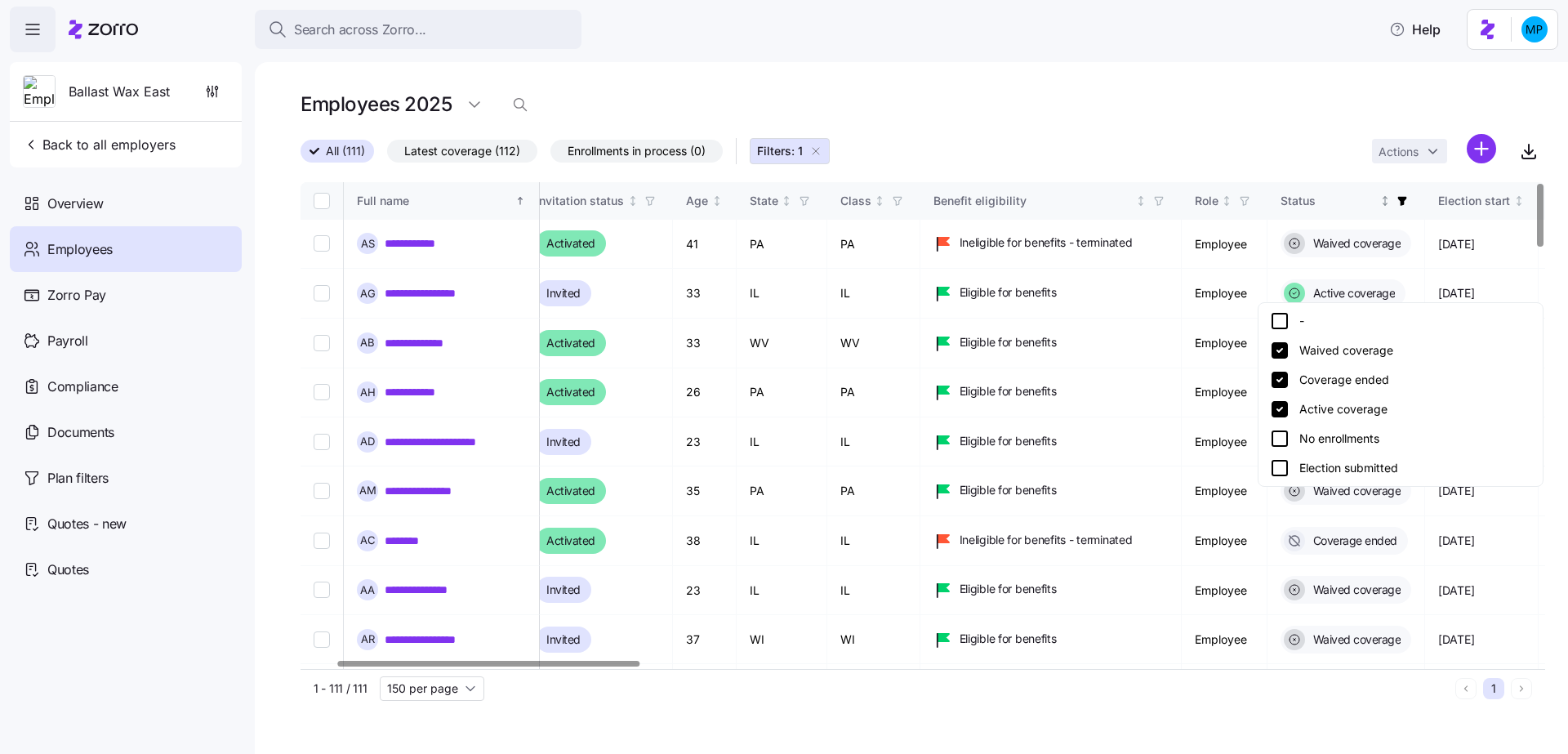
click at [1407, 197] on icon "button" at bounding box center [1402, 201] width 9 height 9
click at [1409, 459] on div "Election submitted" at bounding box center [1400, 468] width 261 height 19
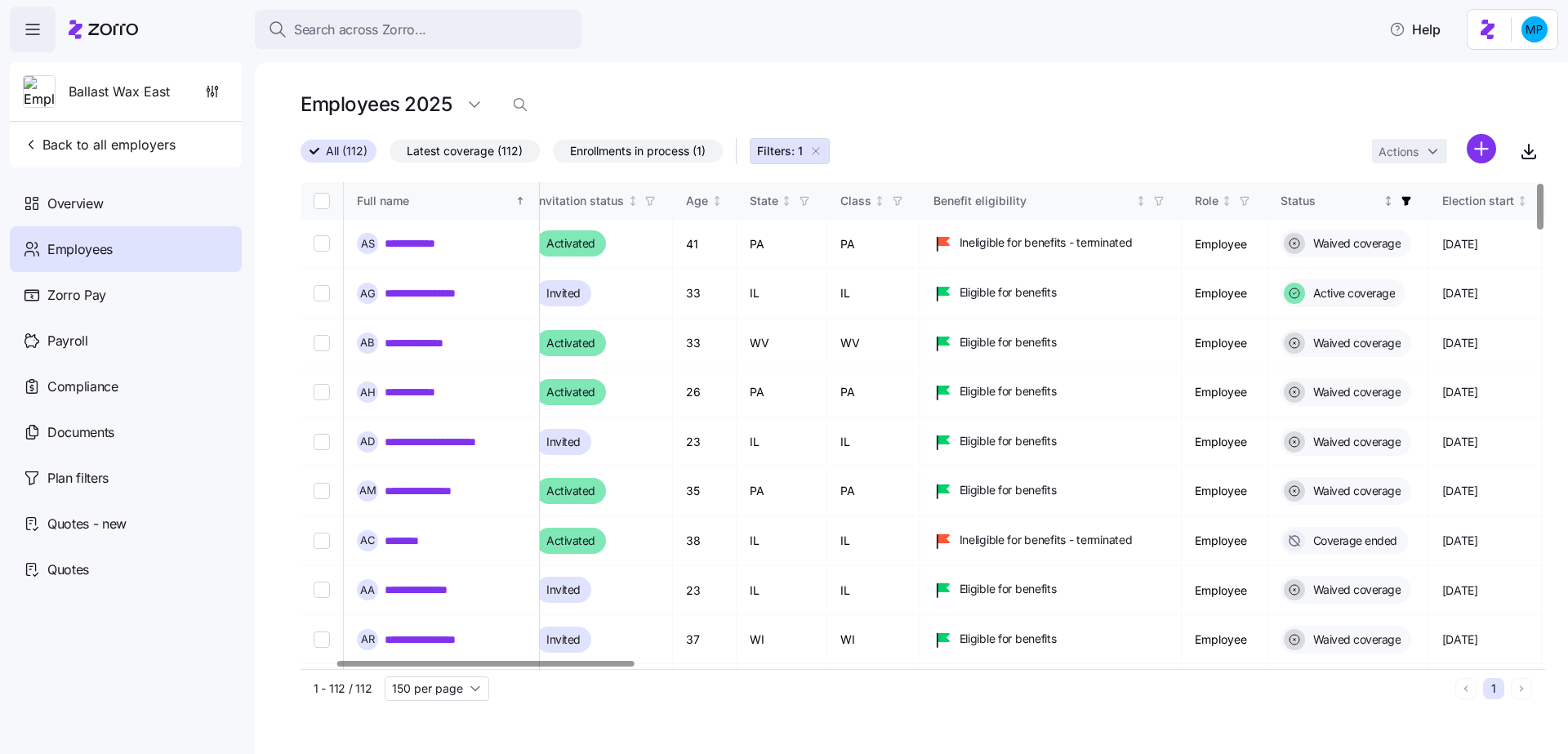
click at [1416, 201] on span "button" at bounding box center [1406, 201] width 18 height 18
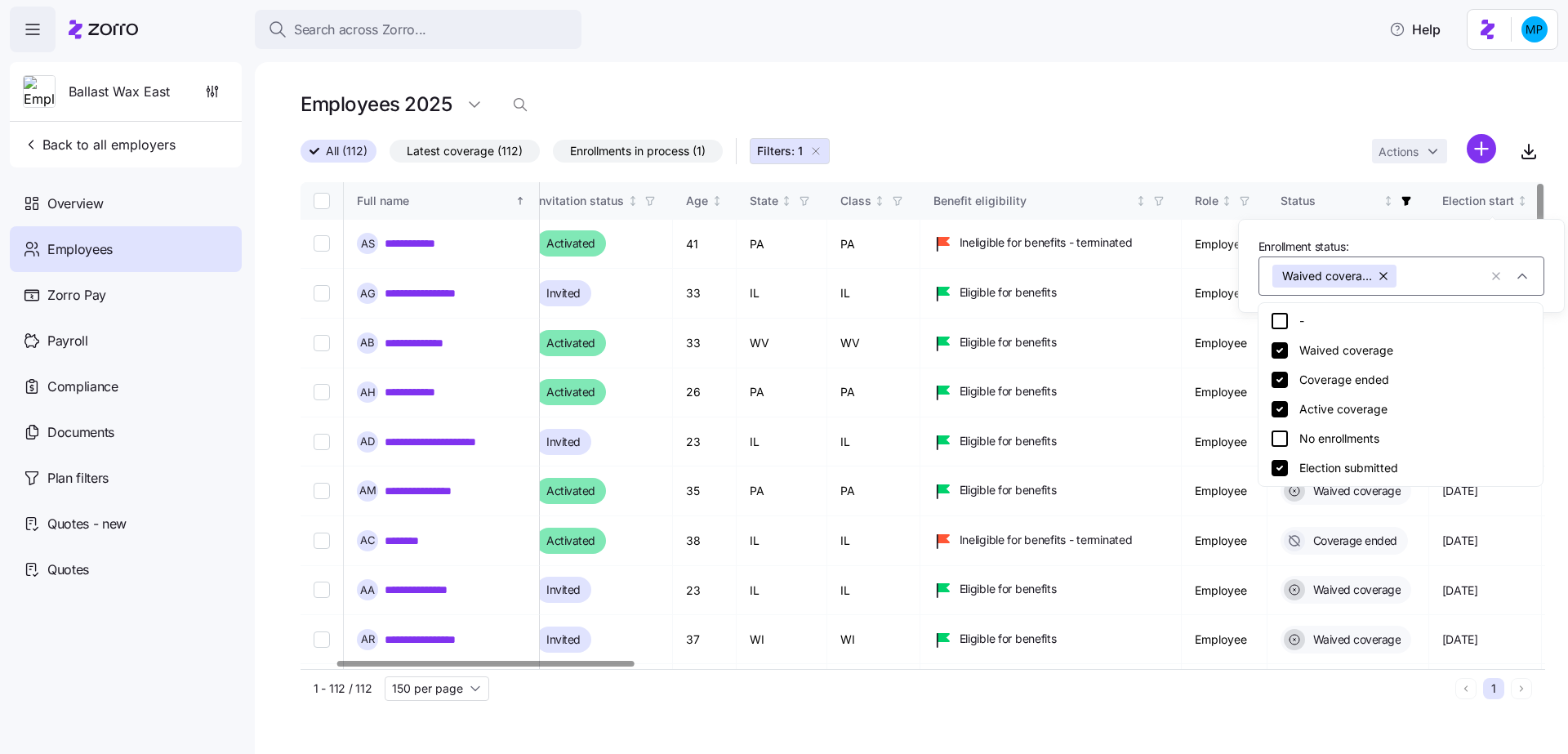
click at [1380, 322] on div "-" at bounding box center [1400, 321] width 261 height 19
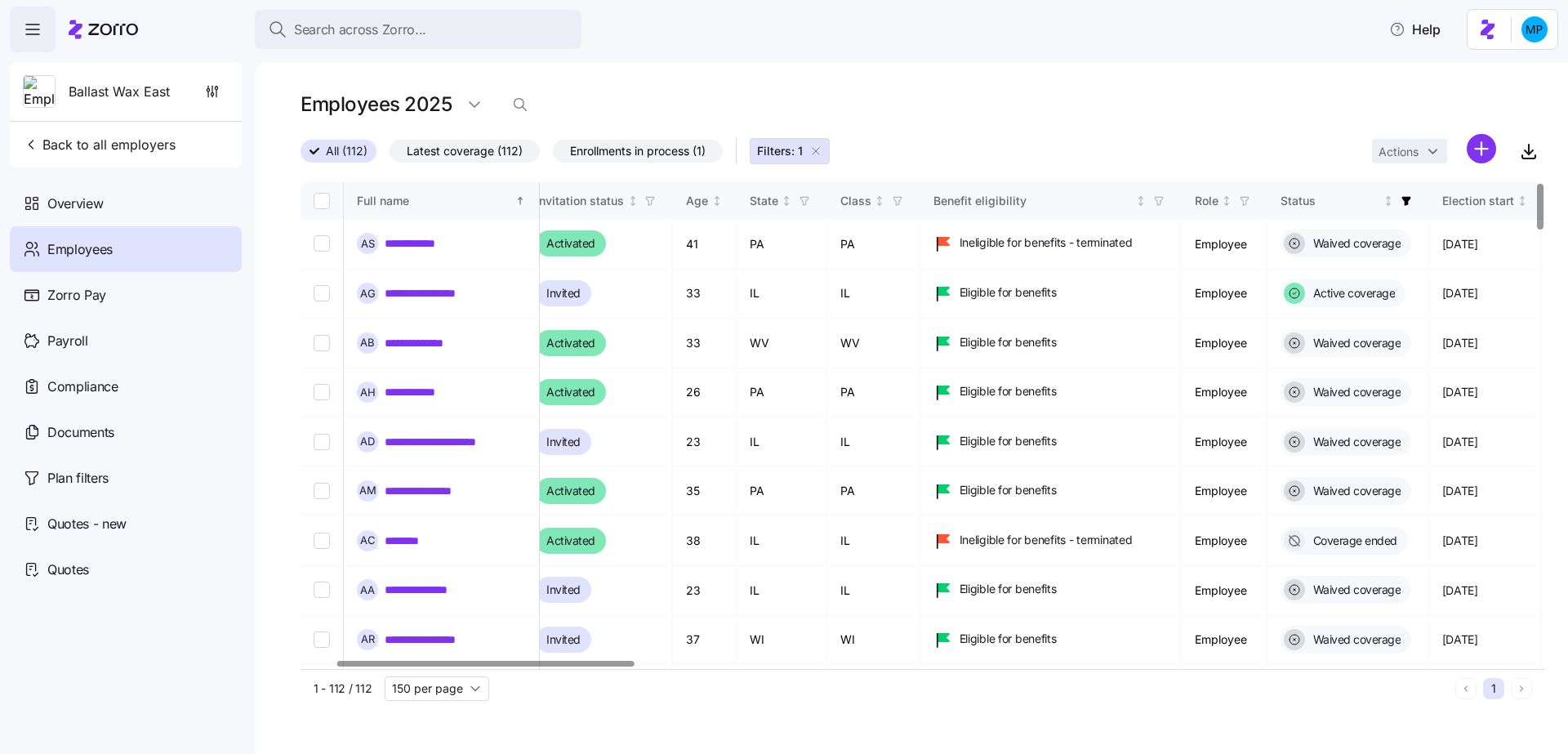
click at [325, 202] on input "Select all records" at bounding box center [322, 200] width 16 height 16
checkbox input "true"
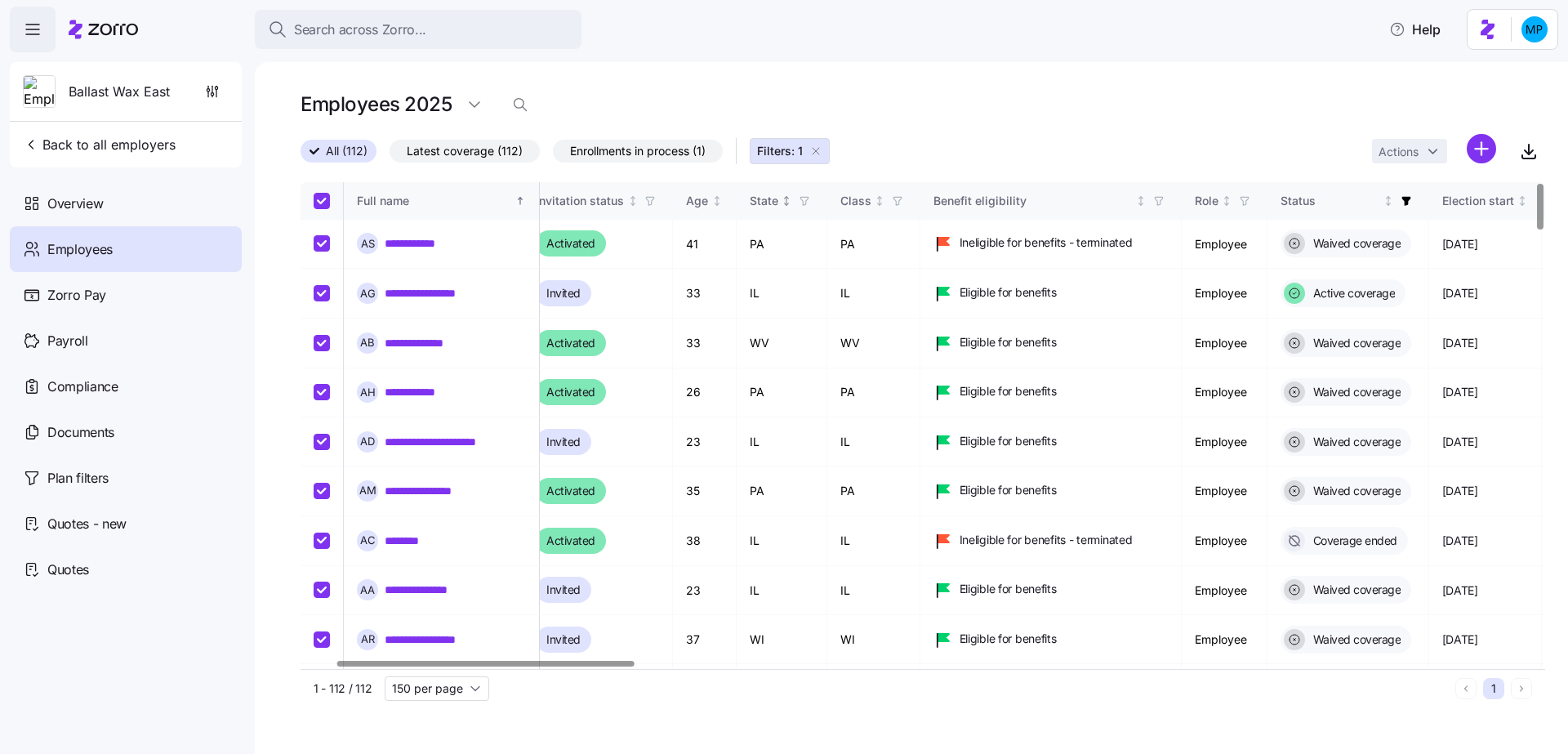
checkbox input "true"
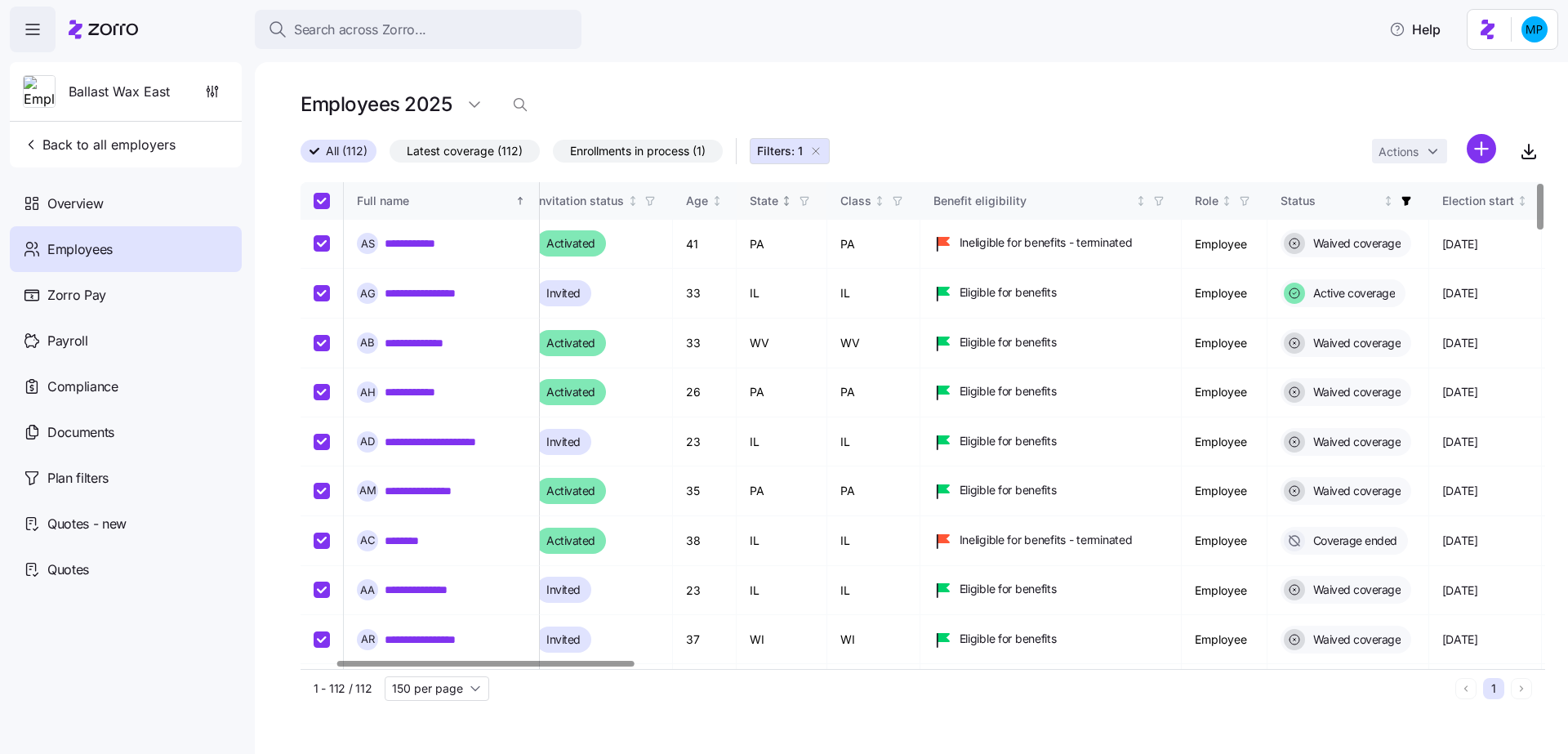
checkbox input "true"
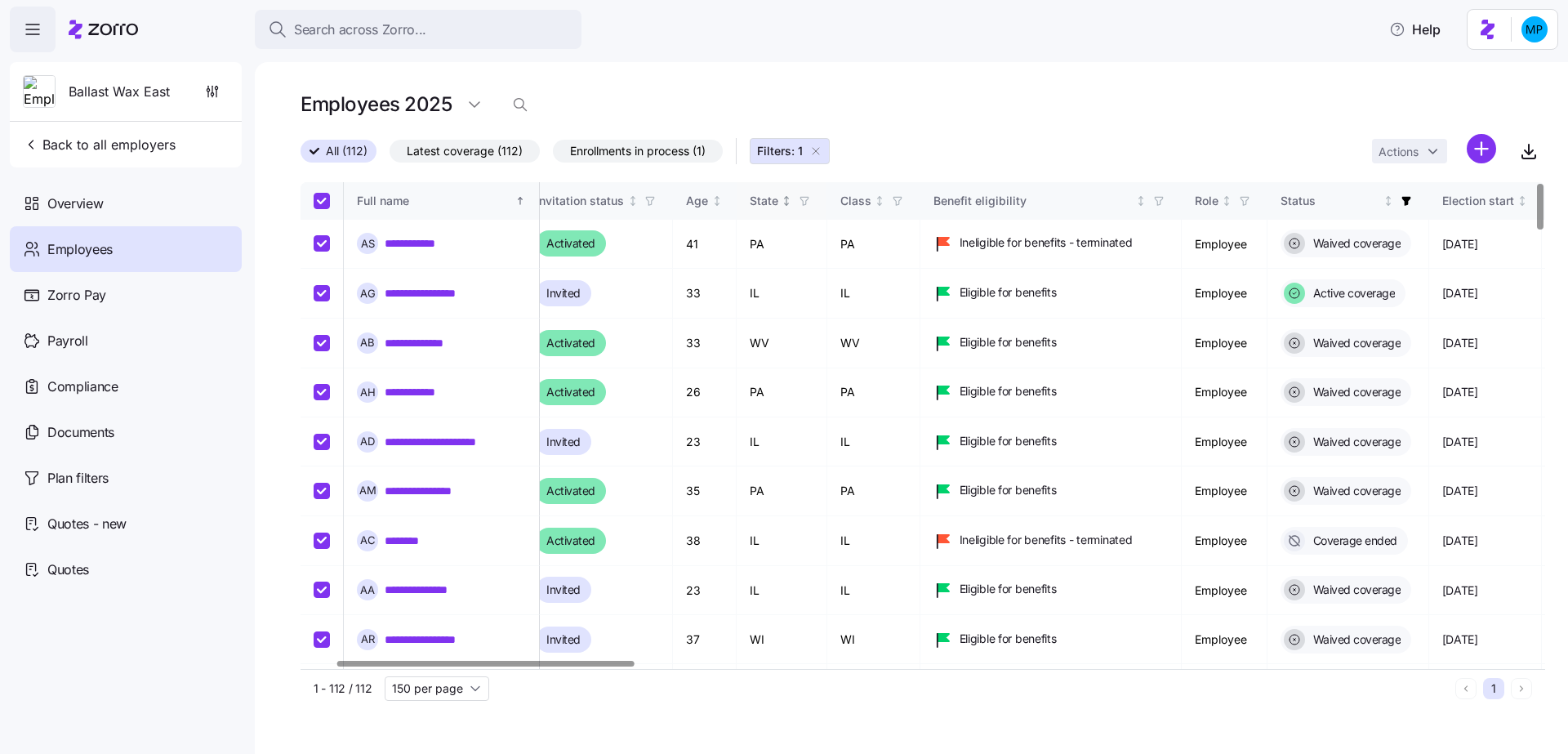
checkbox input "true"
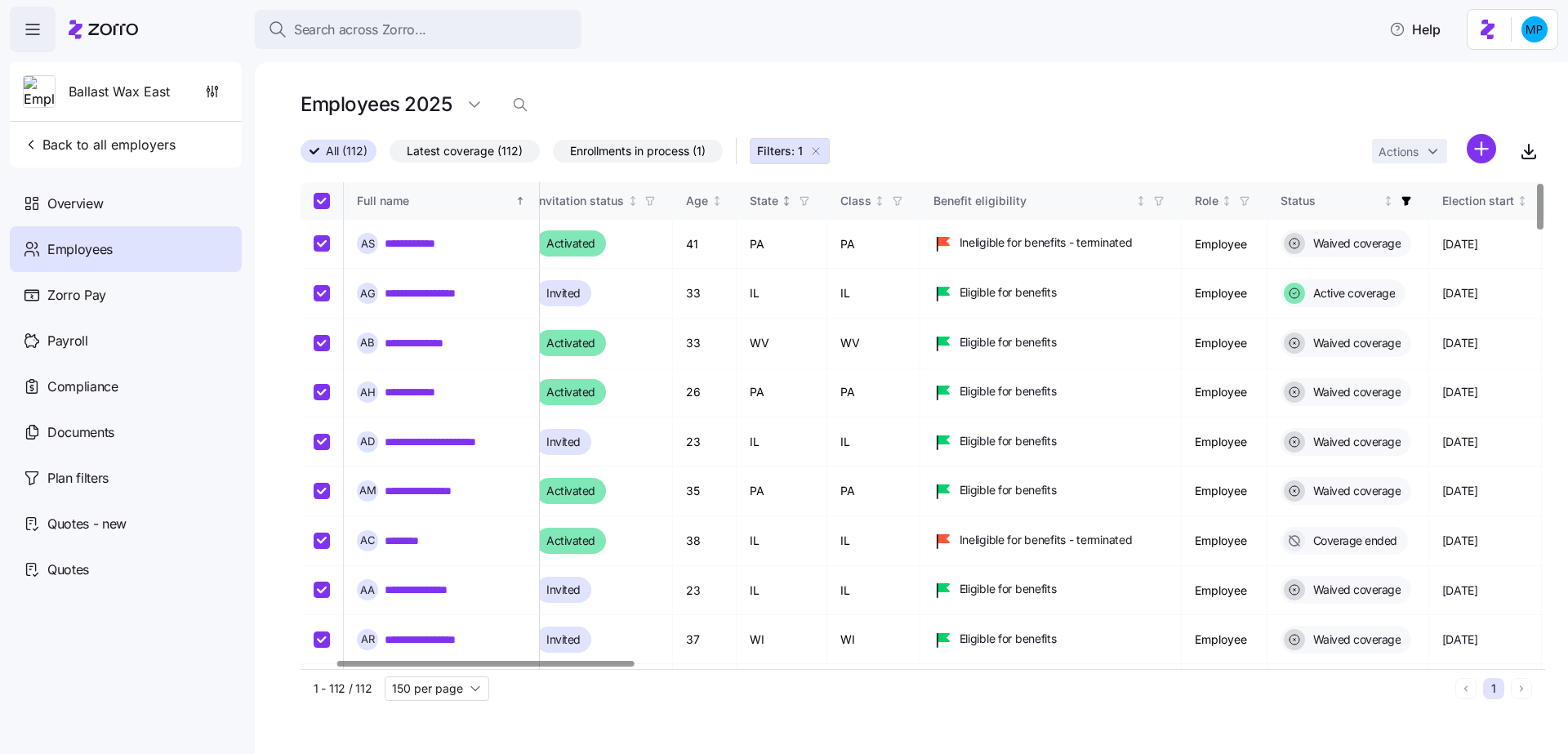
checkbox input "true"
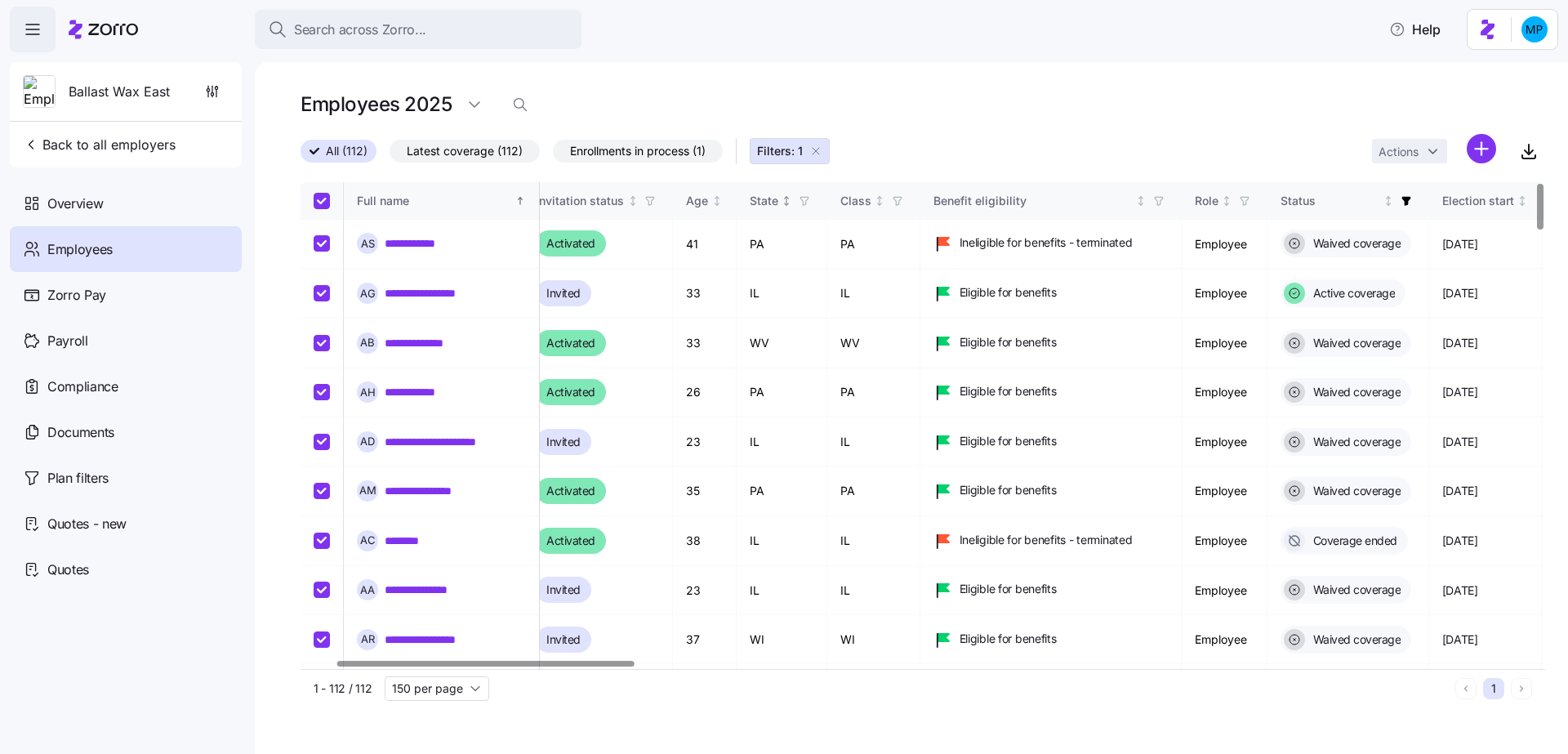
checkbox input "true"
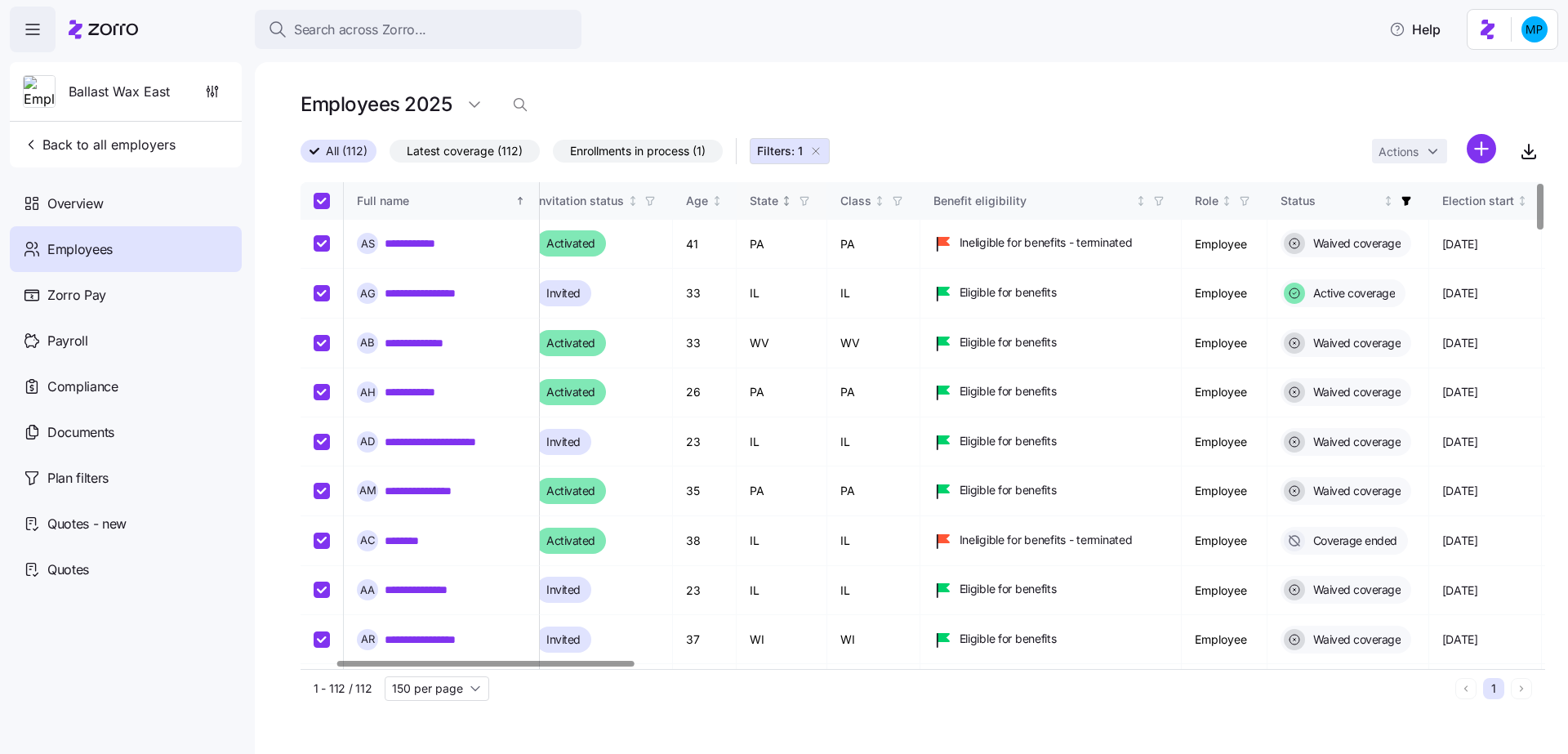
checkbox input "true"
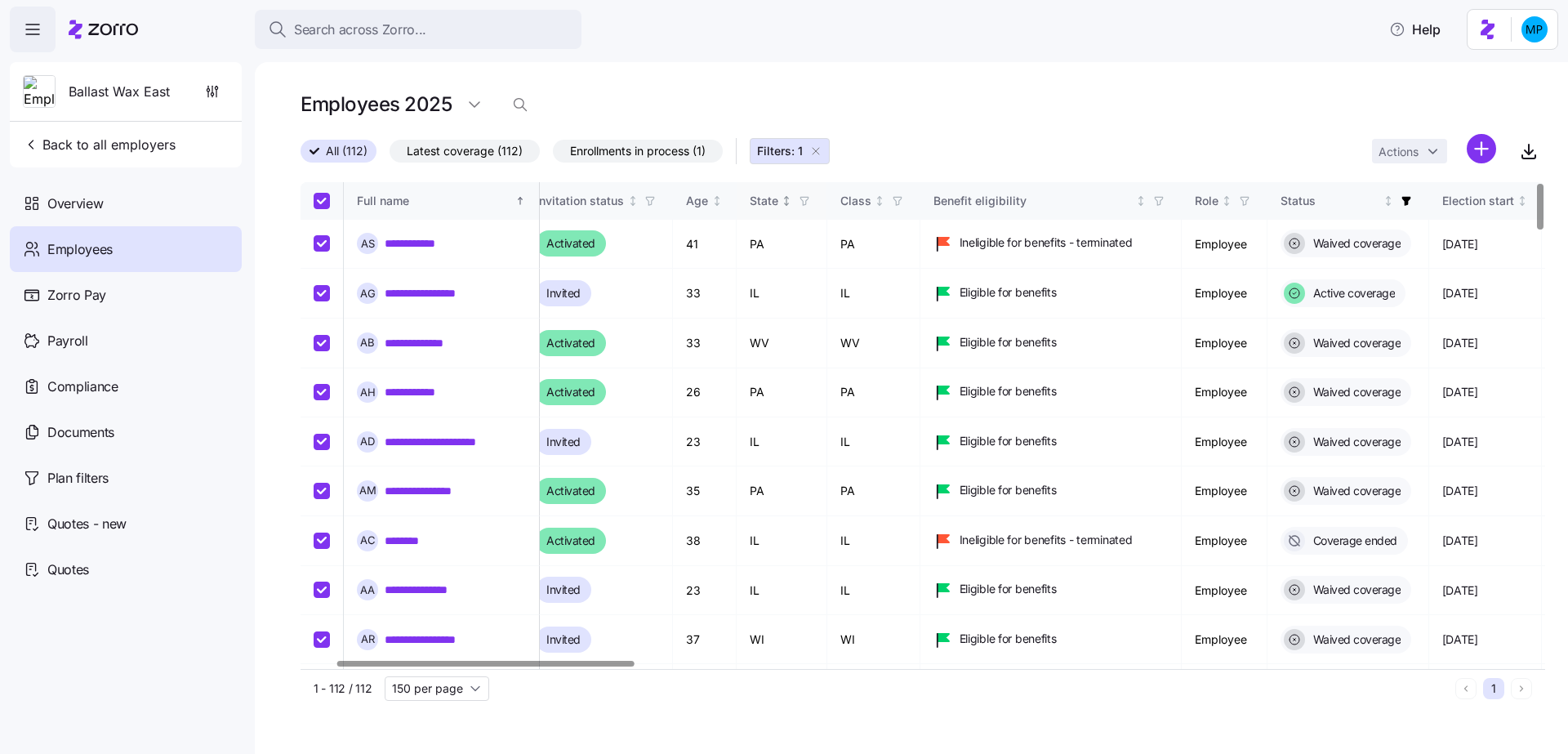
checkbox input "true"
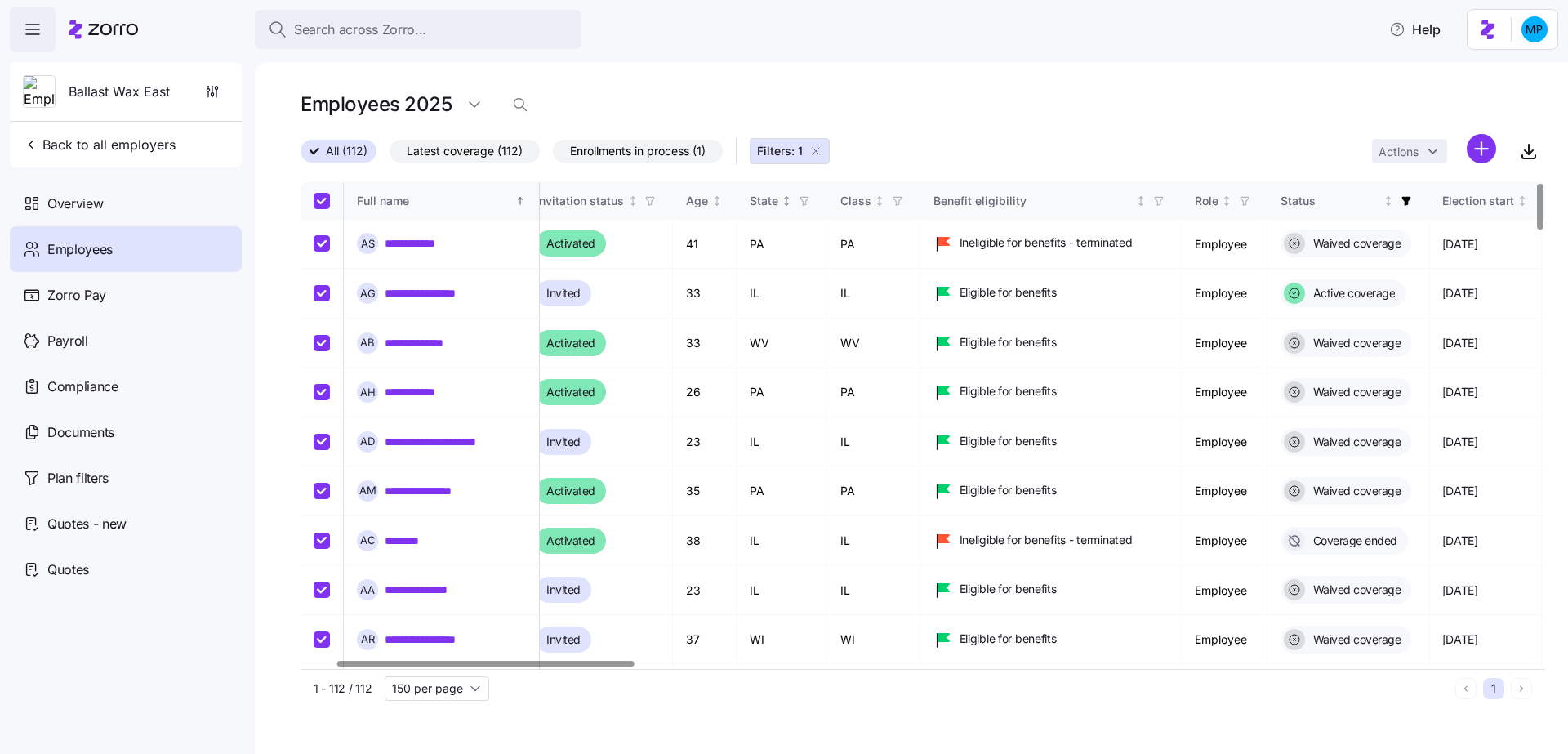
checkbox input "true"
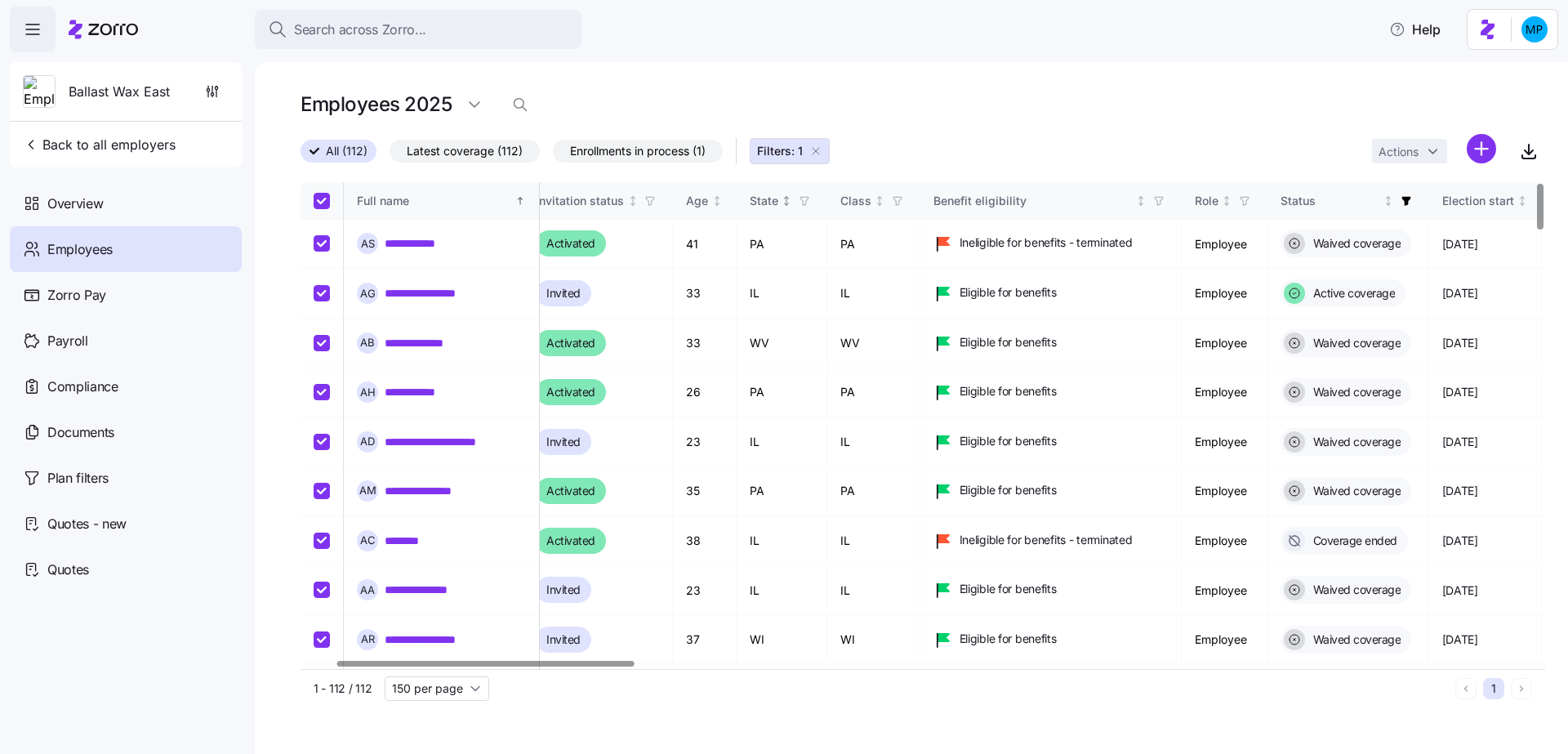
checkbox input "true"
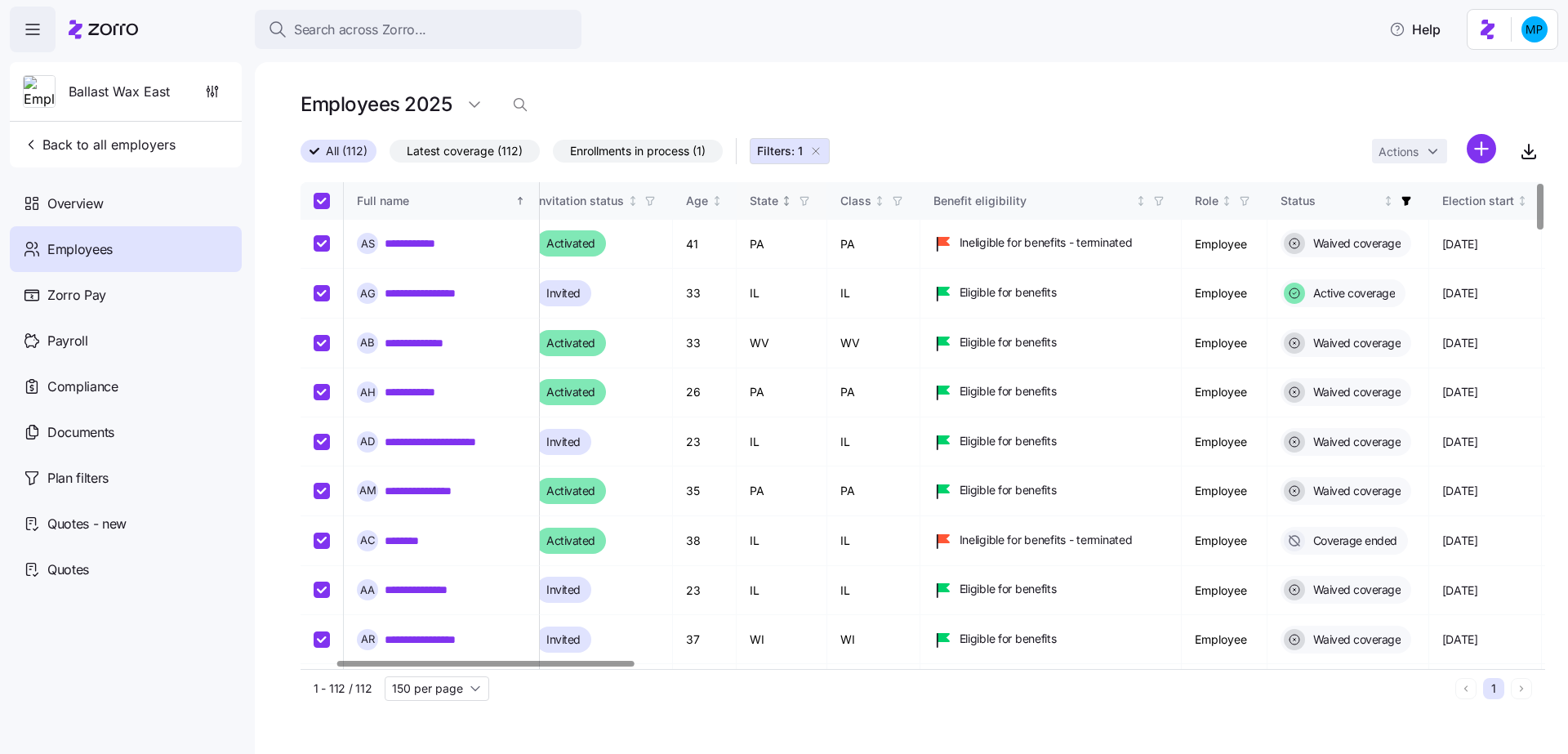
checkbox input "true"
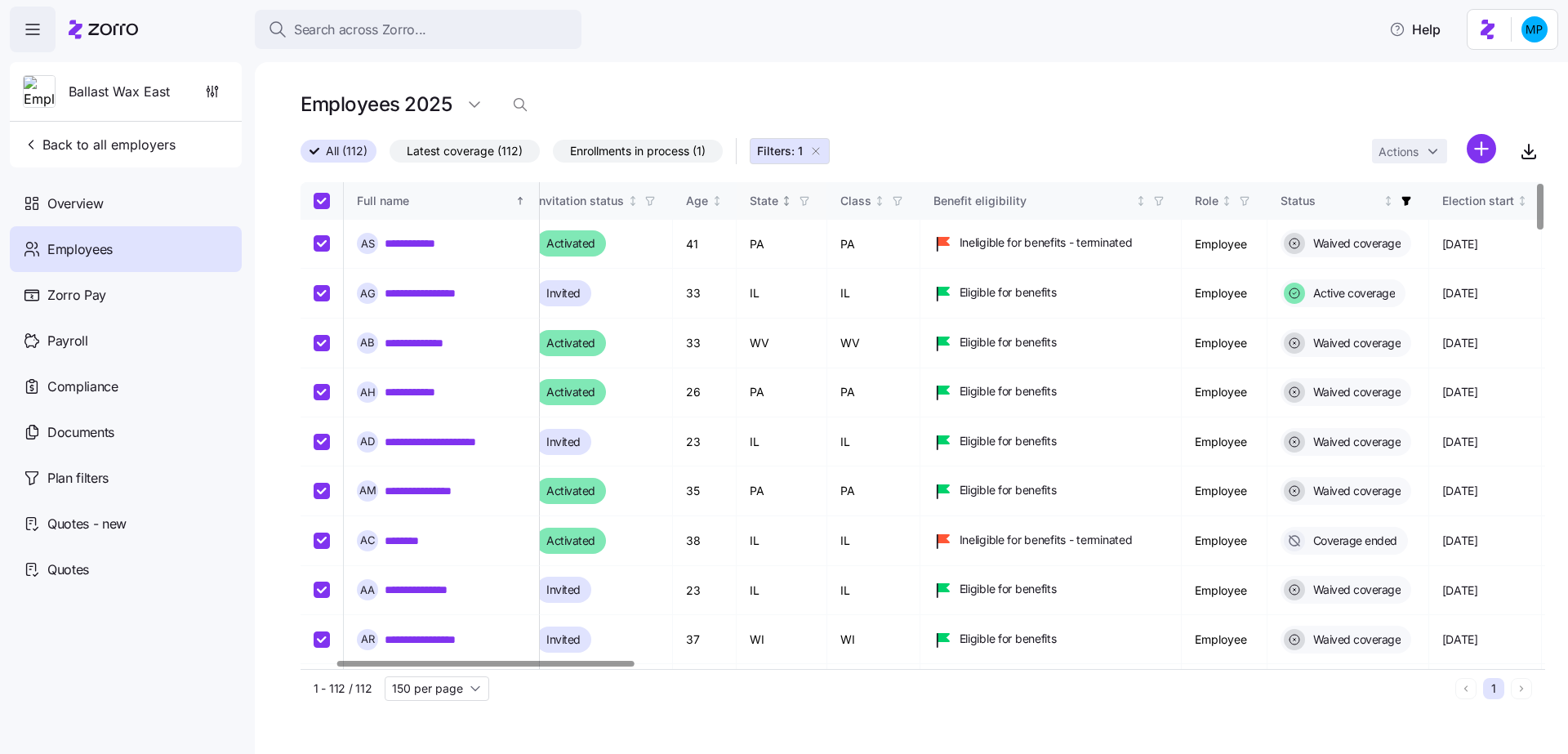
checkbox input "true"
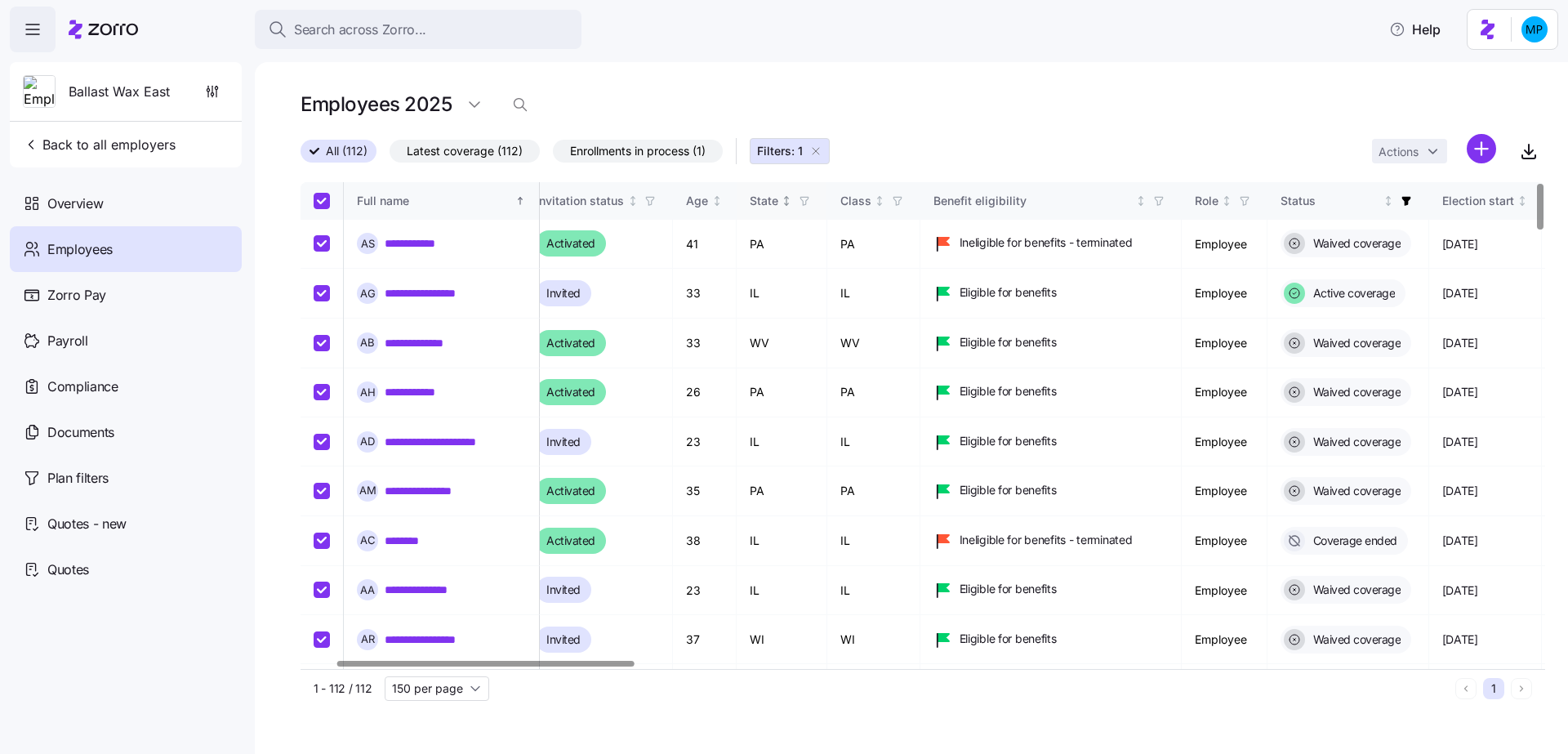
checkbox input "true"
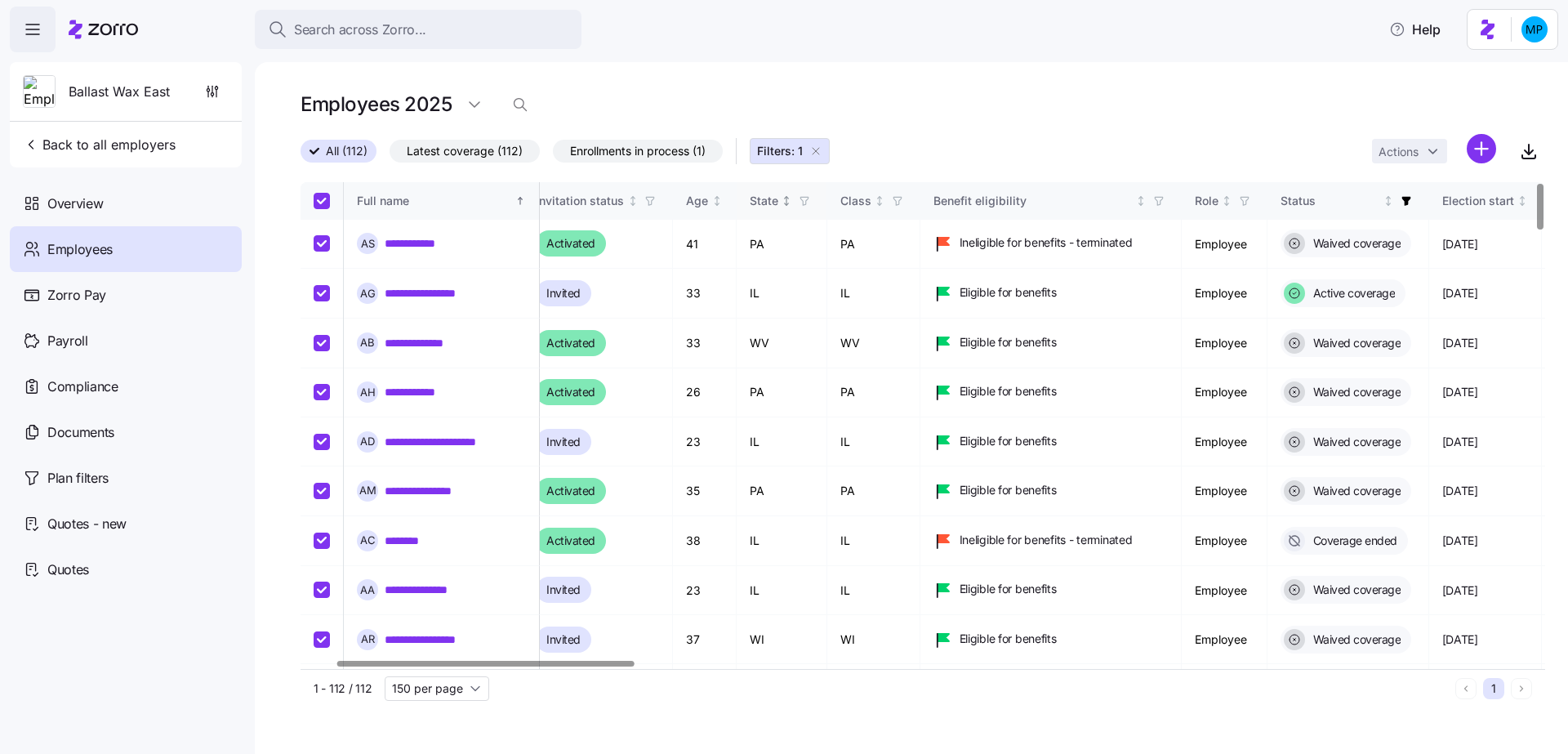
checkbox input "true"
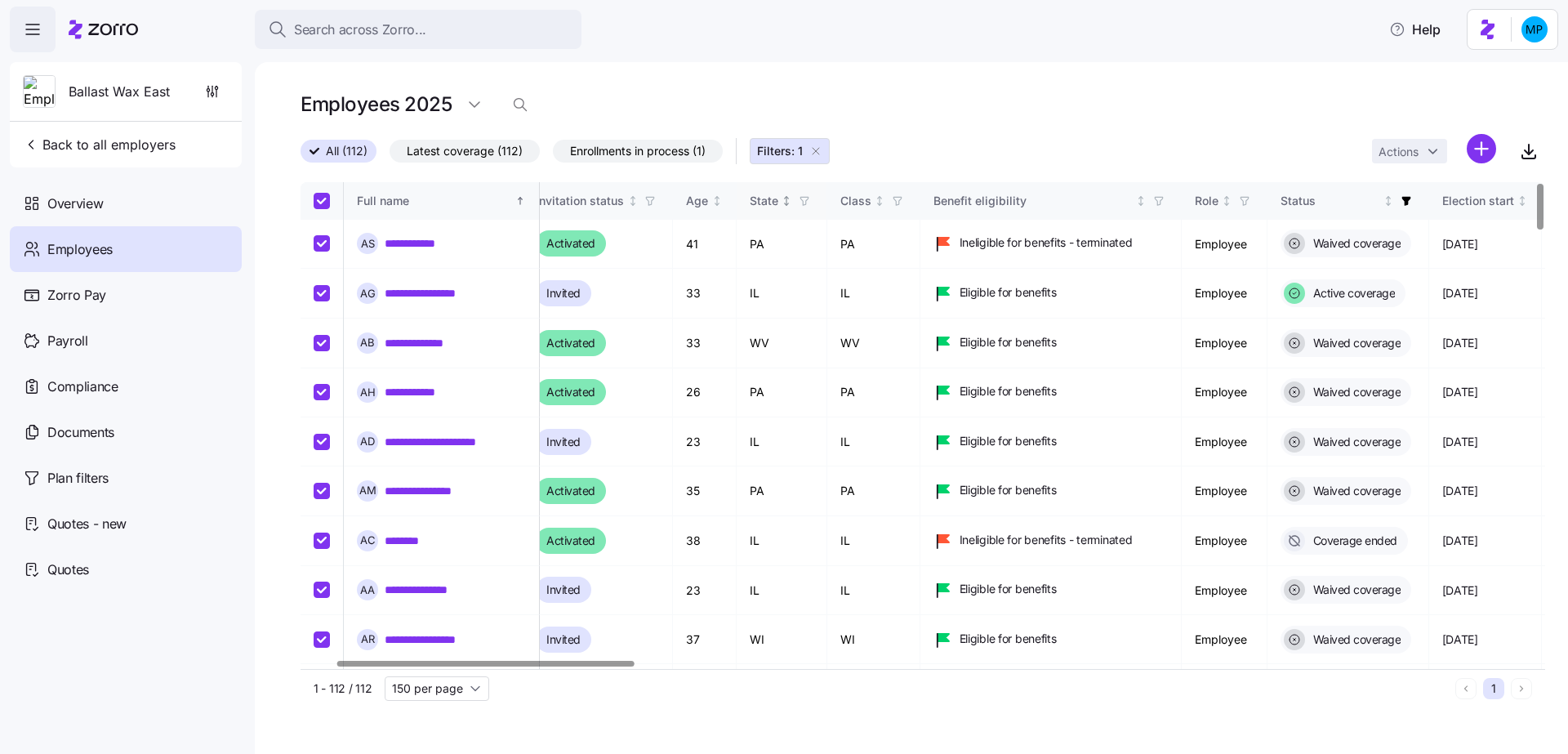
checkbox input "true"
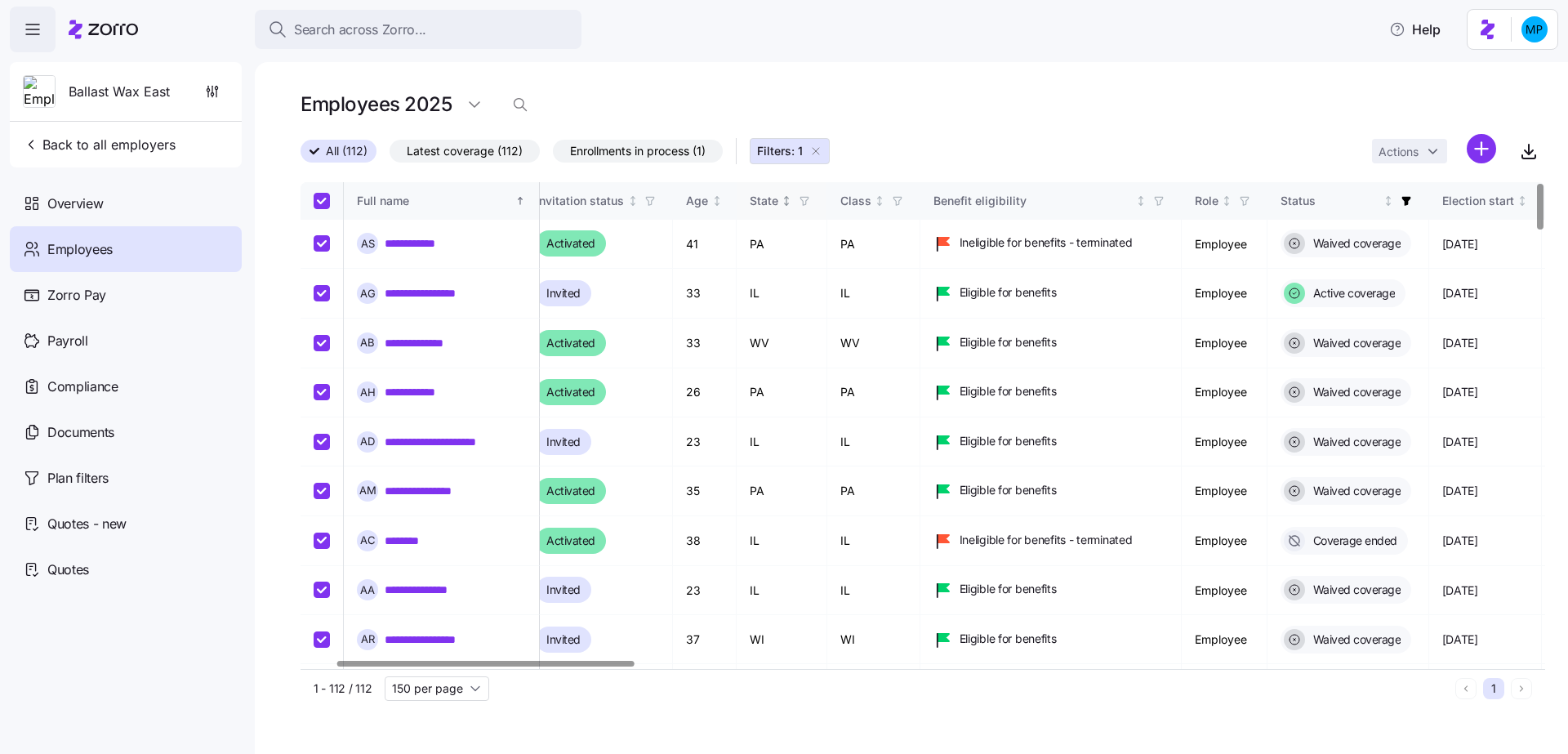
checkbox input "true"
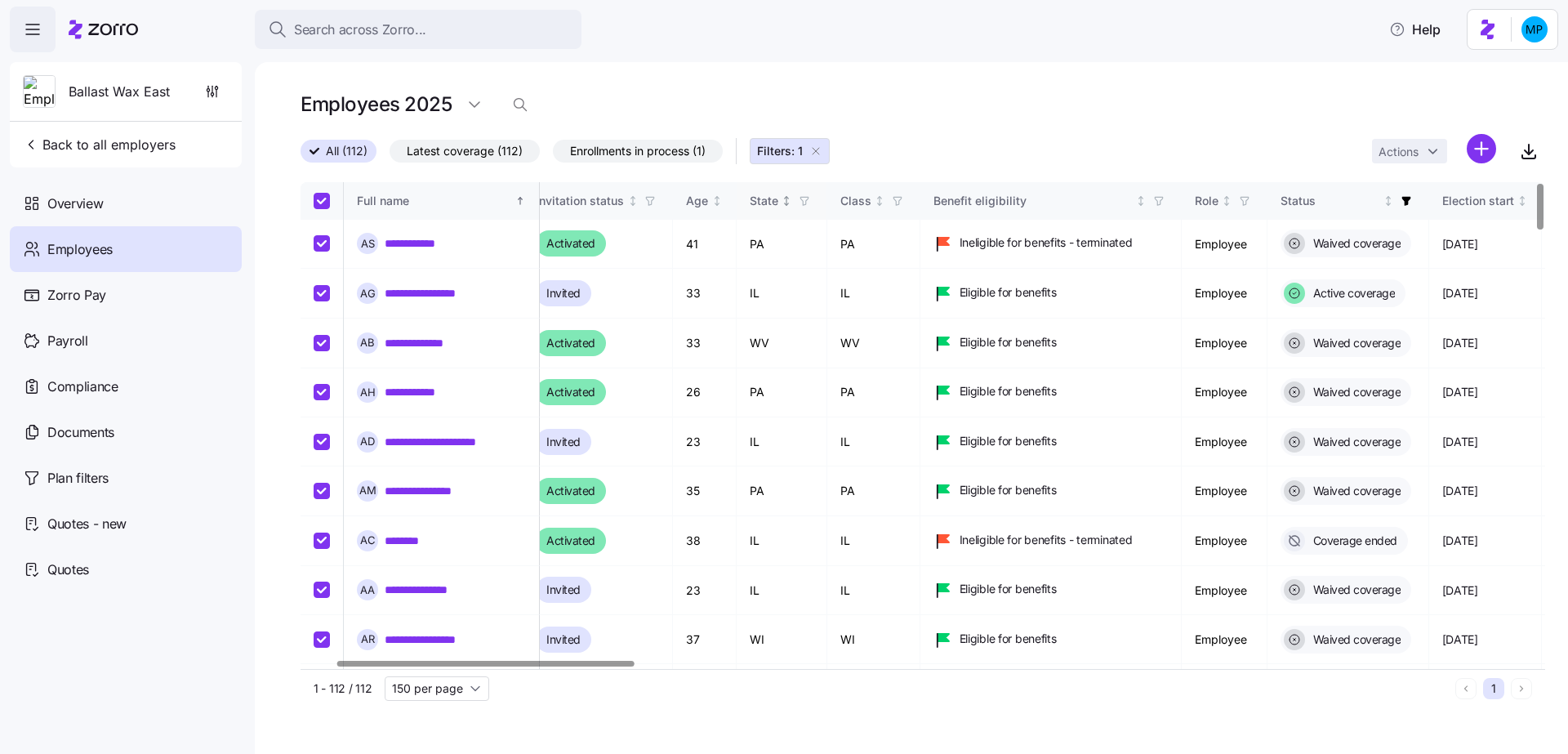
checkbox input "true"
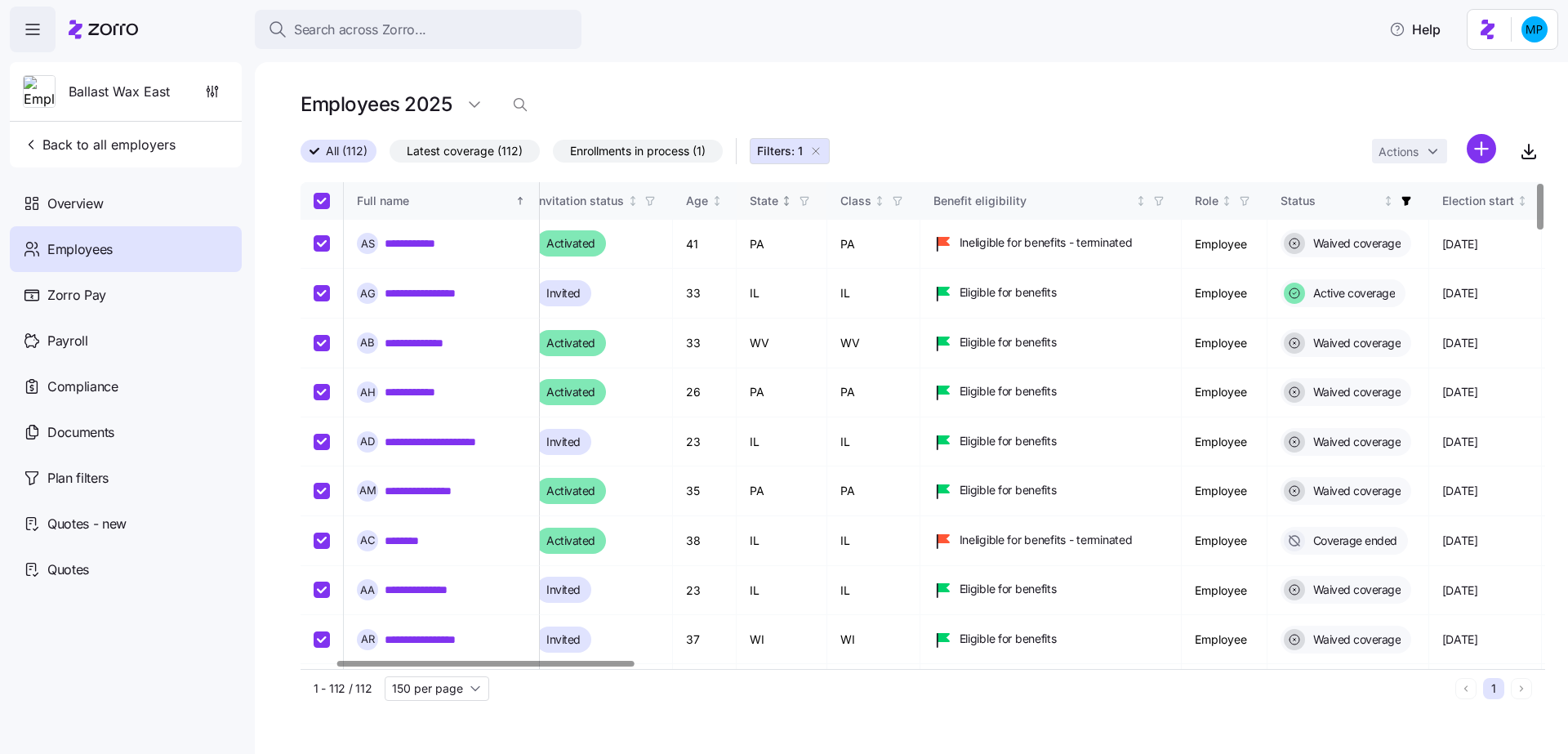
checkbox input "true"
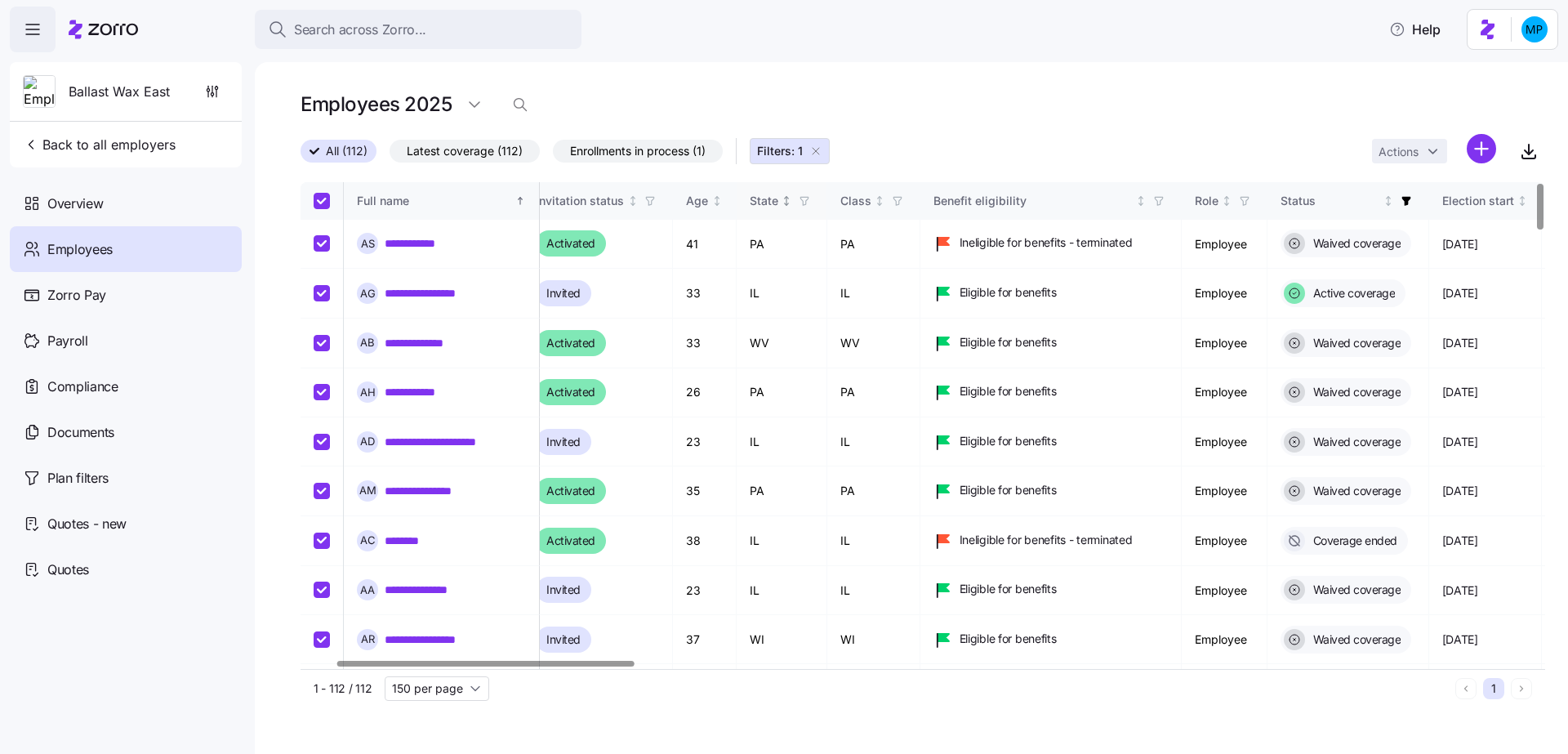
checkbox input "true"
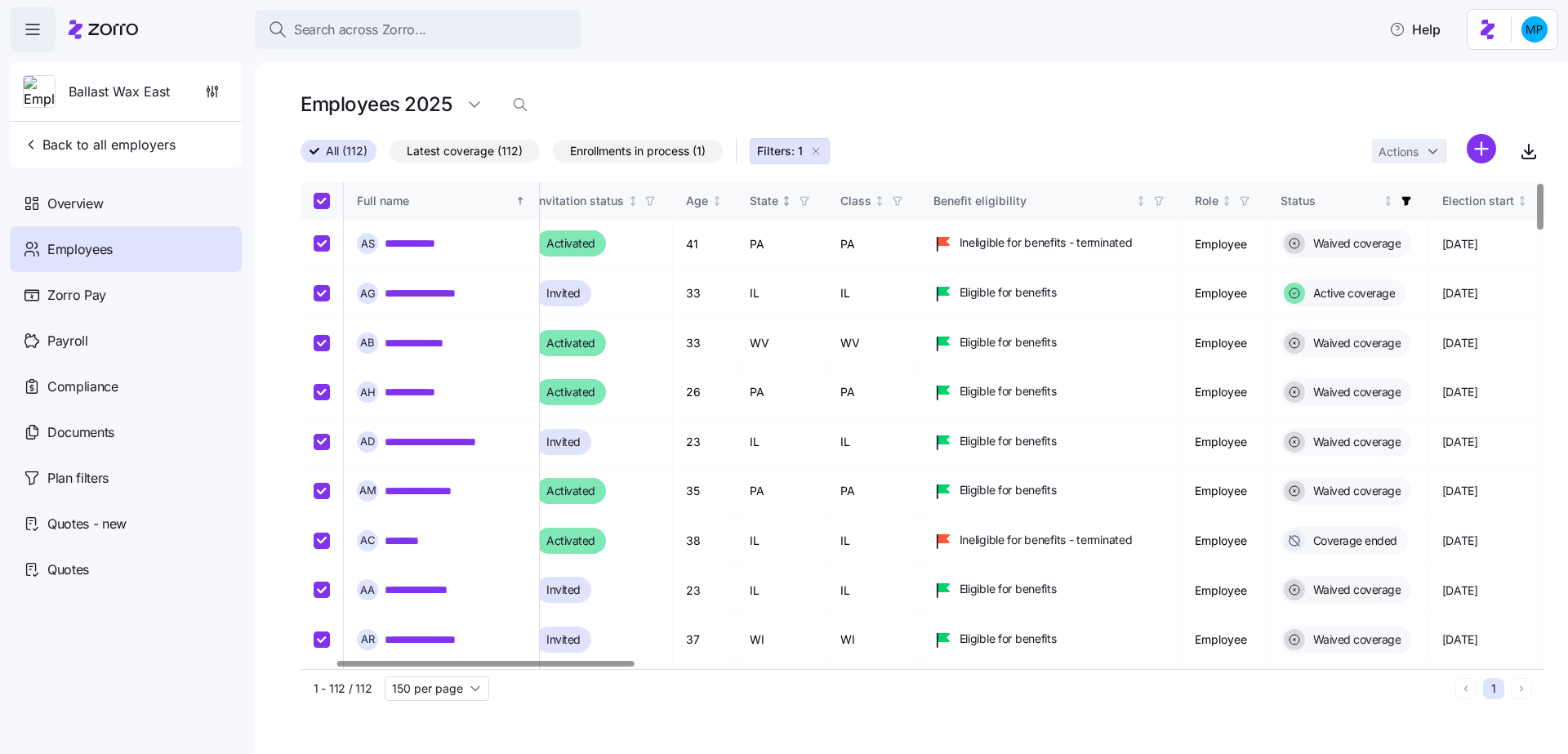
checkbox input "true"
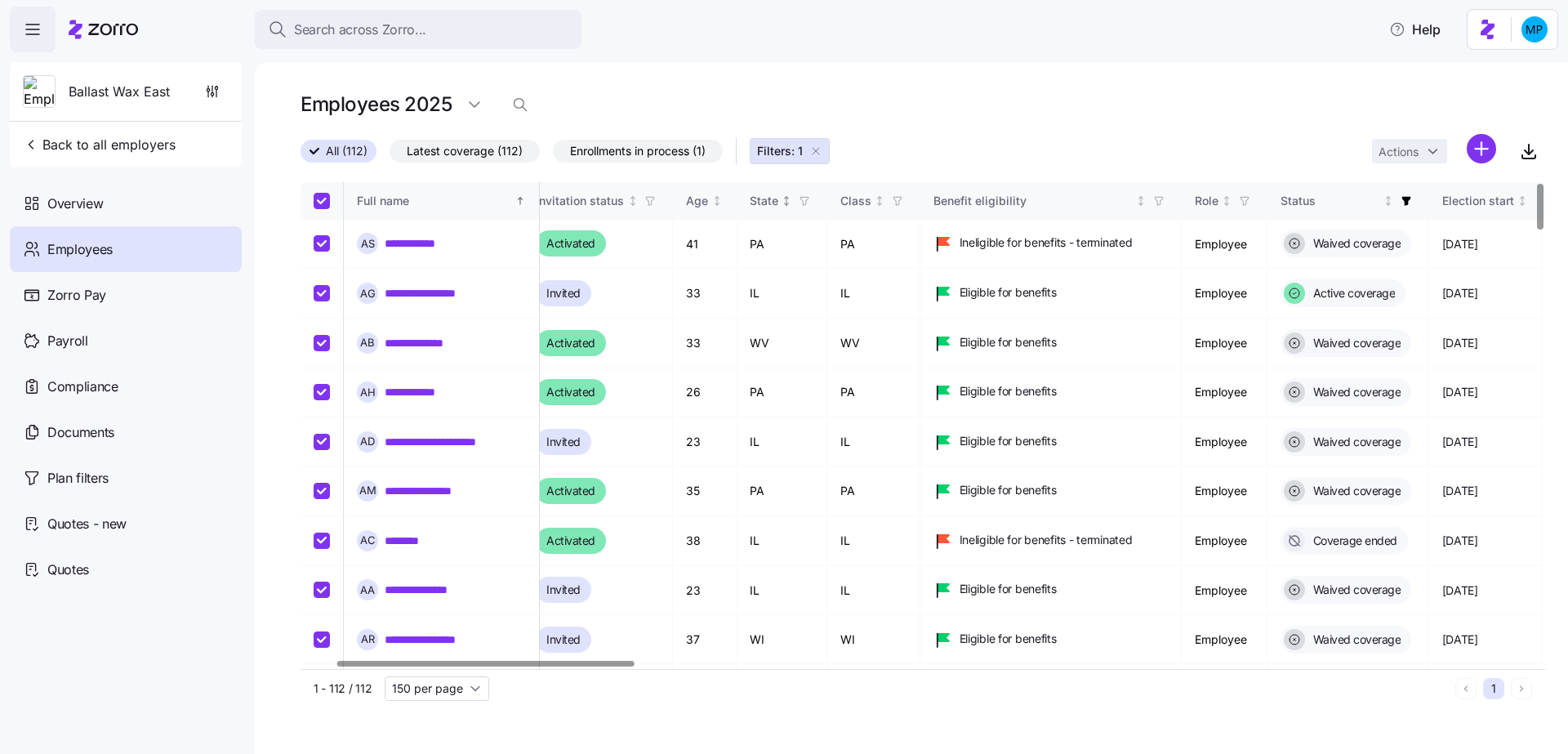
checkbox input "true"
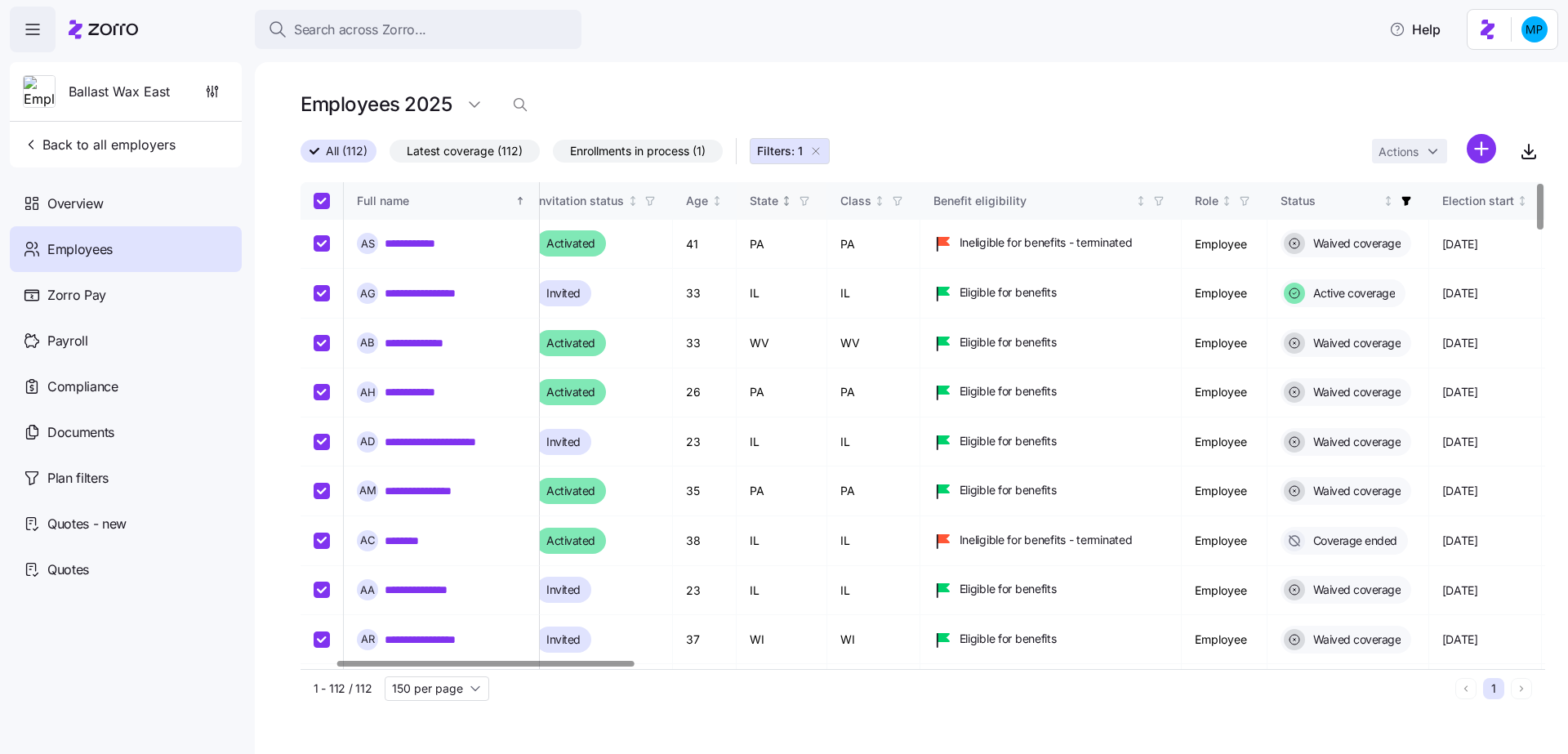
checkbox input "true"
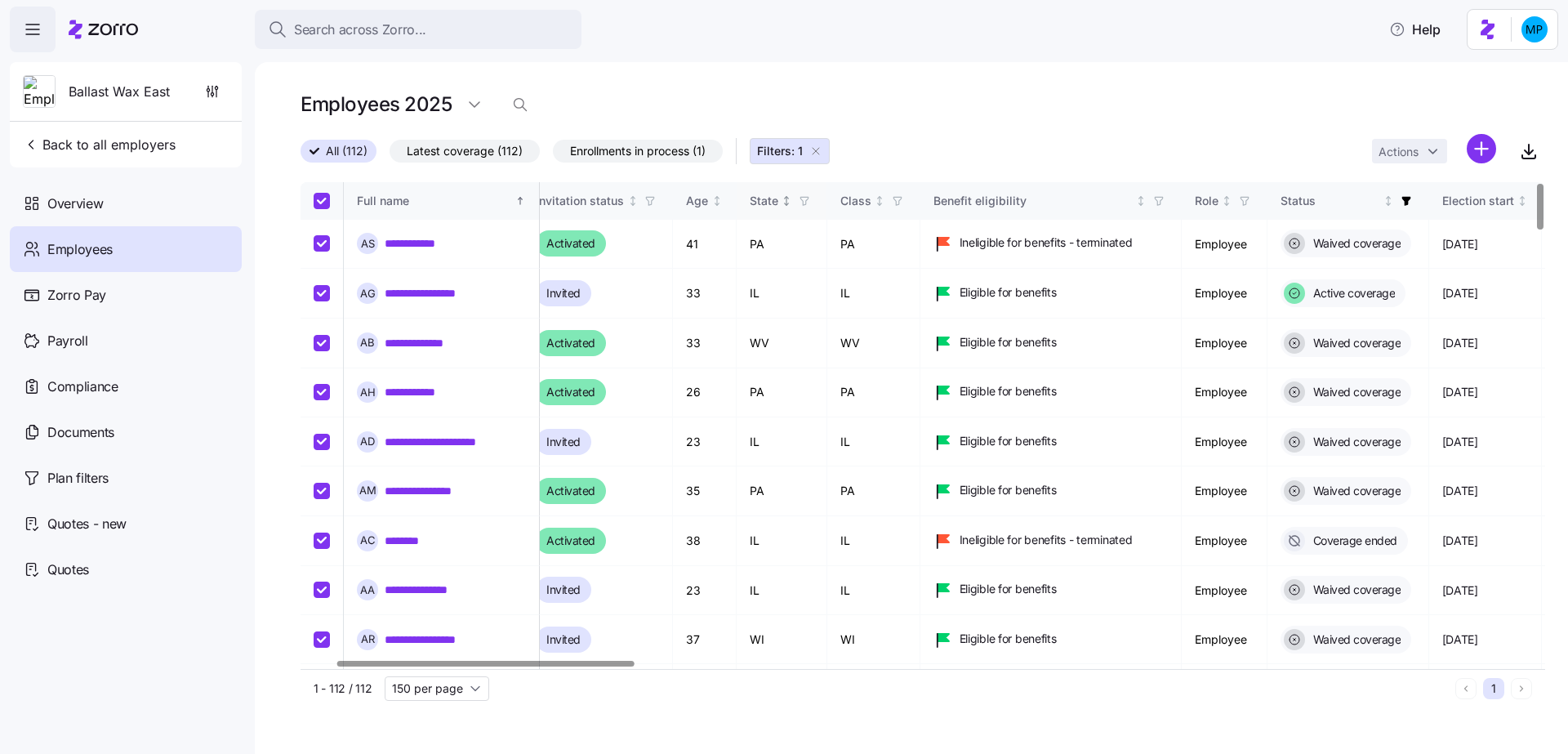
checkbox input "true"
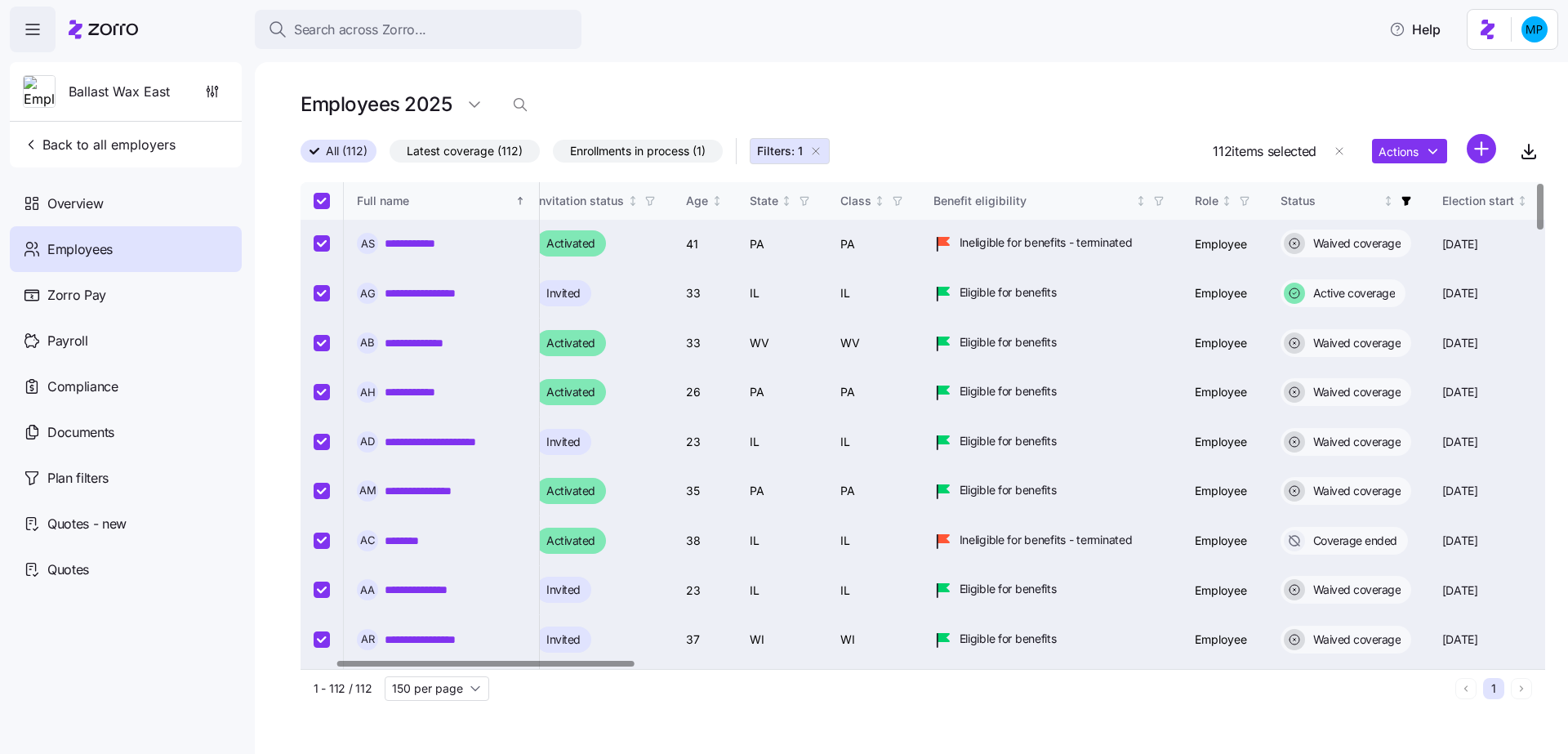
click at [1395, 165] on div "Actions" at bounding box center [1434, 151] width 124 height 35
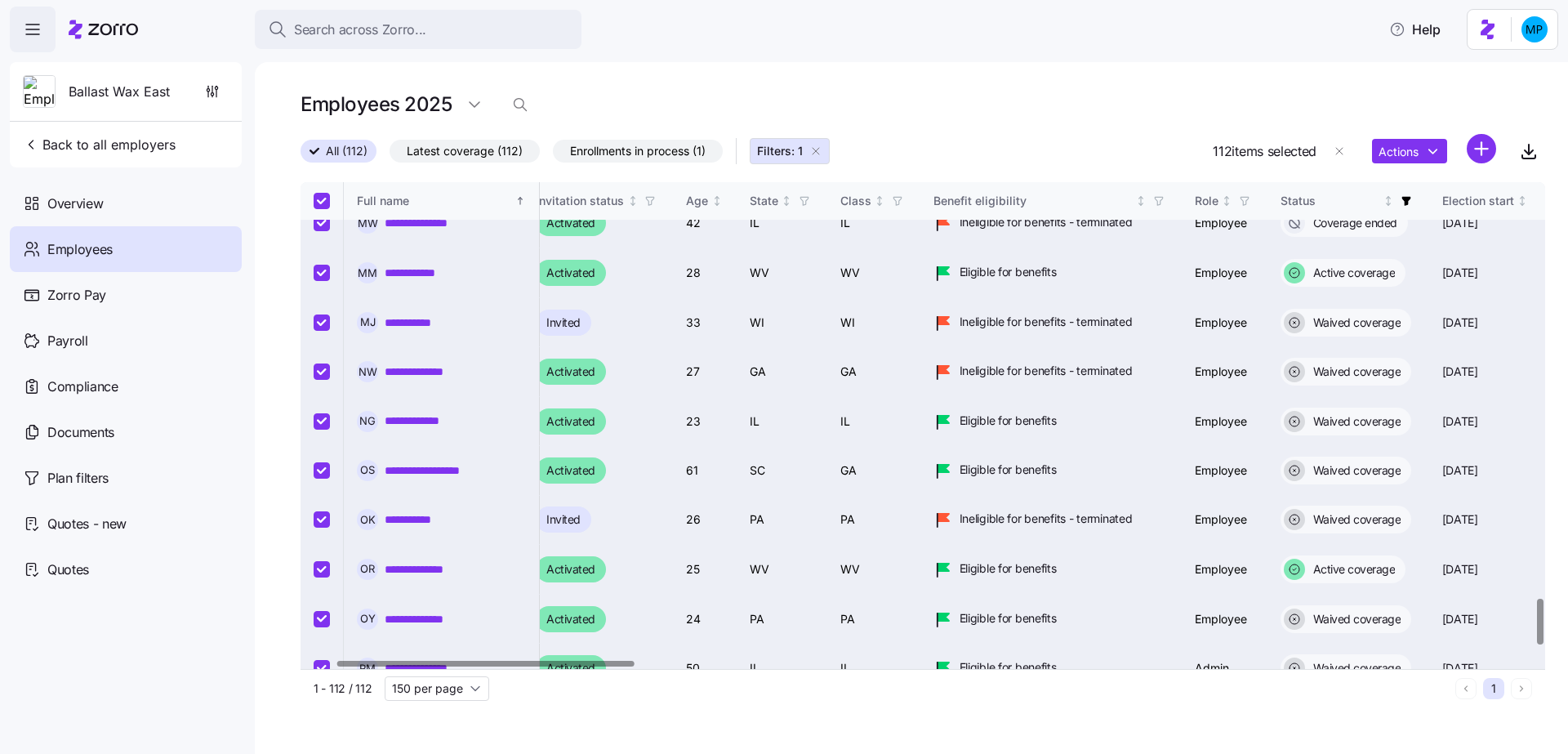
scroll to position [4588, 146]
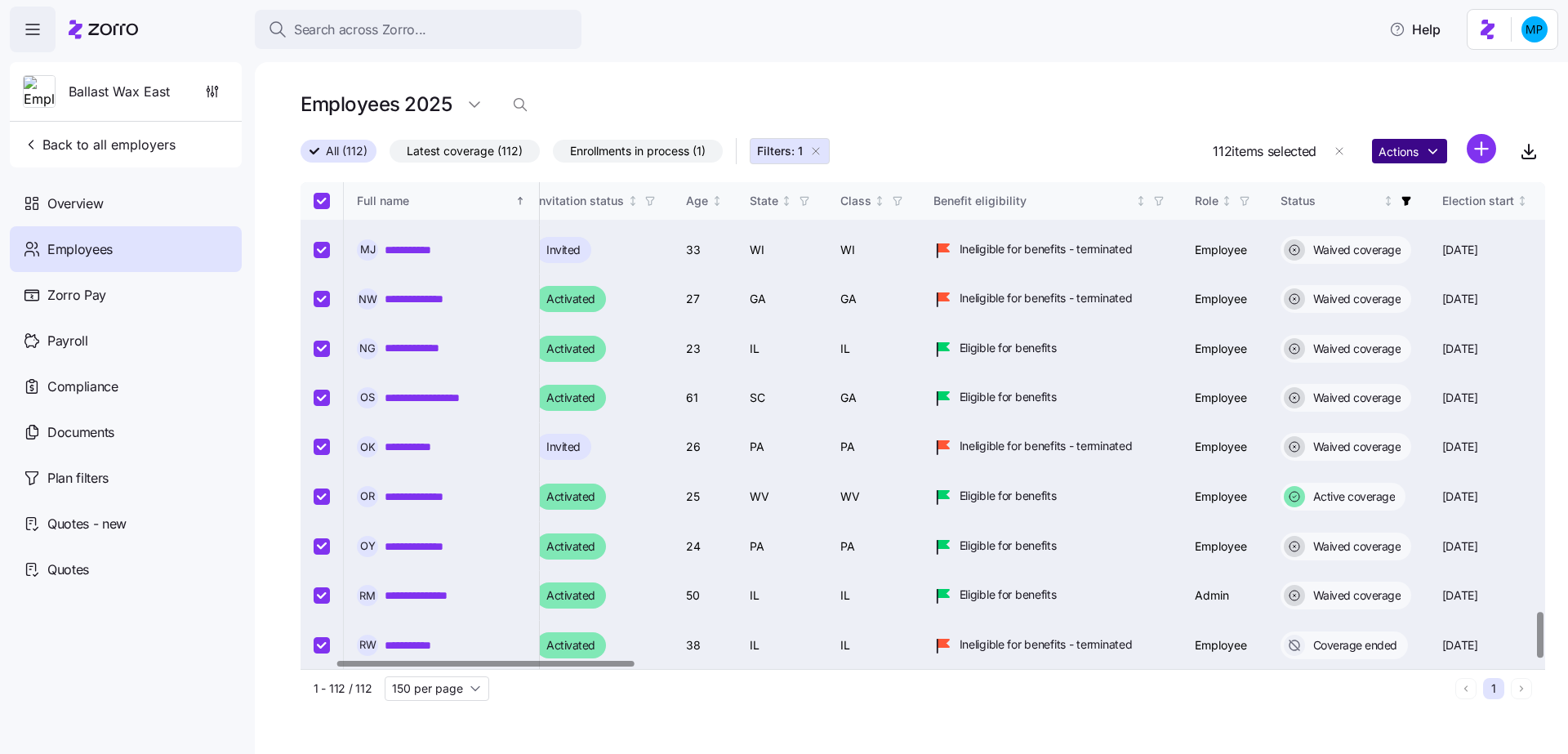
click at [1428, 151] on html "**********" at bounding box center [784, 371] width 1568 height 743
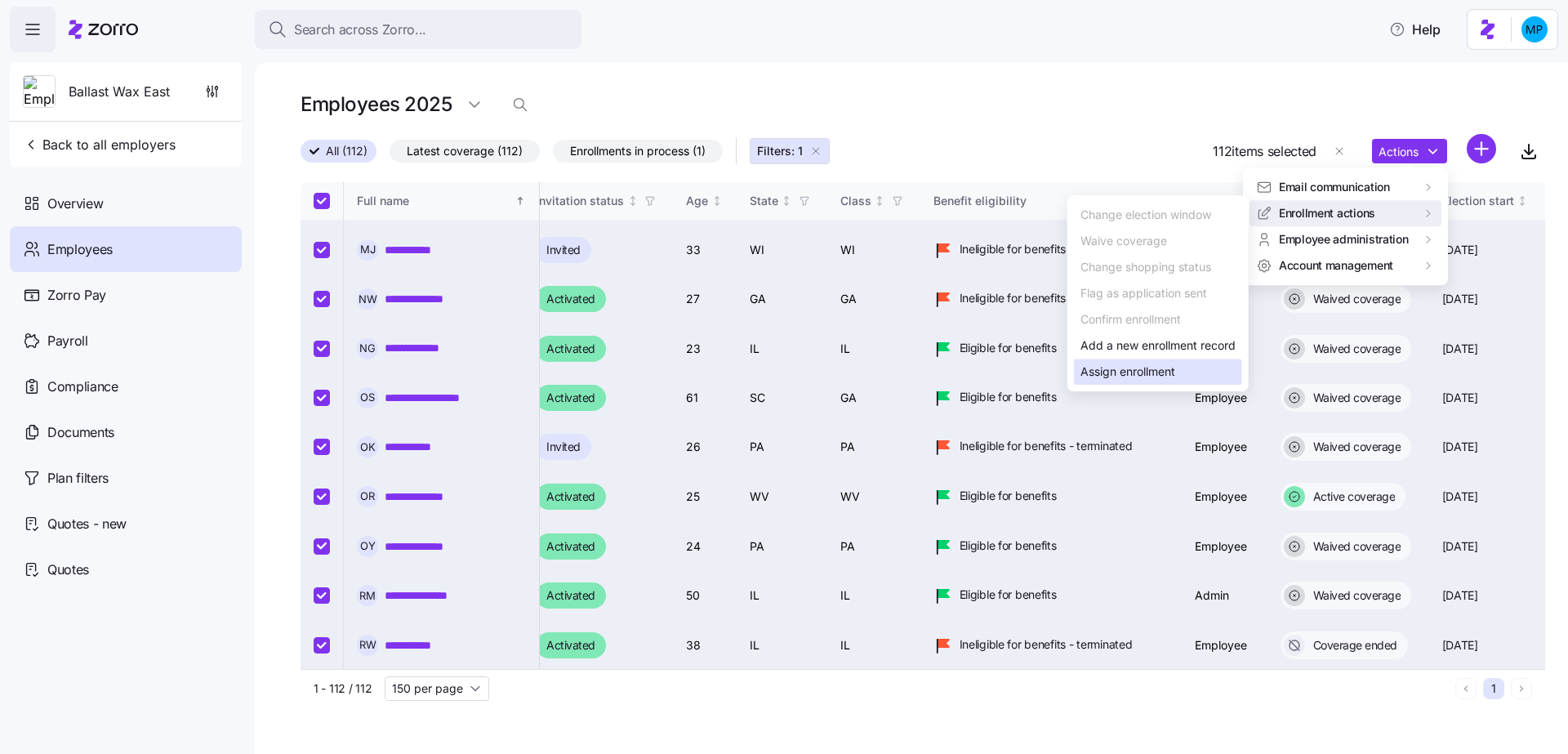
click at [1135, 375] on div "Assign enrollment" at bounding box center [1128, 371] width 95 height 18
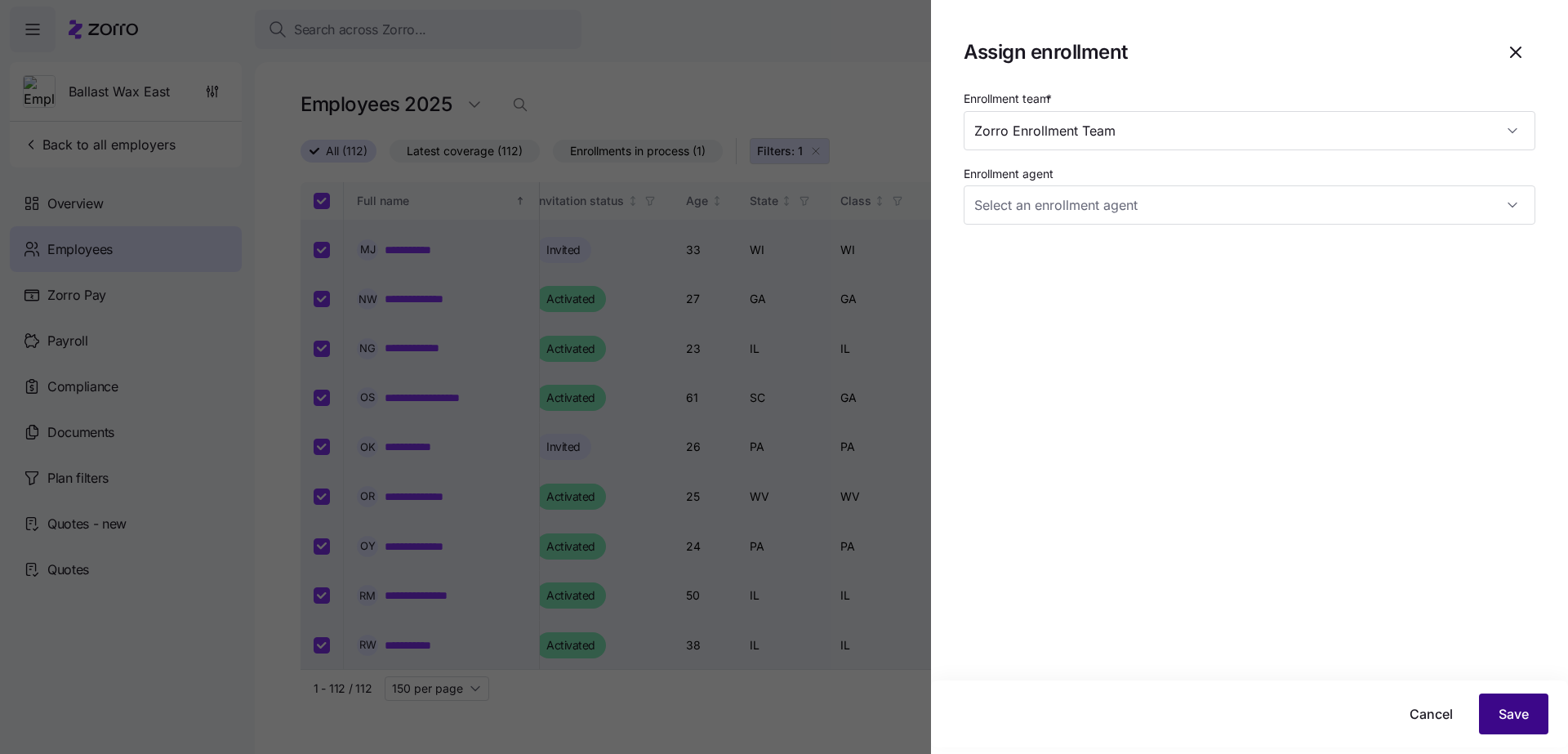
click at [1517, 708] on span "Save" at bounding box center [1514, 714] width 31 height 19
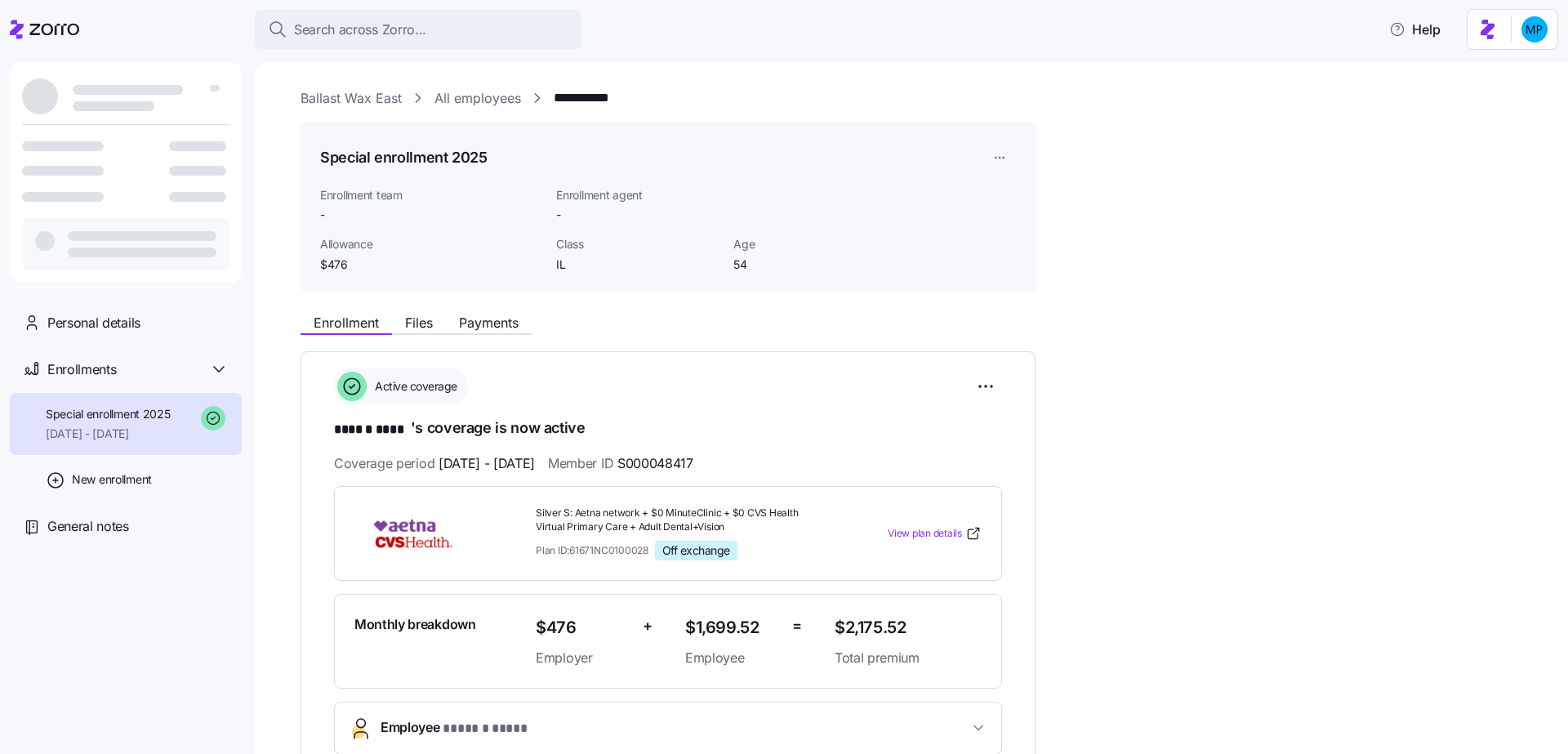
scroll to position [451, 0]
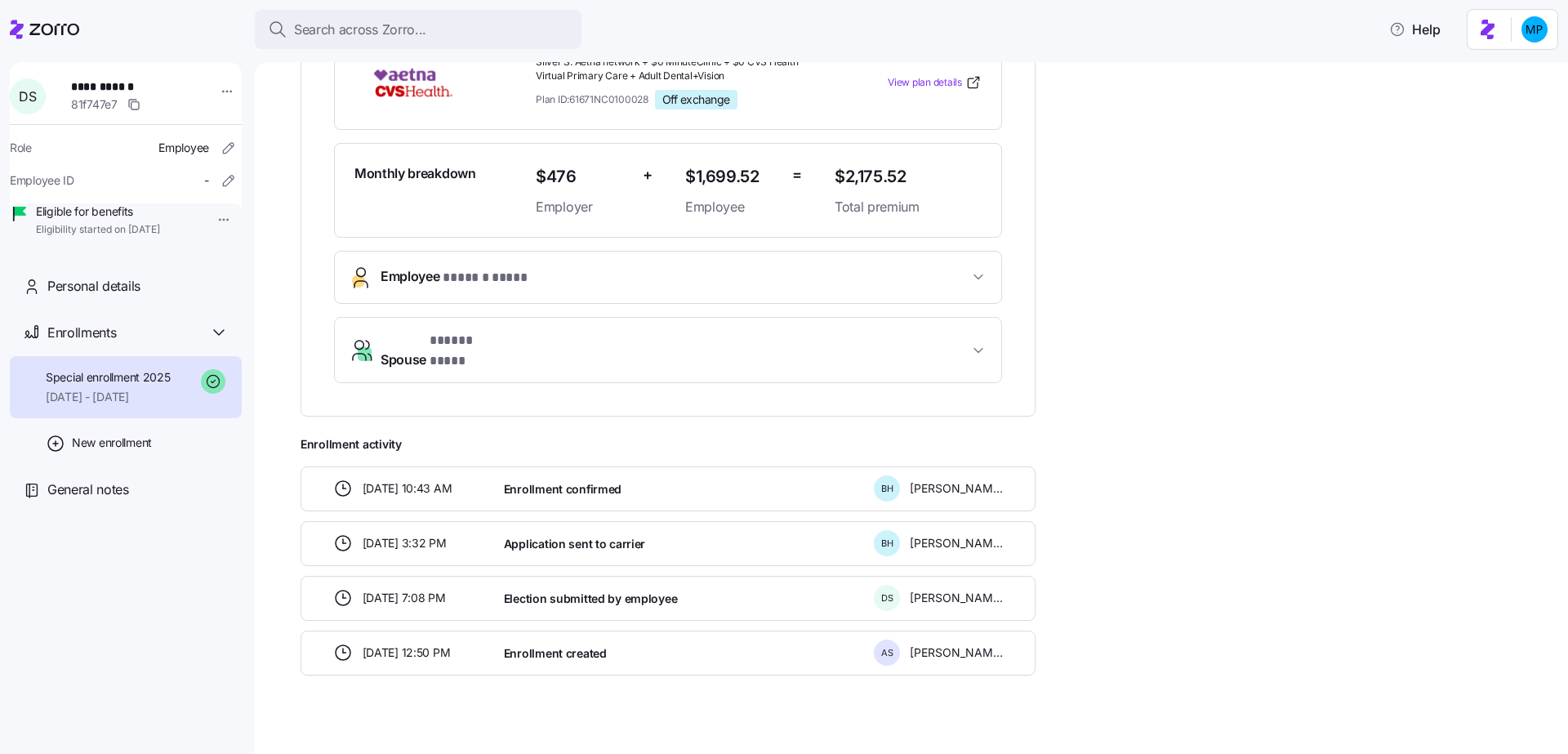
drag, startPoint x: 519, startPoint y: 476, endPoint x: 607, endPoint y: 477, distance: 88.0
click at [607, 481] on span "Enrollment confirmed" at bounding box center [562, 489] width 118 height 16
drag, startPoint x: 566, startPoint y: 465, endPoint x: 664, endPoint y: 484, distance: 99.8
click at [664, 484] on div "[DATE] 10:43 AM Enrollment confirmed [PERSON_NAME]" at bounding box center [668, 488] width 735 height 45
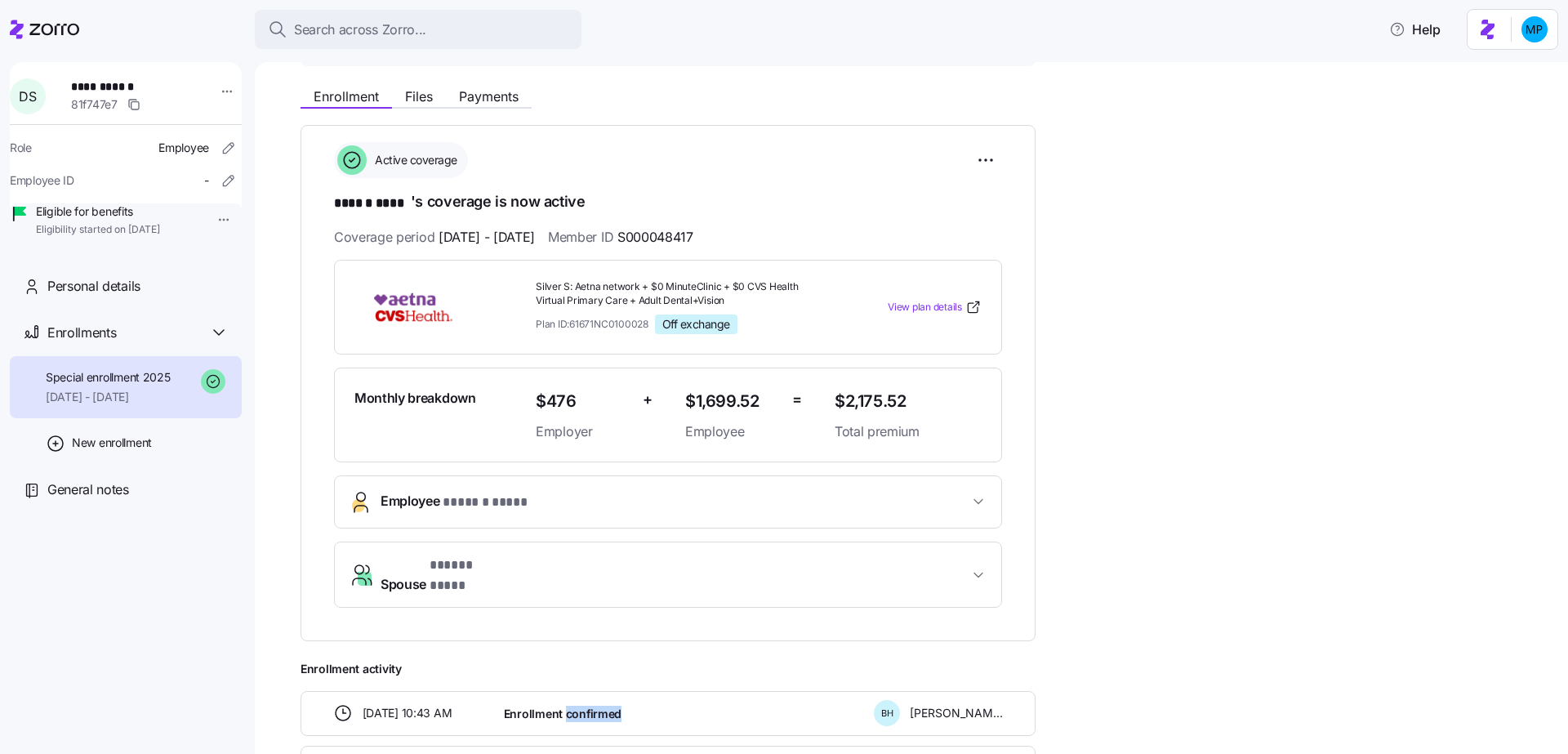
scroll to position [445, 0]
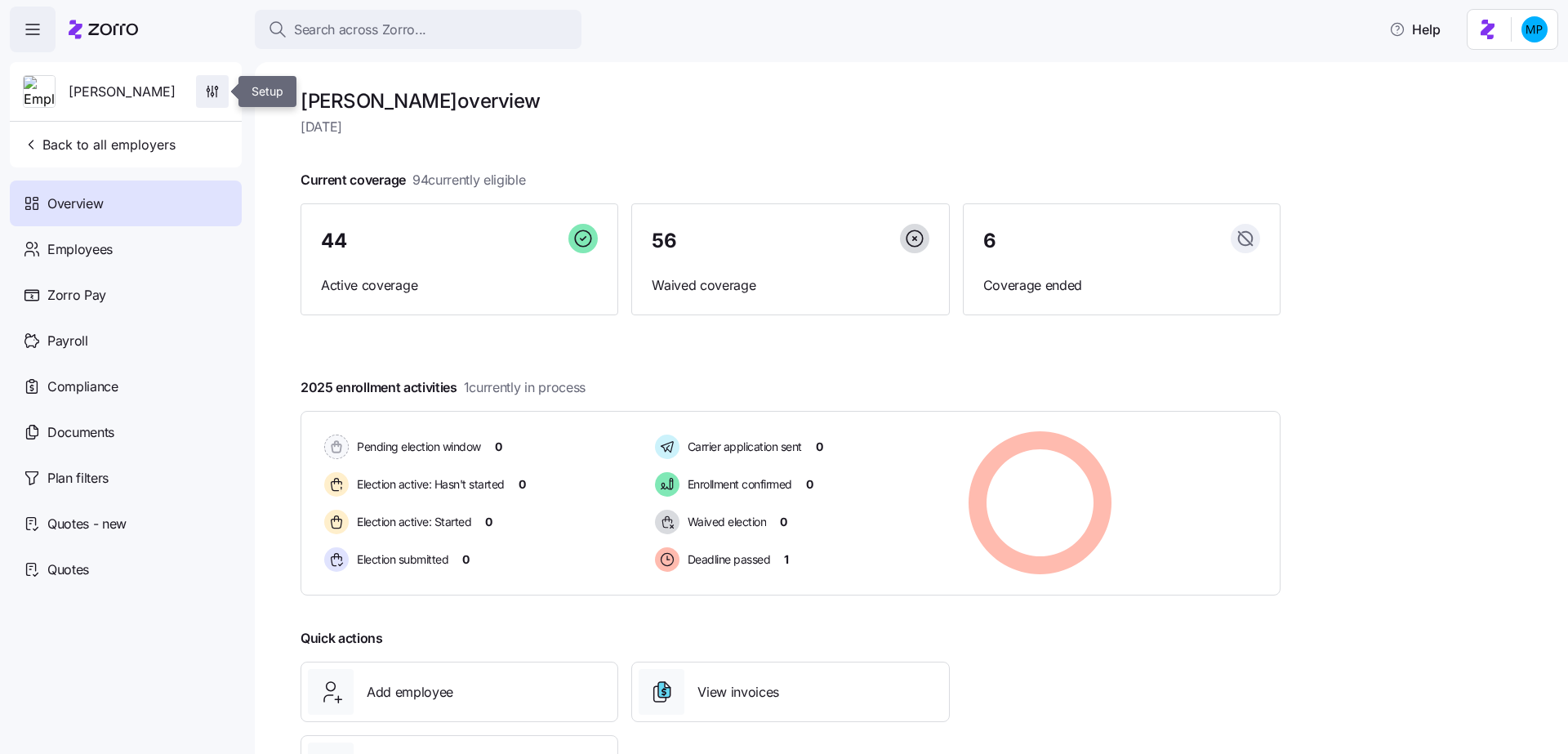
click at [213, 82] on span "button" at bounding box center [213, 91] width 31 height 31
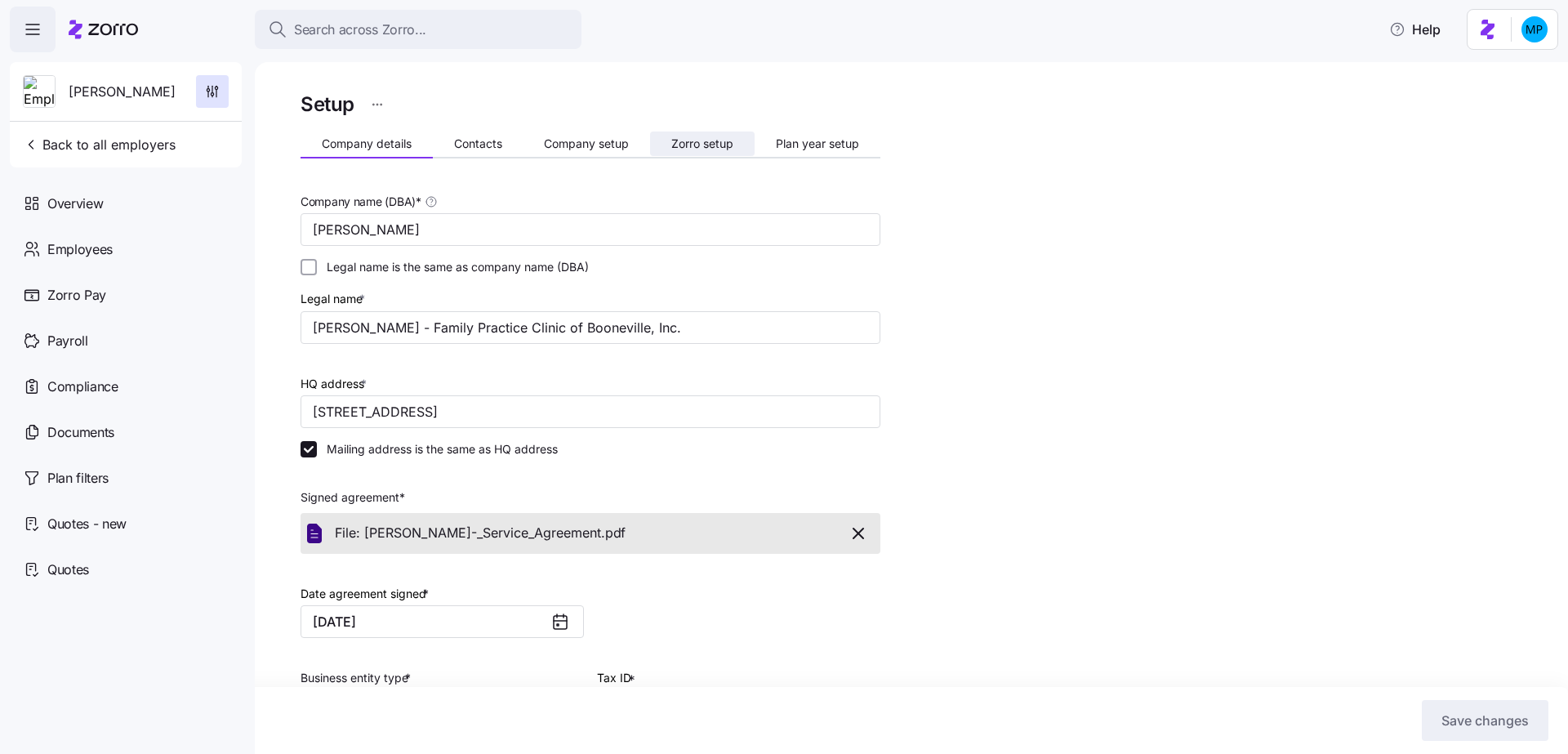
click at [733, 155] on button "Zorro setup" at bounding box center [702, 144] width 104 height 25
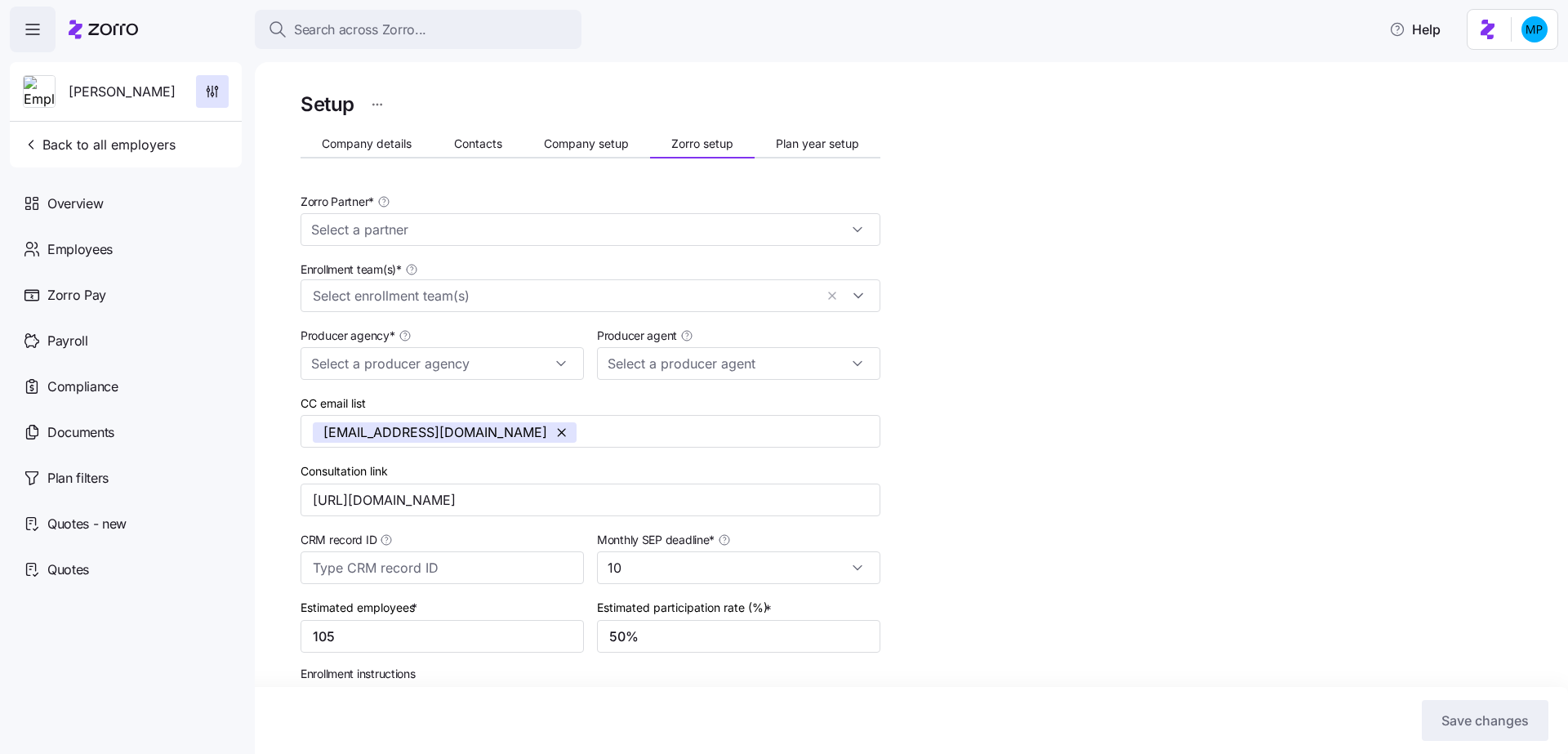
type input "Zorro"
type input "[PERSON_NAME] Benefit Group"
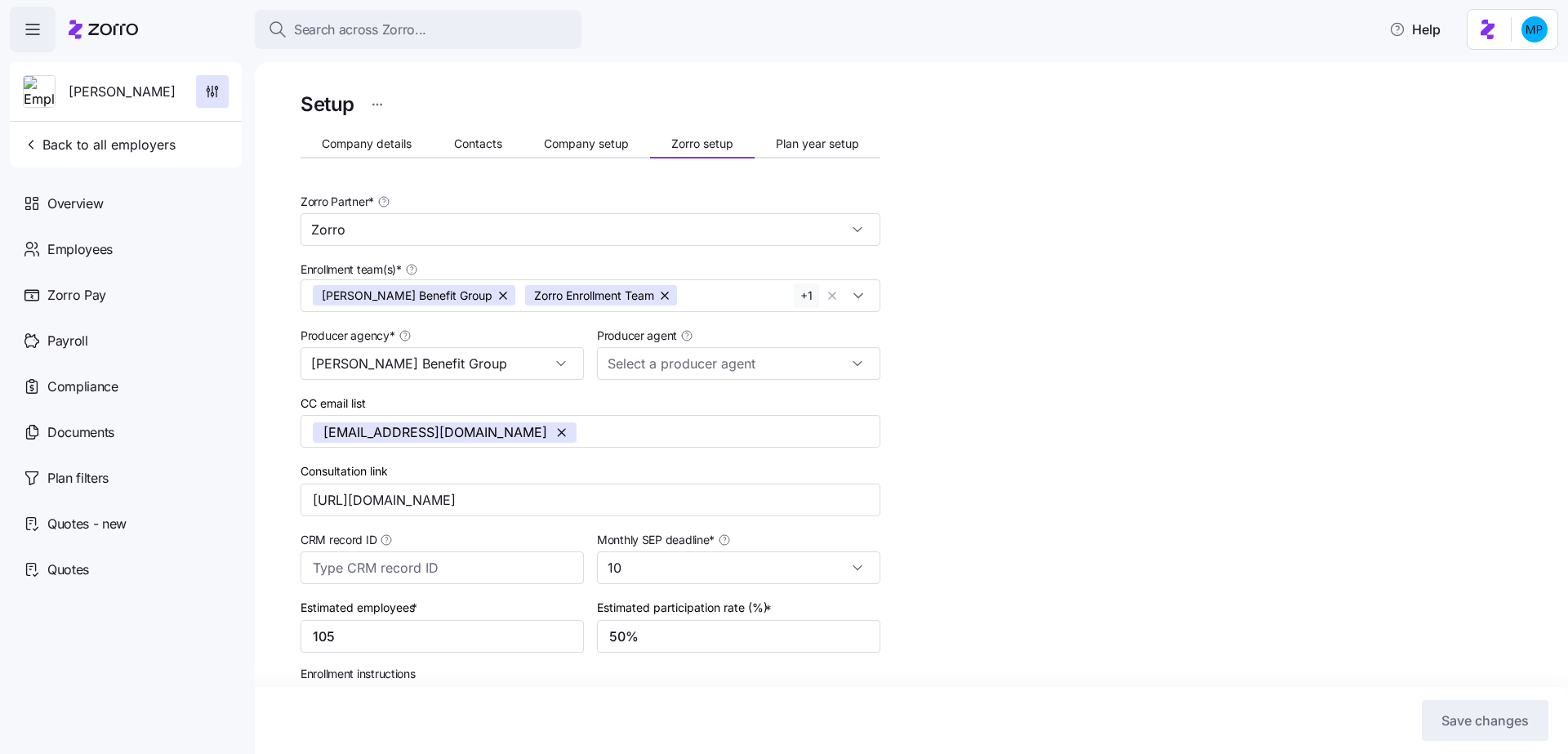
click at [804, 303] on button "+ 1" at bounding box center [806, 296] width 25 height 25
click at [877, 259] on button "button" at bounding box center [877, 255] width 23 height 18
click at [1490, 730] on button "Save changes" at bounding box center [1486, 720] width 126 height 41
